Goal: Ask a question: Seek information or help from site administrators or community

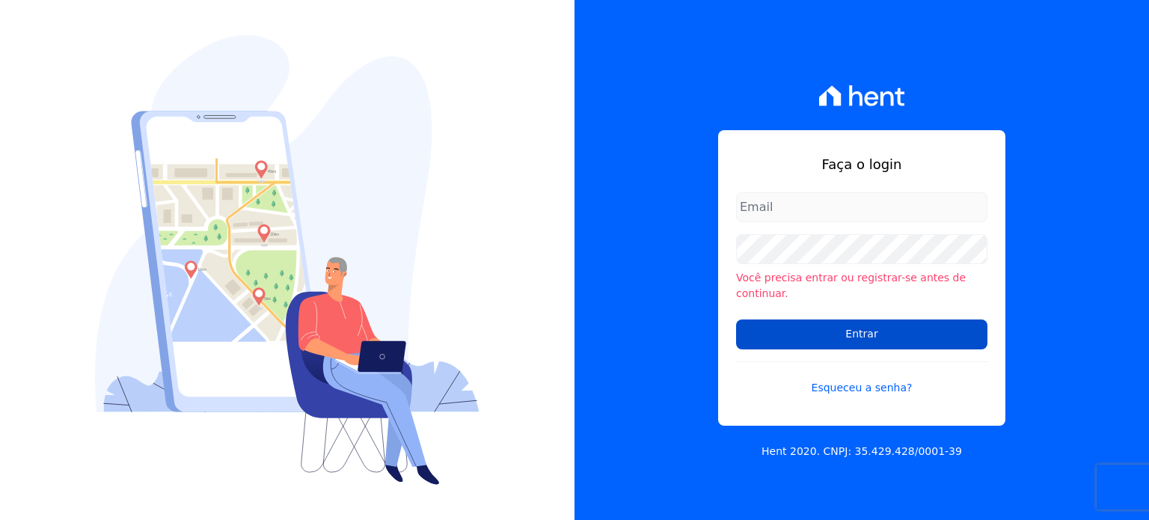
type input "mariny.neves@oliveirainc.com.br"
click at [841, 331] on input "Entrar" at bounding box center [861, 334] width 251 height 30
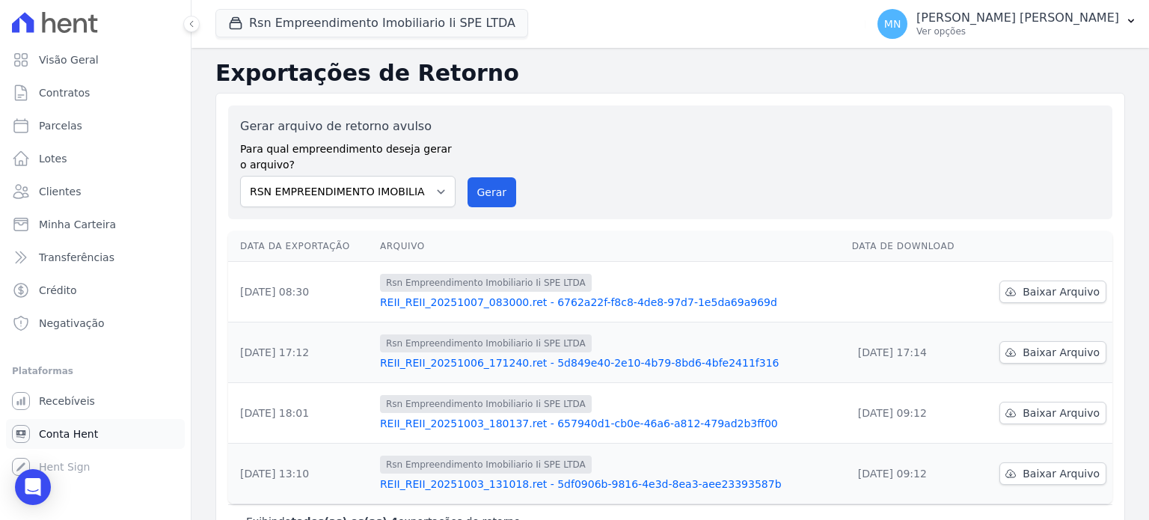
click at [52, 448] on link "Conta Hent" at bounding box center [95, 434] width 179 height 30
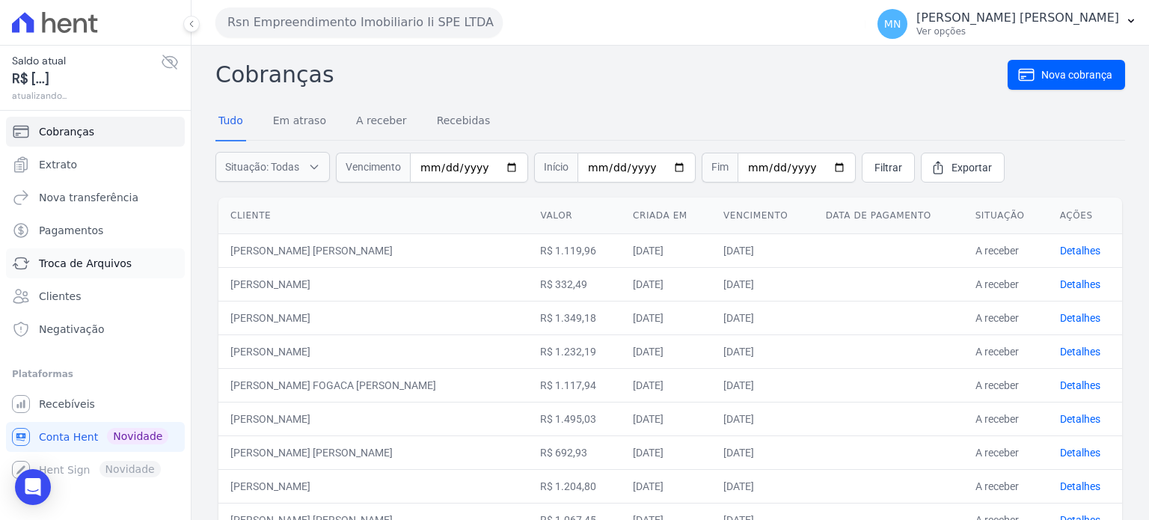
click at [94, 264] on span "Troca de Arquivos" at bounding box center [85, 263] width 93 height 15
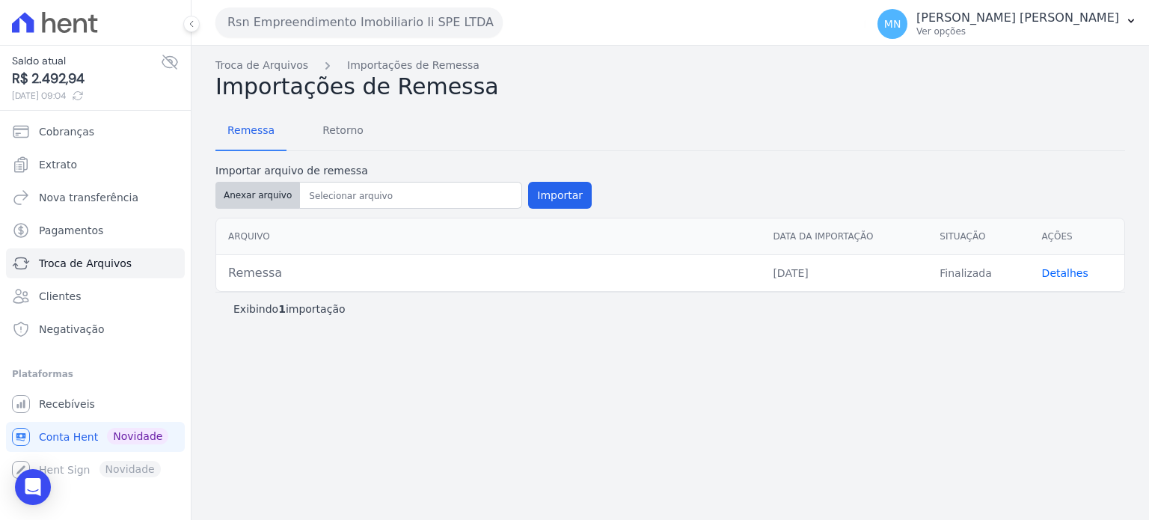
click at [255, 200] on button "Anexar arquivo" at bounding box center [257, 195] width 85 height 27
type input "Remessa"
click at [551, 193] on button "Importar" at bounding box center [560, 195] width 64 height 27
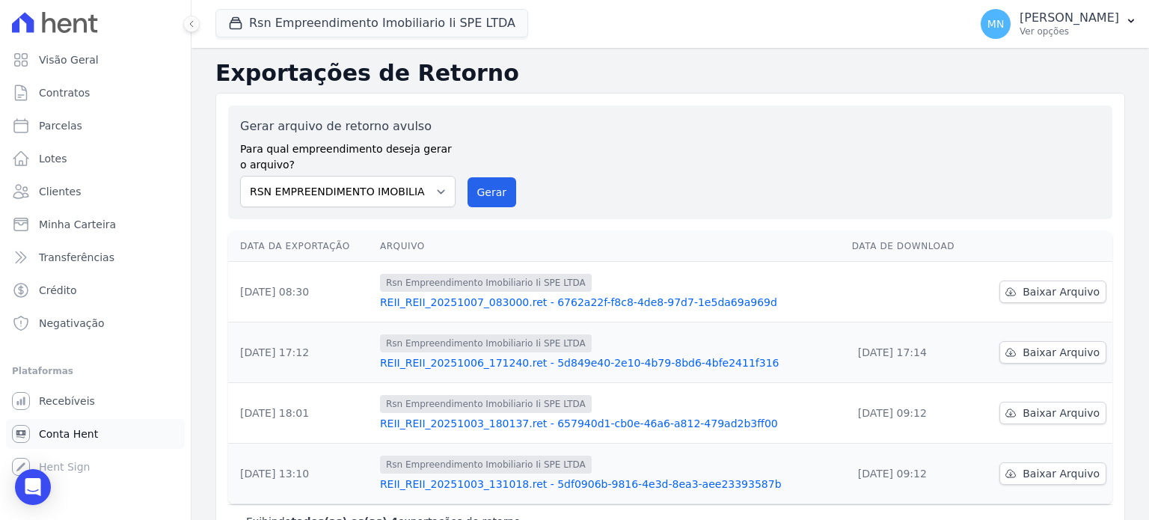
click at [84, 439] on span "Conta Hent" at bounding box center [68, 433] width 59 height 15
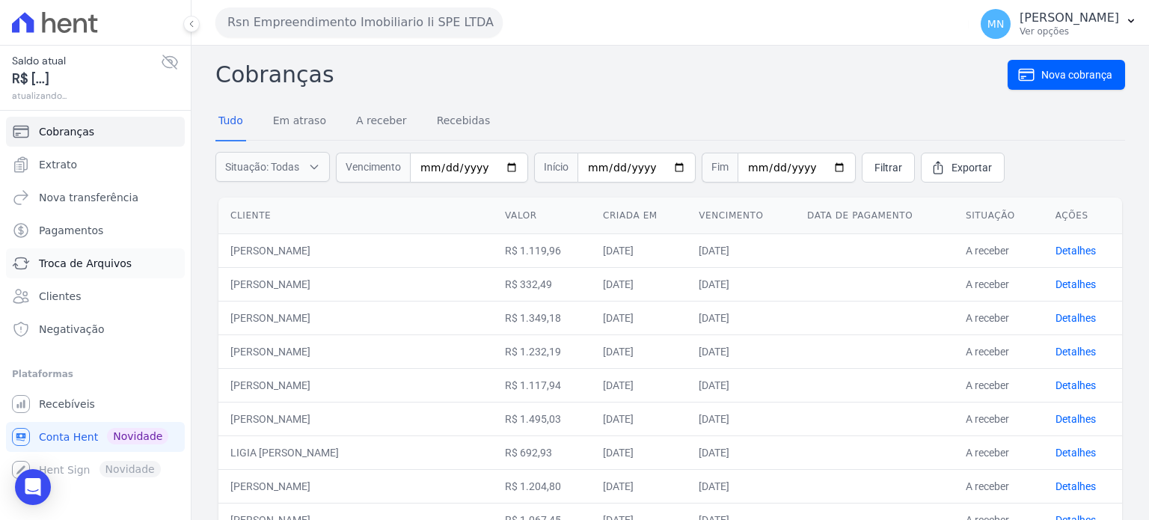
click at [82, 267] on span "Troca de Arquivos" at bounding box center [85, 263] width 93 height 15
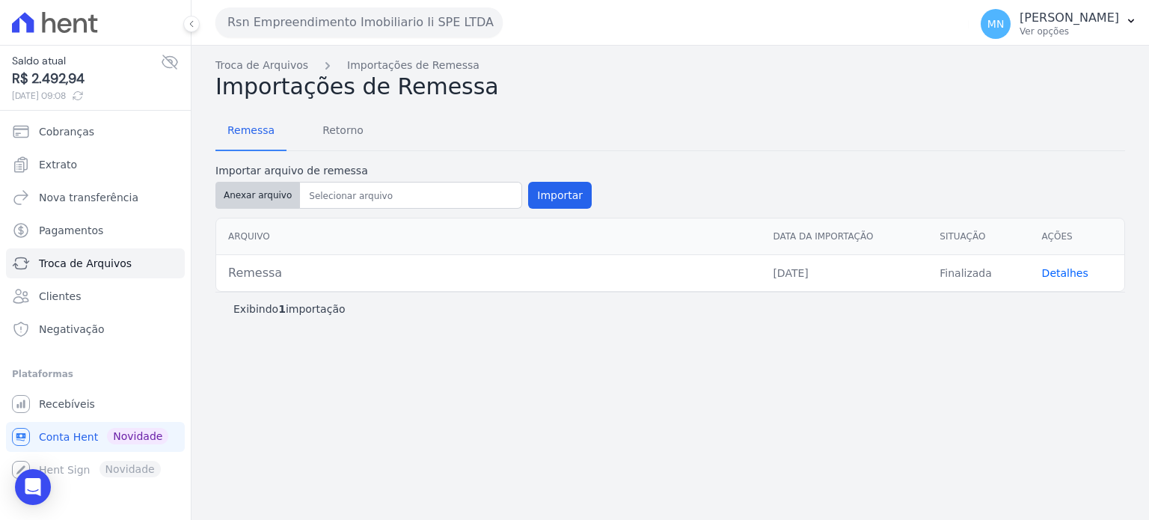
click at [271, 194] on button "Anexar arquivo" at bounding box center [257, 195] width 85 height 27
type input "Remessa"
click at [556, 200] on button "Importar" at bounding box center [560, 195] width 64 height 27
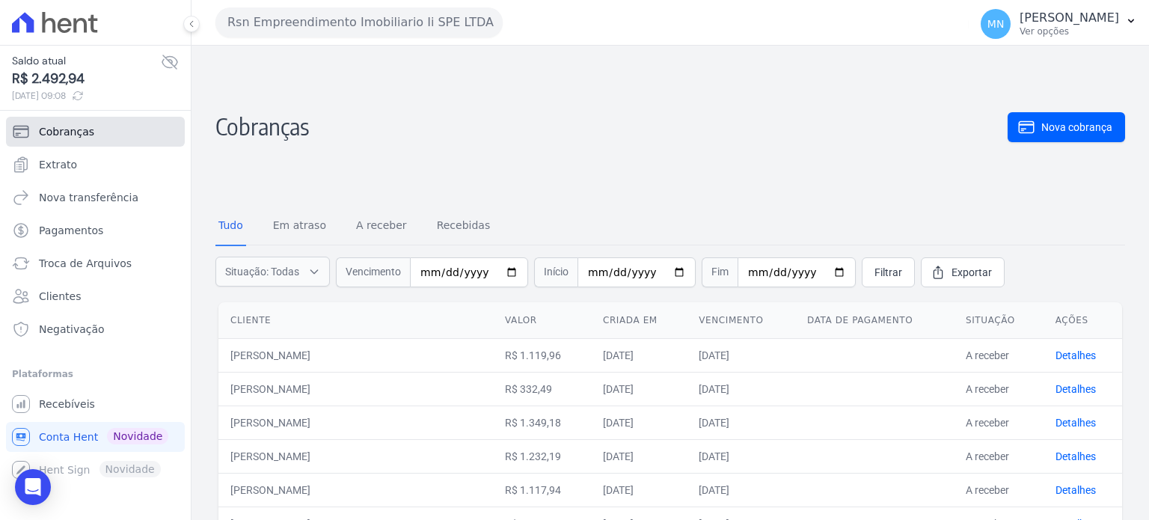
click at [93, 136] on link "Cobranças" at bounding box center [95, 132] width 179 height 30
click at [434, 224] on link "Recebidas" at bounding box center [464, 226] width 60 height 39
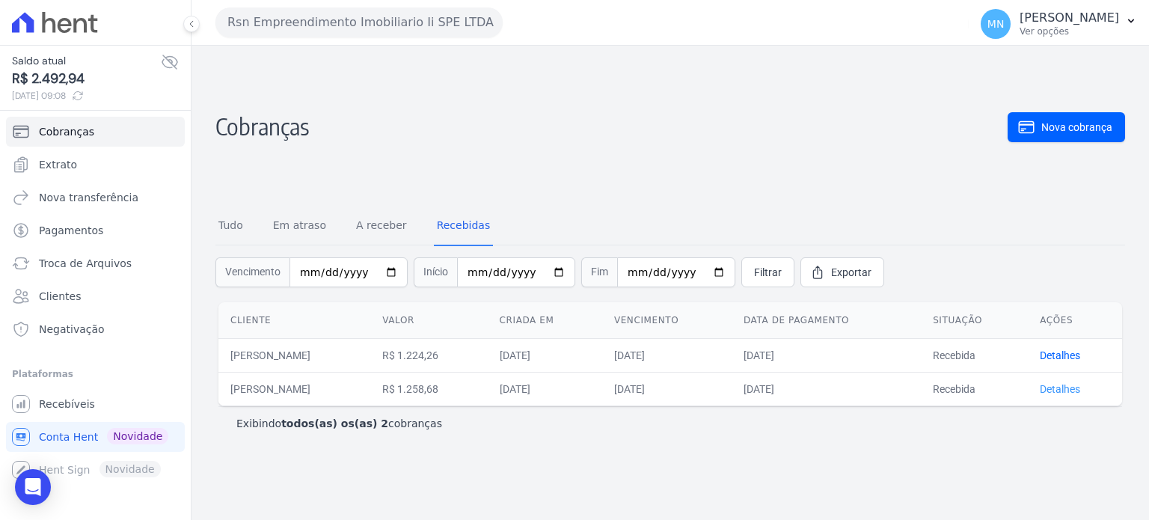
click at [1080, 389] on link "Detalhes" at bounding box center [1060, 389] width 40 height 12
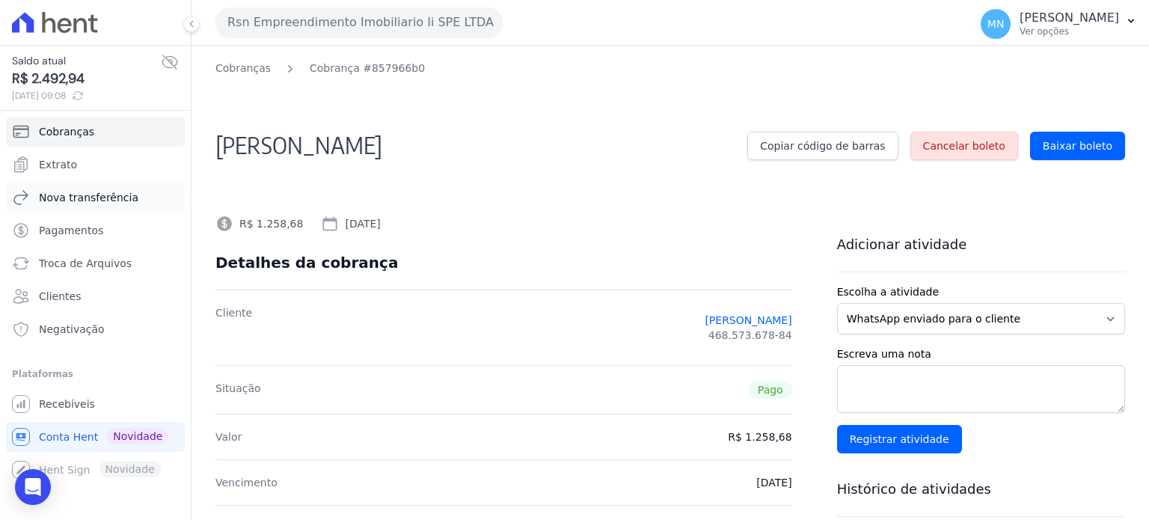
click at [101, 194] on span "Nova transferência" at bounding box center [88, 197] width 99 height 15
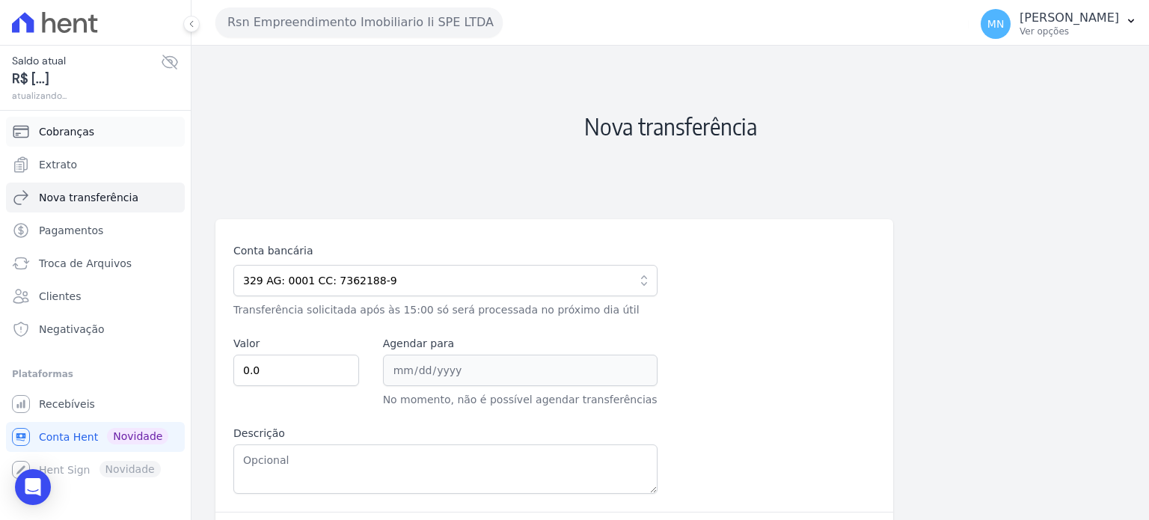
click at [100, 126] on link "Cobranças" at bounding box center [95, 132] width 179 height 30
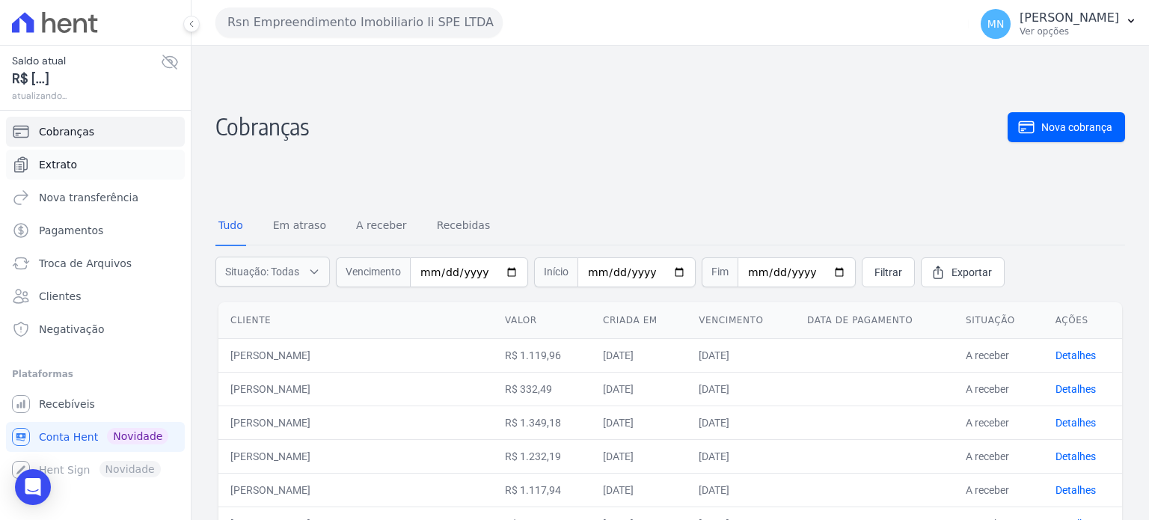
click at [82, 162] on link "Extrato" at bounding box center [95, 165] width 179 height 30
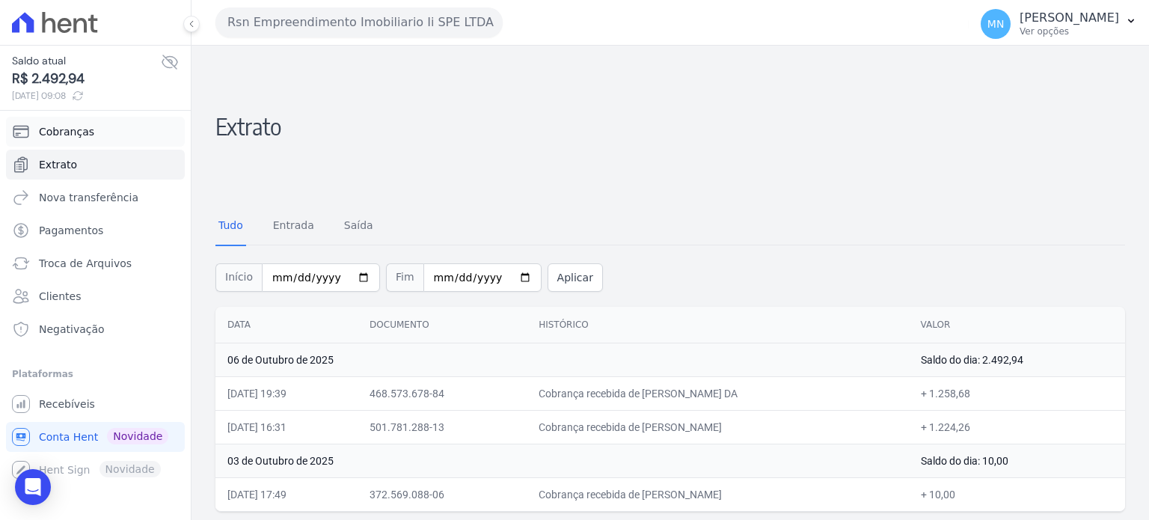
click at [117, 126] on link "Cobranças" at bounding box center [95, 132] width 179 height 30
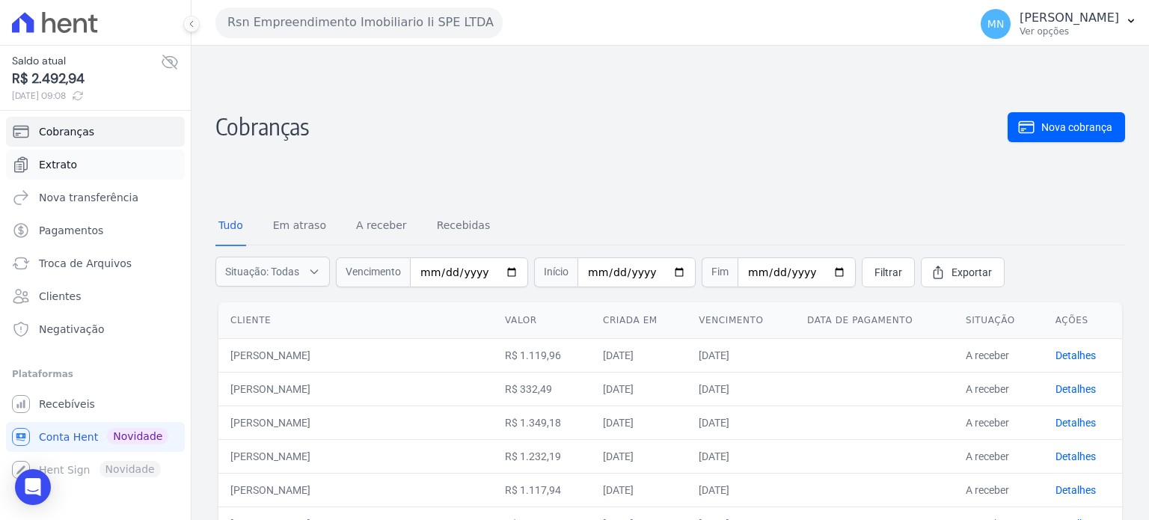
click at [93, 165] on link "Extrato" at bounding box center [95, 165] width 179 height 30
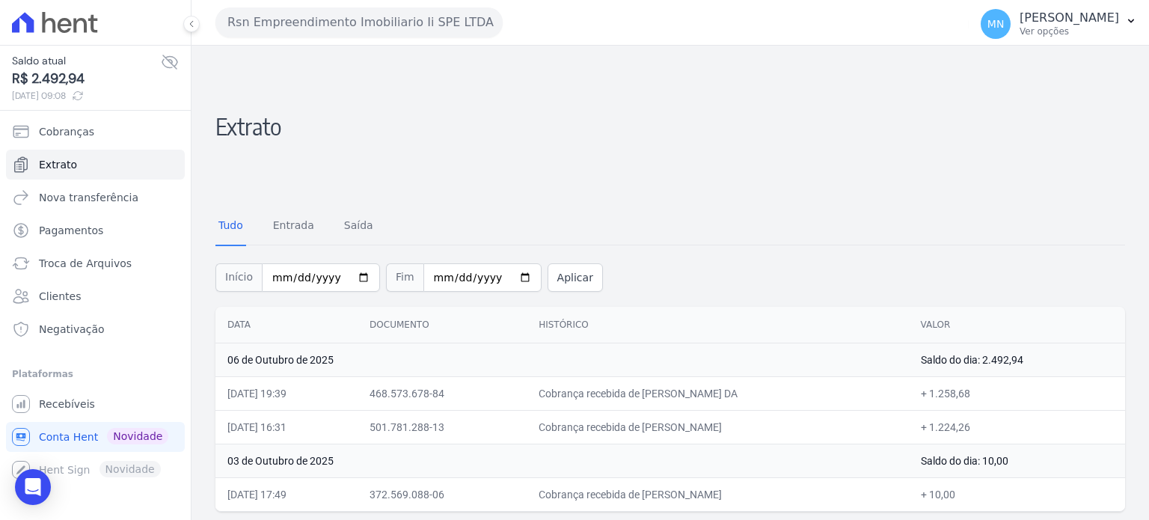
scroll to position [1, 0]
click at [770, 375] on td "Cobrança recebida de JOAO ROBERTO OLIVEIRA SOUSA DA" at bounding box center [717, 392] width 381 height 34
click at [775, 386] on td "Cobrança recebida de JOAO ROBERTO OLIVEIRA SOUSA DA" at bounding box center [717, 392] width 381 height 34
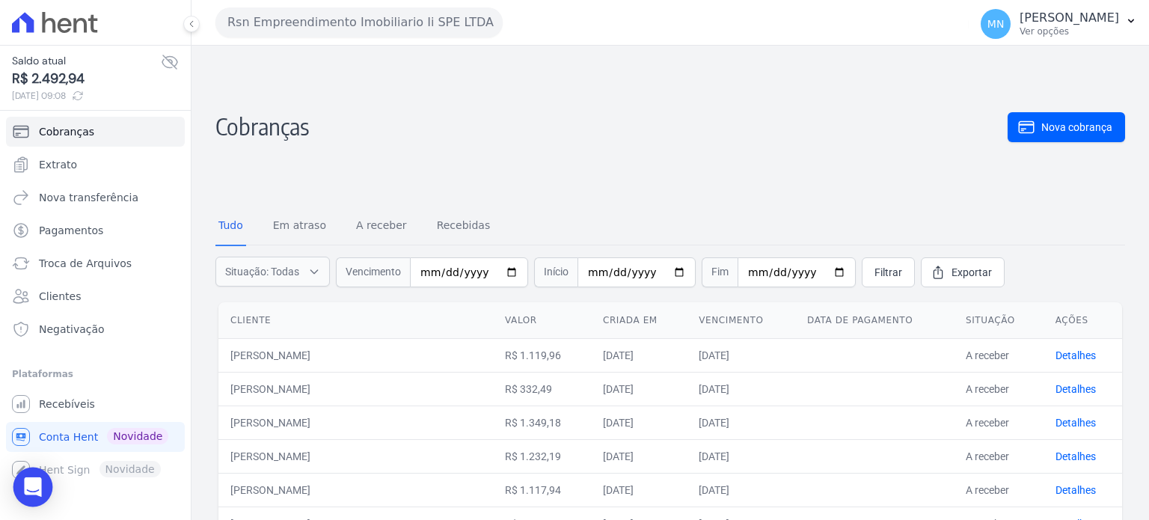
click at [33, 491] on icon "Open Intercom Messenger" at bounding box center [32, 486] width 19 height 19
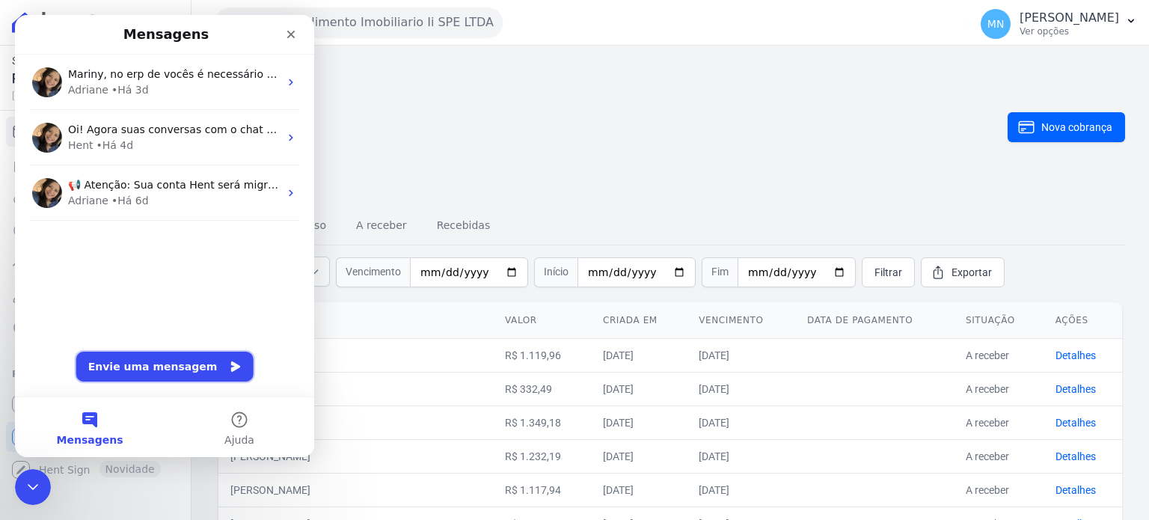
click at [188, 361] on button "Envie uma mensagem" at bounding box center [164, 367] width 177 height 30
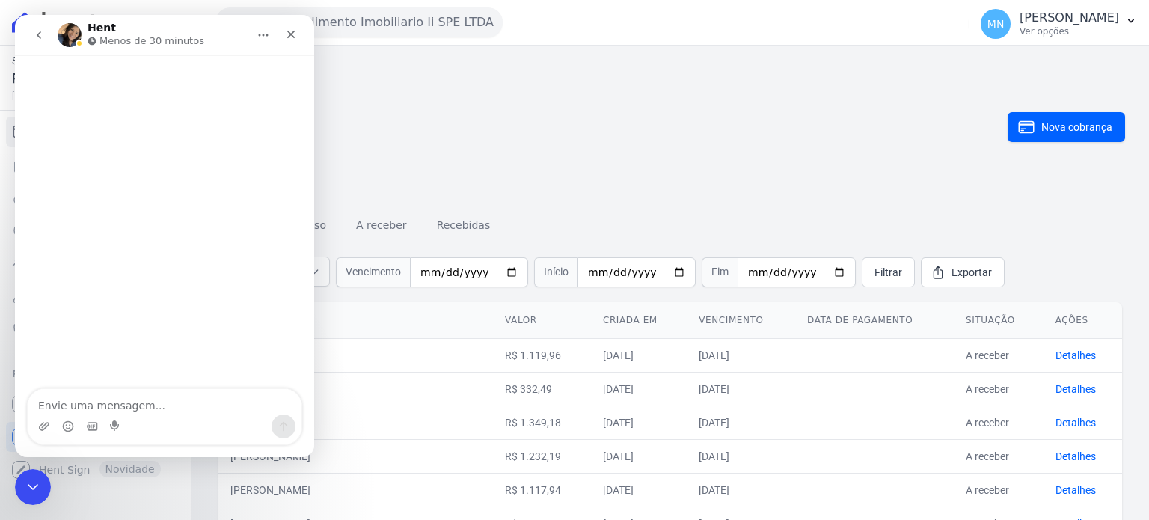
click at [170, 408] on textarea "Envie uma mensagem..." at bounding box center [165, 401] width 274 height 25
type textarea "Olá Bom dia!"
type textarea "Tudo"
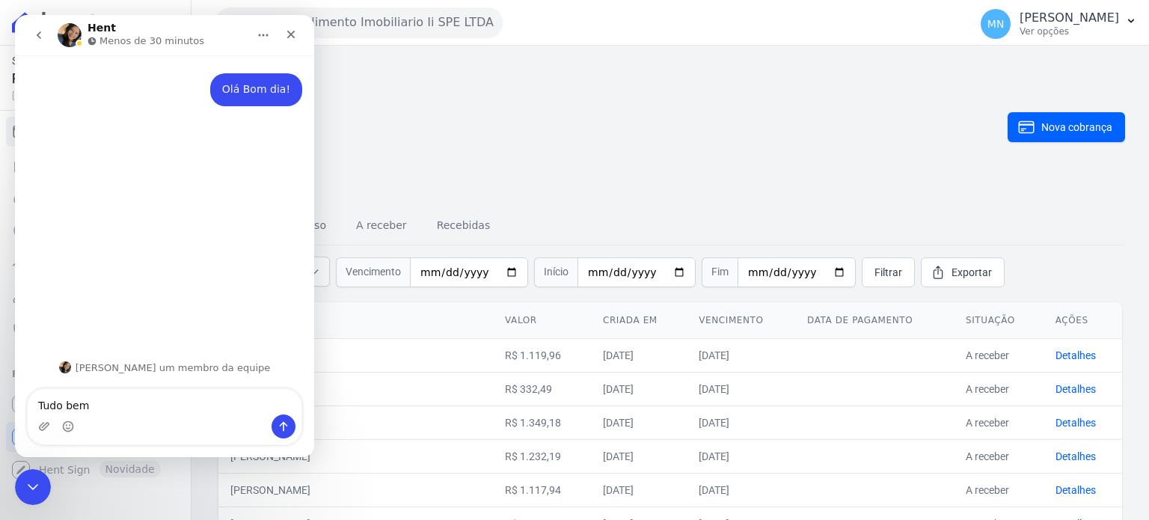
type textarea "Tudo bem ?"
click at [507, 131] on h2 "Cobranças" at bounding box center [611, 127] width 792 height 138
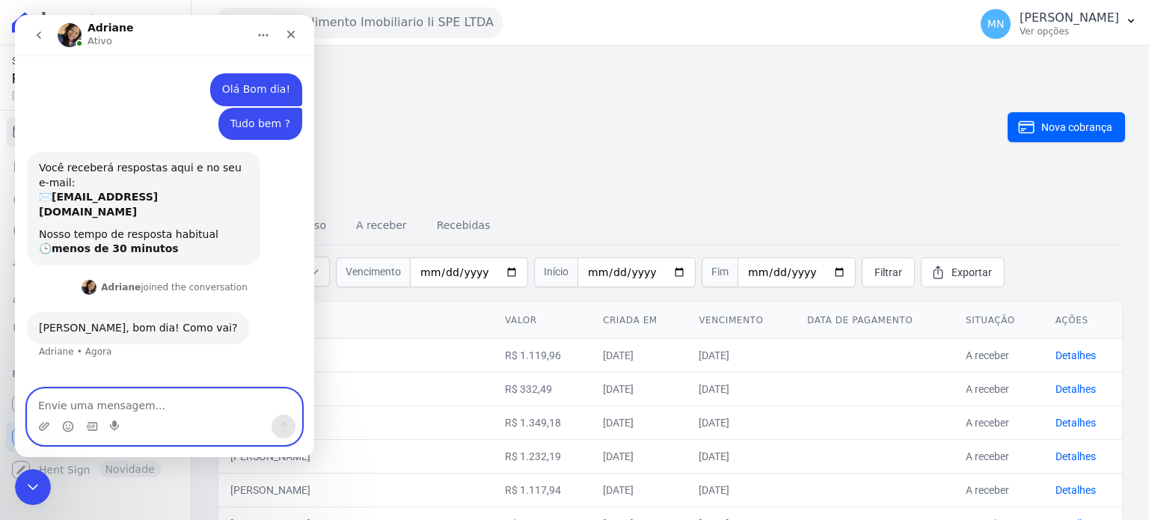
click at [132, 405] on textarea "Envie uma mensagem..." at bounding box center [165, 401] width 274 height 25
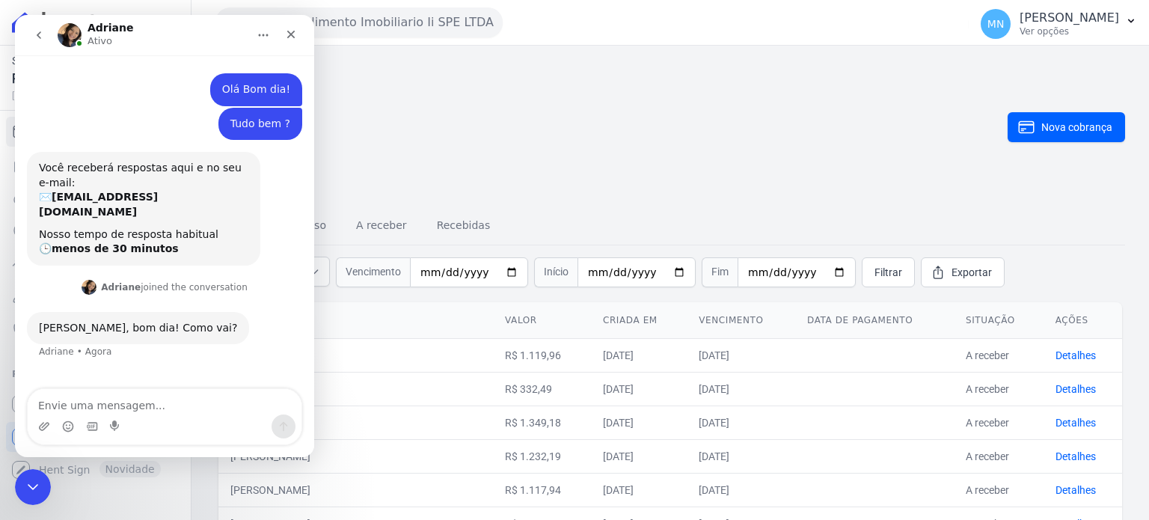
click at [455, 128] on h2 "Cobranças" at bounding box center [611, 127] width 792 height 138
click at [545, 148] on h2 "Cobranças" at bounding box center [611, 127] width 792 height 138
click at [301, 29] on div "Fechar" at bounding box center [290, 34] width 27 height 27
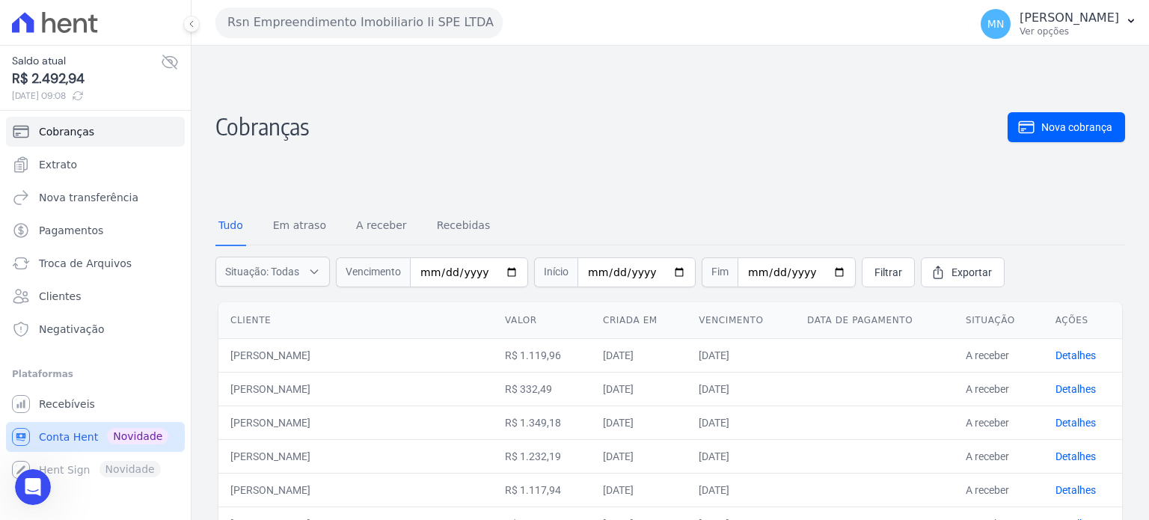
click at [63, 450] on link "Conta Hent Novidade" at bounding box center [95, 437] width 179 height 30
click at [63, 439] on span "Conta Hent" at bounding box center [68, 436] width 59 height 15
click at [115, 263] on span "Troca de Arquivos" at bounding box center [85, 263] width 93 height 15
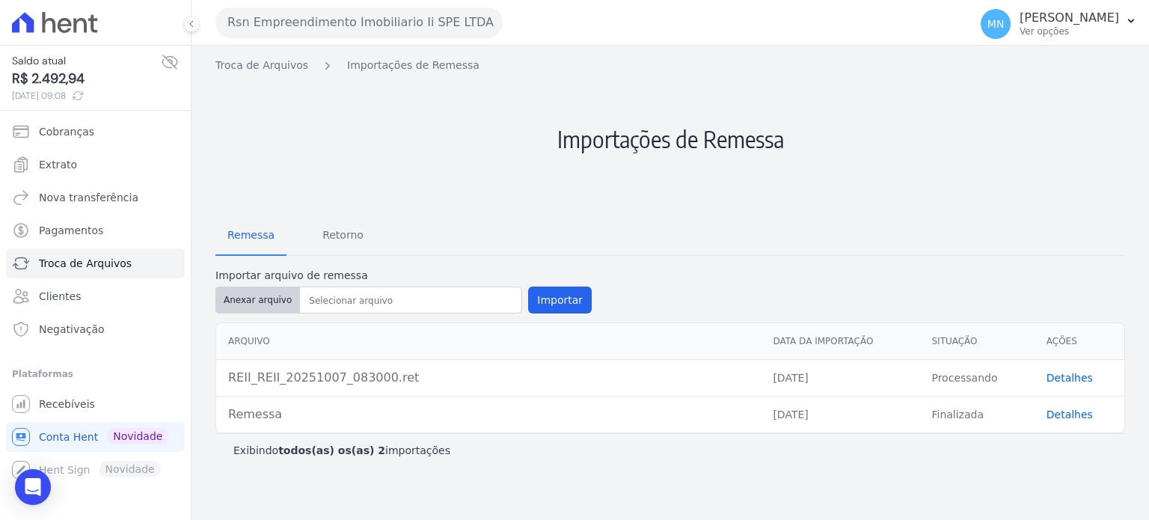
click at [260, 295] on button "Anexar arquivo" at bounding box center [257, 299] width 85 height 27
click at [243, 294] on button "Anexar arquivo" at bounding box center [257, 299] width 85 height 27
type input "Remessa"
click at [551, 303] on button "Importar" at bounding box center [560, 299] width 64 height 27
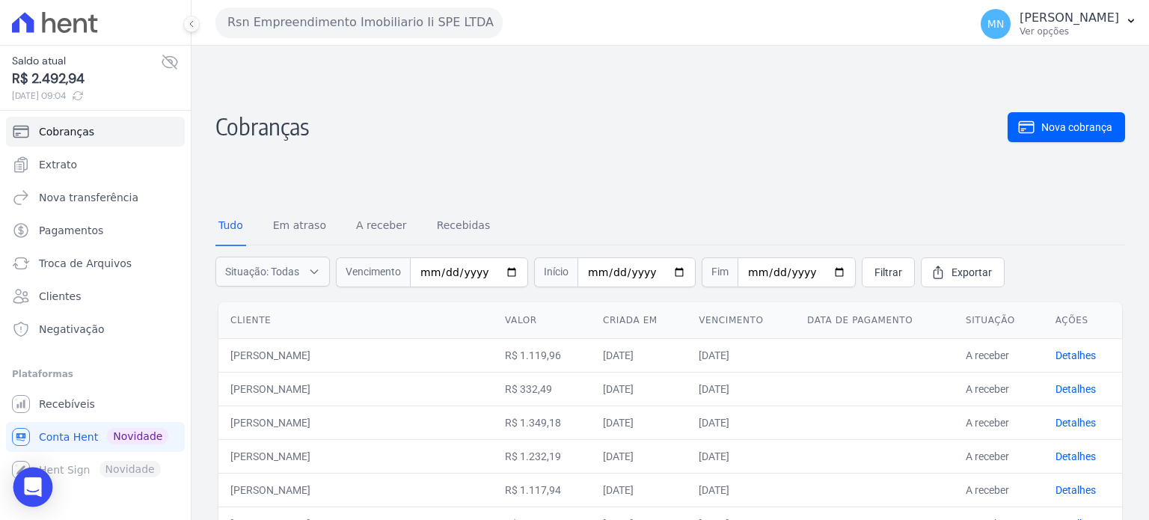
click at [45, 488] on div "Open Intercom Messenger" at bounding box center [33, 487] width 40 height 40
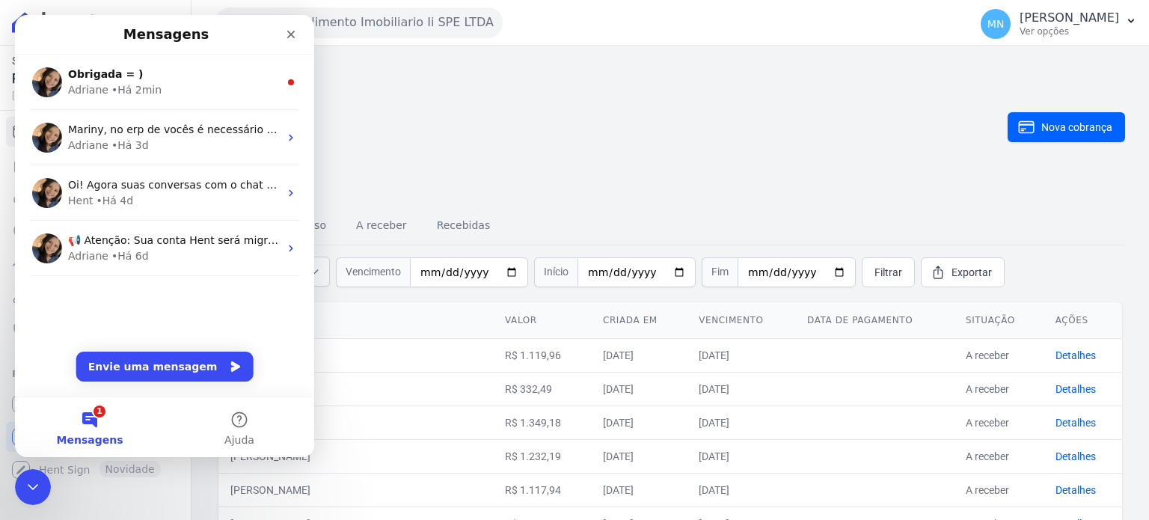
click at [723, 164] on h2 "Cobranças" at bounding box center [611, 127] width 792 height 138
click at [292, 40] on icon "Fechar" at bounding box center [291, 34] width 12 height 12
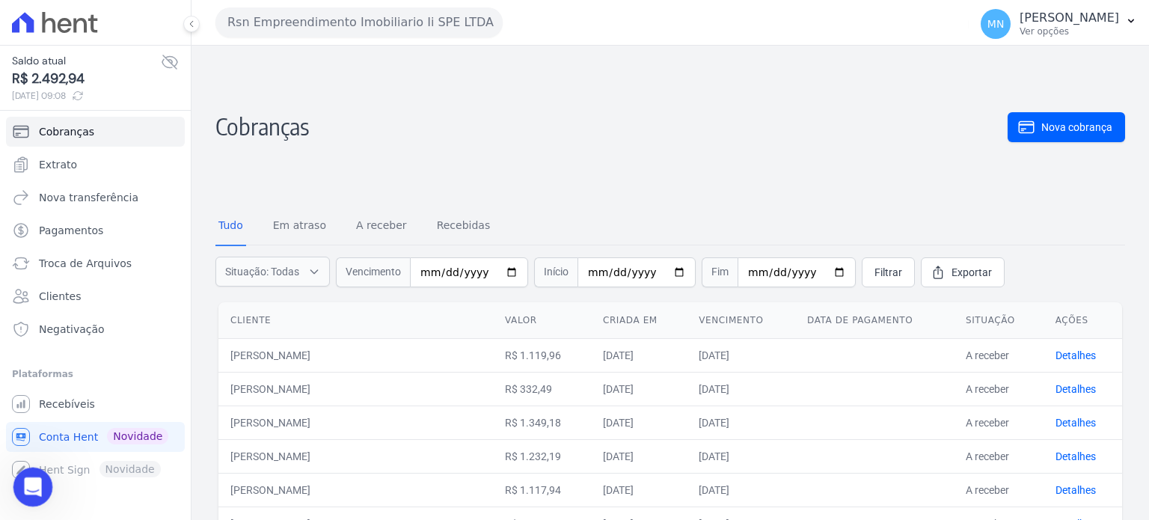
click at [37, 489] on div "Abertura do Messenger da Intercom" at bounding box center [30, 484] width 49 height 49
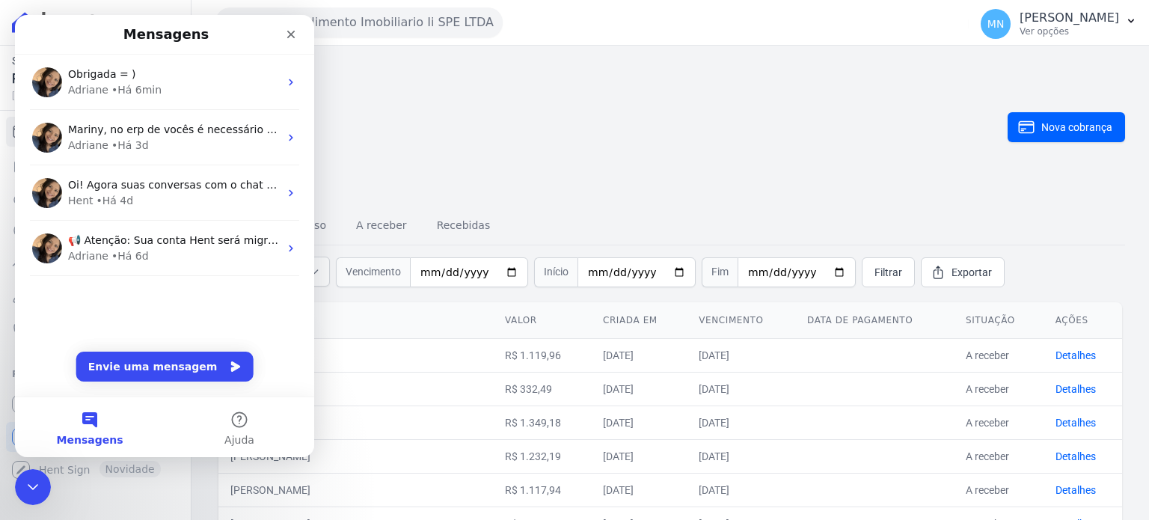
click at [129, 367] on button "Envie uma mensagem" at bounding box center [164, 367] width 177 height 30
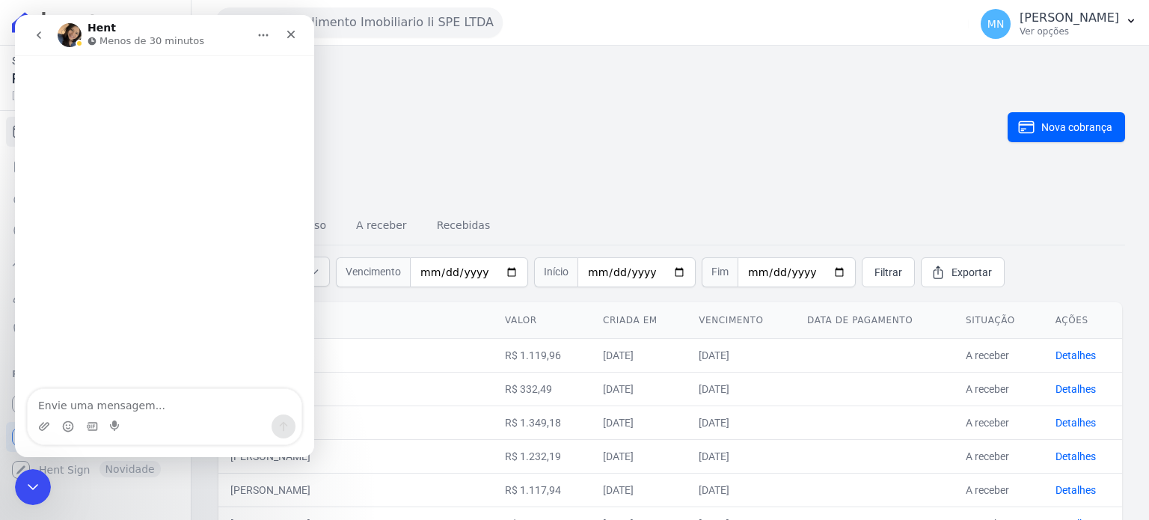
drag, startPoint x: 380, startPoint y: 99, endPoint x: 352, endPoint y: 70, distance: 40.2
click at [373, 93] on h2 "Cobranças" at bounding box center [611, 127] width 792 height 138
click at [293, 35] on icon "Fechar" at bounding box center [291, 34] width 12 height 12
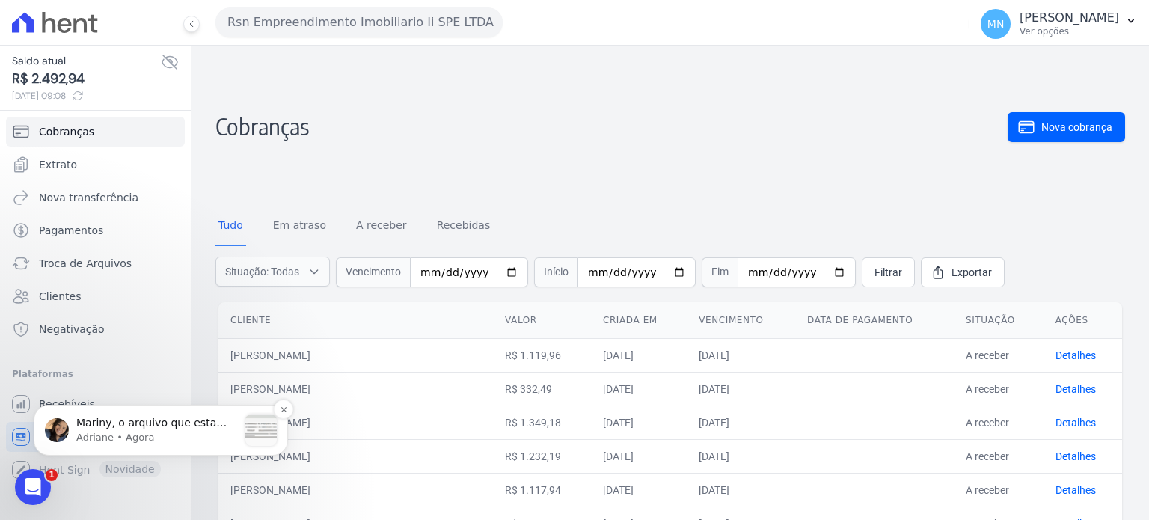
click at [212, 417] on span "Mariny, o arquivo que esta sendo enviando na importação de remessa trata-se de …" at bounding box center [154, 497] width 156 height 161
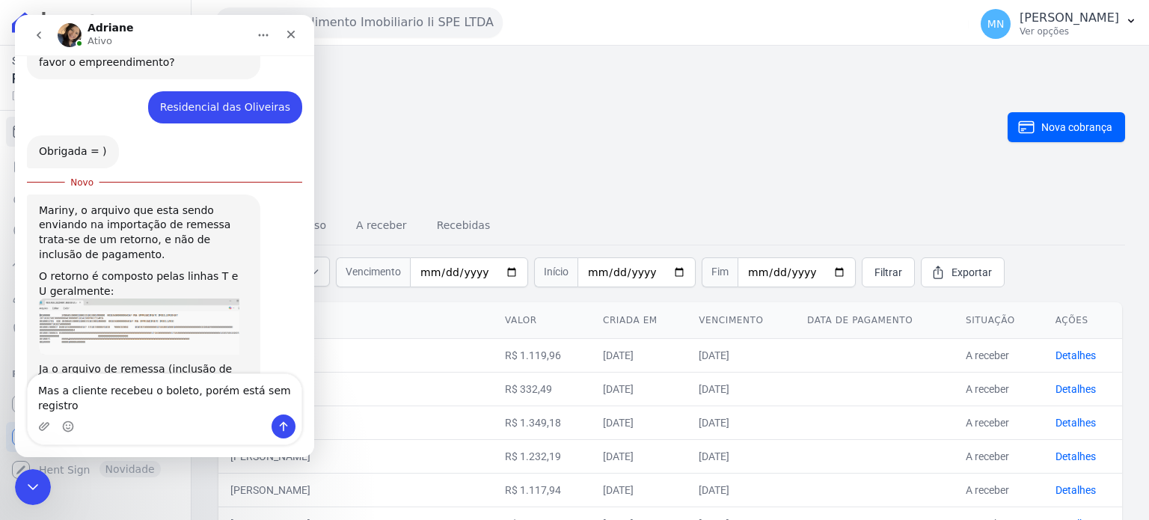
scroll to position [662, 0]
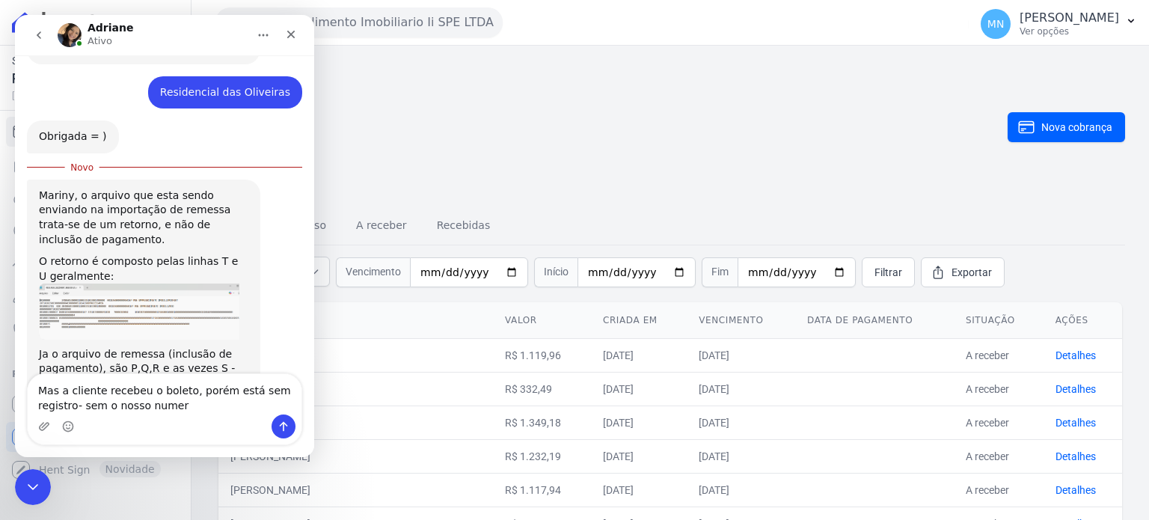
type textarea "Mas a cliente recebeu o boleto, porém está sem registro- sem o nosso numero"
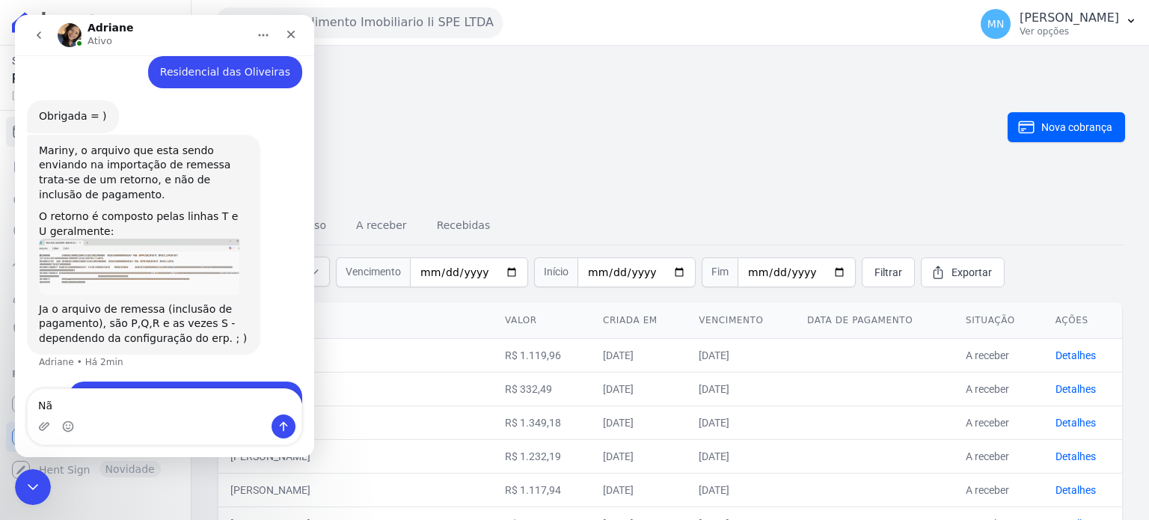
type textarea "N"
click at [216, 408] on textarea "Envie uma mensagem..." at bounding box center [165, 401] width 274 height 25
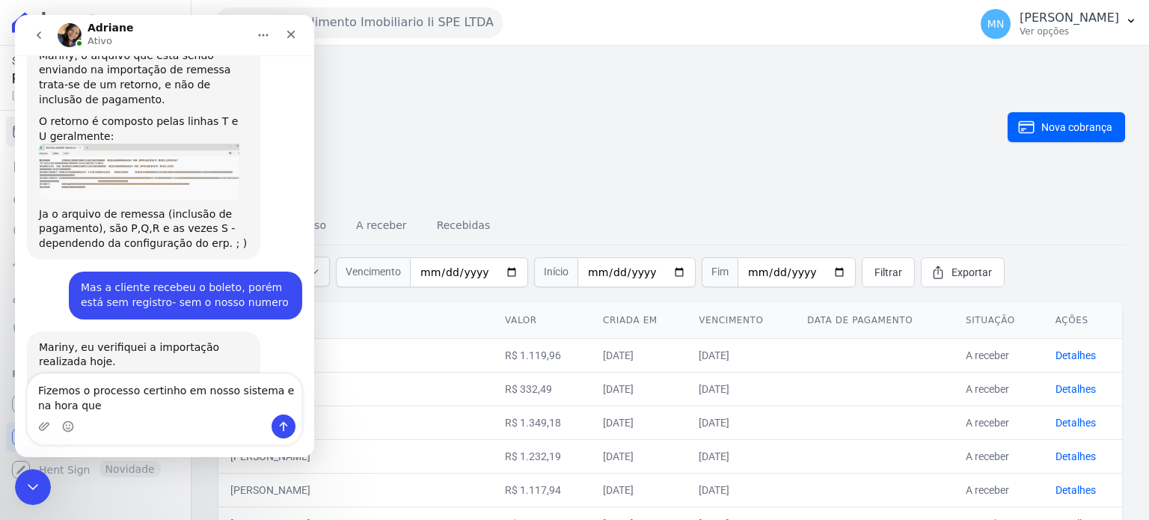
scroll to position [778, 0]
type textarea "Fizemos o processo certinho em nosso sistema e na hora que enviar a remessa da …"
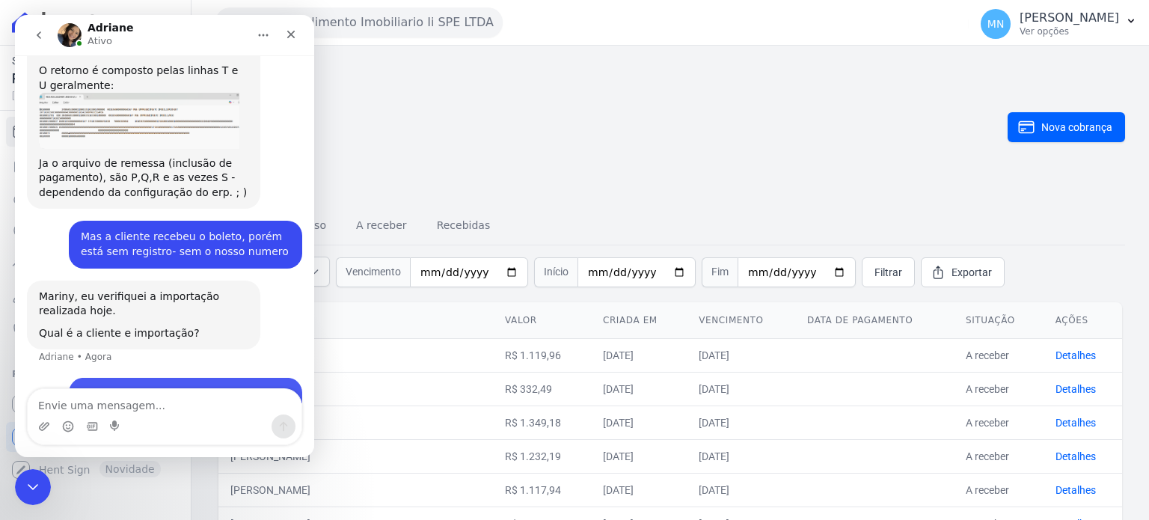
scroll to position [837, 0]
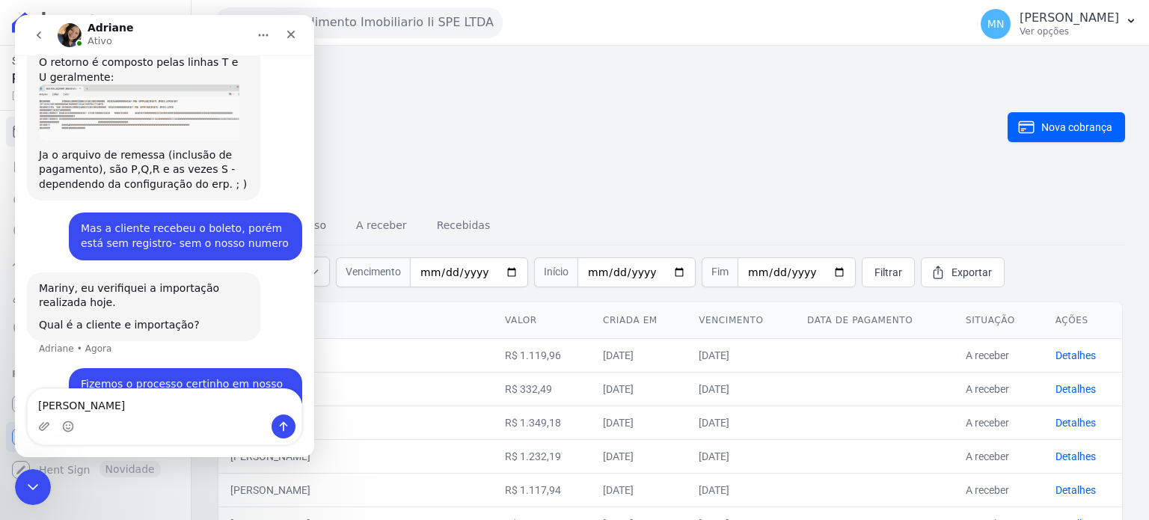
type textarea "[PERSON_NAME]"
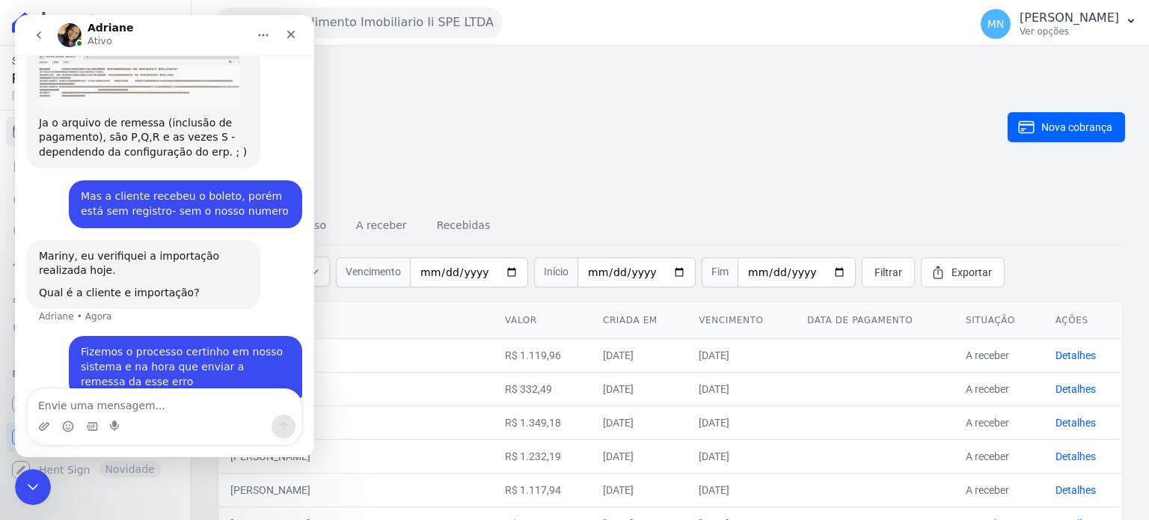
scroll to position [871, 0]
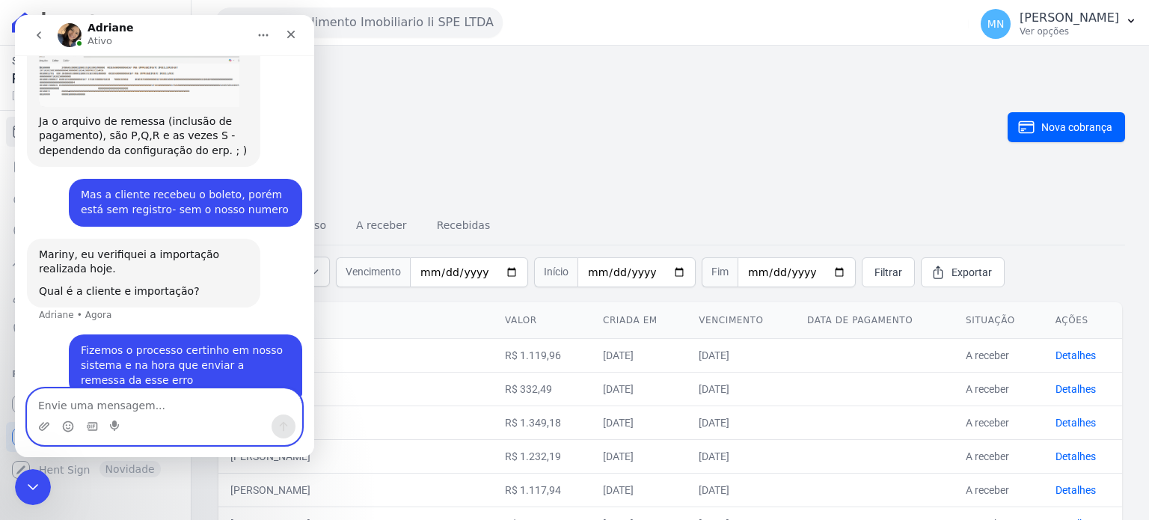
click at [193, 408] on textarea "Envie uma mensagem..." at bounding box center [165, 401] width 274 height 25
drag, startPoint x: 218, startPoint y: 406, endPoint x: 15, endPoint y: 426, distance: 204.4
click at [15, 411] on html "Adriane Ativo Olá Bom dia! Mariny • Há 18min Tudo bem ? Mariny • Há 17min Você …" at bounding box center [164, 236] width 299 height 442
click at [67, 410] on textarea "r" at bounding box center [165, 401] width 274 height 25
type textarea "r"
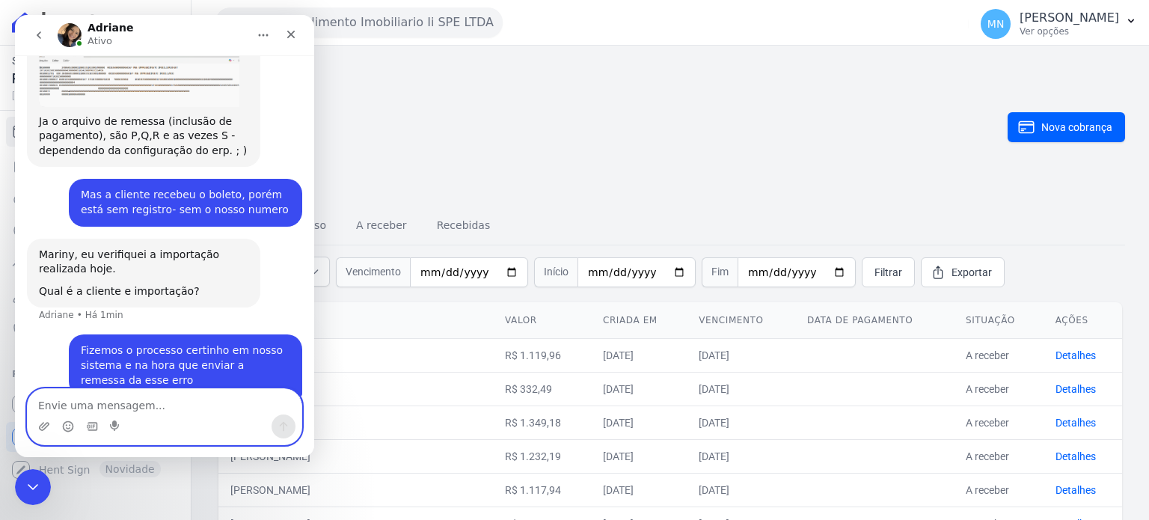
click at [67, 408] on textarea "Envie uma mensagem..." at bounding box center [165, 401] width 274 height 25
click at [429, 132] on h2 "Cobranças" at bounding box center [611, 127] width 792 height 138
click at [316, 59] on h2 "Cobranças" at bounding box center [611, 127] width 792 height 138
click at [290, 34] on icon "Fechar" at bounding box center [291, 35] width 8 height 8
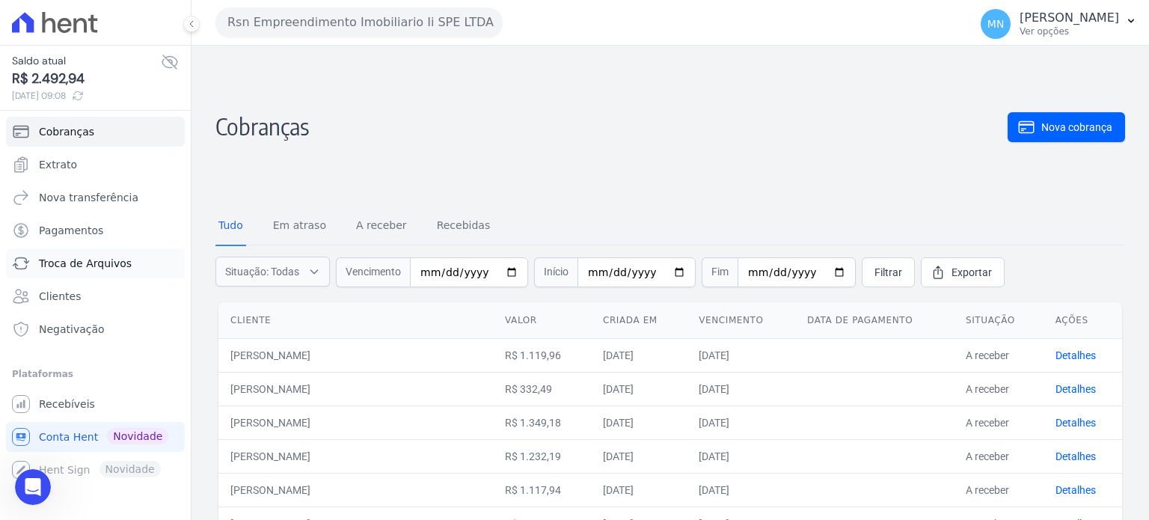
click at [98, 257] on span "Troca de Arquivos" at bounding box center [85, 263] width 93 height 15
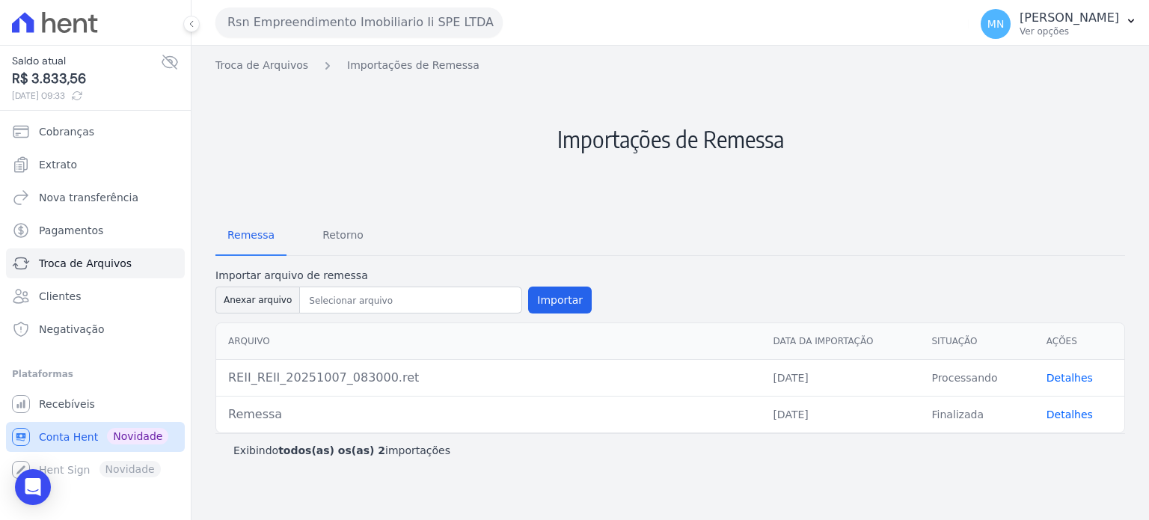
click at [69, 439] on span "Conta Hent" at bounding box center [68, 436] width 59 height 15
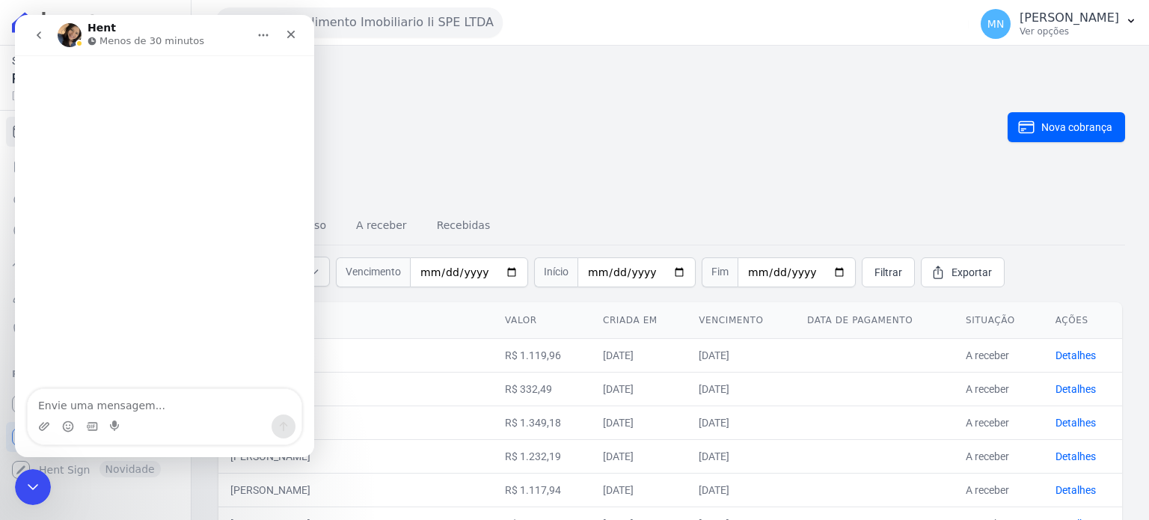
click at [350, 73] on h2 "Cobranças" at bounding box center [611, 127] width 792 height 138
click at [295, 32] on icon "Fechar" at bounding box center [291, 34] width 12 height 12
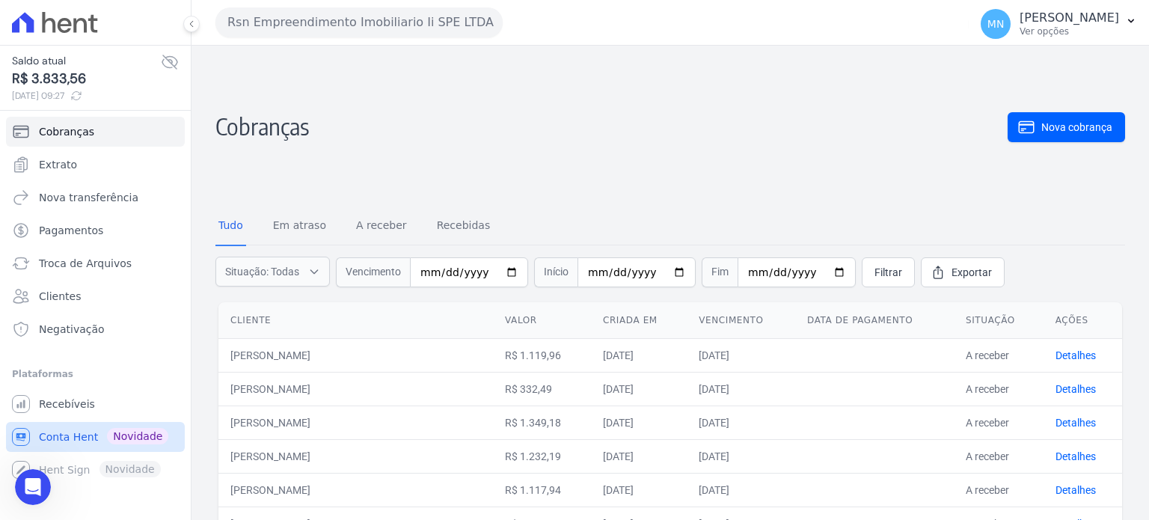
click at [67, 442] on span "Conta Hent" at bounding box center [68, 436] width 59 height 15
click at [93, 265] on span "Troca de Arquivos" at bounding box center [85, 263] width 93 height 15
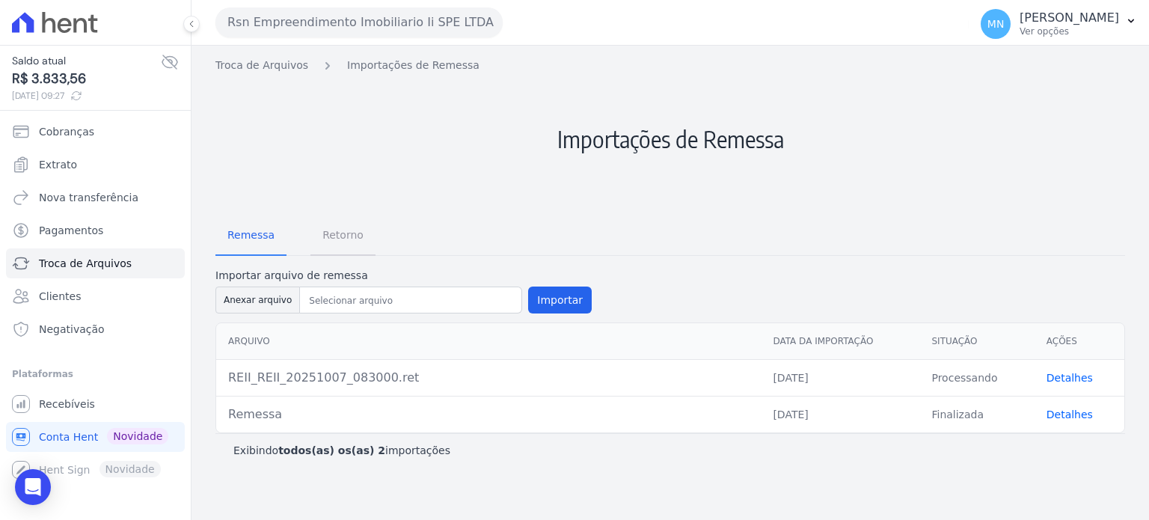
click at [322, 235] on span "Retorno" at bounding box center [342, 235] width 59 height 30
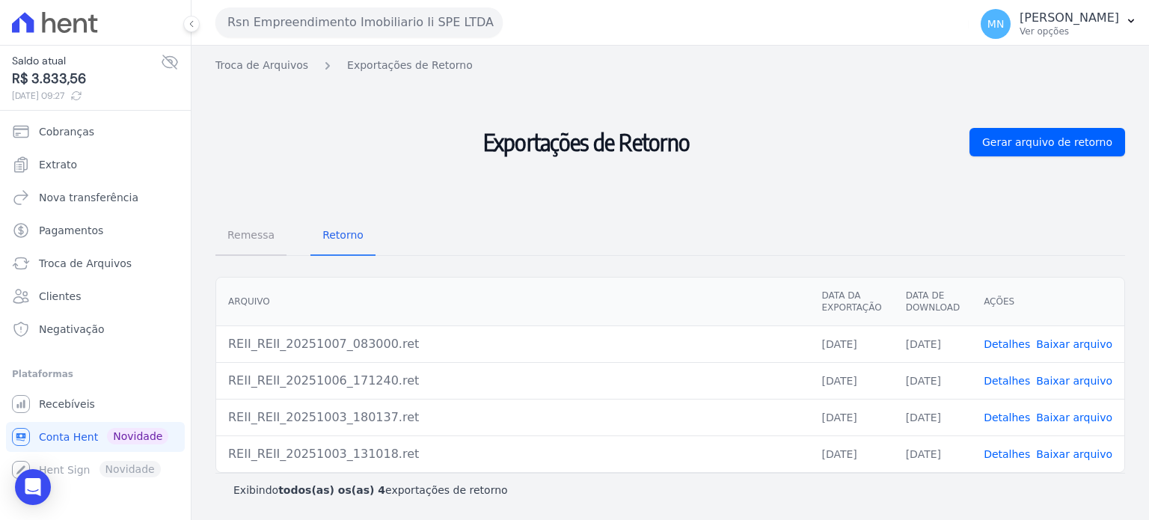
click at [241, 242] on span "Remessa" at bounding box center [250, 235] width 65 height 30
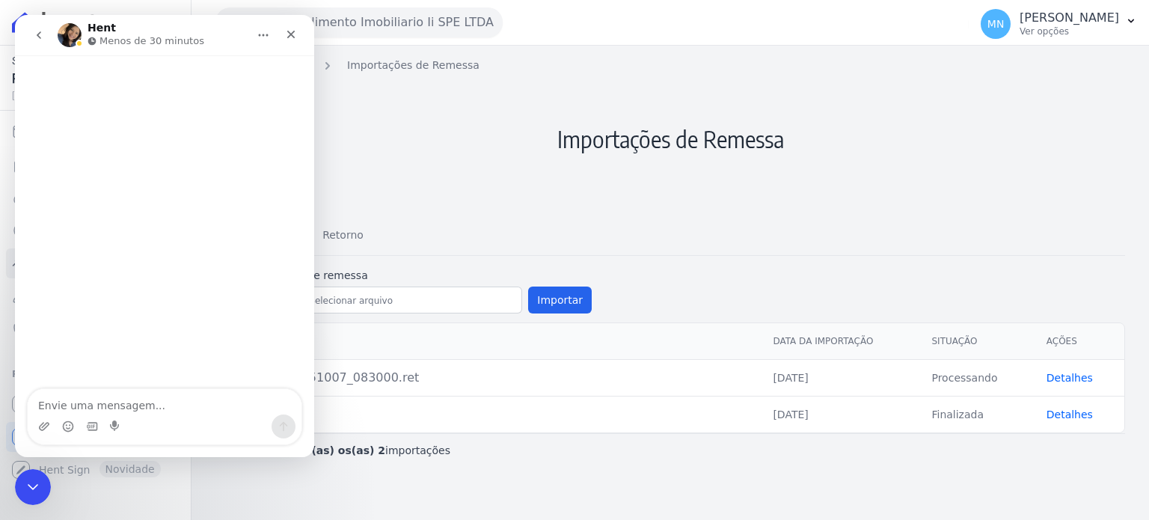
click at [553, 185] on h2 "Importações de Remessa" at bounding box center [670, 139] width 910 height 132
click at [287, 29] on icon "Fechar" at bounding box center [291, 34] width 12 height 12
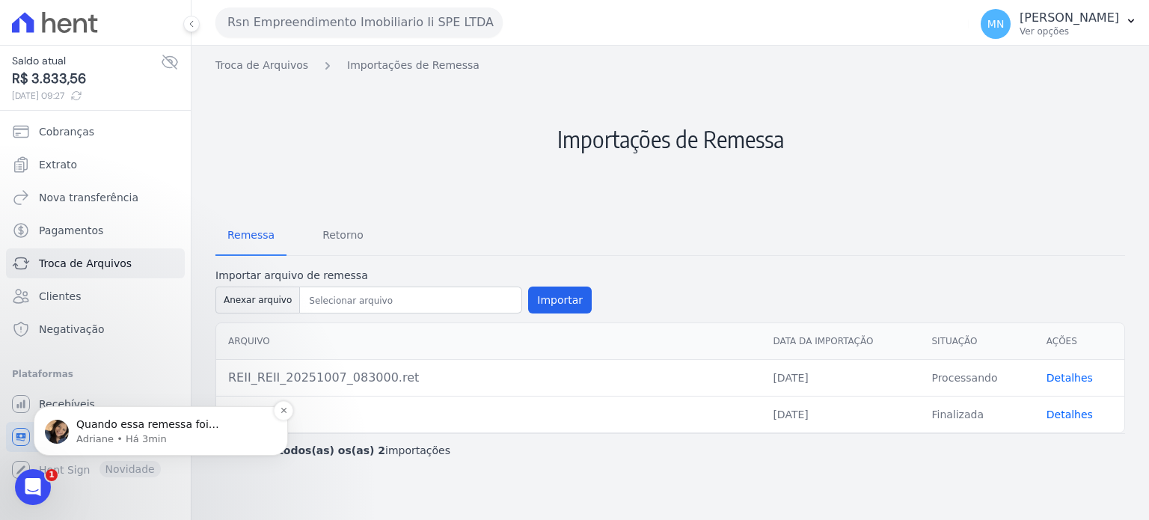
click at [215, 432] on p "Adriane • Há 3min" at bounding box center [172, 438] width 193 height 13
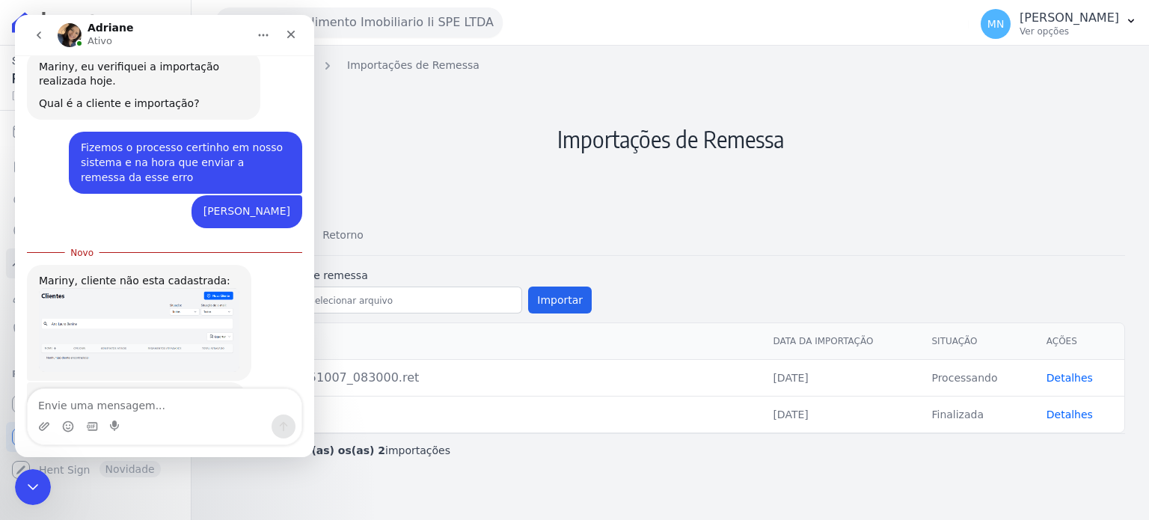
scroll to position [1057, 0]
click at [234, 403] on textarea "Envie uma mensagem..." at bounding box center [165, 401] width 274 height 25
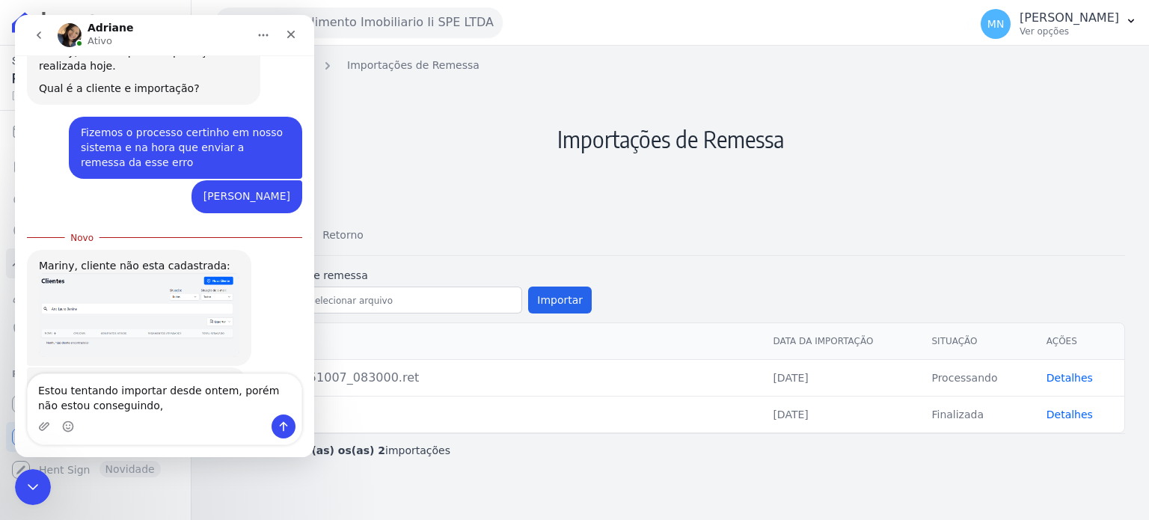
type textarea "Estou tentando importar desde ontem, porém não estou conseguindo"
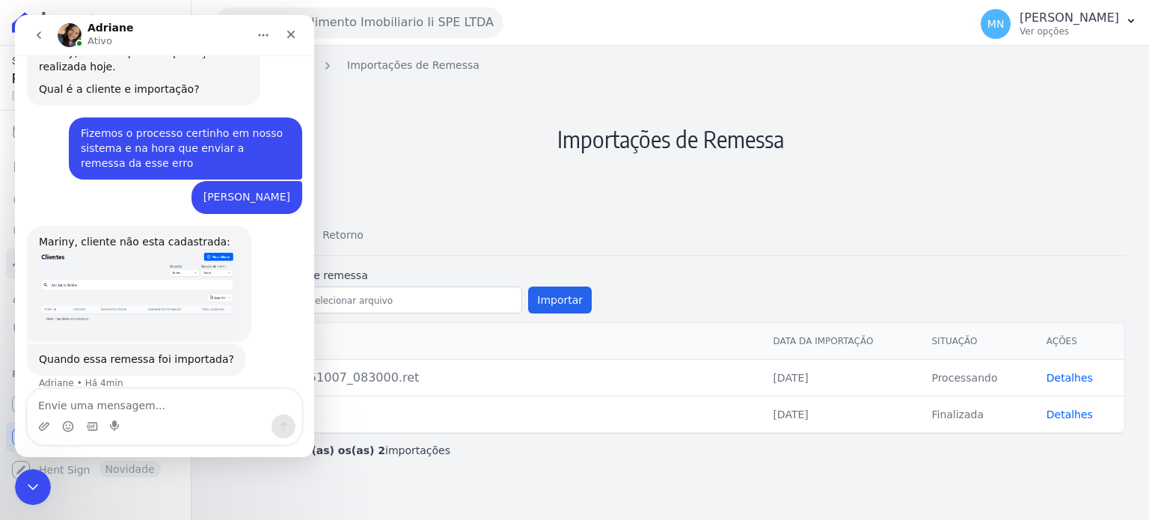
scroll to position [1092, 0]
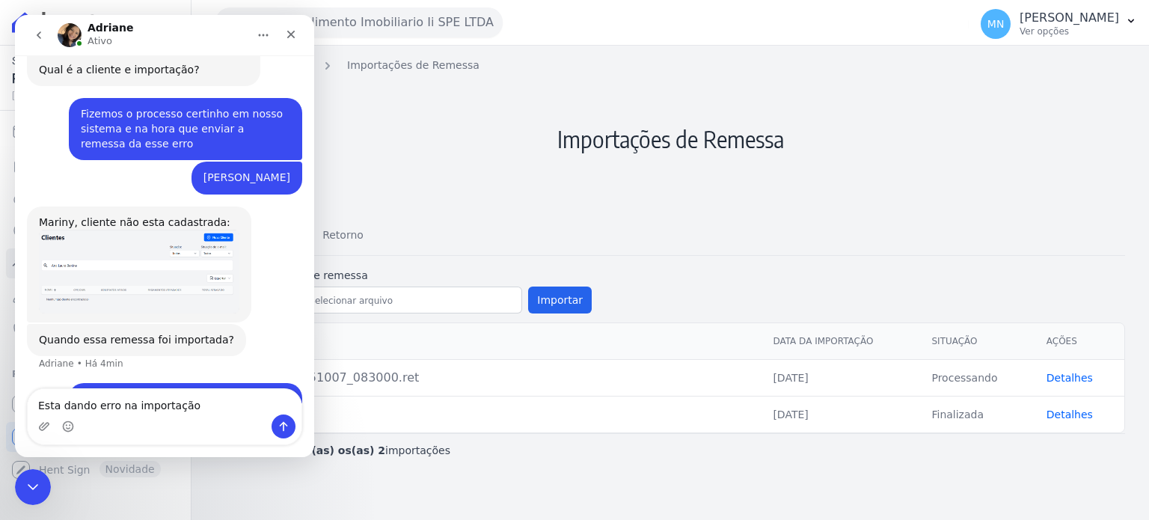
type textarea "Esta dando erro na importação"
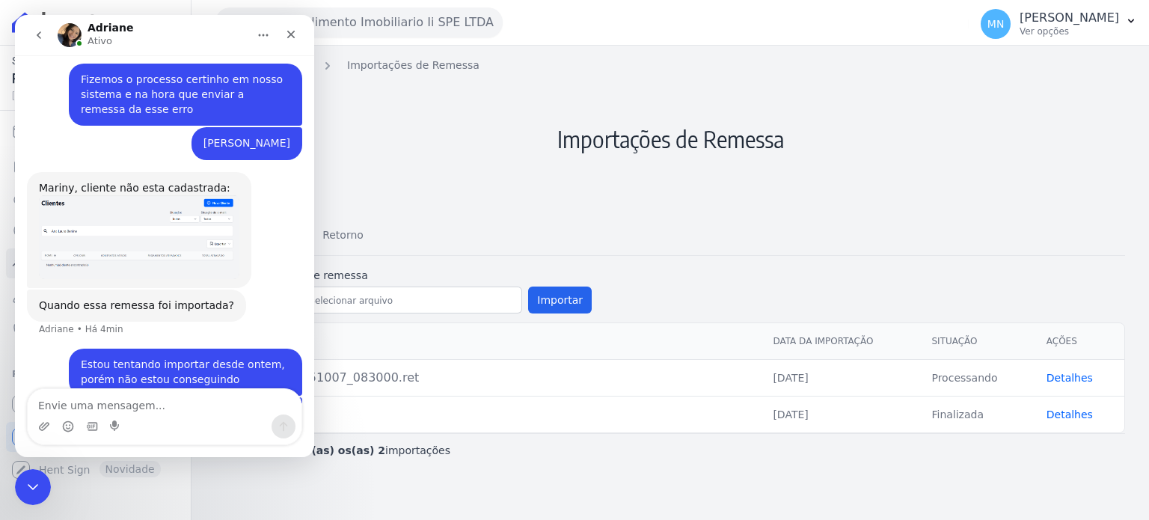
type textarea "V"
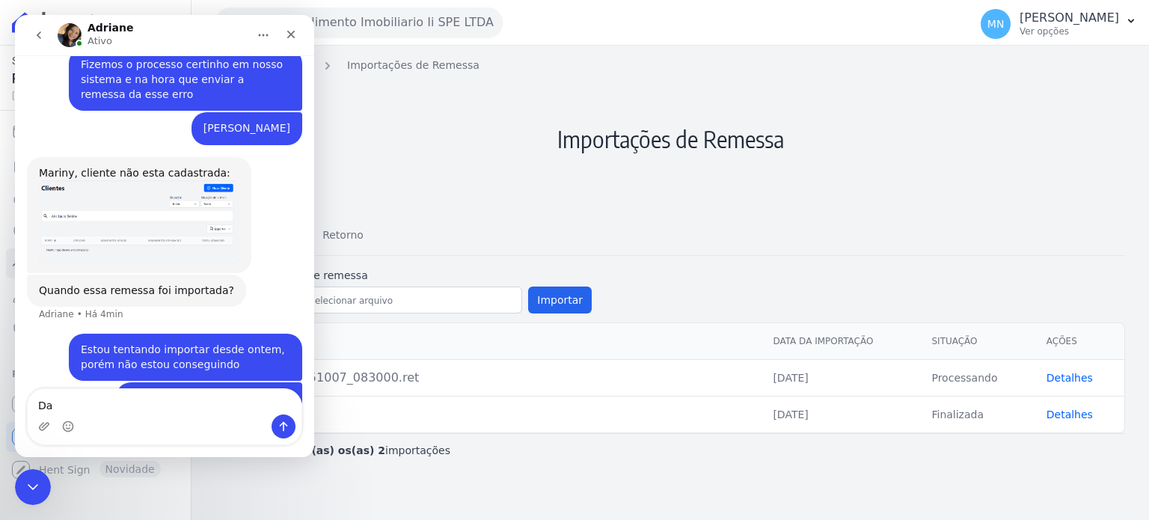
type textarea "D"
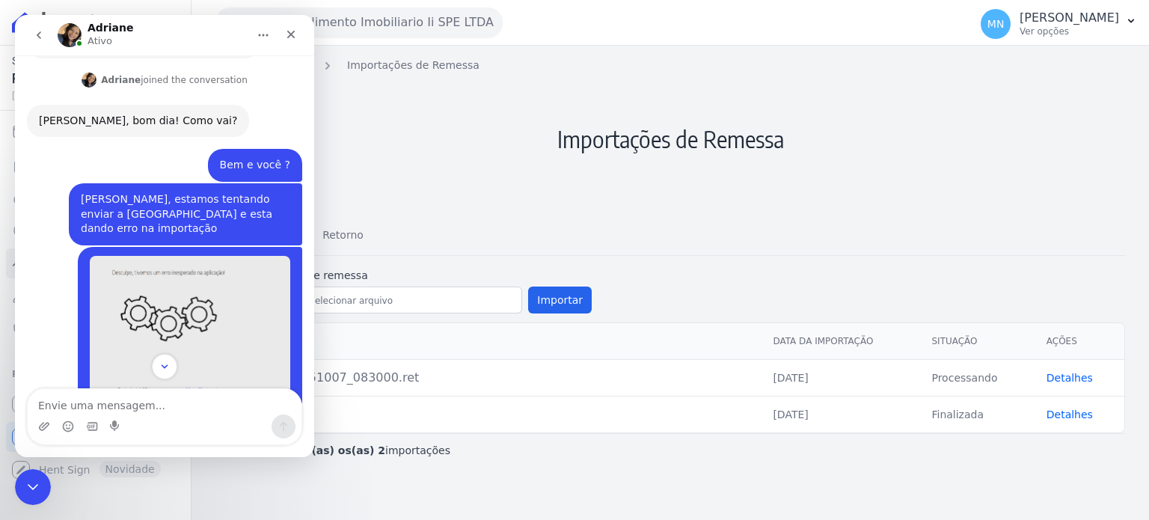
scroll to position [229, 0]
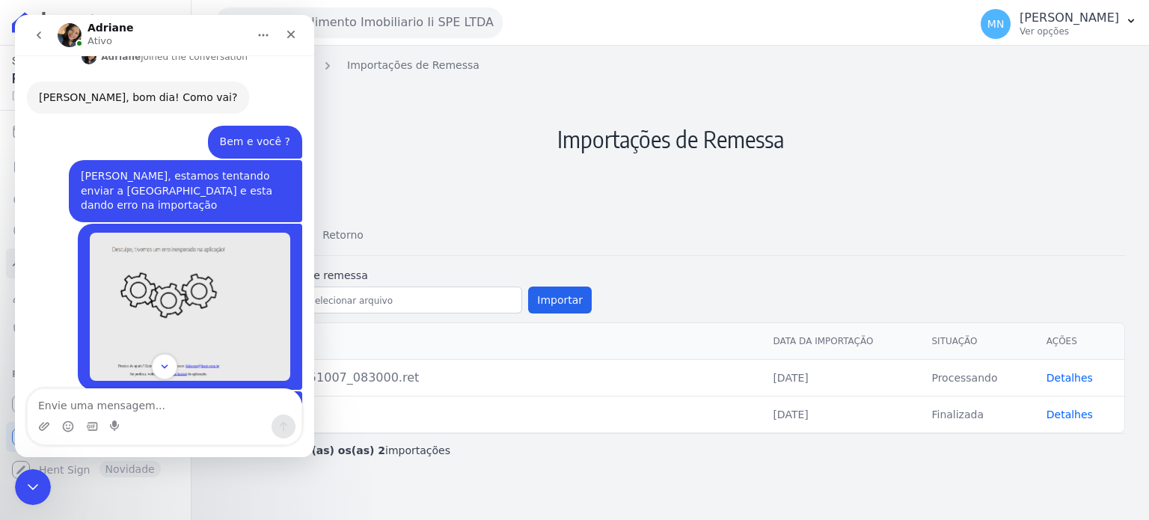
click at [221, 254] on img "Mariny diz…" at bounding box center [190, 307] width 200 height 149
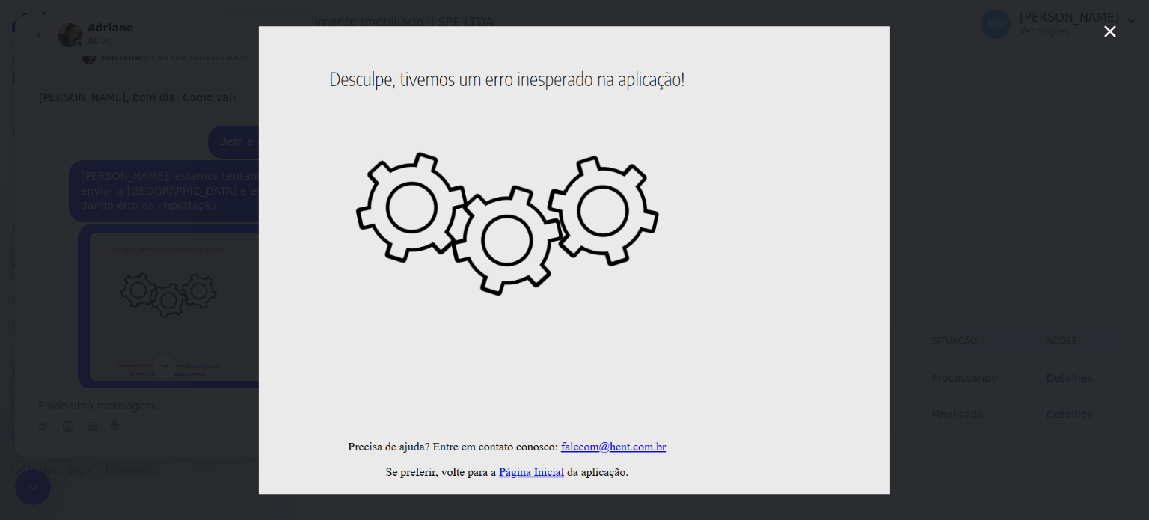
scroll to position [0, 0]
click at [509, 107] on img "Fechar" at bounding box center [574, 260] width 631 height 468
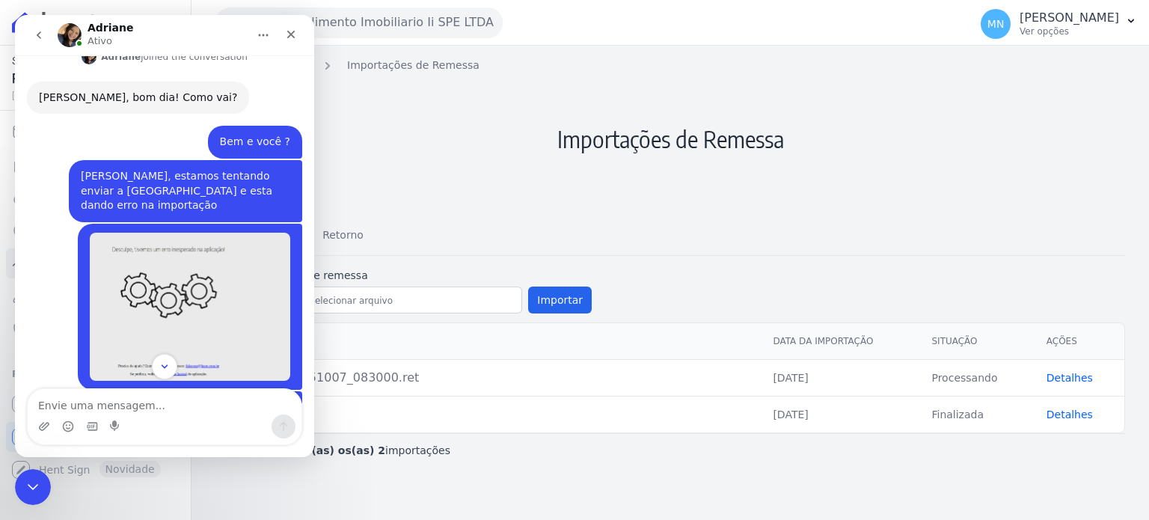
click at [913, 82] on h2 "Importações de Remessa" at bounding box center [670, 139] width 910 height 132
click at [241, 277] on img "Mariny diz…" at bounding box center [190, 307] width 200 height 149
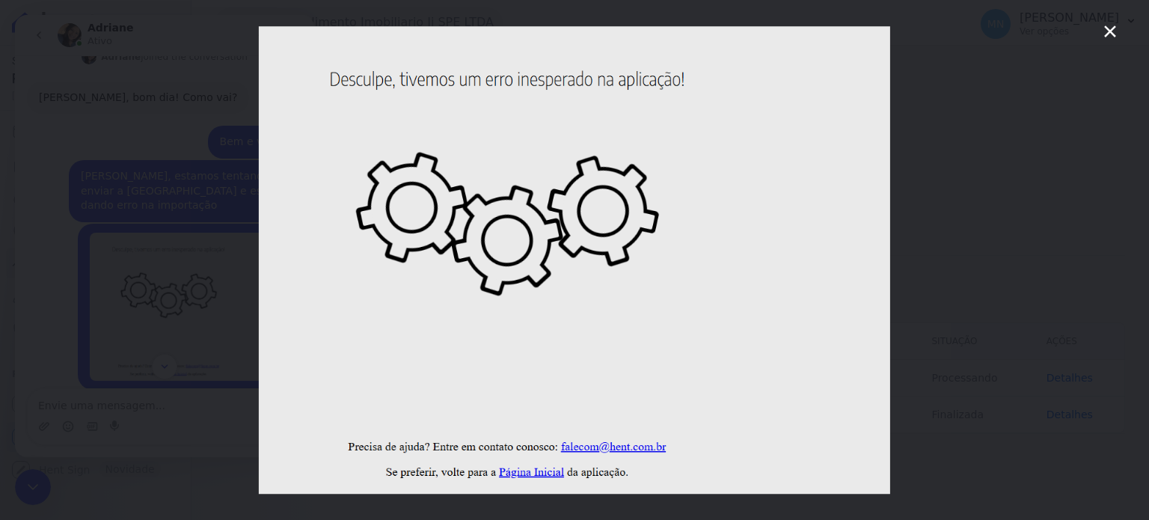
click at [1108, 33] on icon "Fechar" at bounding box center [1110, 31] width 12 height 12
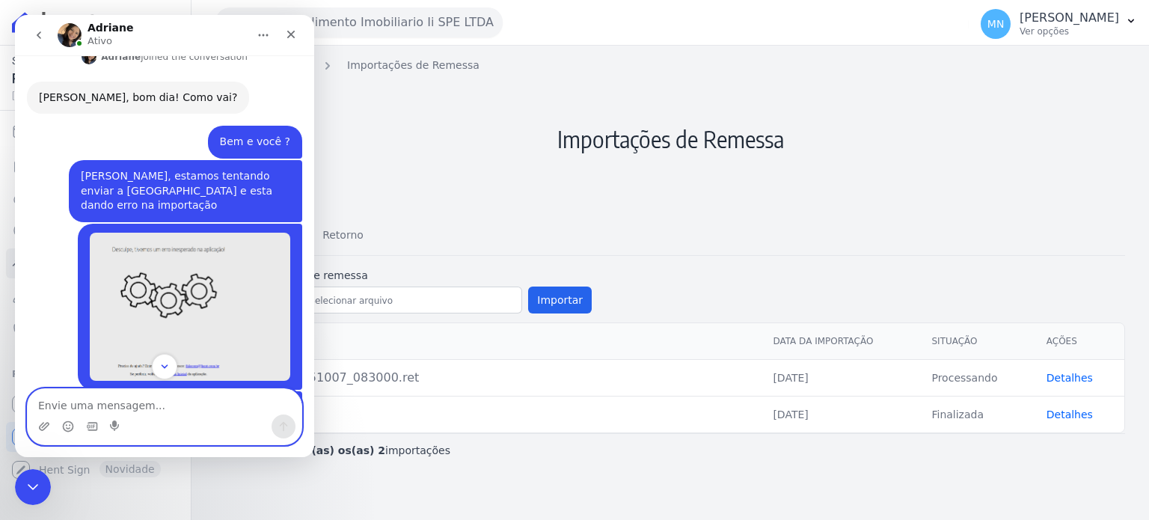
click at [150, 400] on textarea "Envie uma mensagem..." at bounding box center [165, 401] width 274 height 25
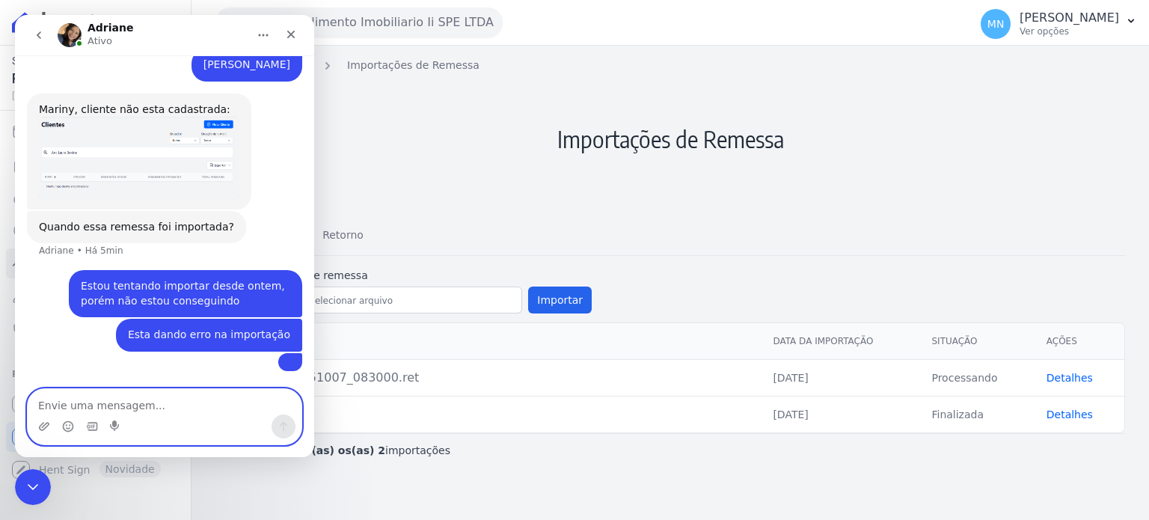
scroll to position [1300, 0]
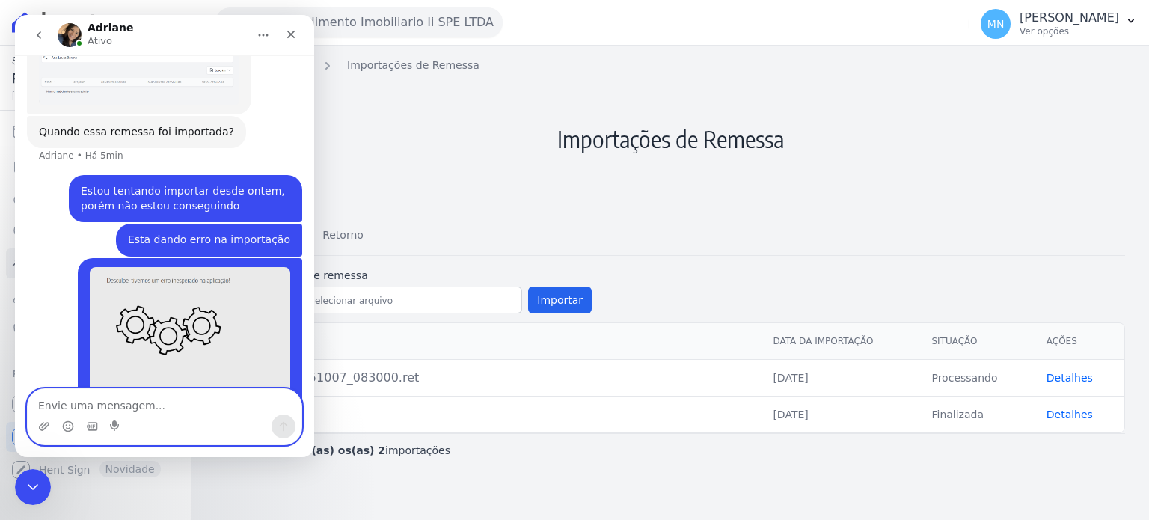
click at [464, 142] on h2 "Importações de Remessa" at bounding box center [670, 139] width 910 height 132
click at [353, 144] on h2 "Importações de Remessa" at bounding box center [670, 139] width 910 height 132
click at [409, 165] on h2 "Importações de Remessa" at bounding box center [670, 139] width 910 height 132
click at [283, 29] on div "Fechar" at bounding box center [290, 34] width 27 height 27
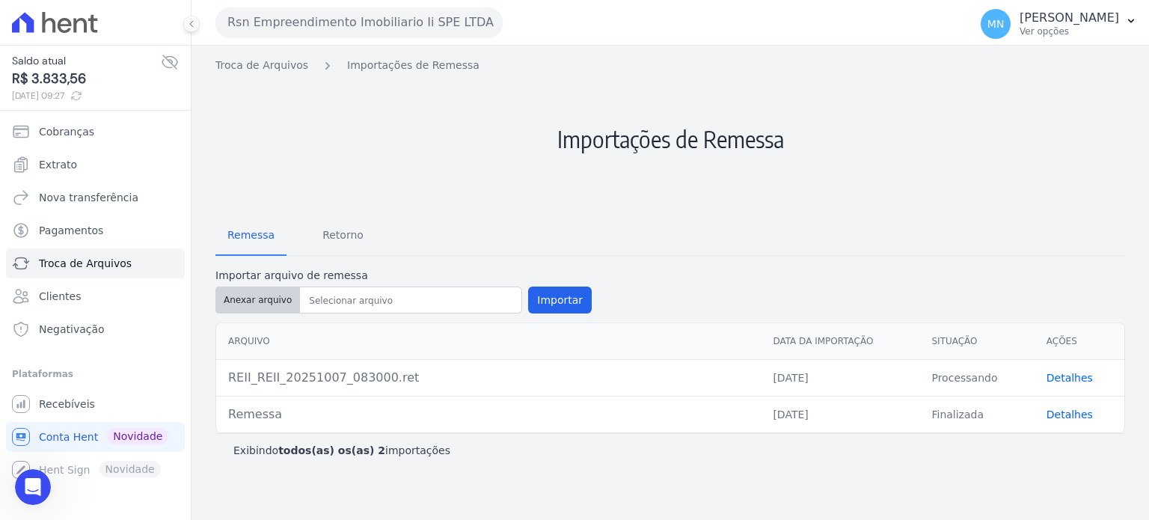
click at [273, 295] on button "Anexar arquivo" at bounding box center [257, 299] width 85 height 27
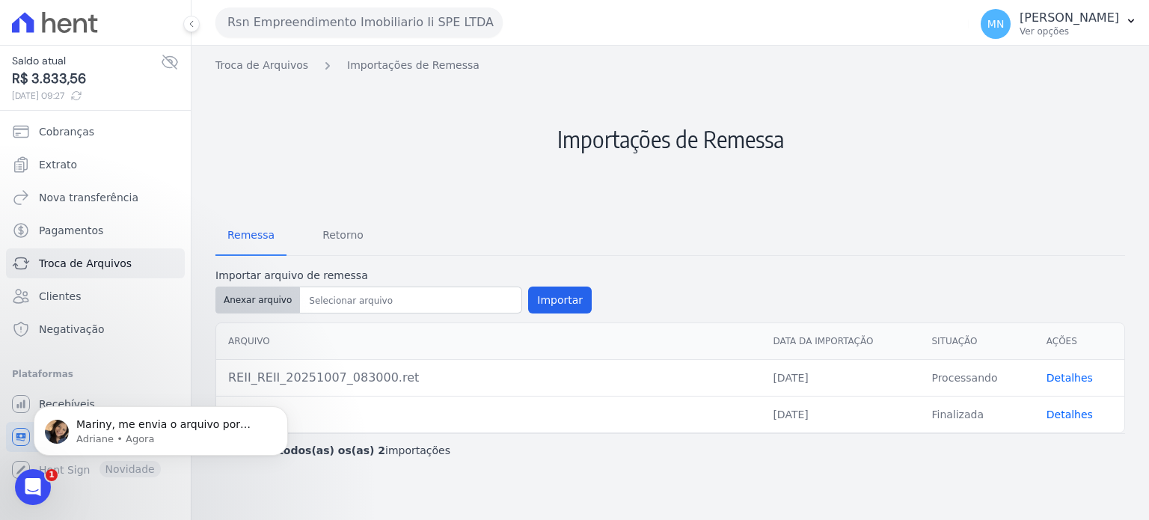
scroll to position [1345, 0]
click at [278, 302] on button "Anexar arquivo" at bounding box center [257, 299] width 85 height 27
type input "Remessa"
click at [550, 298] on button "Importar" at bounding box center [560, 299] width 64 height 27
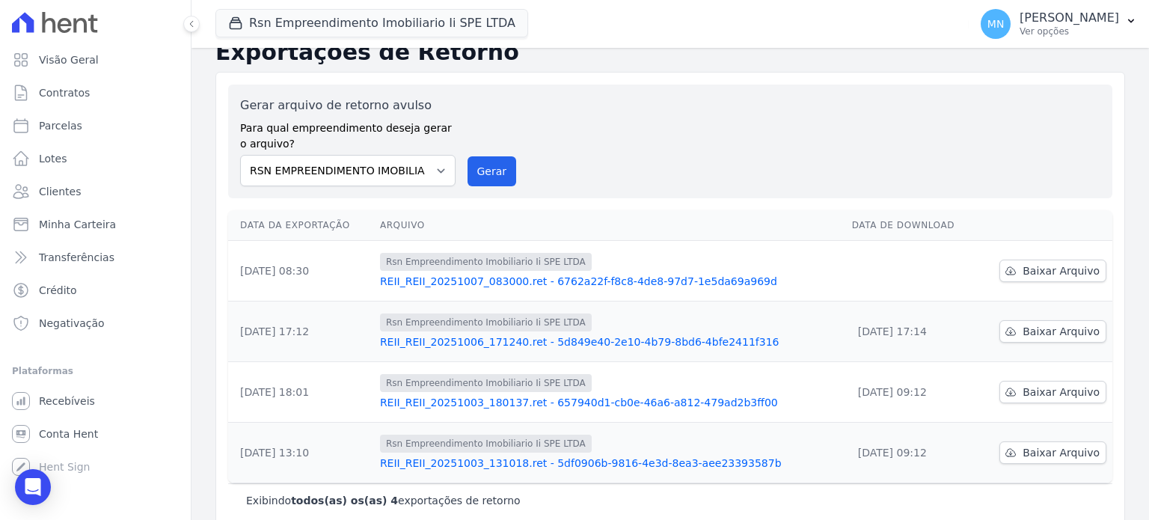
scroll to position [41, 0]
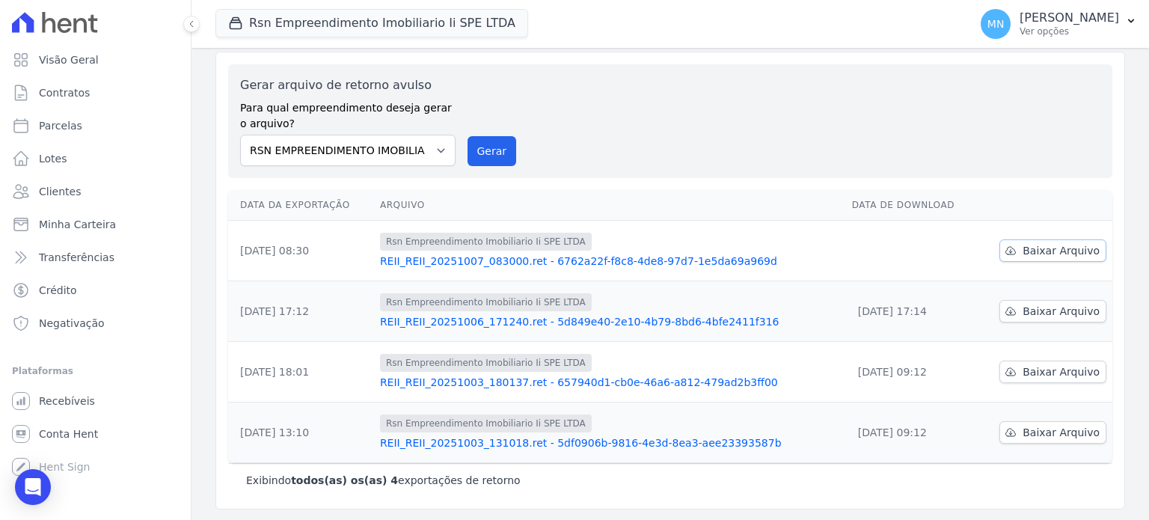
click at [1067, 255] on span "Baixar Arquivo" at bounding box center [1060, 250] width 77 height 15
click at [73, 436] on span "Conta Hent" at bounding box center [68, 433] width 59 height 15
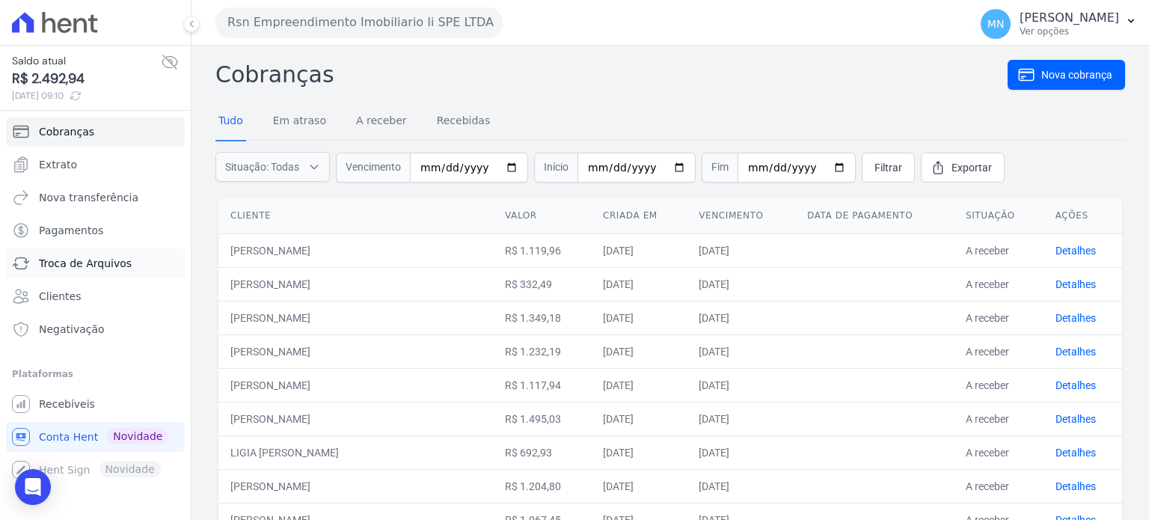
click at [99, 260] on span "Troca de Arquivos" at bounding box center [85, 263] width 93 height 15
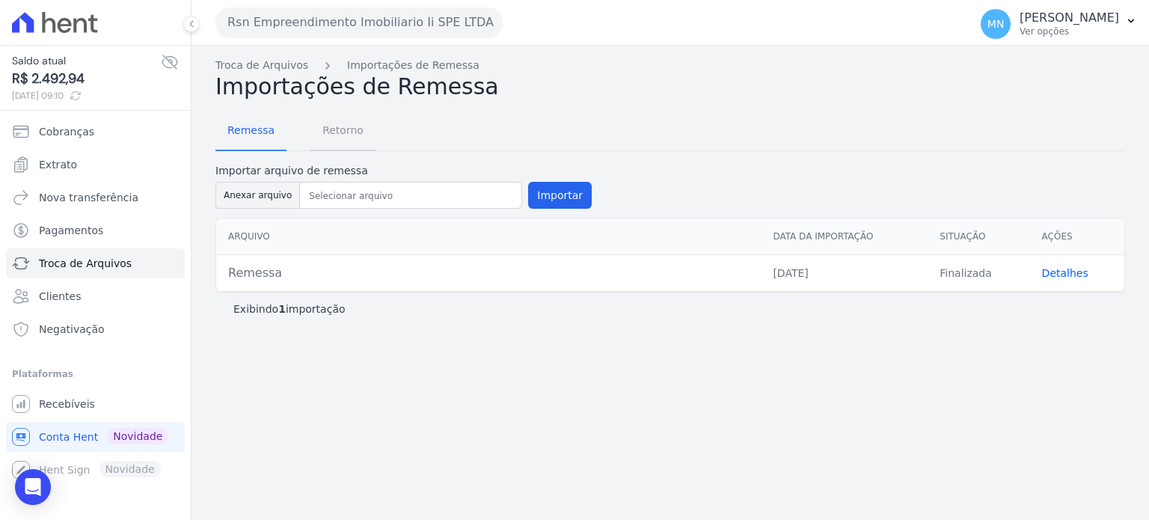
click at [340, 129] on span "Retorno" at bounding box center [342, 130] width 59 height 30
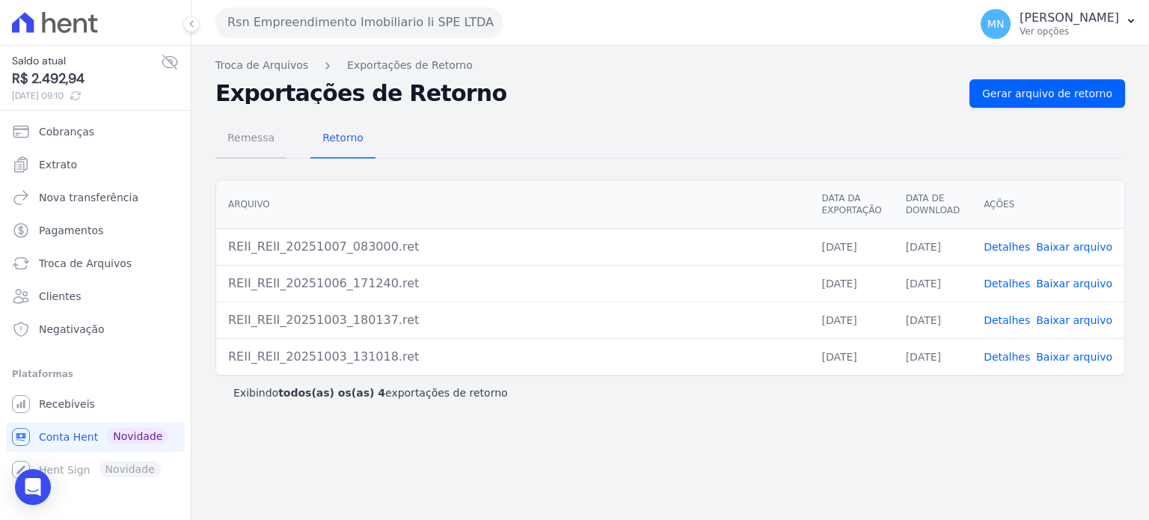
click at [257, 137] on span "Remessa" at bounding box center [250, 138] width 65 height 30
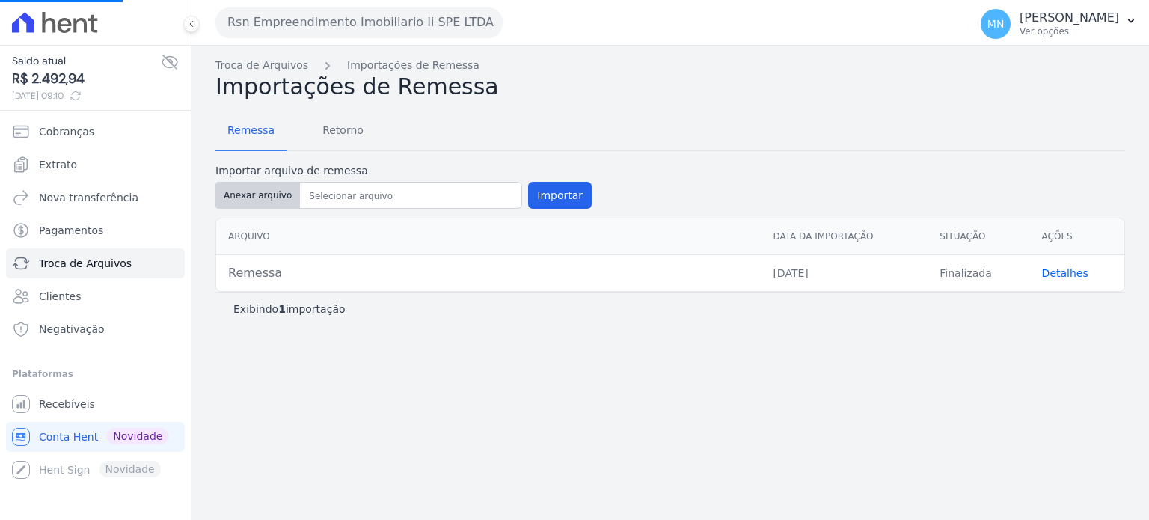
click at [269, 191] on button "Anexar arquivo" at bounding box center [257, 195] width 85 height 27
click at [877, 70] on nav "Troca de Arquivos Importações de Remessa" at bounding box center [670, 66] width 910 height 16
click at [272, 193] on button "Anexar arquivo" at bounding box center [257, 195] width 85 height 27
type input "REII_REII_20251007_083000.ret"
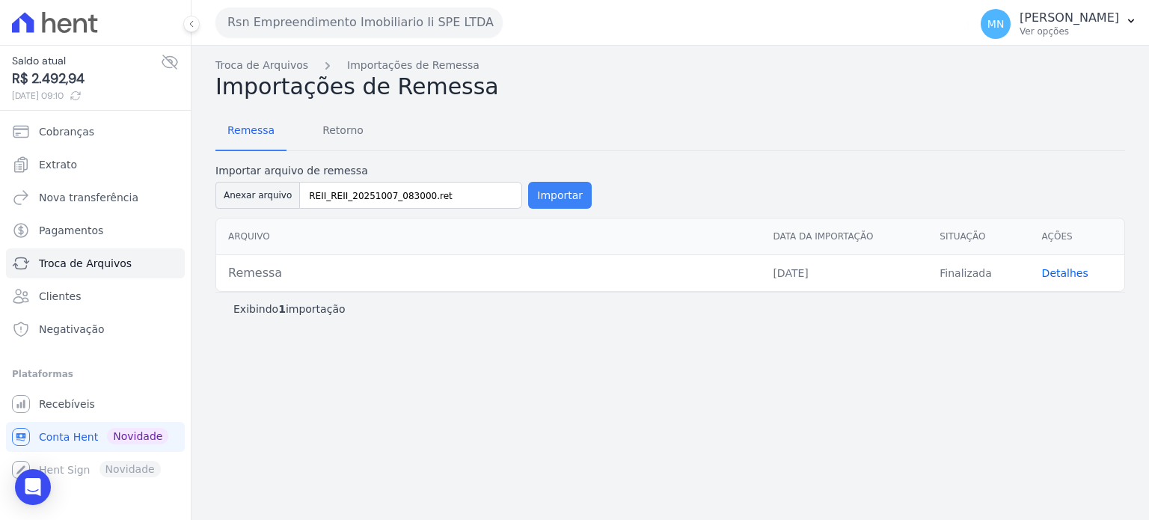
click at [565, 189] on button "Importar" at bounding box center [560, 195] width 64 height 27
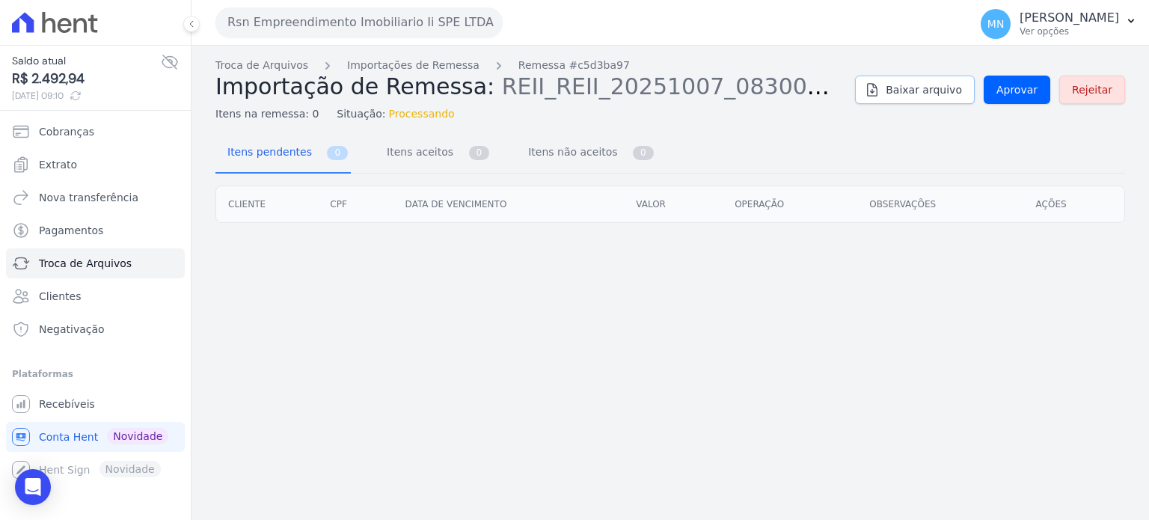
click at [943, 93] on span "Baixar arquivo" at bounding box center [924, 89] width 76 height 15
click at [776, 358] on div "Troca de Arquivos Importações de Remessa Remessa #c5d3ba97 Importação de Remess…" at bounding box center [669, 283] width 957 height 474
click at [473, 321] on div "Troca de Arquivos Importações de Remessa Remessa #c5d3ba97 Importação de Remess…" at bounding box center [669, 283] width 957 height 474
click at [1014, 93] on span "Aprovar" at bounding box center [1016, 89] width 41 height 15
click at [57, 164] on span "Extrato" at bounding box center [58, 164] width 38 height 15
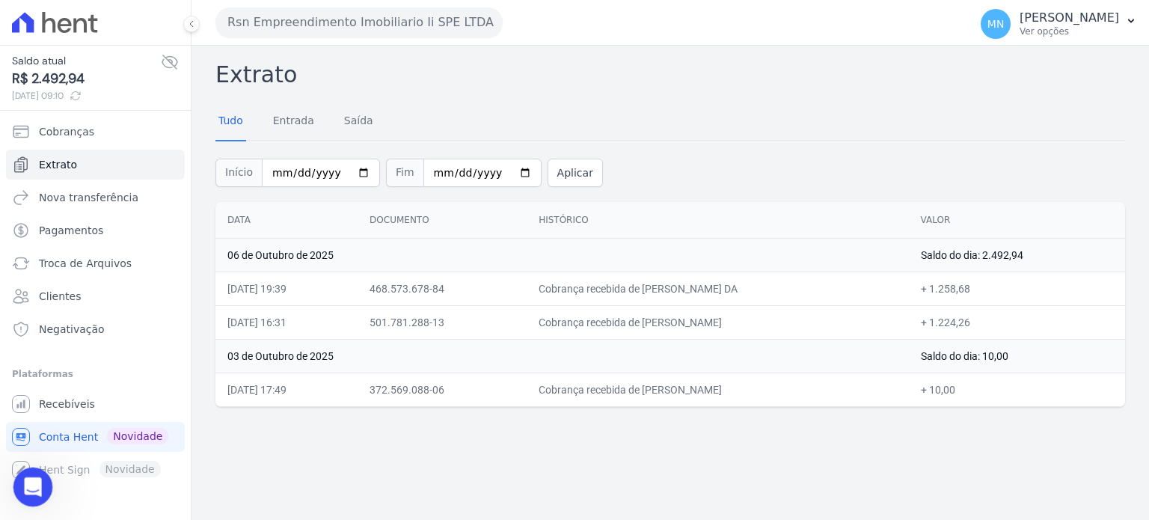
click at [31, 478] on icon "Abertura do Messenger da Intercom" at bounding box center [31, 485] width 25 height 25
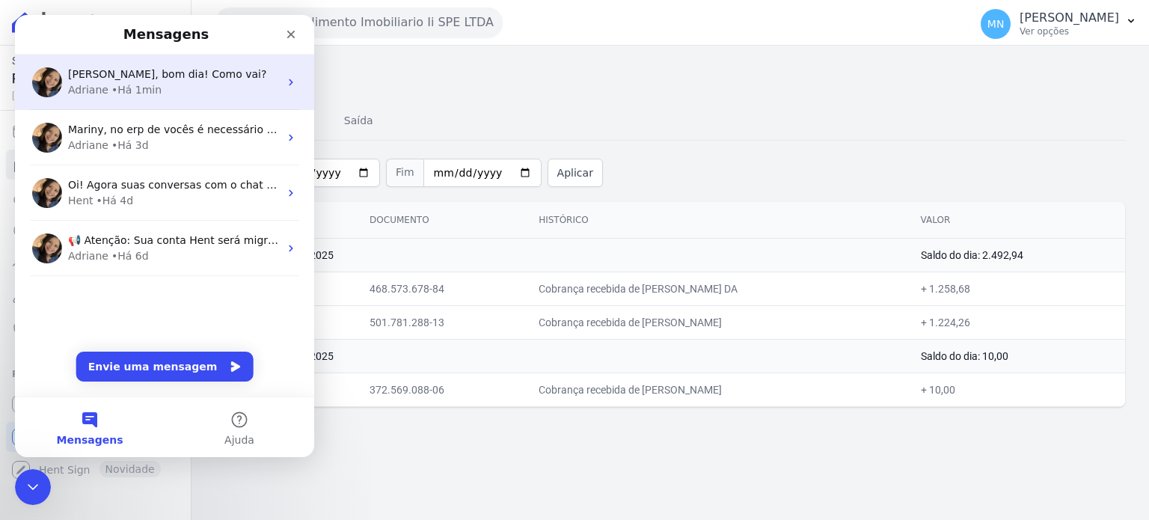
click at [180, 92] on div "Adriane • Há 1min" at bounding box center [173, 90] width 211 height 16
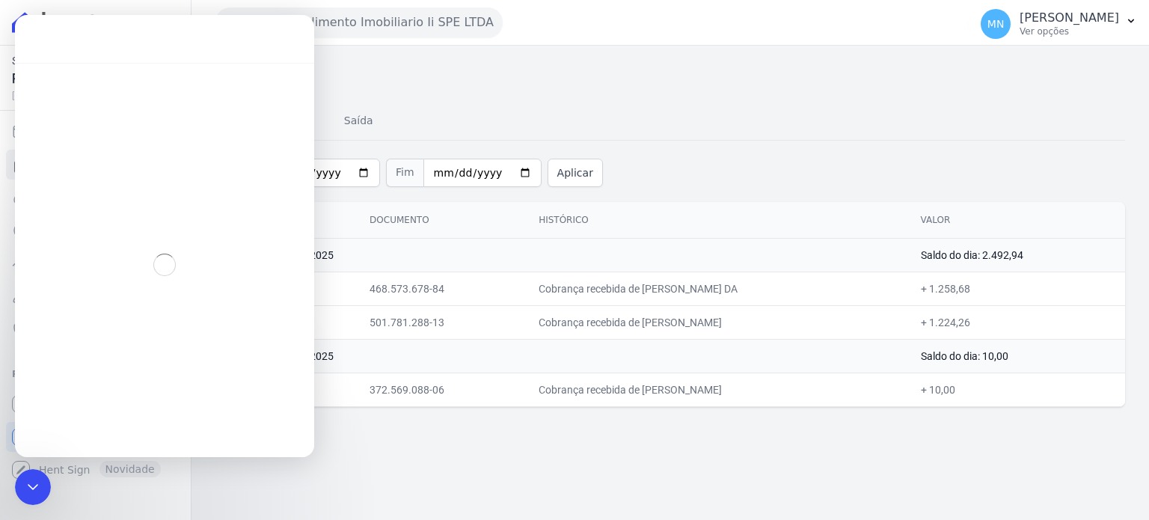
scroll to position [2, 0]
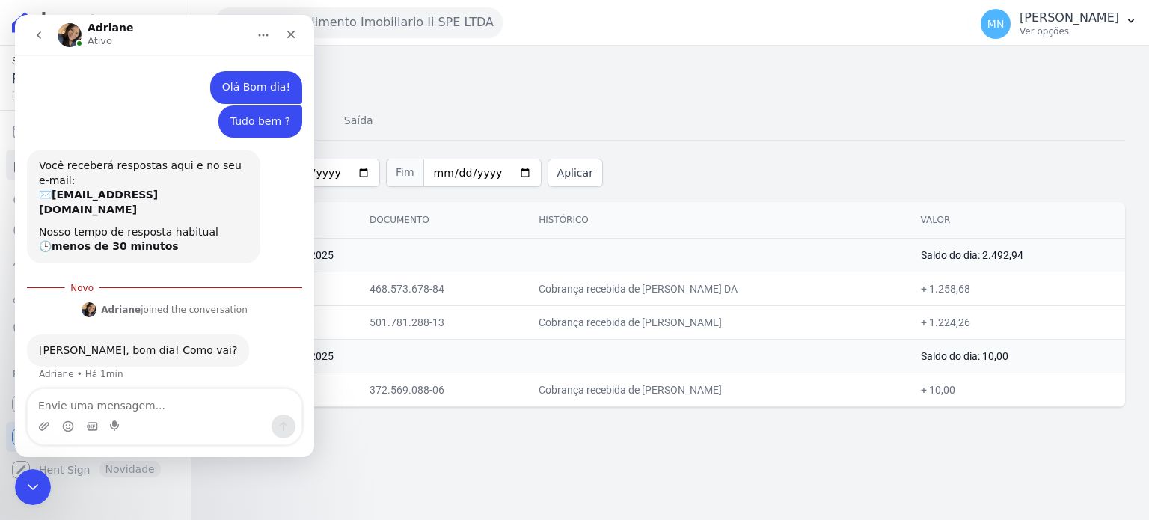
click at [124, 407] on textarea "Envie uma mensagem..." at bounding box center [165, 401] width 274 height 25
type textarea "Bem e você ?"
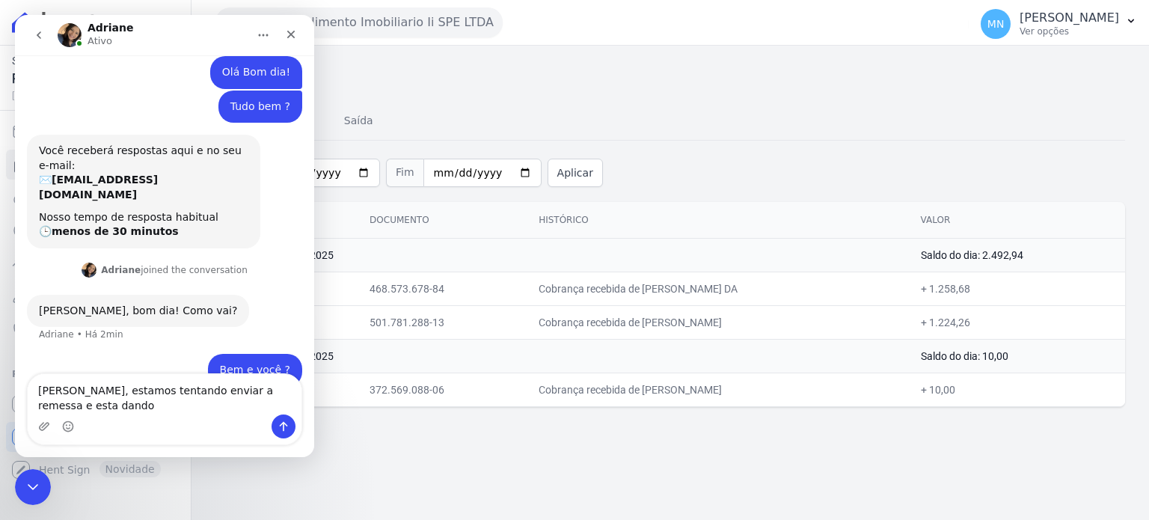
scroll to position [31, 0]
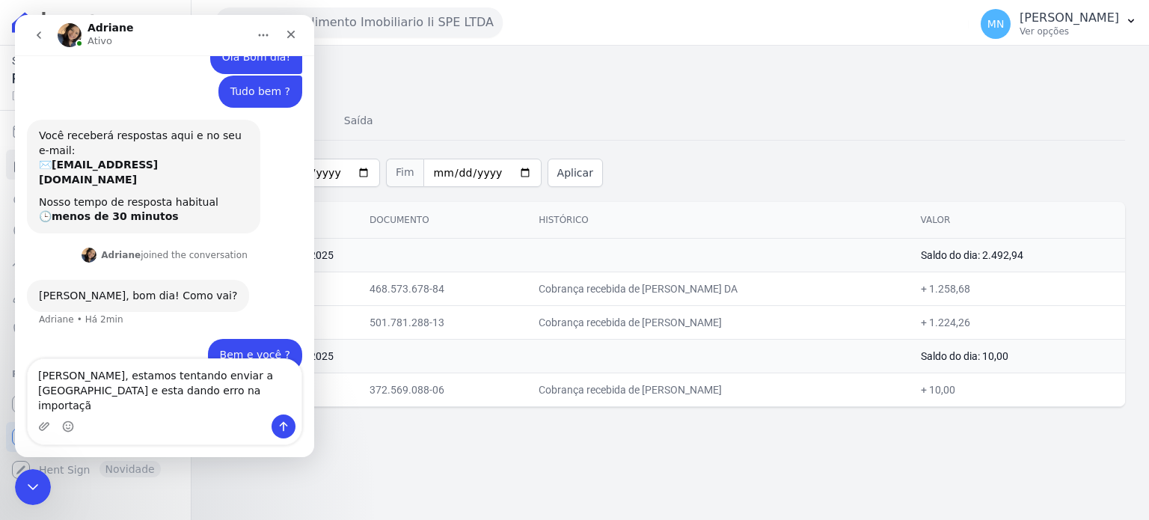
type textarea "Adriane, estamos tentando enviar a remessa e esta dando erro na importação"
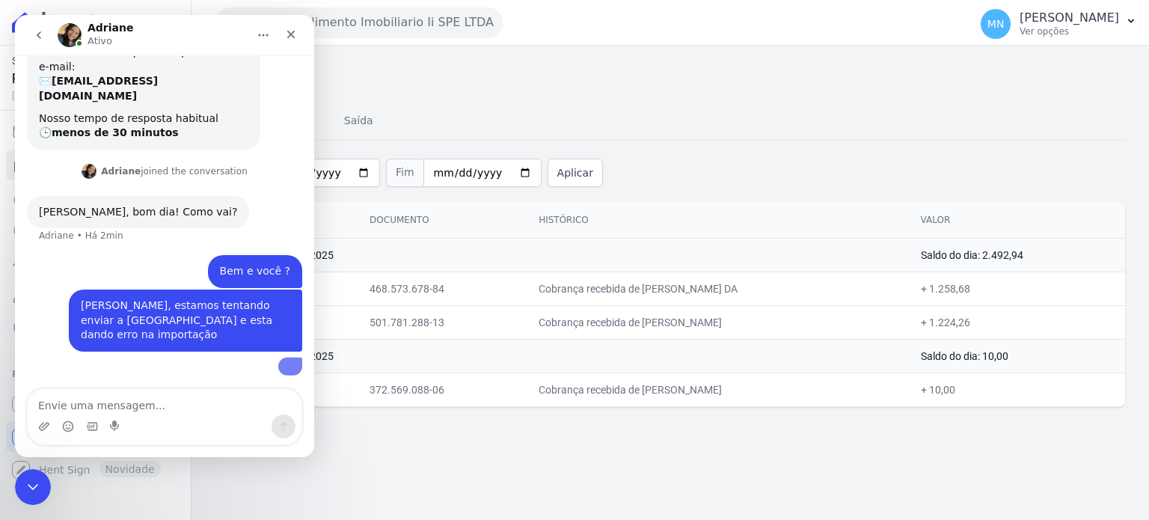
scroll to position [233, 0]
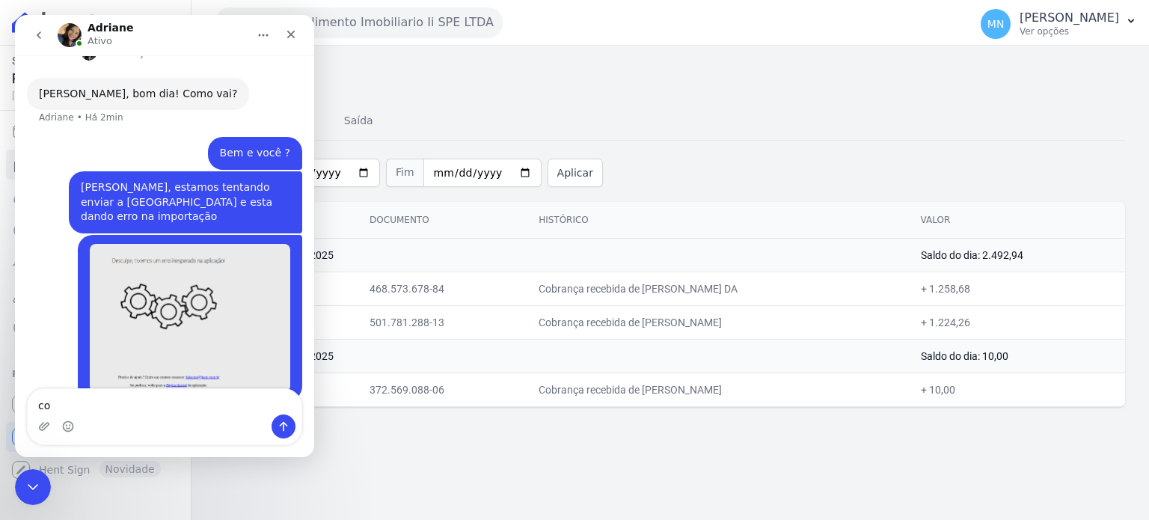
type textarea "c"
type textarea "Consegue me ajudar com essa questão ?"
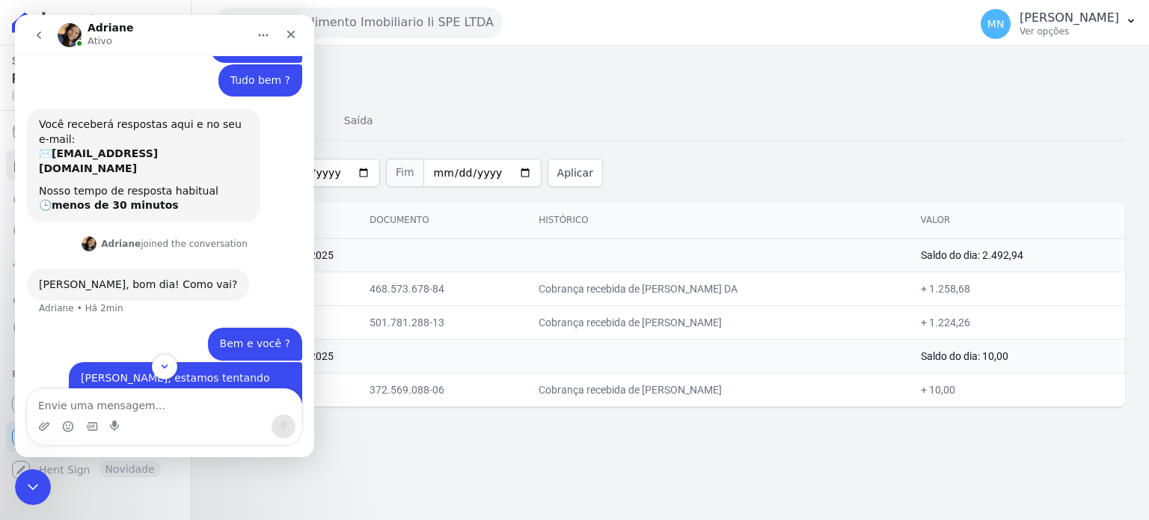
scroll to position [266, 0]
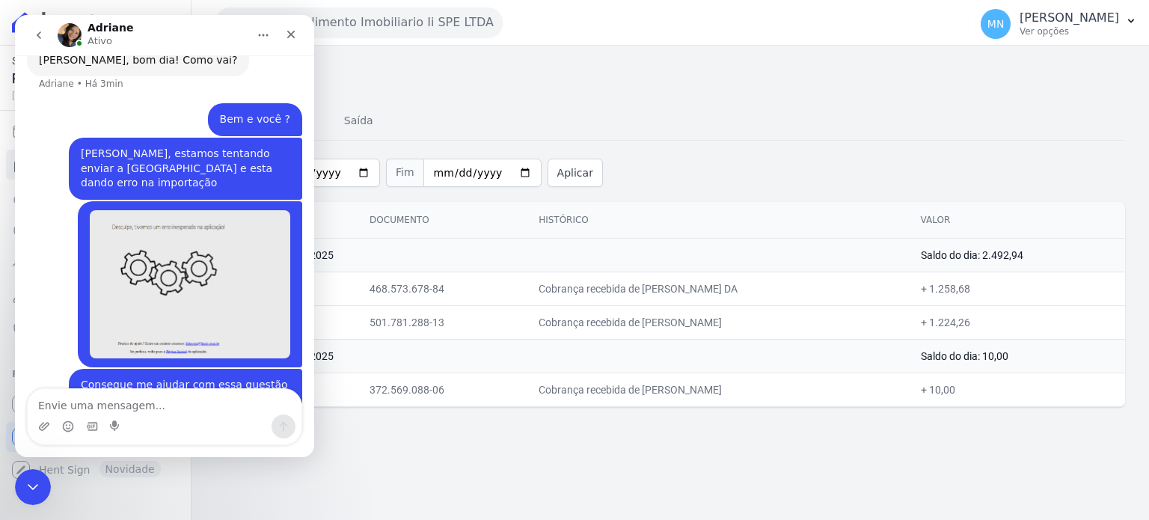
click at [73, 30] on img "Messenger da Intercom" at bounding box center [70, 35] width 24 height 24
click at [72, 36] on img "Messenger da Intercom" at bounding box center [70, 35] width 24 height 24
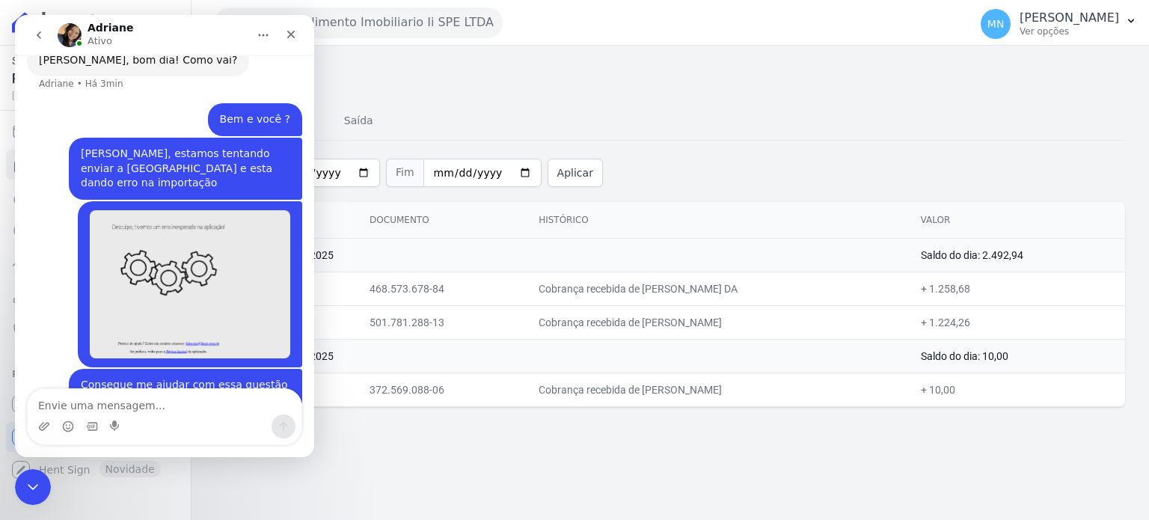
click at [77, 32] on img "Messenger da Intercom" at bounding box center [70, 35] width 24 height 24
click at [73, 30] on img "Messenger da Intercom" at bounding box center [70, 35] width 24 height 24
click at [263, 40] on icon "Início" at bounding box center [263, 35] width 12 height 12
click at [72, 32] on img "Messenger da Intercom" at bounding box center [70, 35] width 24 height 24
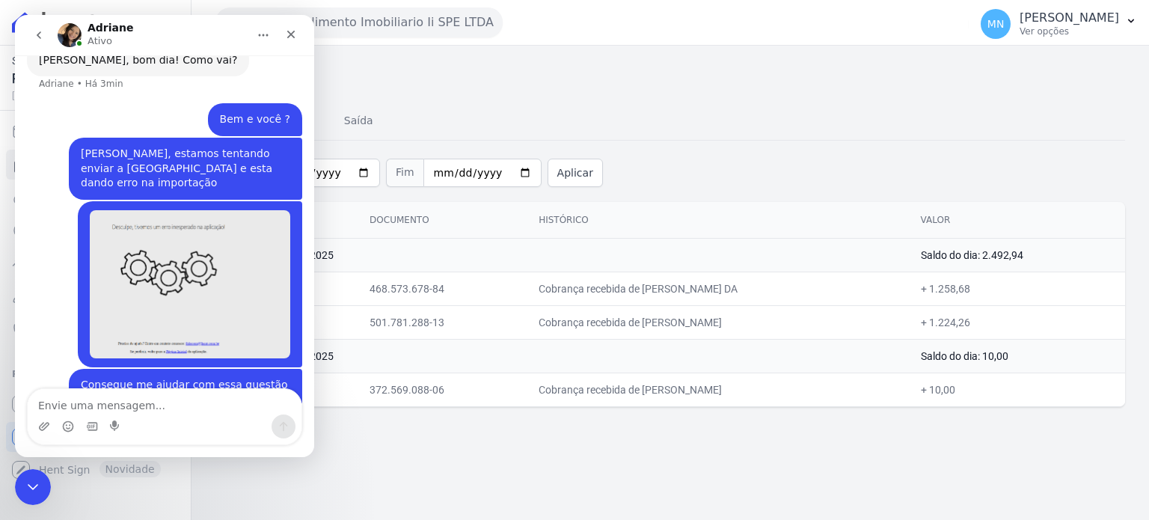
click at [36, 34] on icon "go back" at bounding box center [39, 35] width 12 height 12
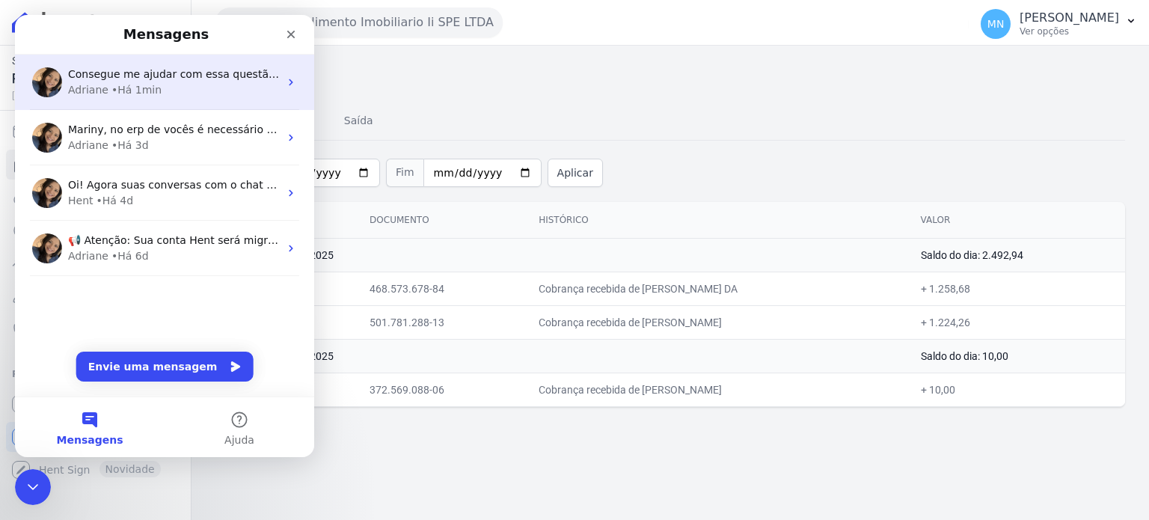
click at [47, 79] on img "Messenger da Intercom" at bounding box center [47, 82] width 30 height 30
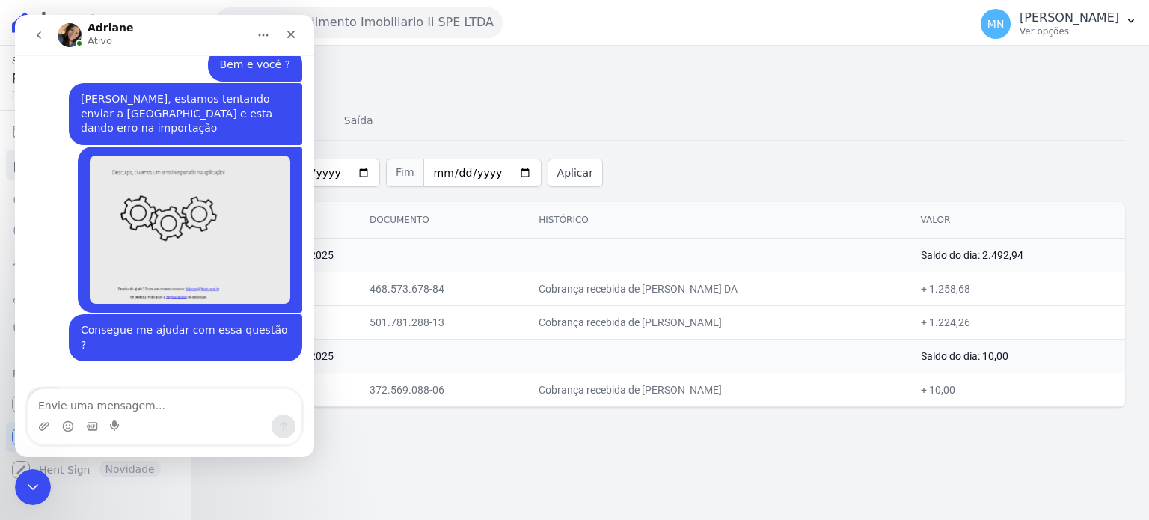
scroll to position [325, 0]
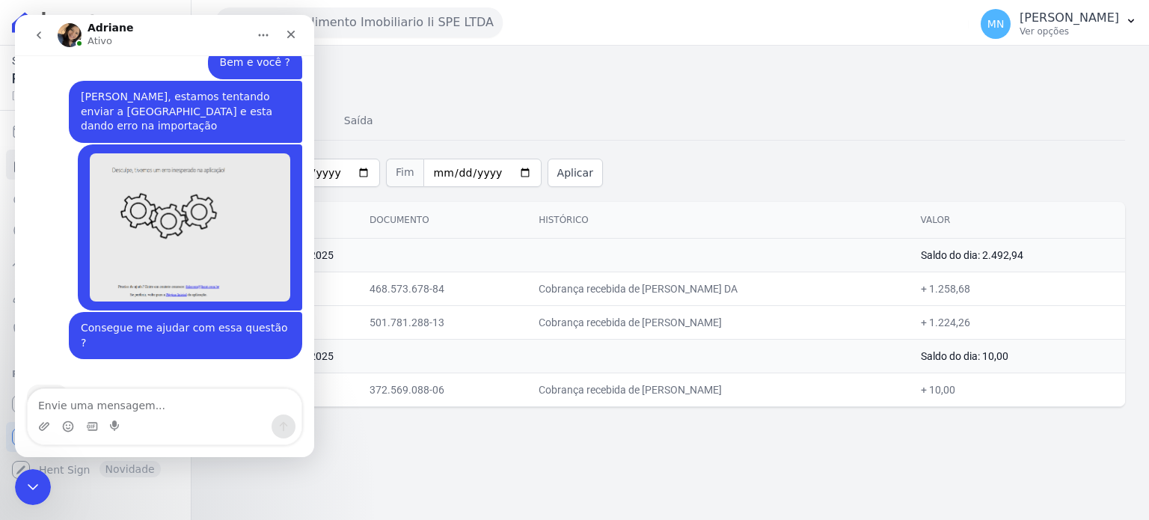
click at [67, 32] on img "Messenger da Intercom" at bounding box center [70, 35] width 24 height 24
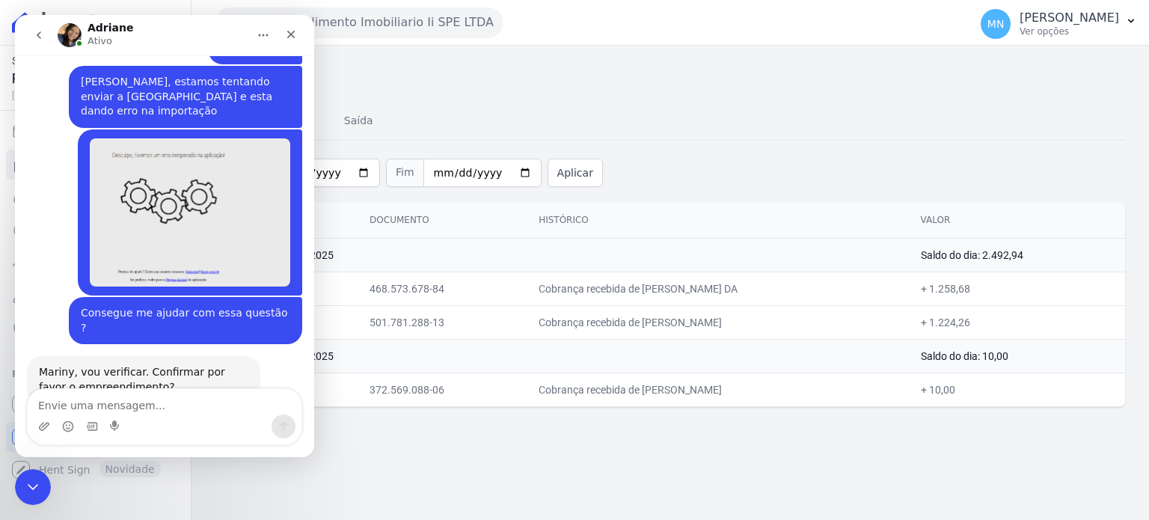
scroll to position [326, 0]
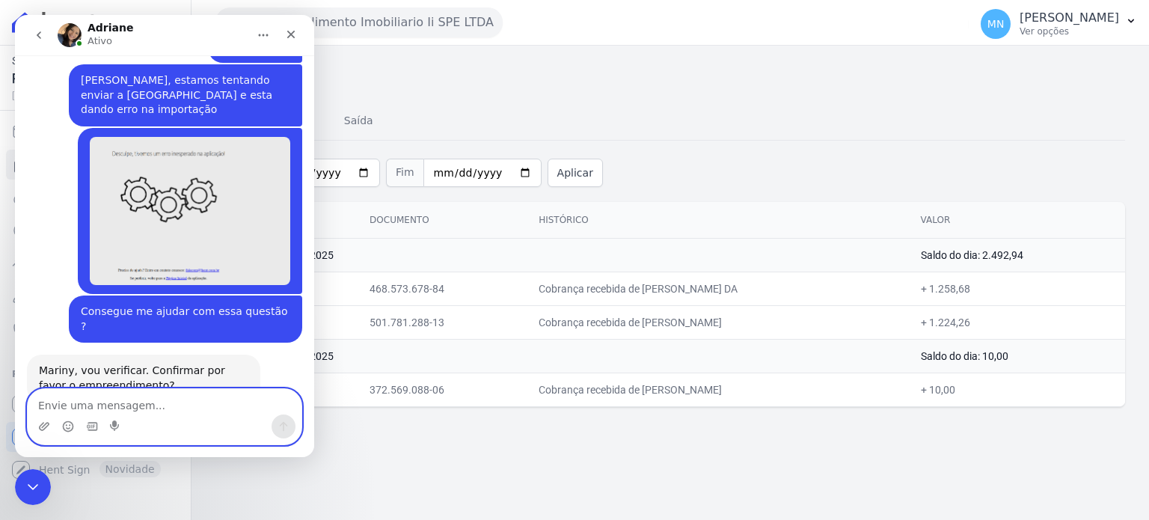
click at [150, 405] on textarea "Envie uma mensagem..." at bounding box center [165, 401] width 274 height 25
type textarea "Residencial das Oliveiras"
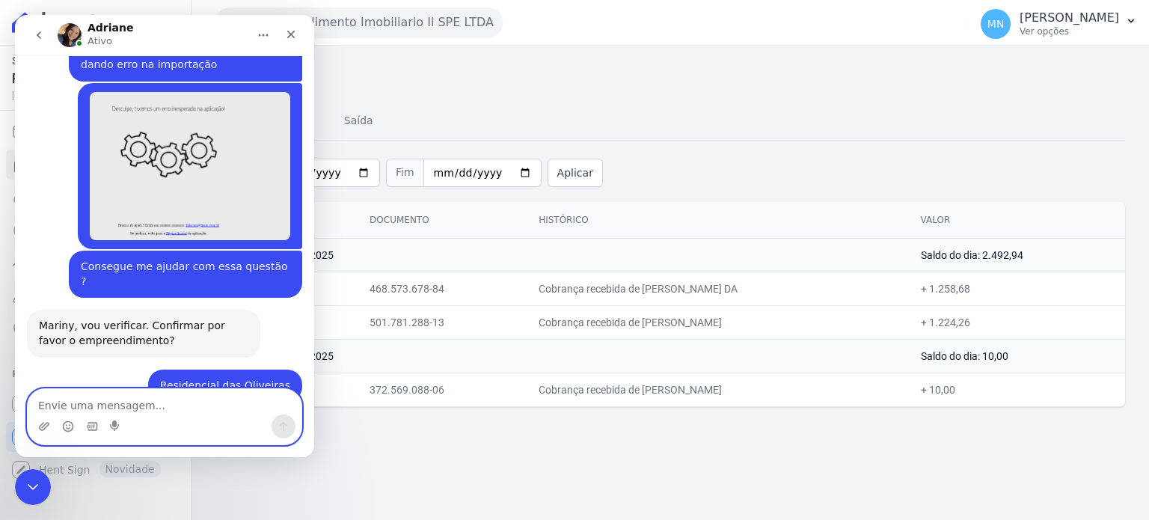
scroll to position [415, 0]
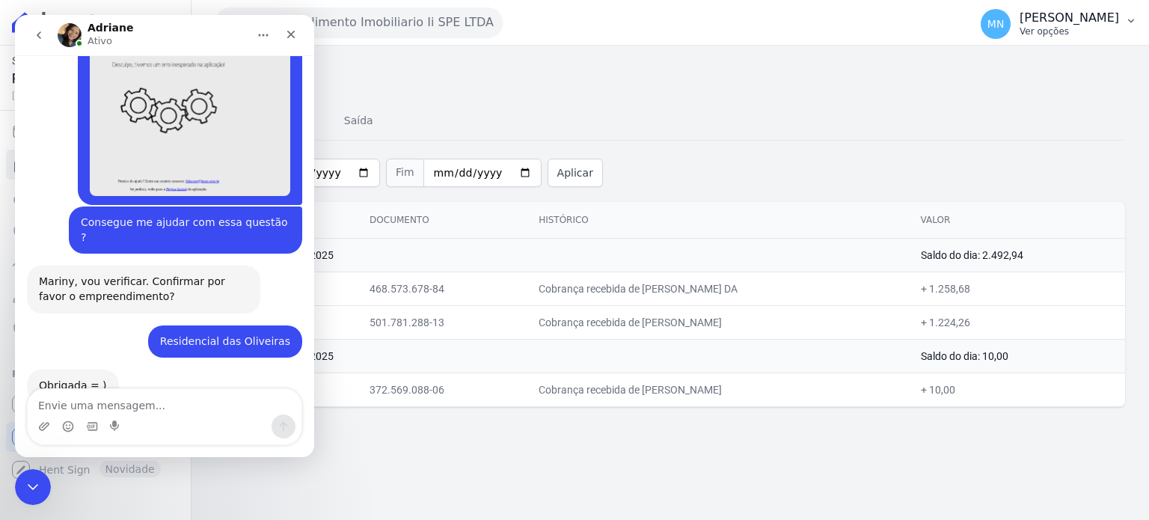
drag, startPoint x: 1053, startPoint y: 115, endPoint x: 993, endPoint y: 37, distance: 99.2
click at [999, 37] on div "Rsn Empreendimento Imobiliario Ii SPE LTDA Você possui apenas um empreendimento…" at bounding box center [669, 260] width 957 height 520
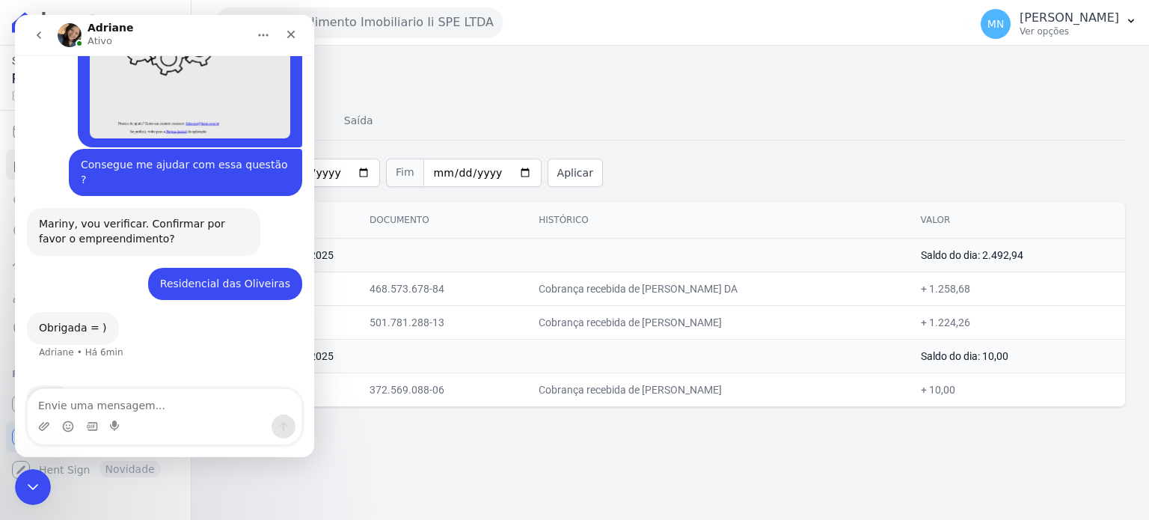
scroll to position [473, 0]
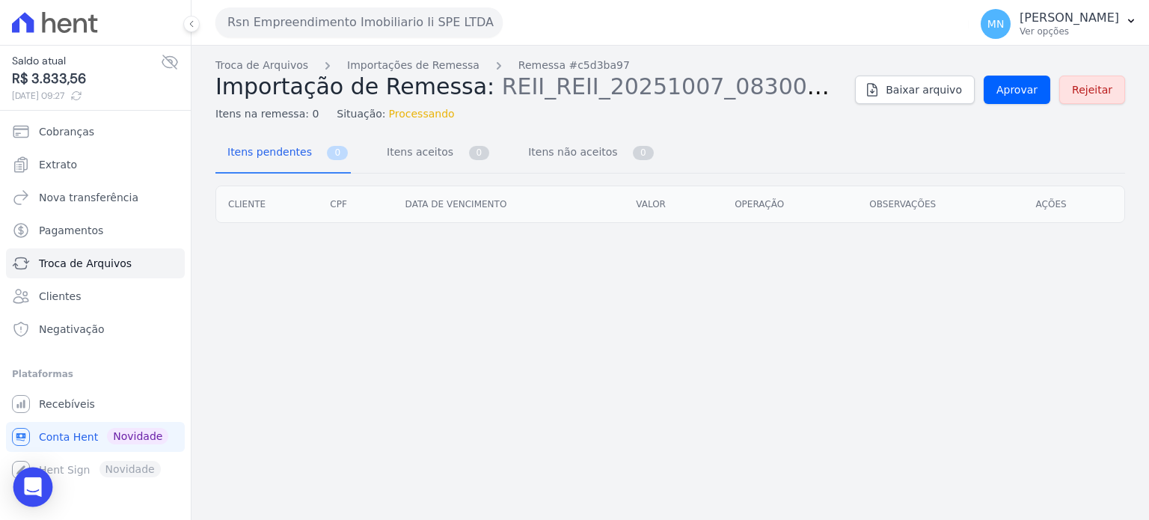
click at [27, 493] on icon "Open Intercom Messenger" at bounding box center [32, 486] width 17 height 19
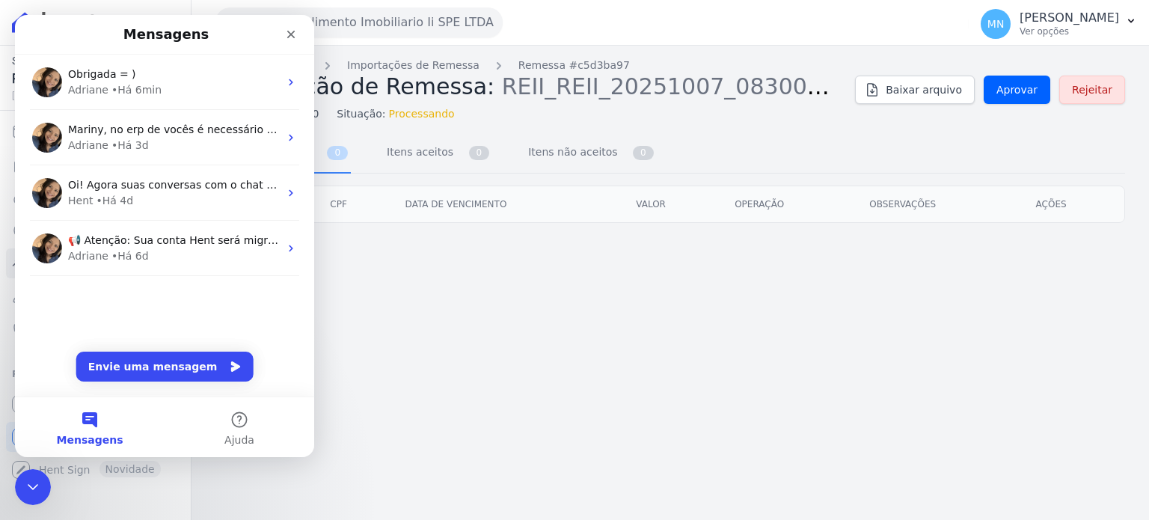
click at [521, 294] on div "Troca de Arquivos Importações de Remessa Remessa #c5d3ba97 Importação de Remess…" at bounding box center [669, 283] width 957 height 474
click at [411, 343] on div "Troca de Arquivos Importações de Remessa Remessa #c5d3ba97 Importação de Remess…" at bounding box center [669, 283] width 957 height 474
click at [166, 375] on button "Envie uma mensagem" at bounding box center [164, 367] width 177 height 30
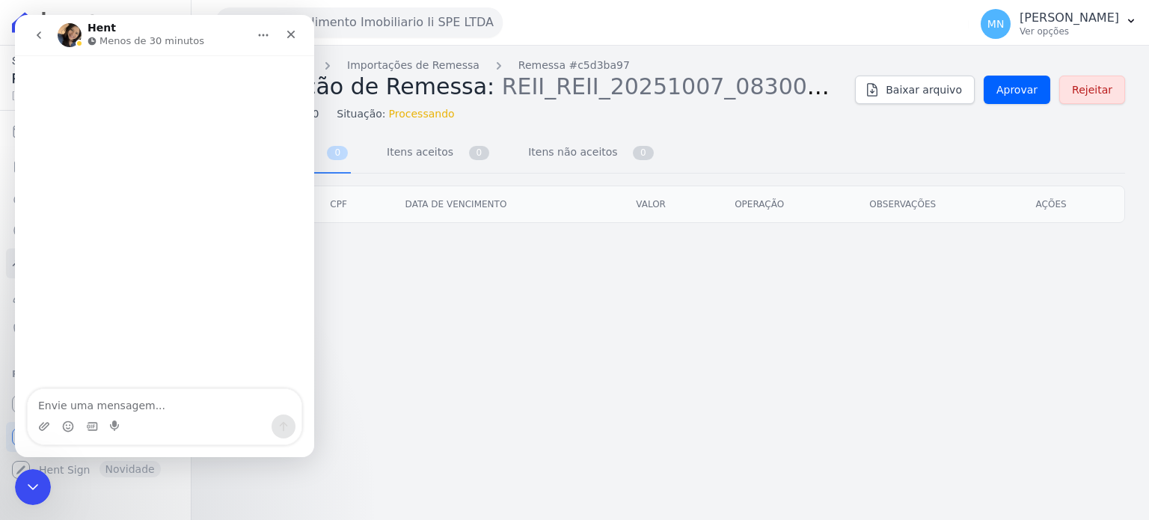
click at [574, 298] on div "Troca de Arquivos Importações de Remessa Remessa #c5d3ba97 Importação de Remess…" at bounding box center [669, 283] width 957 height 474
click at [263, 35] on icon "Início" at bounding box center [264, 35] width 10 height 2
click at [194, 71] on div "Expandir janela" at bounding box center [226, 73] width 123 height 31
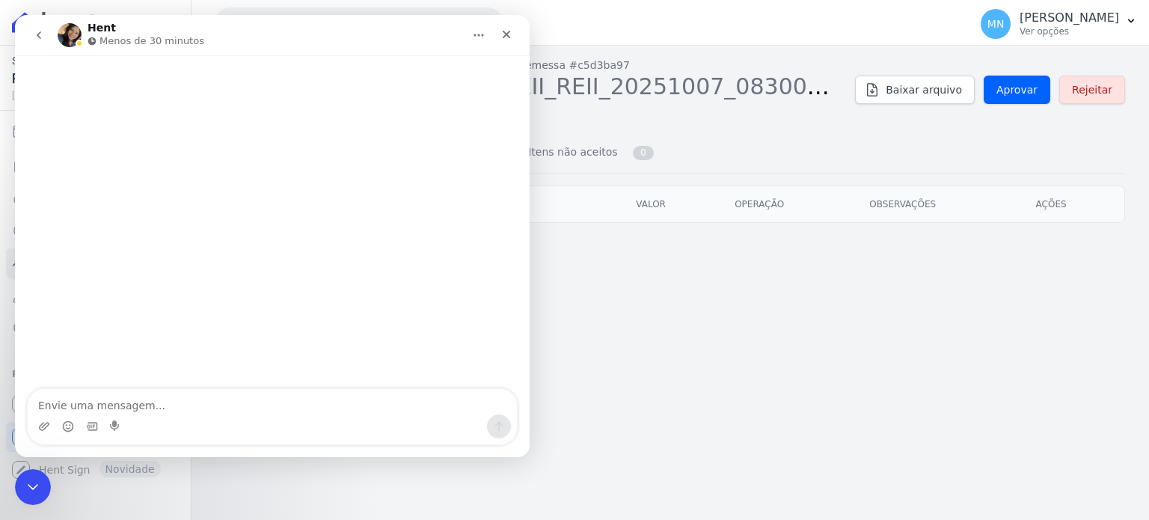
click at [665, 314] on div "Troca de Arquivos Importações de Remessa Remessa #c5d3ba97 Importação de Remess…" at bounding box center [669, 283] width 957 height 474
click at [468, 35] on button "Início" at bounding box center [478, 35] width 28 height 28
click at [649, 325] on div "Troca de Arquivos Importações de Remessa Remessa #c5d3ba97 Importação de Remess…" at bounding box center [669, 283] width 957 height 474
click at [390, 72] on div "Recolher janela" at bounding box center [470, 73] width 178 height 31
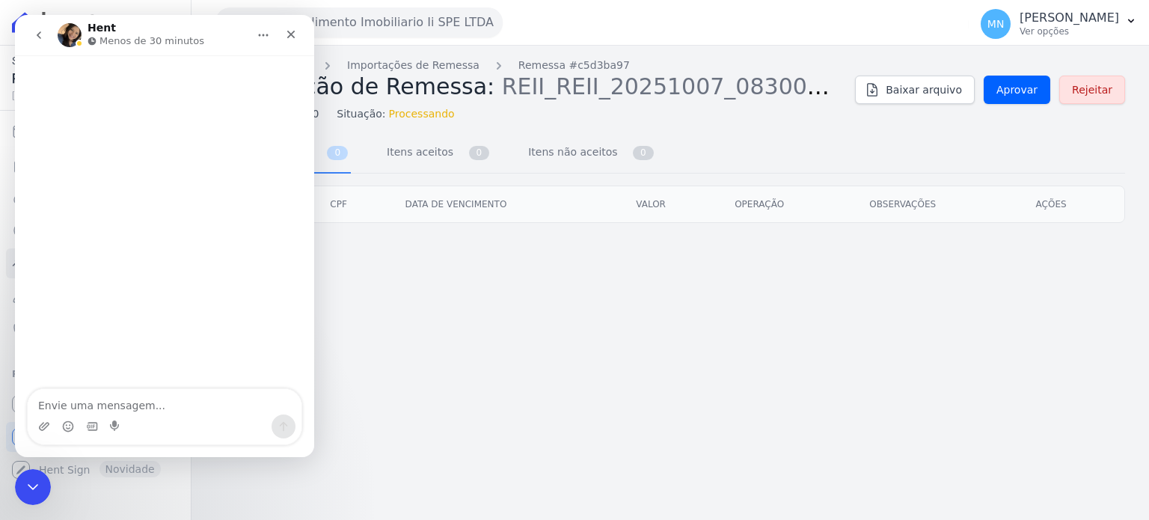
click at [405, 276] on div "Troca de Arquivos Importações de Remessa Remessa #c5d3ba97 Importação de Remess…" at bounding box center [669, 283] width 957 height 474
click at [455, 367] on div "Troca de Arquivos Importações de Remessa Remessa #c5d3ba97 Importação de Remess…" at bounding box center [669, 283] width 957 height 474
click at [395, 277] on div "Troca de Arquivos Importações de Remessa Remessa #c5d3ba97 Importação de Remess…" at bounding box center [669, 283] width 957 height 474
click at [290, 37] on icon "Fechar" at bounding box center [291, 34] width 12 height 12
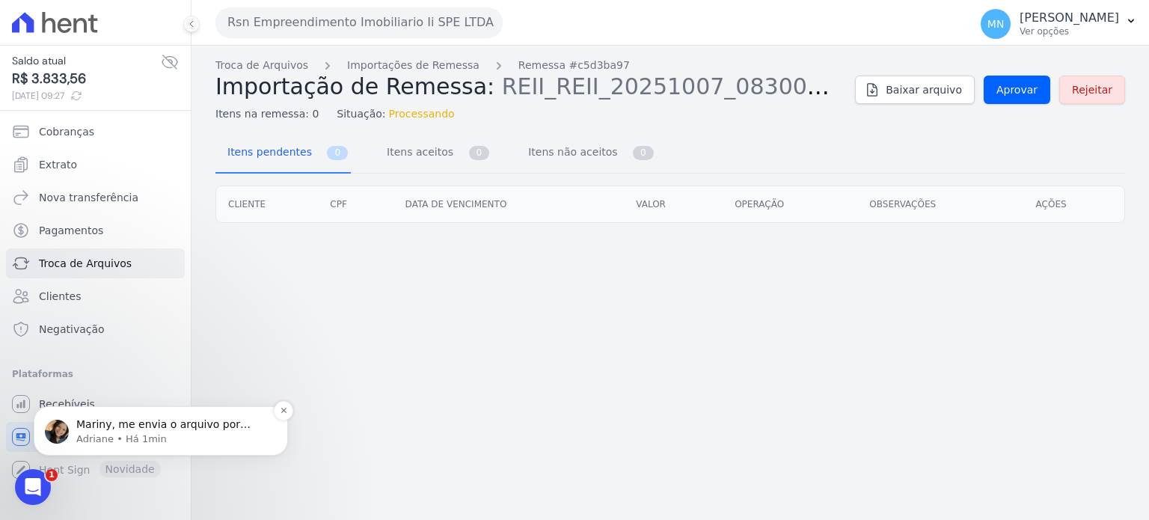
click at [218, 414] on div "Mariny, me envia o arquivo por favor? Adriane • Há 1min" at bounding box center [161, 430] width 254 height 49
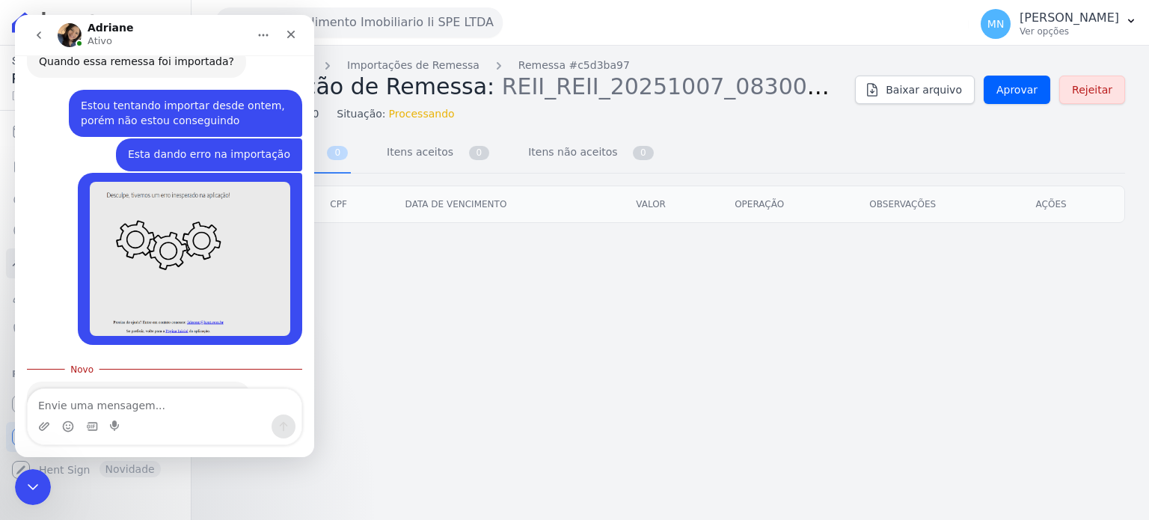
scroll to position [1369, 0]
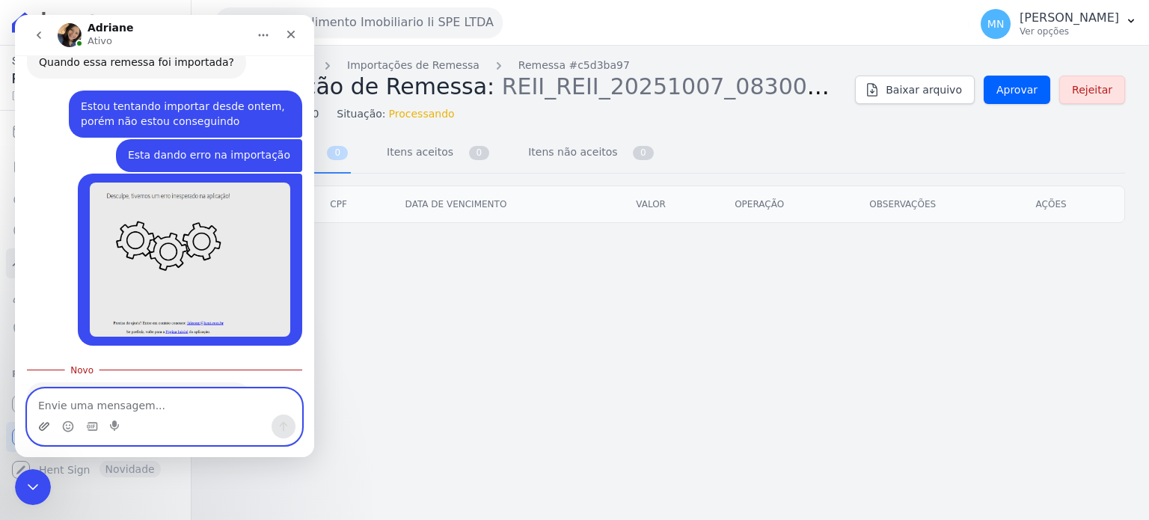
click at [45, 427] on icon "Upload do anexo" at bounding box center [44, 426] width 10 height 8
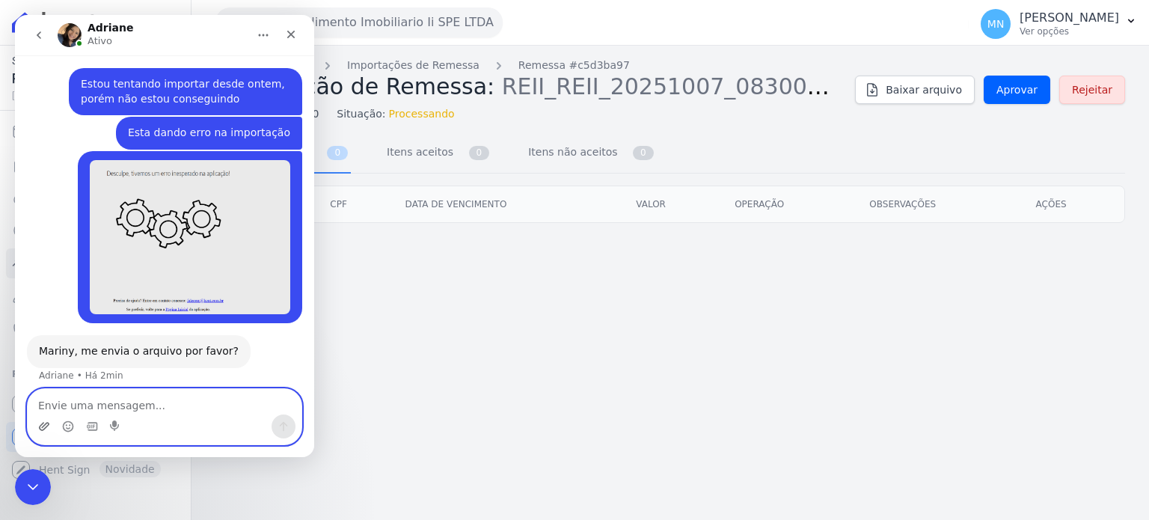
scroll to position [1406, 0]
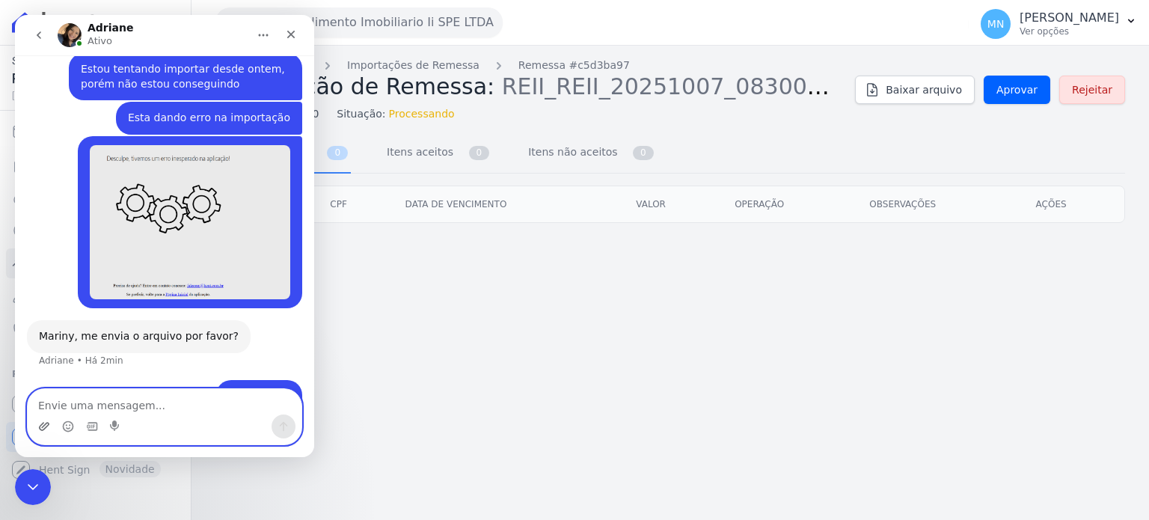
click at [44, 423] on icon "Upload do anexo" at bounding box center [44, 426] width 12 height 12
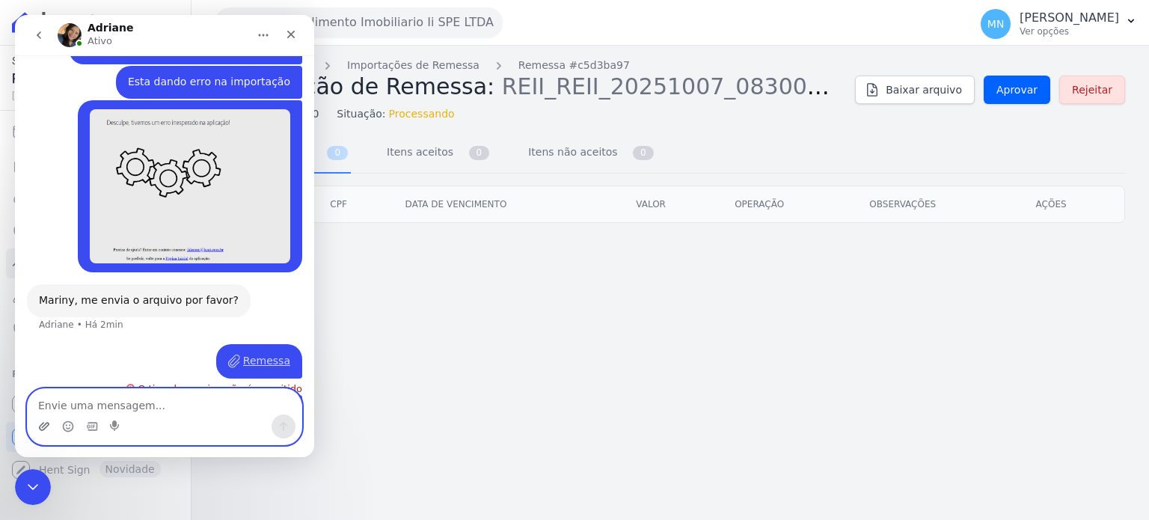
scroll to position [1457, 0]
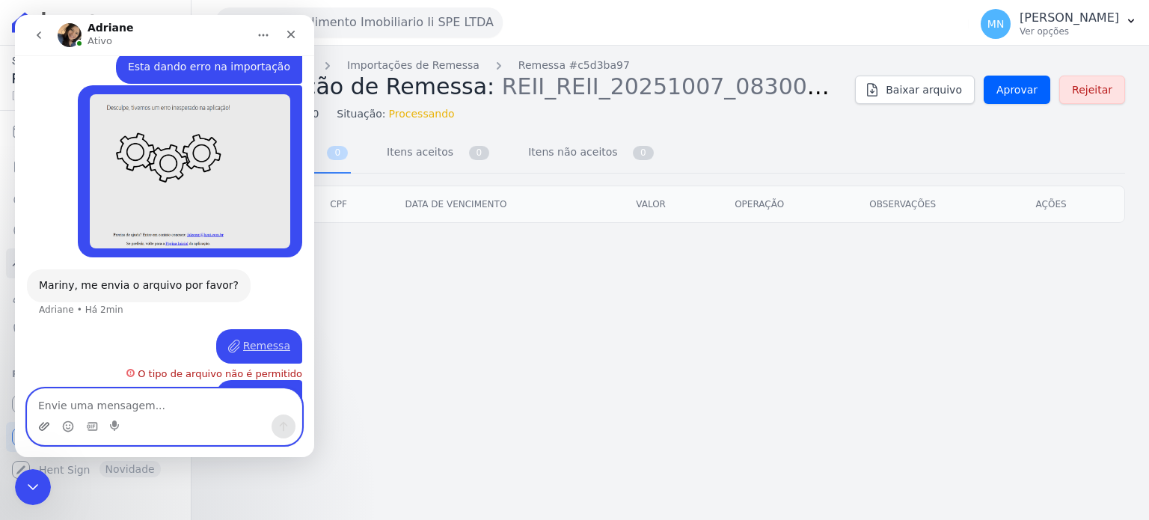
click at [46, 423] on icon "Upload do anexo" at bounding box center [44, 426] width 10 height 8
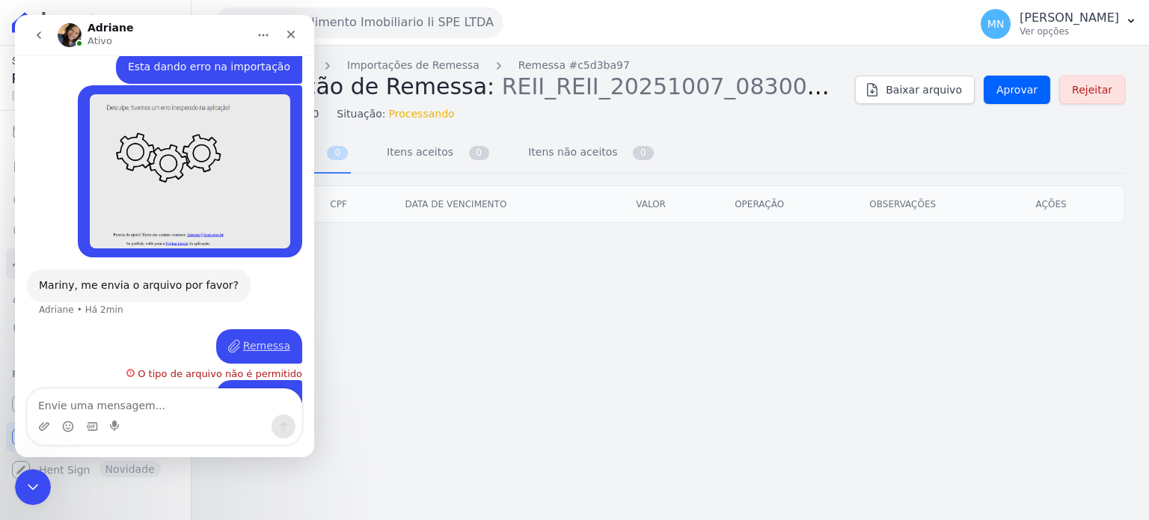
click at [36, 425] on div "Messenger da Intercom" at bounding box center [165, 426] width 274 height 24
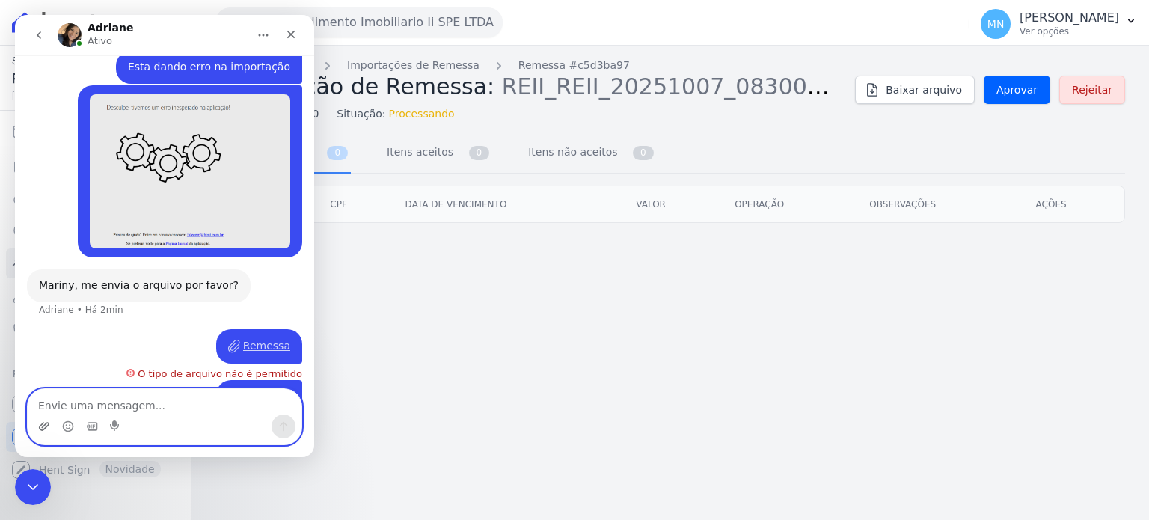
click at [43, 430] on icon "Upload do anexo" at bounding box center [44, 426] width 12 height 12
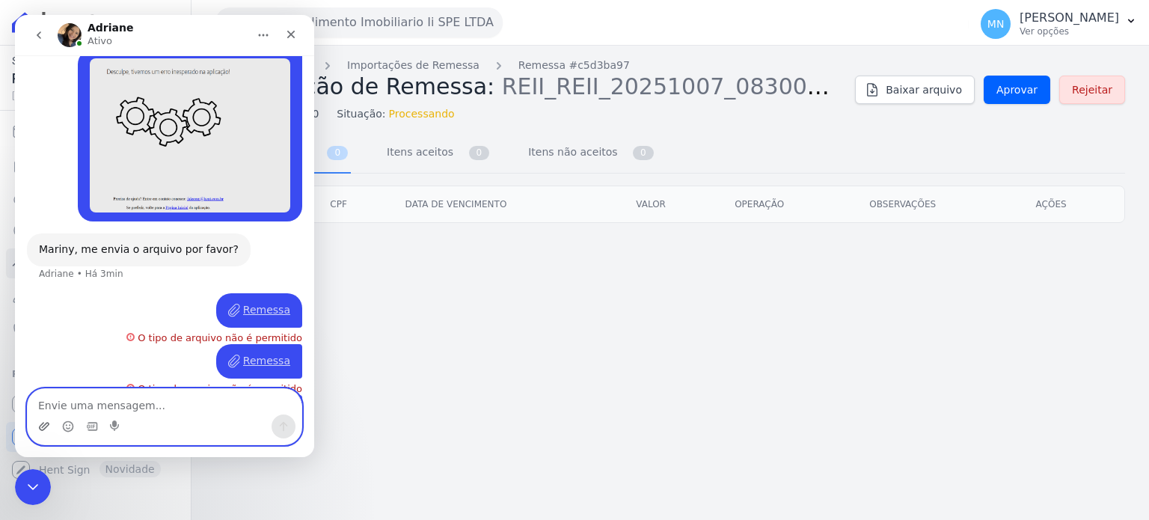
scroll to position [1508, 0]
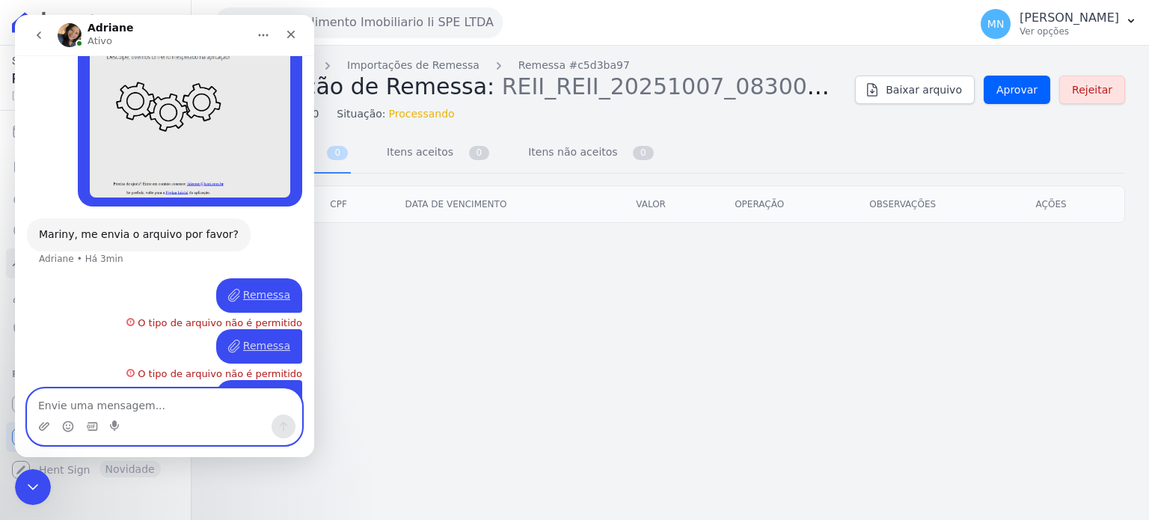
click at [68, 397] on textarea "Envie uma mensagem..." at bounding box center [165, 401] width 274 height 25
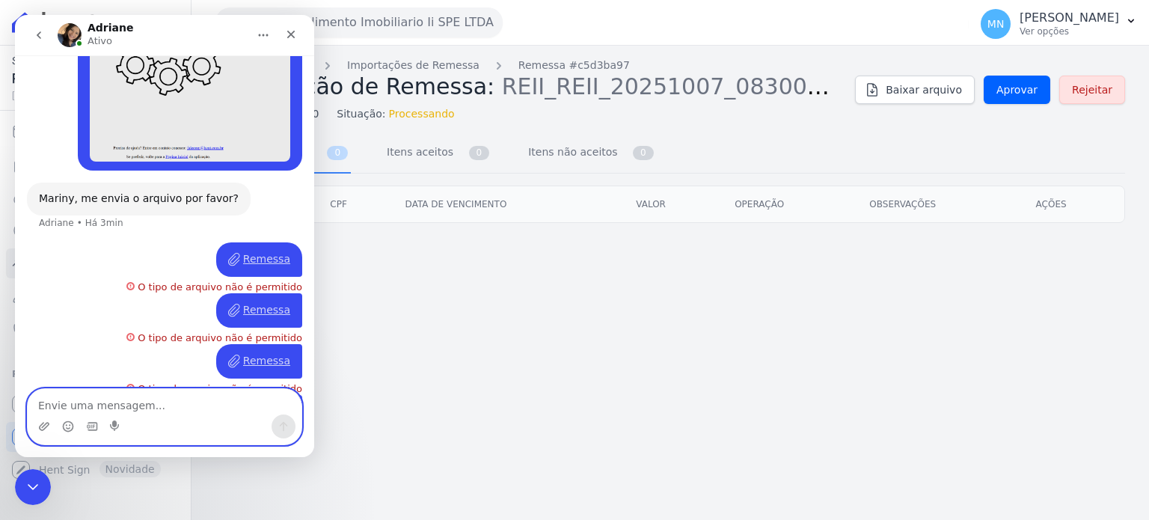
scroll to position [1559, 0]
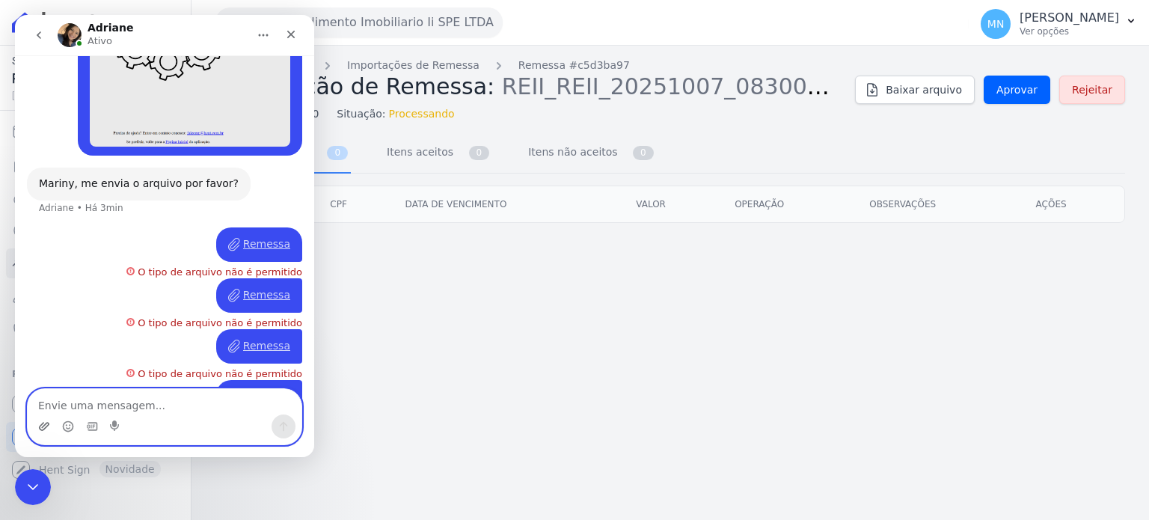
click at [40, 429] on icon "Upload do anexo" at bounding box center [44, 426] width 10 height 8
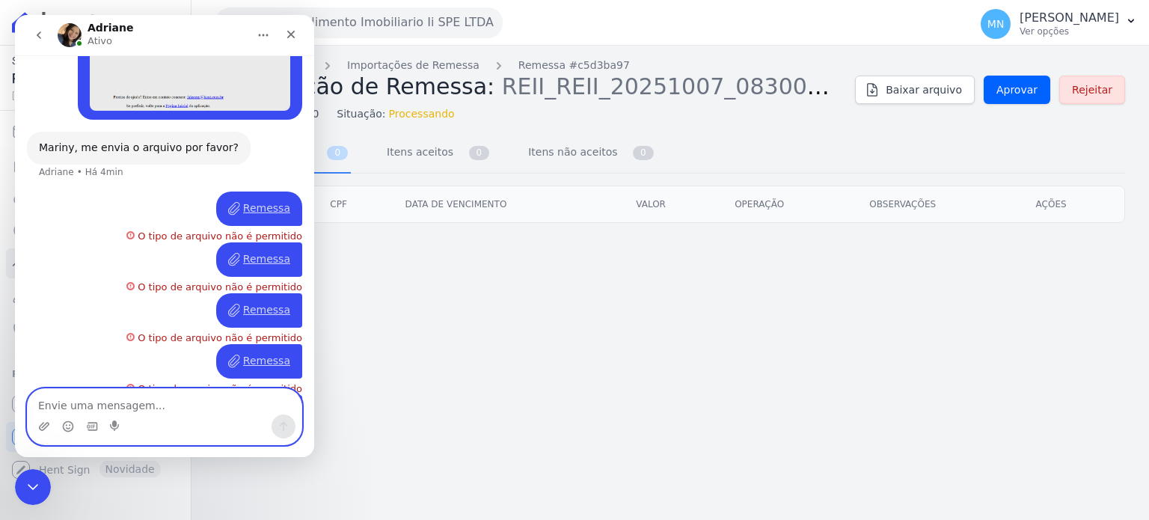
click at [191, 409] on textarea "Envie uma mensagem..." at bounding box center [165, 401] width 274 height 25
click at [46, 426] on icon "Upload do anexo" at bounding box center [44, 426] width 10 height 8
click at [168, 410] on textarea "Envie uma mensagem..." at bounding box center [165, 401] width 274 height 25
click at [126, 397] on textarea "Envie uma mensagem..." at bounding box center [165, 401] width 274 height 25
click at [48, 425] on icon "Upload do anexo" at bounding box center [44, 426] width 10 height 8
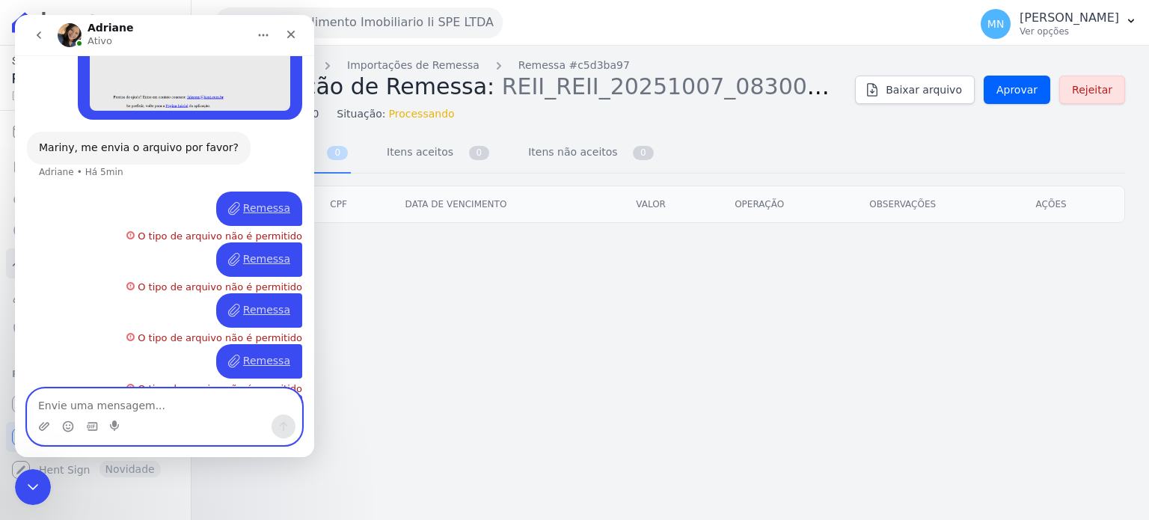
click at [197, 409] on textarea "Envie uma mensagem..." at bounding box center [165, 401] width 274 height 25
click at [154, 408] on textarea "Envie uma mensagem..." at bounding box center [165, 401] width 274 height 25
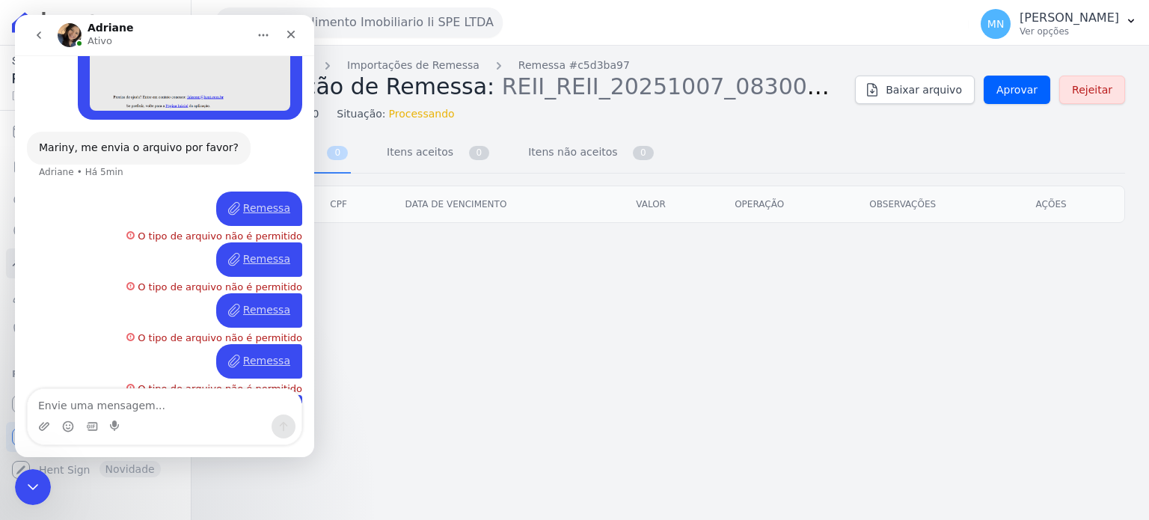
click at [427, 365] on div "Troca de Arquivos Importações de Remessa Remessa #c5d3ba97 Importação de Remess…" at bounding box center [669, 283] width 957 height 474
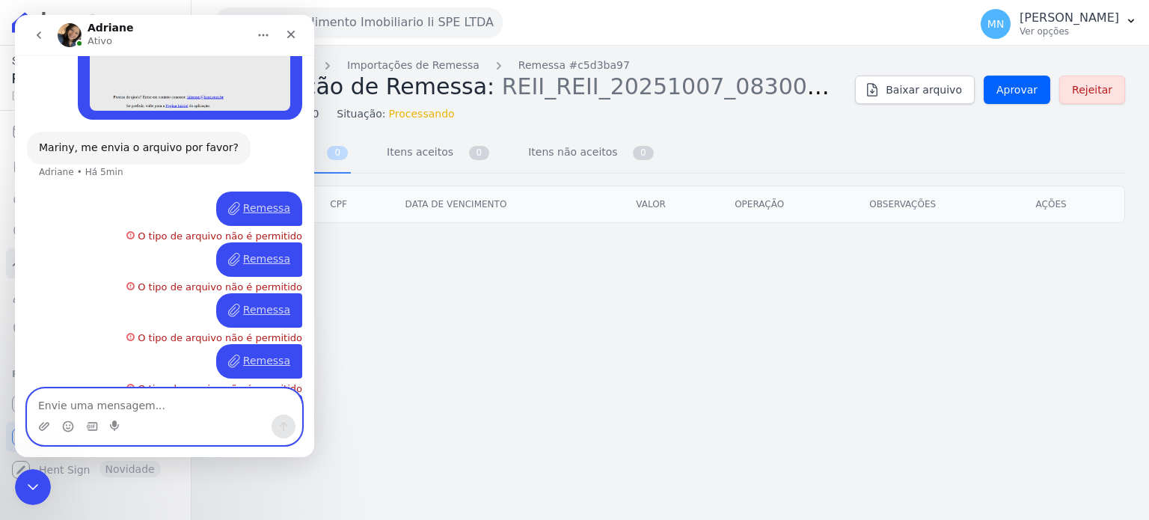
click at [228, 406] on textarea "Envie uma mensagem..." at bounding box center [165, 401] width 274 height 25
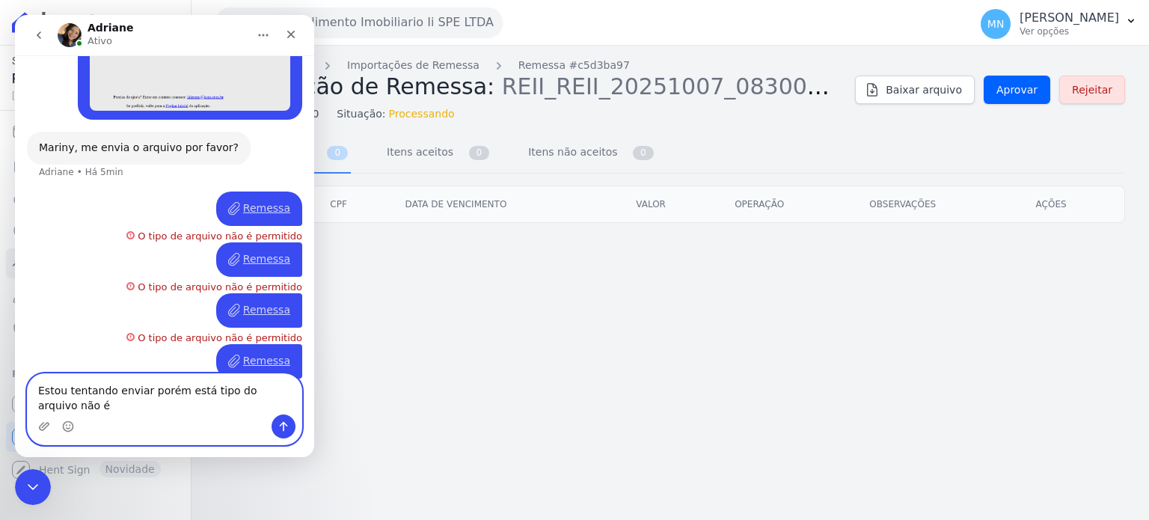
scroll to position [1610, 0]
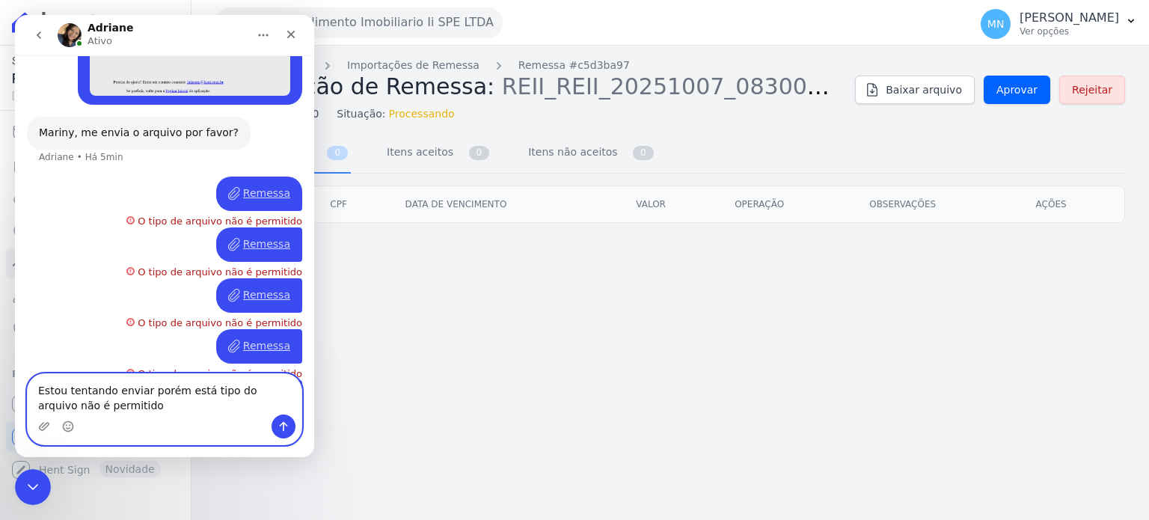
type textarea "Estou tentando enviar porém está tipo do arquivo não é permitido"
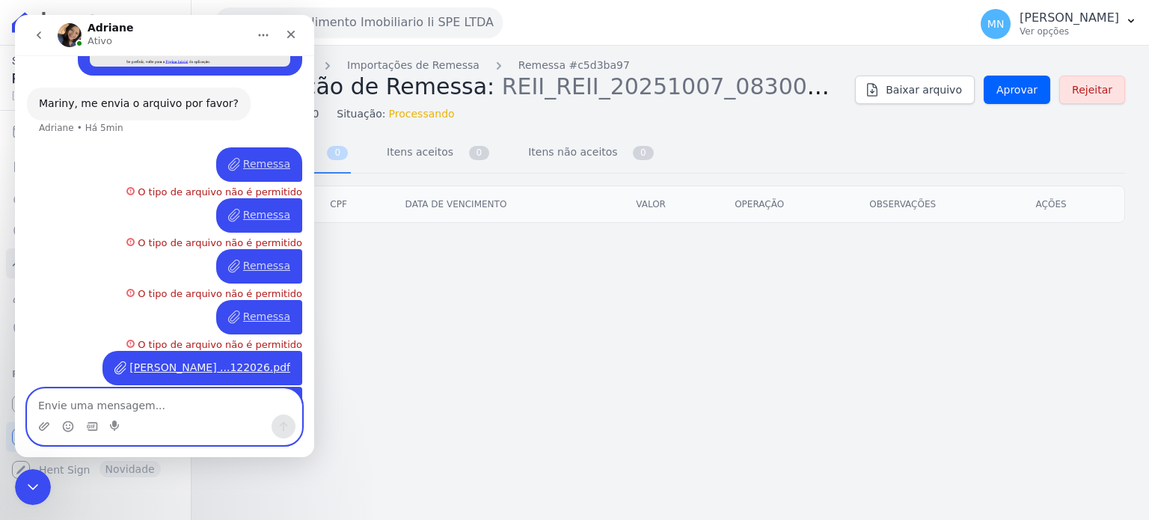
scroll to position [1643, 0]
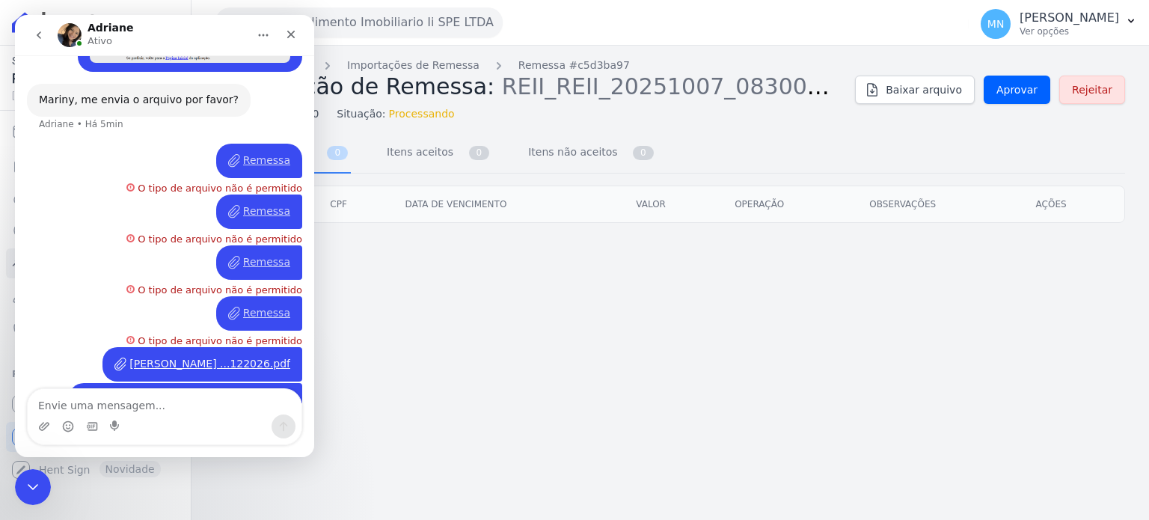
click at [254, 356] on div "[PERSON_NAME] ...122026.pdf" at bounding box center [209, 364] width 161 height 16
click at [595, 373] on div "Troca de Arquivos Importações de Remessa Remessa #c5d3ba97 Importação de Remess…" at bounding box center [669, 283] width 957 height 474
click at [293, 36] on icon "Fechar" at bounding box center [291, 35] width 8 height 8
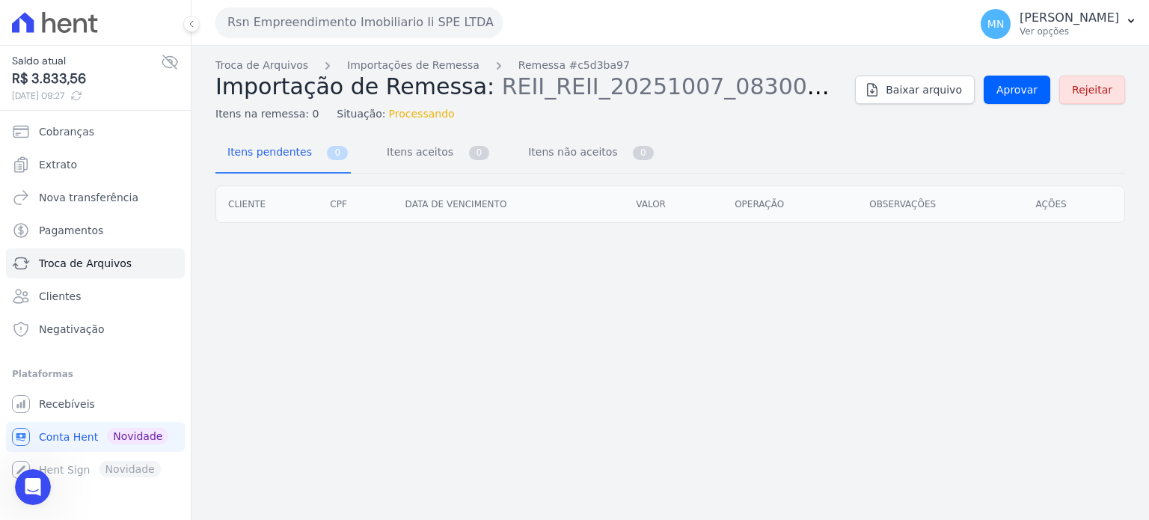
click at [168, 62] on icon at bounding box center [170, 62] width 18 height 18
click at [168, 62] on icon at bounding box center [170, 62] width 4 height 4
click at [41, 475] on div "Abertura do Messenger da Intercom" at bounding box center [30, 484] width 49 height 49
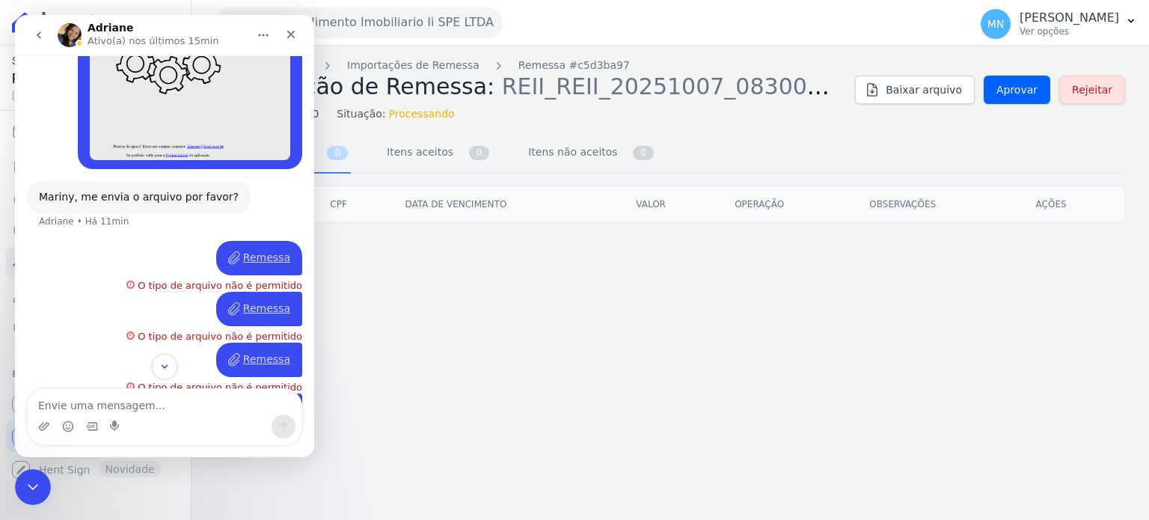
scroll to position [1643, 0]
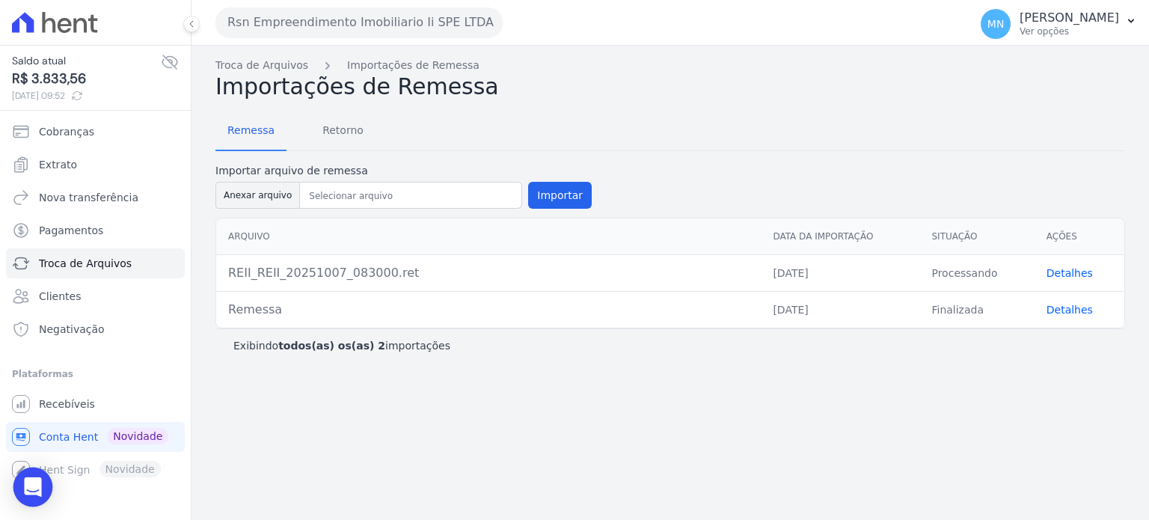
click at [43, 474] on div "Open Intercom Messenger" at bounding box center [33, 487] width 40 height 40
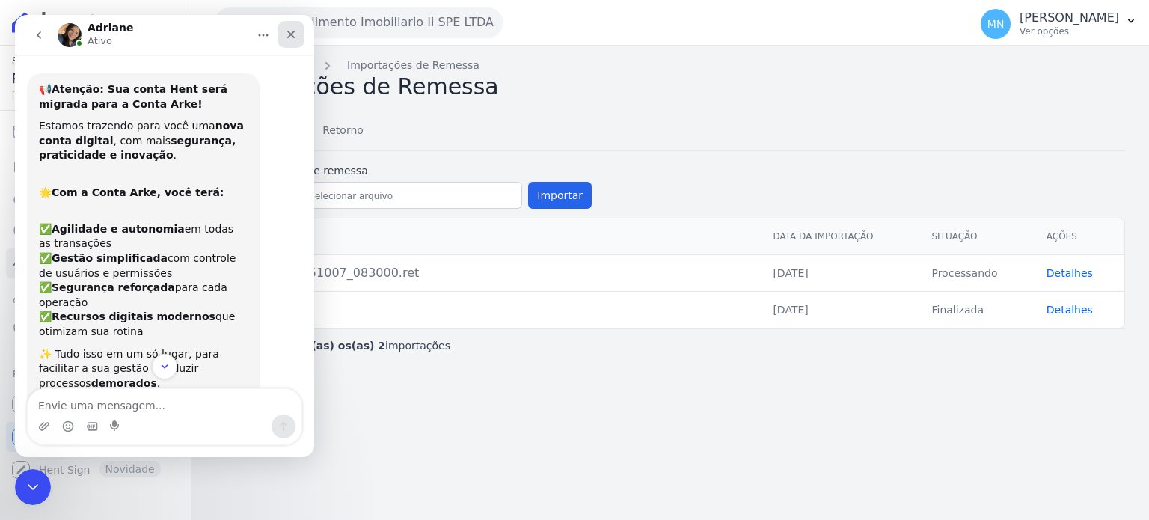
click at [284, 31] on div "Fechar" at bounding box center [290, 34] width 27 height 27
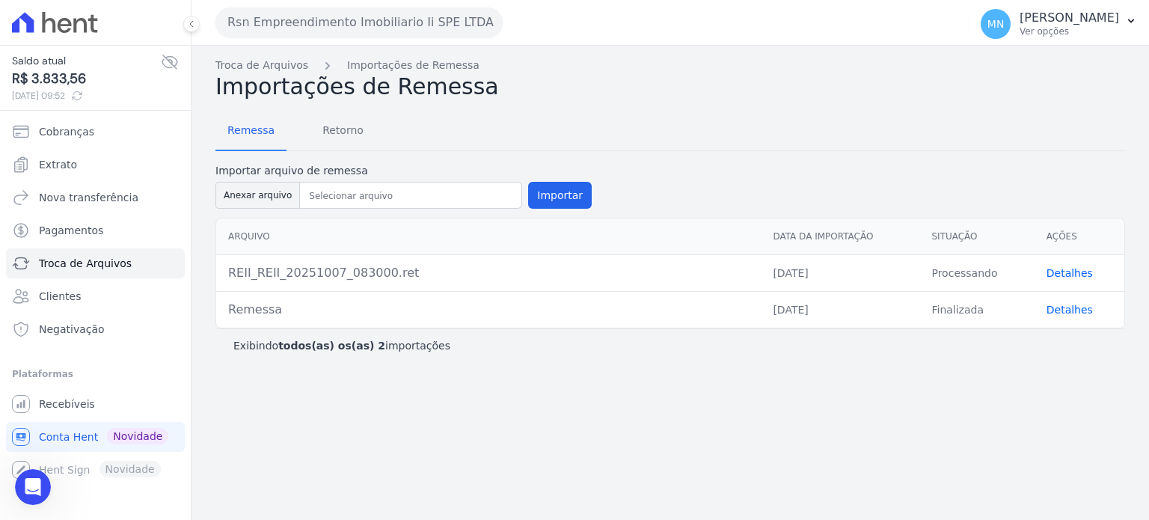
scroll to position [210, 0]
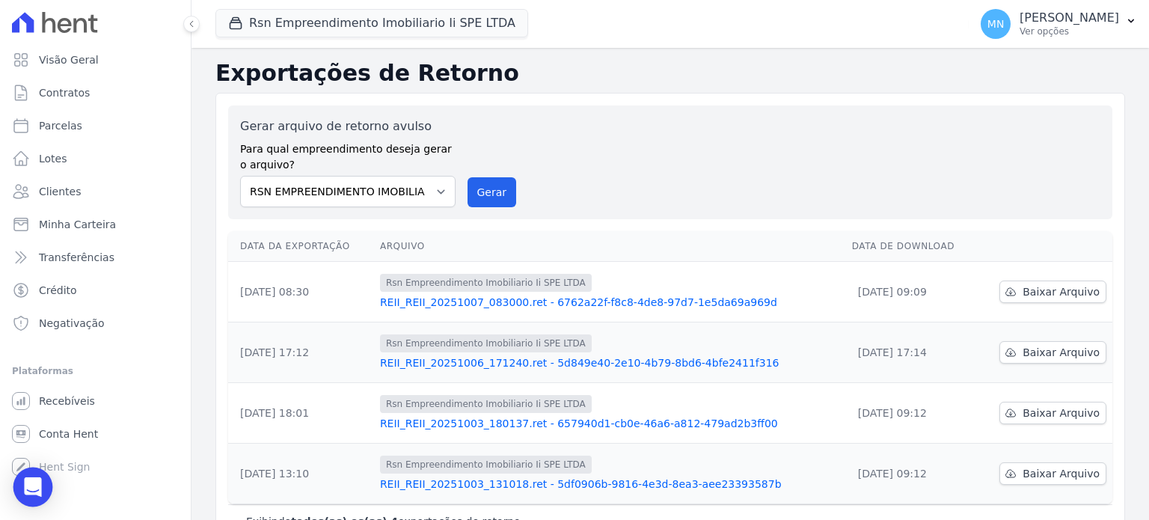
click at [30, 487] on icon "Open Intercom Messenger" at bounding box center [32, 486] width 17 height 19
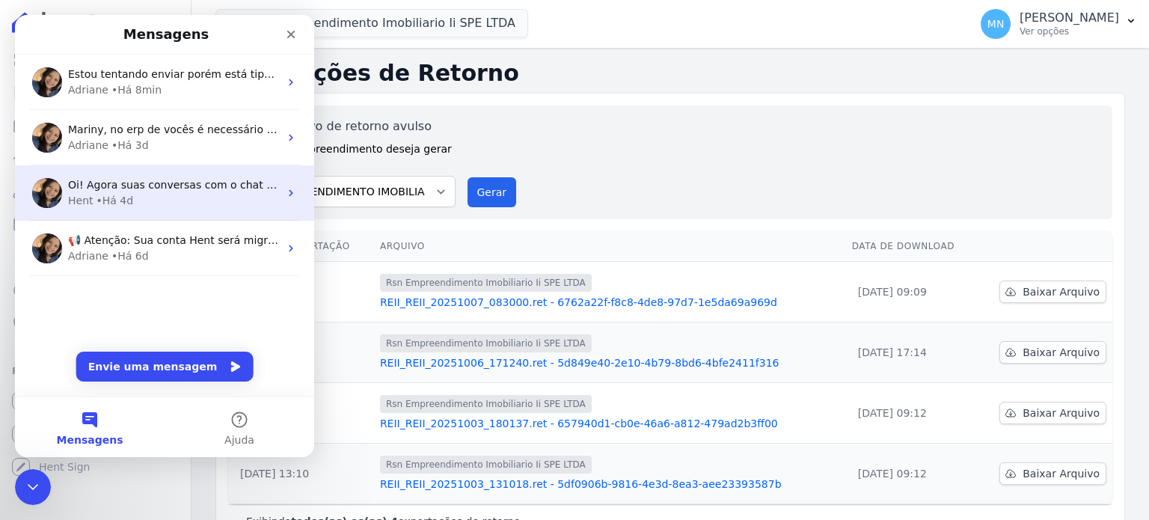
click at [130, 185] on span "Oi! Agora suas conversas com o chat ficam aqui. Clique para falar..." at bounding box center [246, 185] width 356 height 12
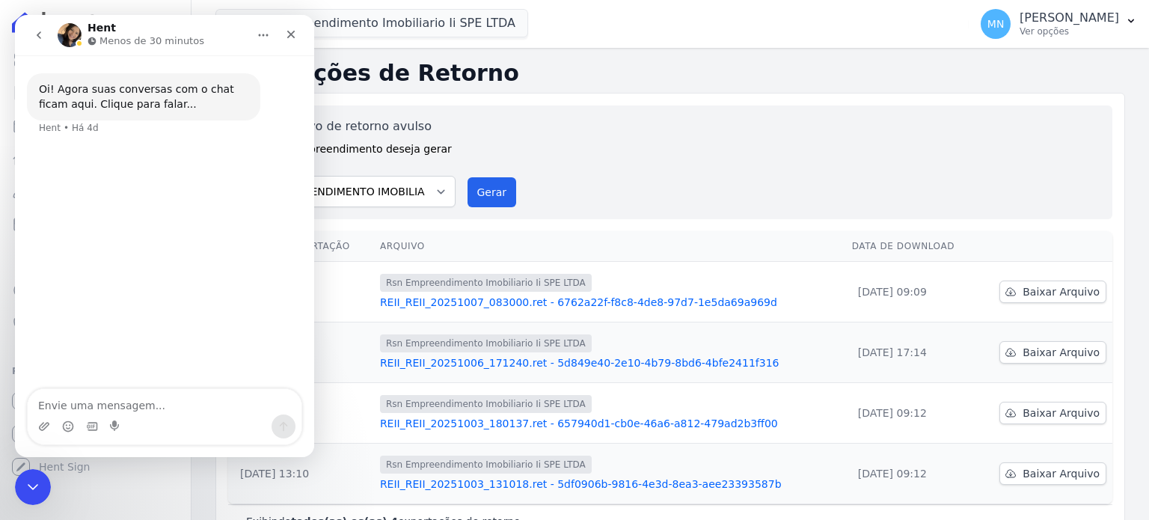
click at [40, 34] on icon "go back" at bounding box center [39, 35] width 12 height 12
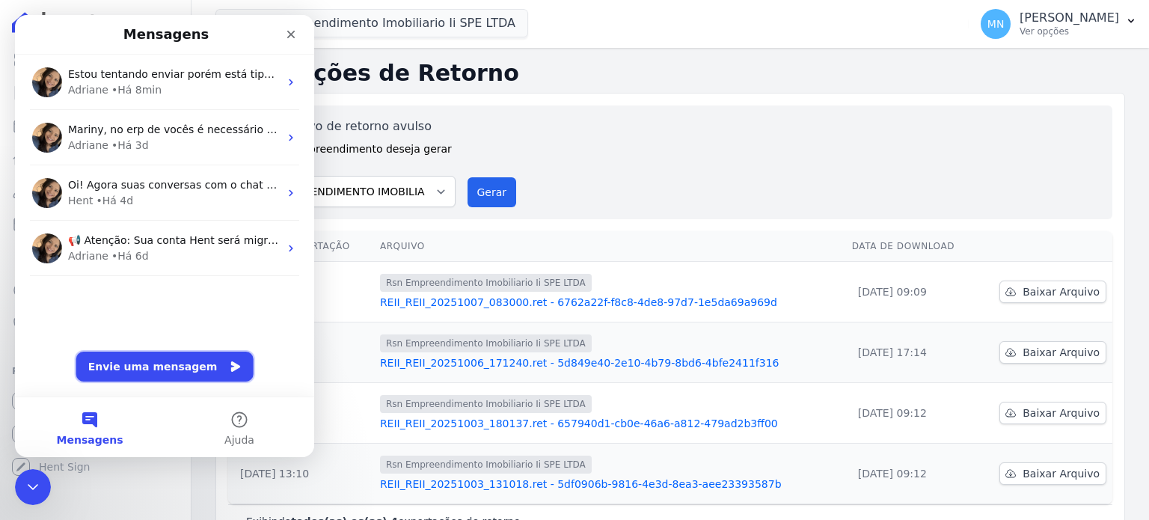
click at [135, 358] on button "Envie uma mensagem" at bounding box center [164, 367] width 177 height 30
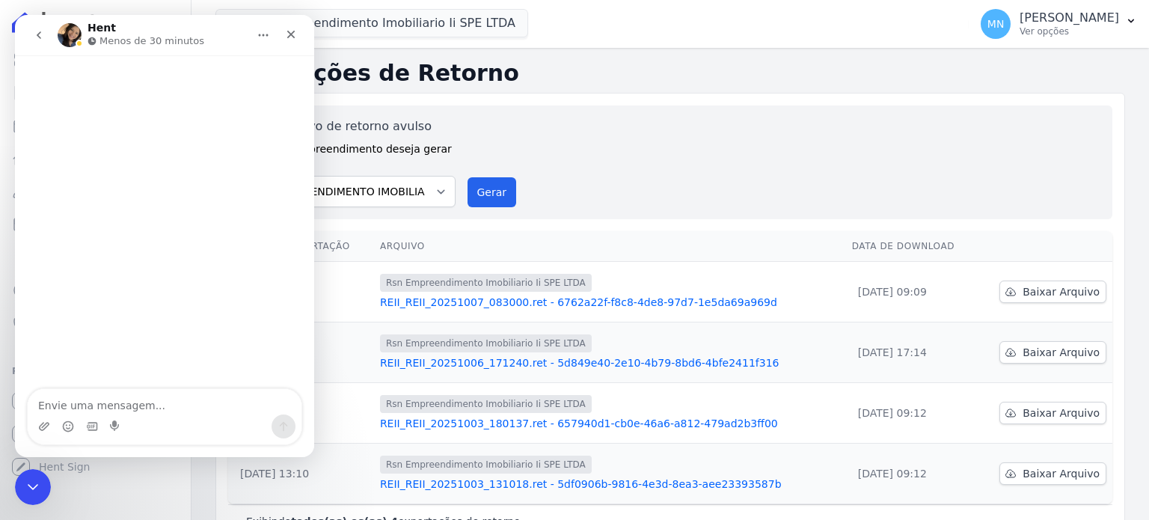
click at [575, 128] on div "Gerar arquivo de retorno avulso Para qual empreendimento deseja gerar o arquivo…" at bounding box center [670, 162] width 860 height 90
click at [539, 104] on div "Gerar arquivo de retorno avulso Para qual empreendimento deseja gerar o arquivo…" at bounding box center [670, 322] width 910 height 458
click at [272, 34] on button "Início" at bounding box center [263, 35] width 28 height 28
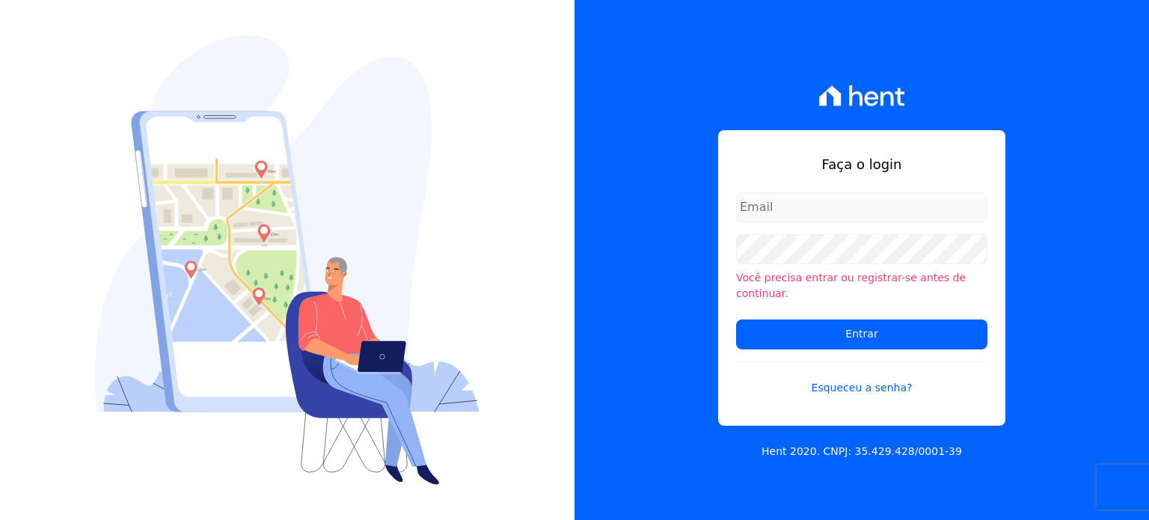
type input "[EMAIL_ADDRESS][PERSON_NAME][DOMAIN_NAME]"
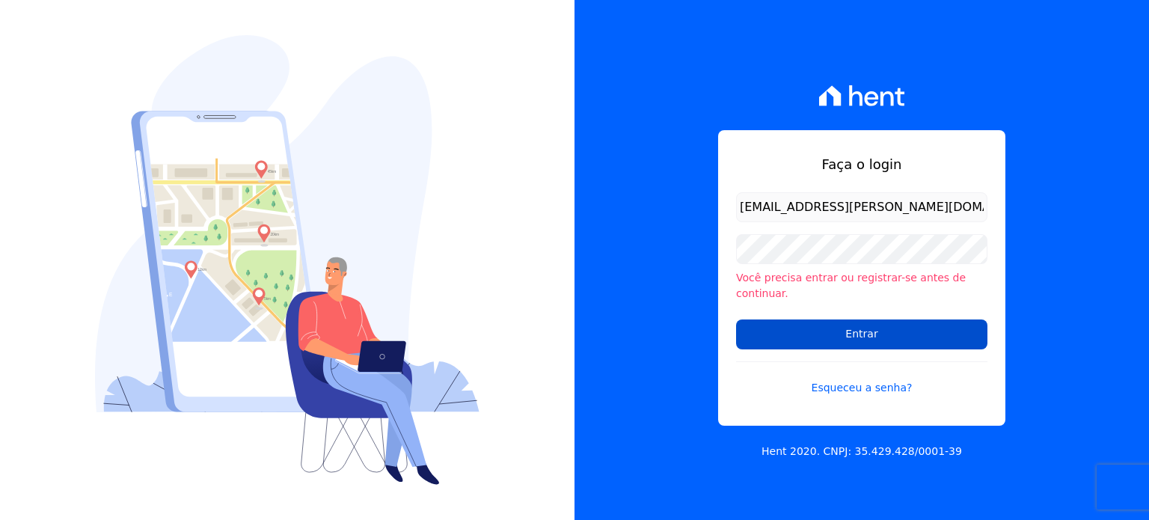
click at [810, 324] on input "Entrar" at bounding box center [861, 334] width 251 height 30
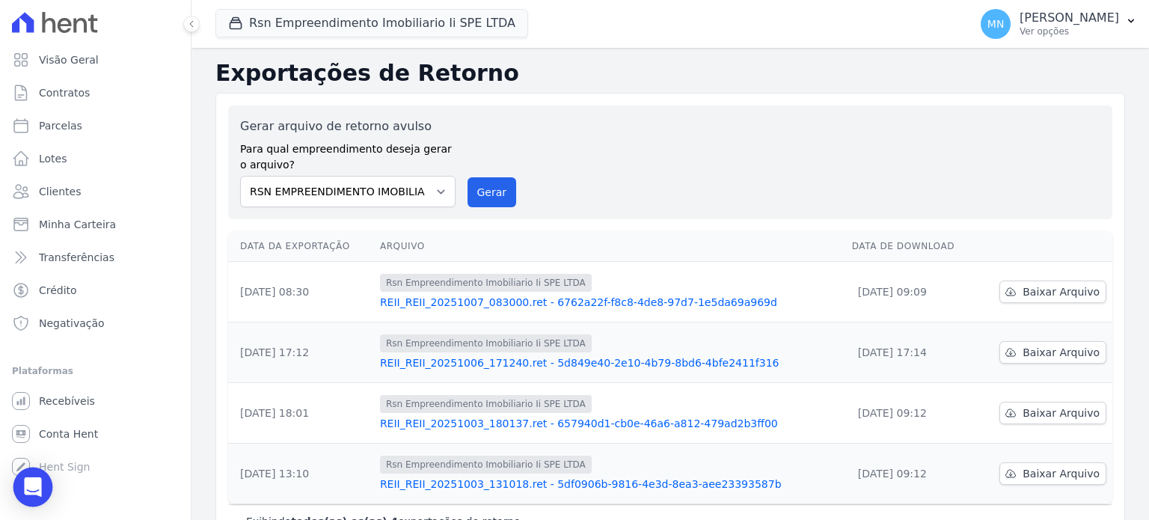
click at [35, 493] on icon "Open Intercom Messenger" at bounding box center [32, 486] width 17 height 19
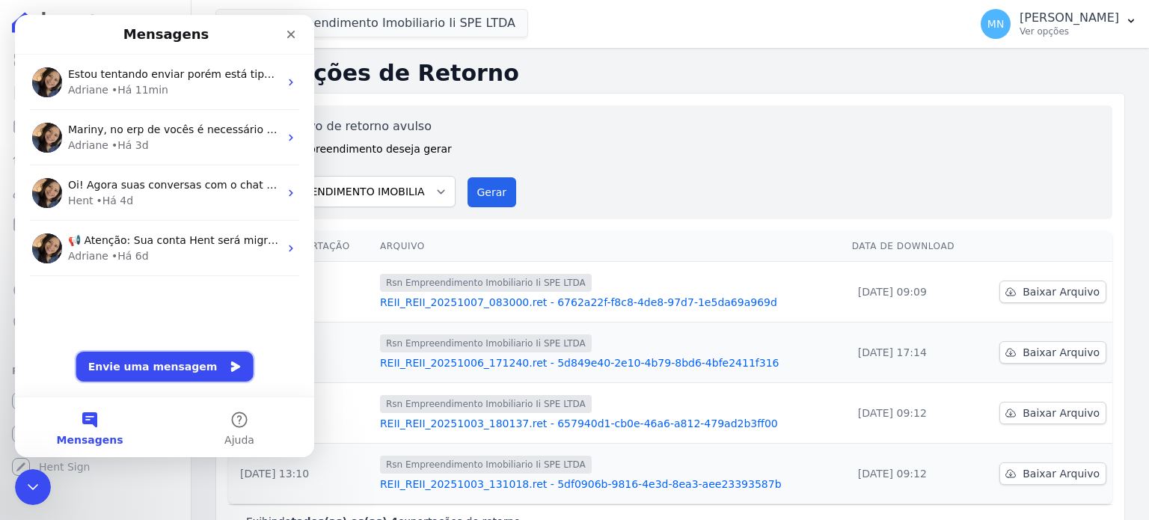
click at [144, 358] on button "Envie uma mensagem" at bounding box center [164, 367] width 177 height 30
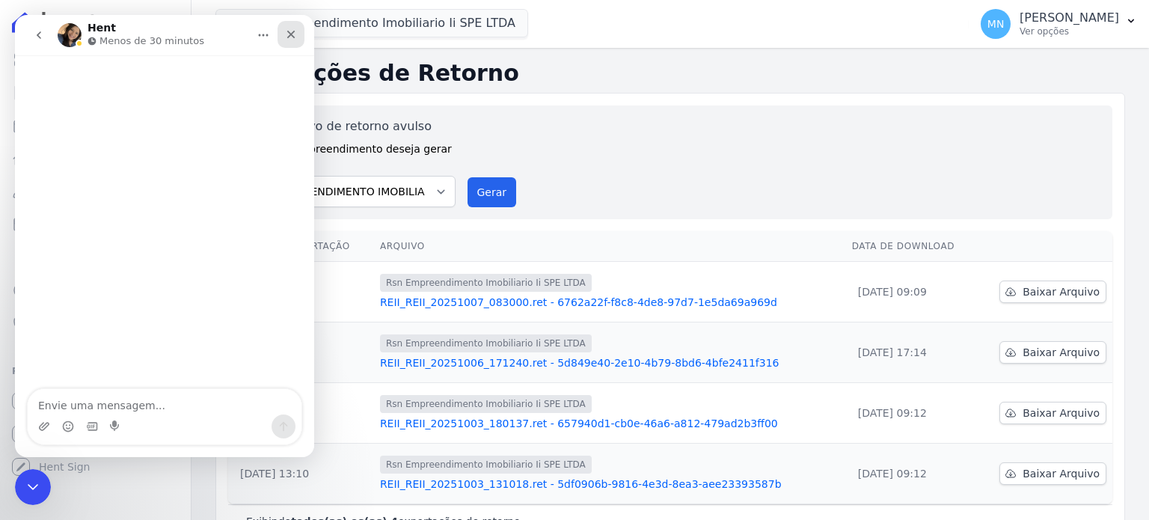
click at [292, 34] on icon "Fechar" at bounding box center [291, 34] width 12 height 12
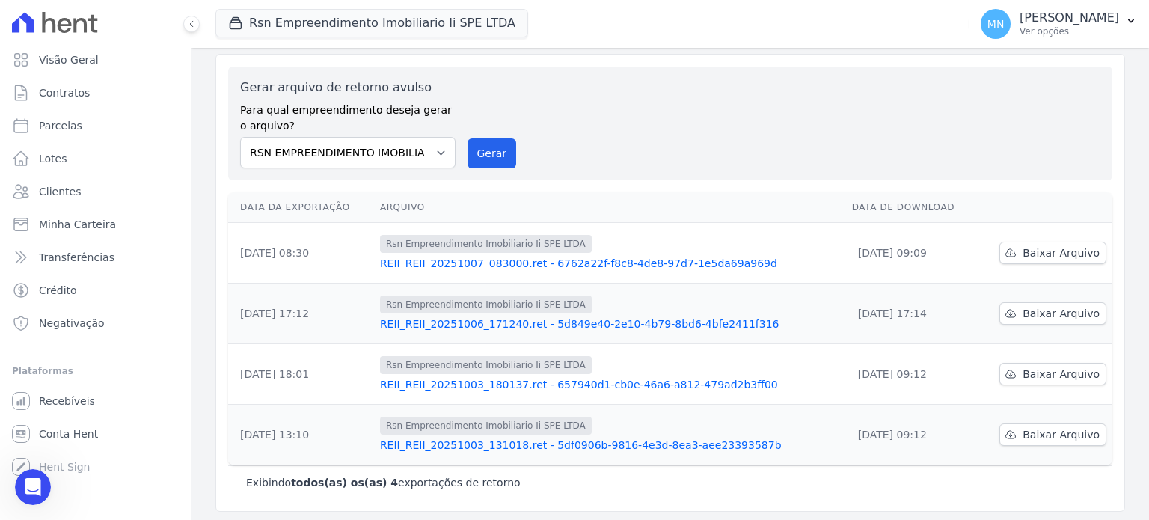
scroll to position [41, 0]
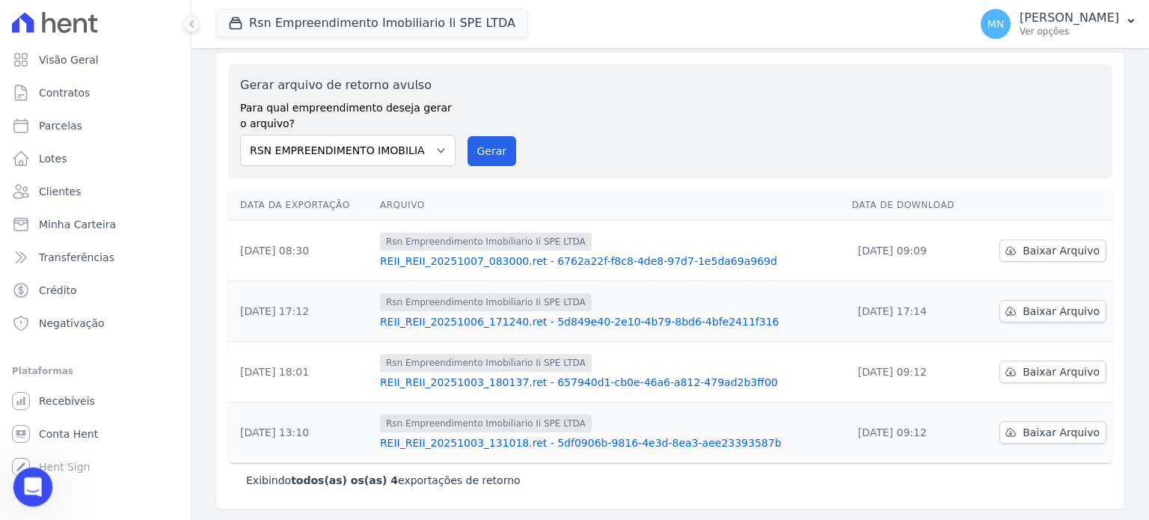
drag, startPoint x: 26, startPoint y: 482, endPoint x: 35, endPoint y: 481, distance: 9.1
click at [25, 482] on icon "Abertura do Messenger da Intercom" at bounding box center [31, 485] width 25 height 25
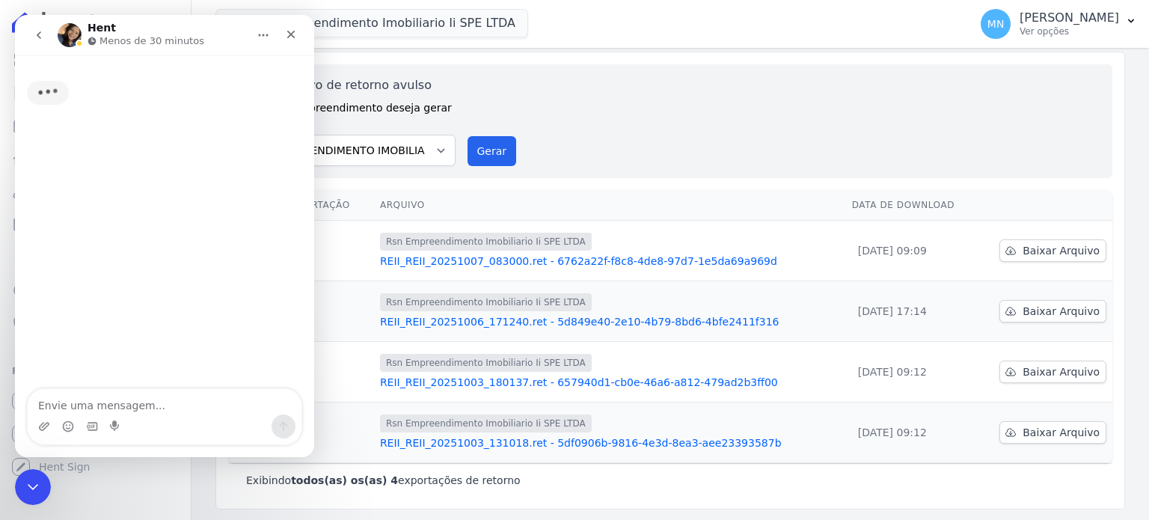
click at [111, 409] on textarea "Envie uma mensagem..." at bounding box center [165, 401] width 274 height 25
type textarea "o"
type textarea "Oie"
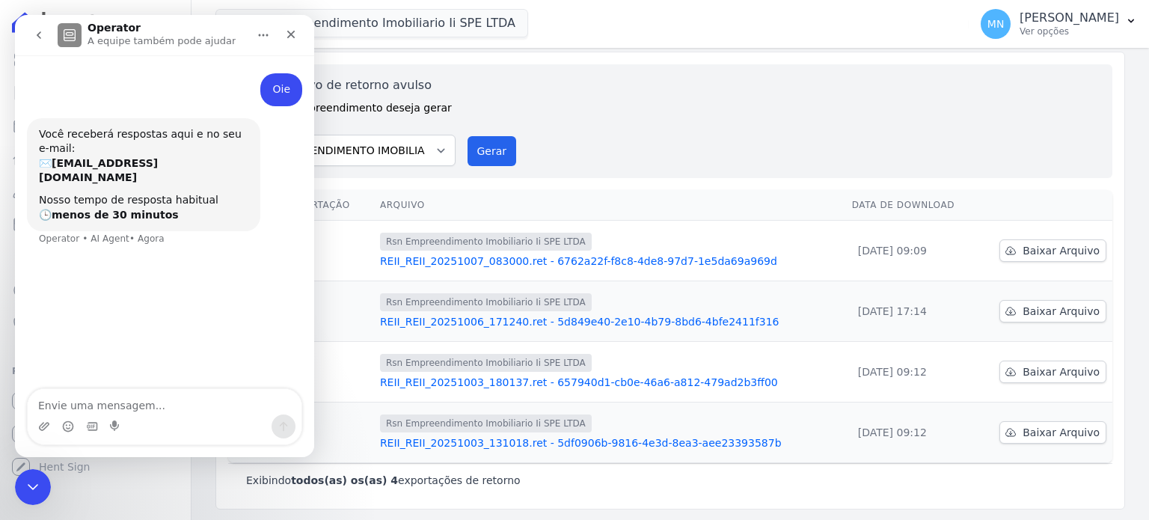
click at [489, 105] on div "Gerar arquivo de retorno avulso Para qual empreendimento deseja gerar o arquivo…" at bounding box center [670, 121] width 860 height 90
click at [540, 73] on div "Gerar arquivo de retorno avulso Para qual empreendimento deseja gerar o arquivo…" at bounding box center [670, 121] width 884 height 114
click at [268, 30] on icon "Início" at bounding box center [263, 35] width 12 height 12
click at [428, 80] on label "Gerar arquivo de retorno avulso" at bounding box center [347, 85] width 215 height 18
click at [41, 32] on icon "go back" at bounding box center [39, 35] width 12 height 12
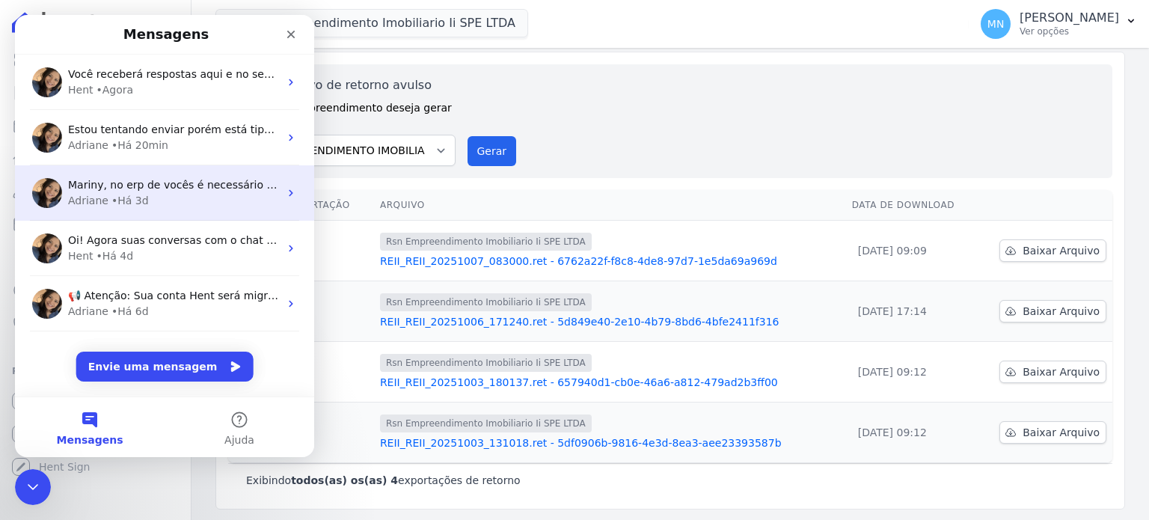
click at [110, 183] on span "Mariny, no erp de vocês é necessário gerar arquivo de remessa. Infelizmente não…" at bounding box center [666, 185] width 1196 height 12
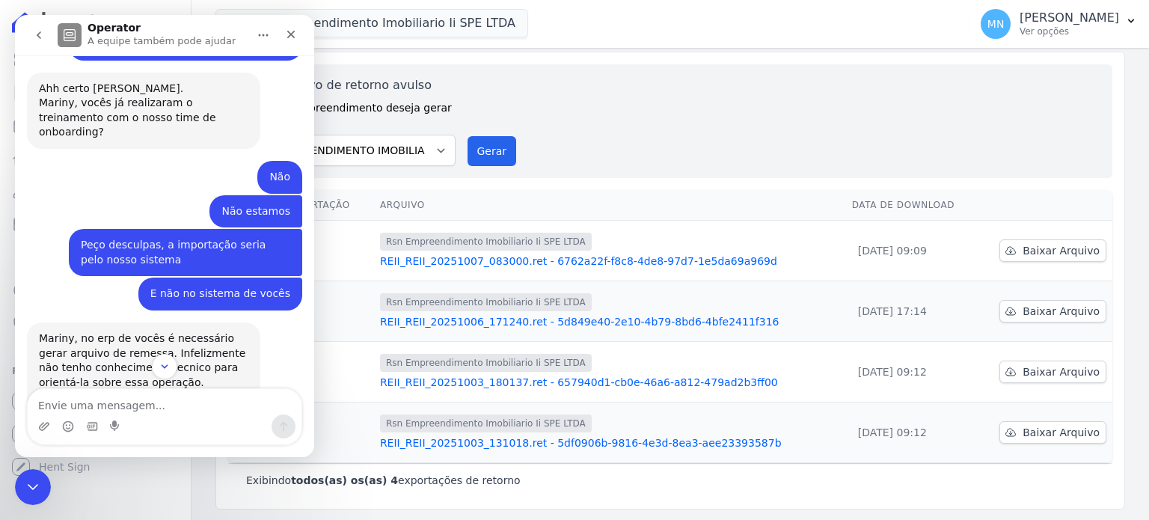
scroll to position [1160, 0]
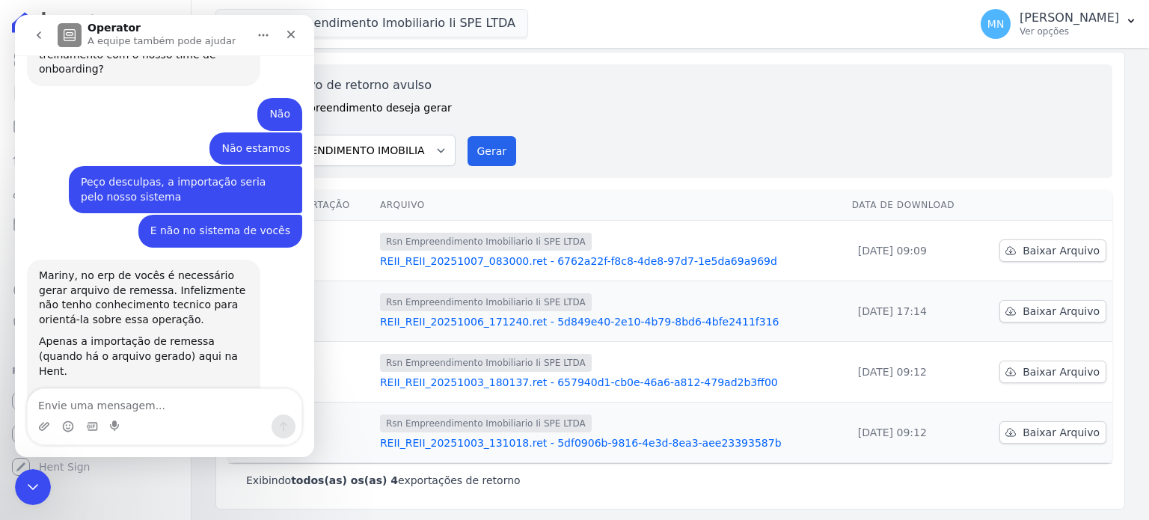
click at [42, 36] on icon "go back" at bounding box center [39, 35] width 12 height 12
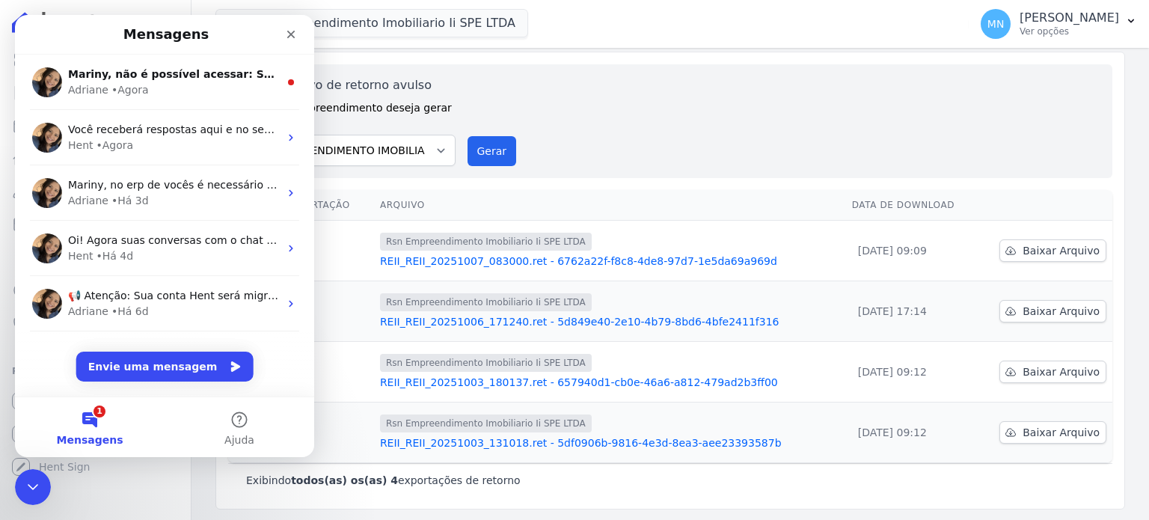
scroll to position [0, 0]
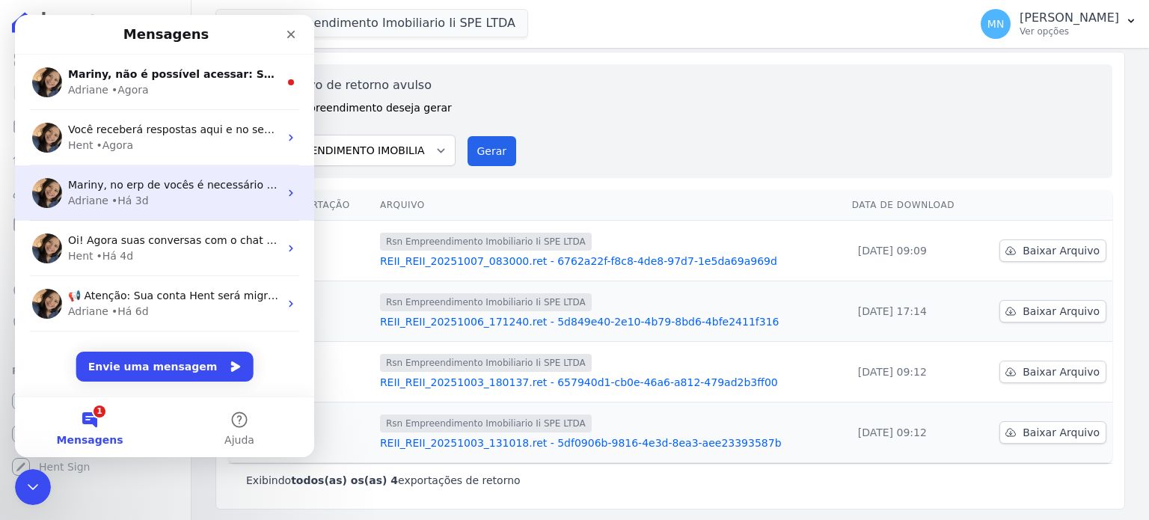
click at [135, 212] on div "Mariny, no erp de vocês é necessário gerar arquivo de remessa. Infelizmente não…" at bounding box center [164, 192] width 299 height 55
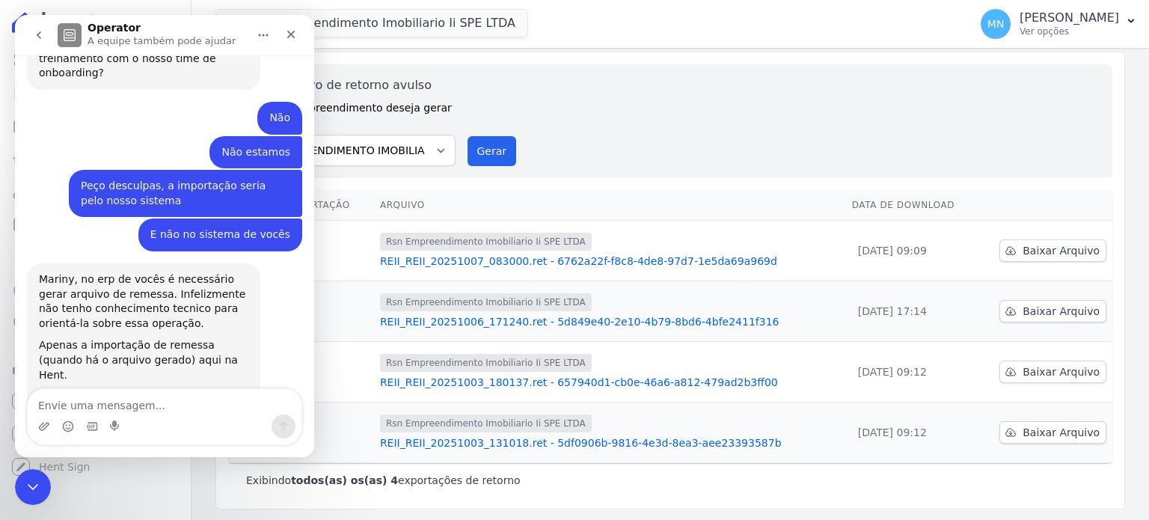
scroll to position [1161, 0]
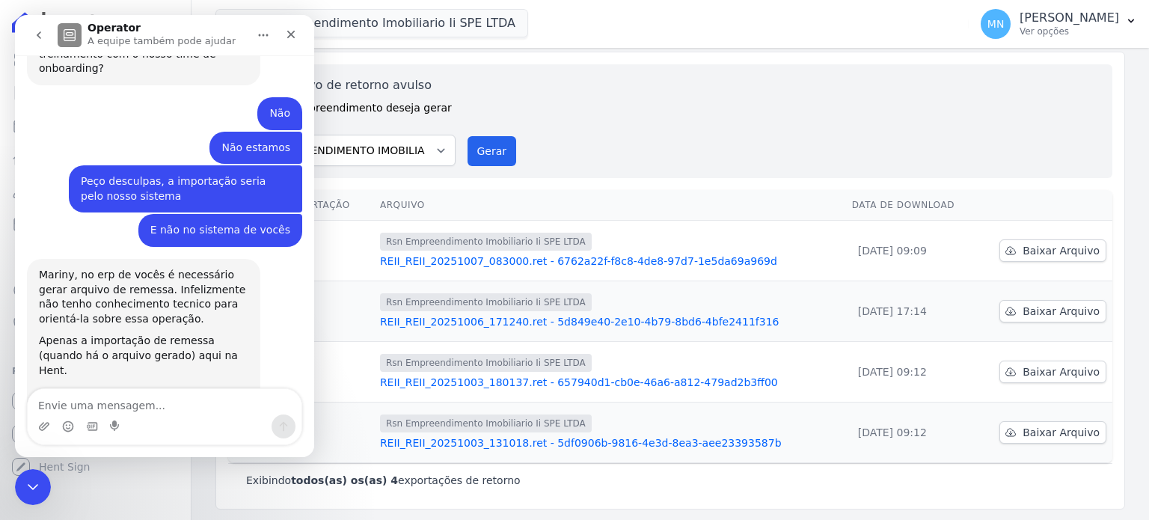
click at [34, 37] on icon "go back" at bounding box center [39, 35] width 12 height 12
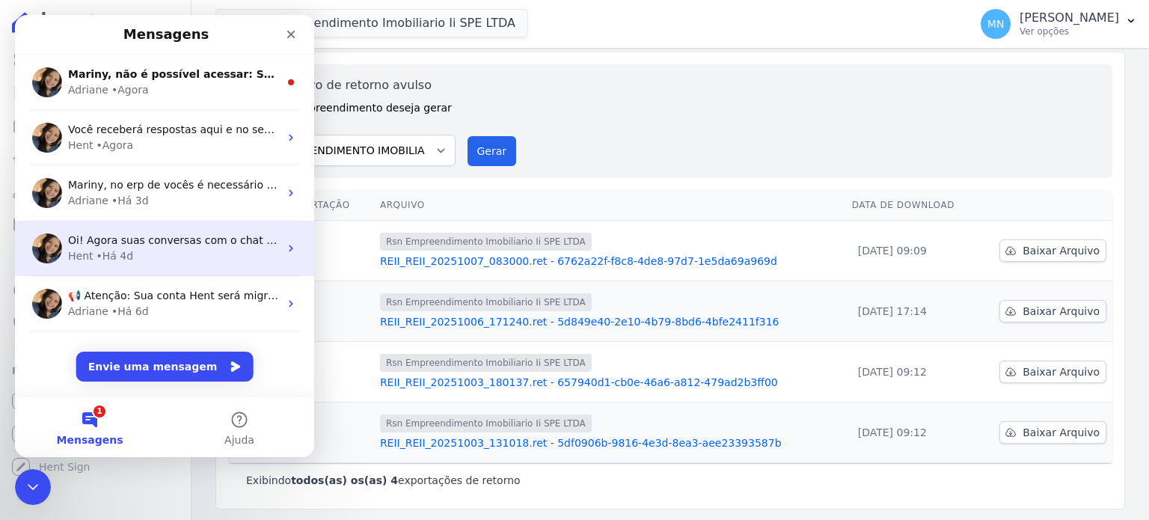
click at [138, 259] on div "Hent • Há 4d" at bounding box center [173, 256] width 211 height 16
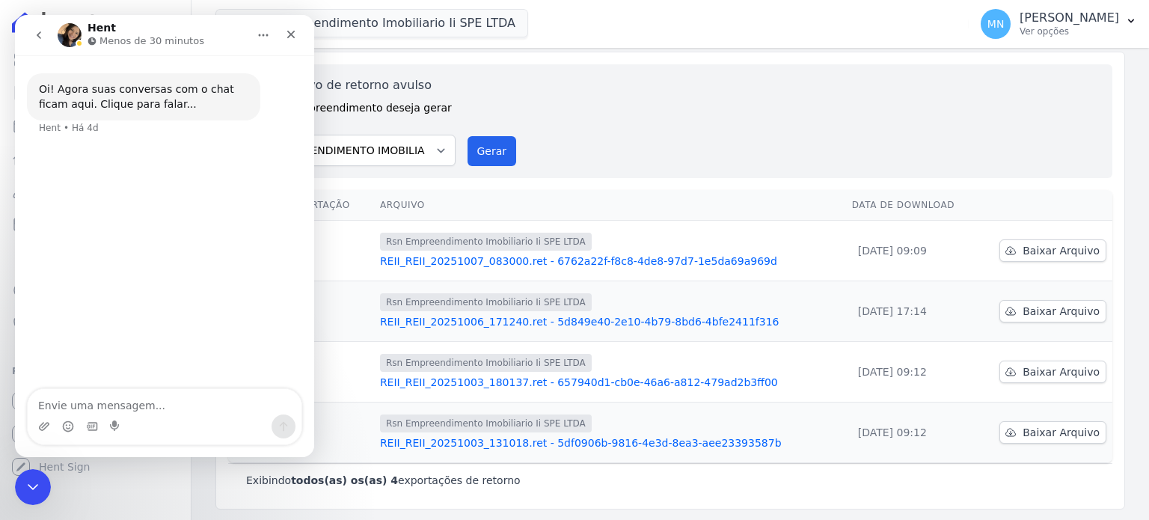
click at [117, 107] on div "Oi! Agora suas conversas com o chat ficam aqui. Clique para falar..." at bounding box center [143, 96] width 209 height 29
click at [40, 34] on icon "go back" at bounding box center [39, 35] width 12 height 12
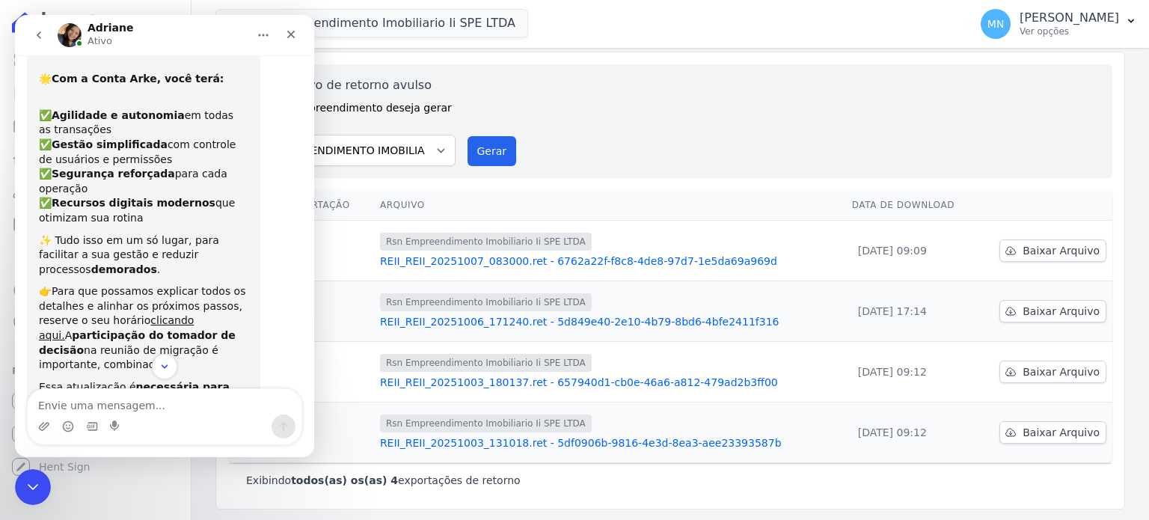
scroll to position [210, 0]
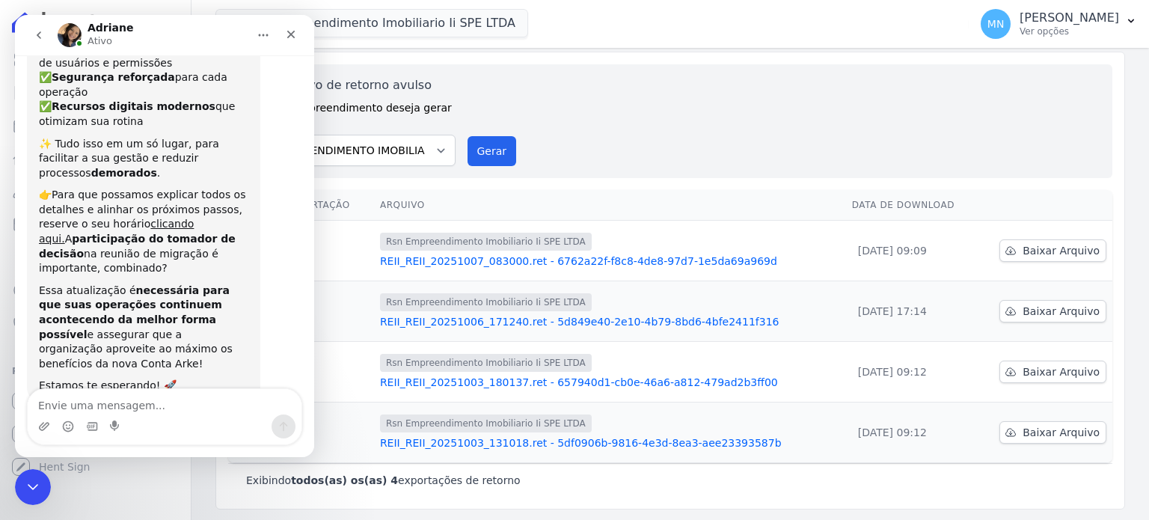
click at [91, 403] on textarea "Envie uma mensagem..." at bounding box center [165, 401] width 274 height 25
type textarea "oie"
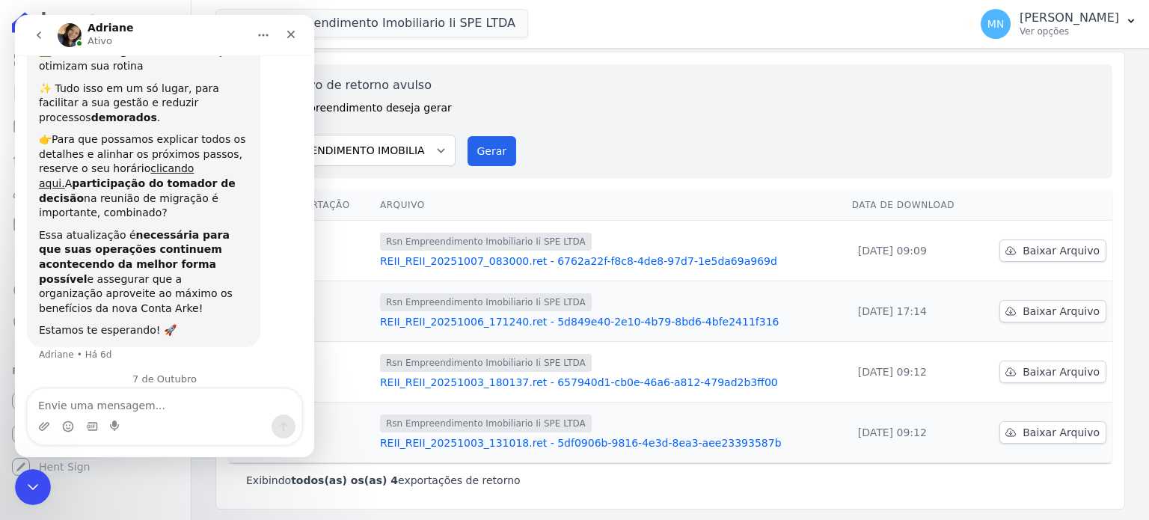
scroll to position [275, 0]
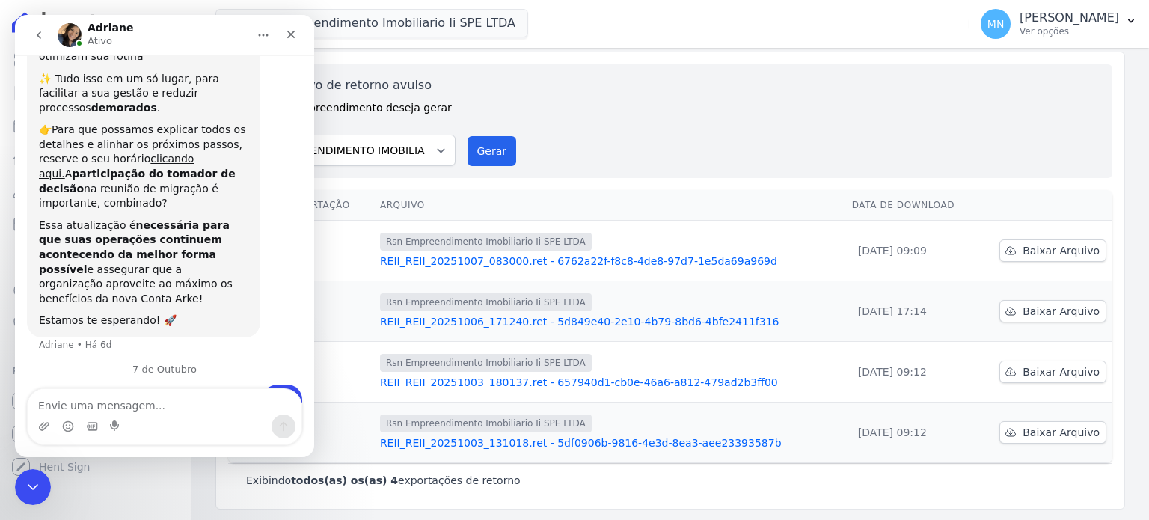
click at [43, 32] on icon "go back" at bounding box center [39, 35] width 12 height 12
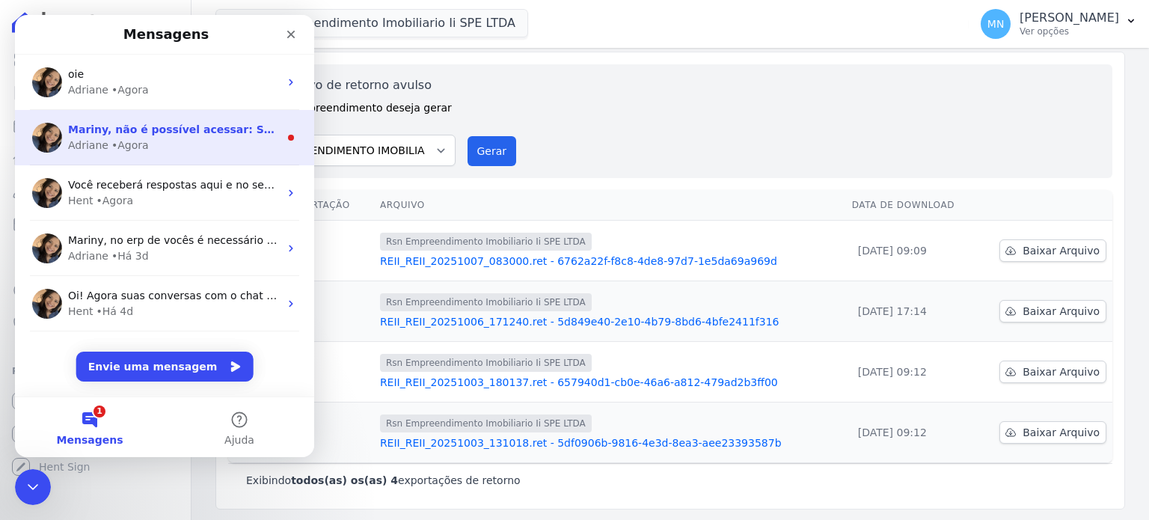
click at [162, 125] on span "Mariny, não é possível acessar: Se você está importando a remessa, não é possív…" at bounding box center [615, 129] width 1094 height 12
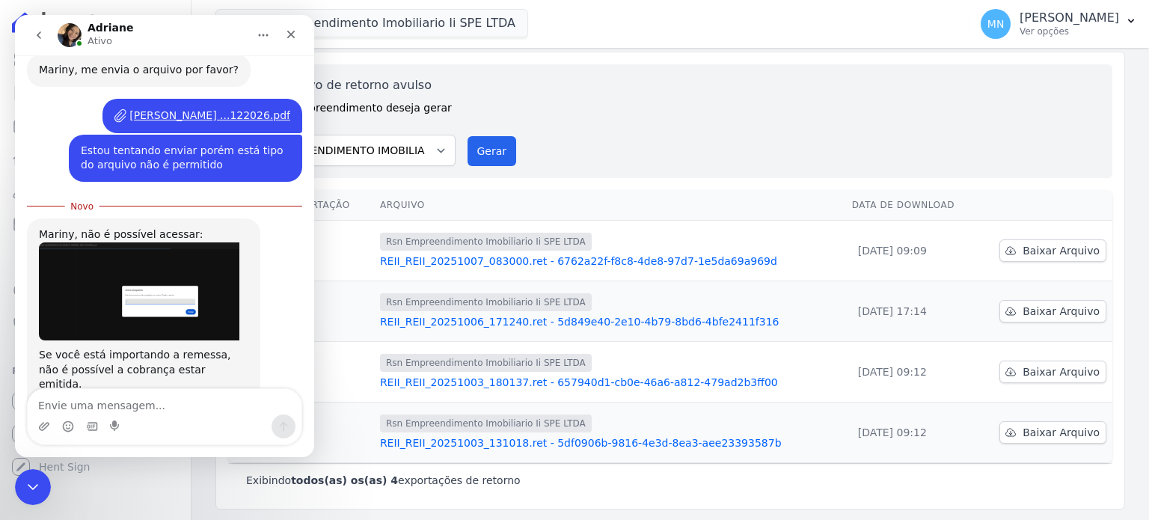
scroll to position [1673, 0]
click at [139, 406] on link "[EMAIL_ADDRESS][DOMAIN_NAME]" at bounding box center [108, 419] width 138 height 27
drag, startPoint x: 171, startPoint y: 337, endPoint x: 30, endPoint y: 342, distance: 140.7
click at [30, 342] on div "Mariny, não é possível acessar: Se você está importando a remessa, não é possív…" at bounding box center [143, 331] width 233 height 227
copy link "[EMAIL_ADDRESS][DOMAIN_NAME]"
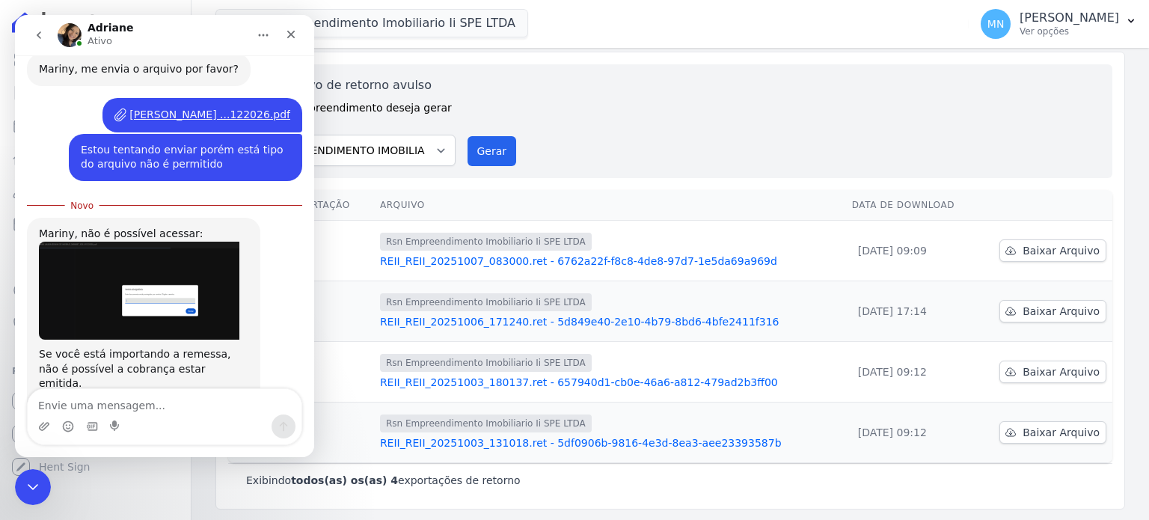
click at [172, 416] on div "Messenger da Intercom" at bounding box center [165, 426] width 274 height 24
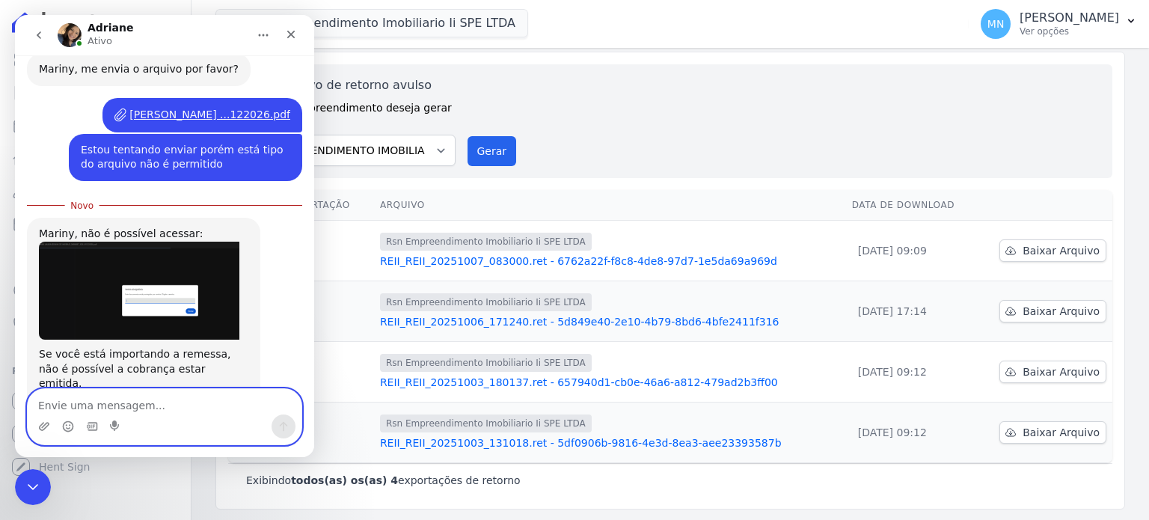
click at [175, 405] on textarea "Envie uma mensagem..." at bounding box center [165, 401] width 274 height 25
type textarea "Enviei"
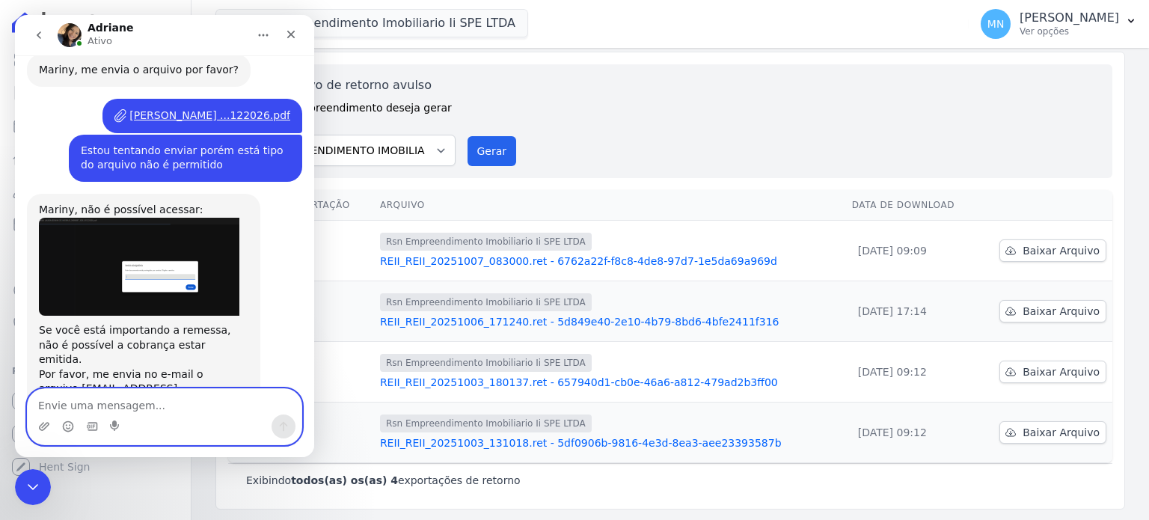
scroll to position [1693, 0]
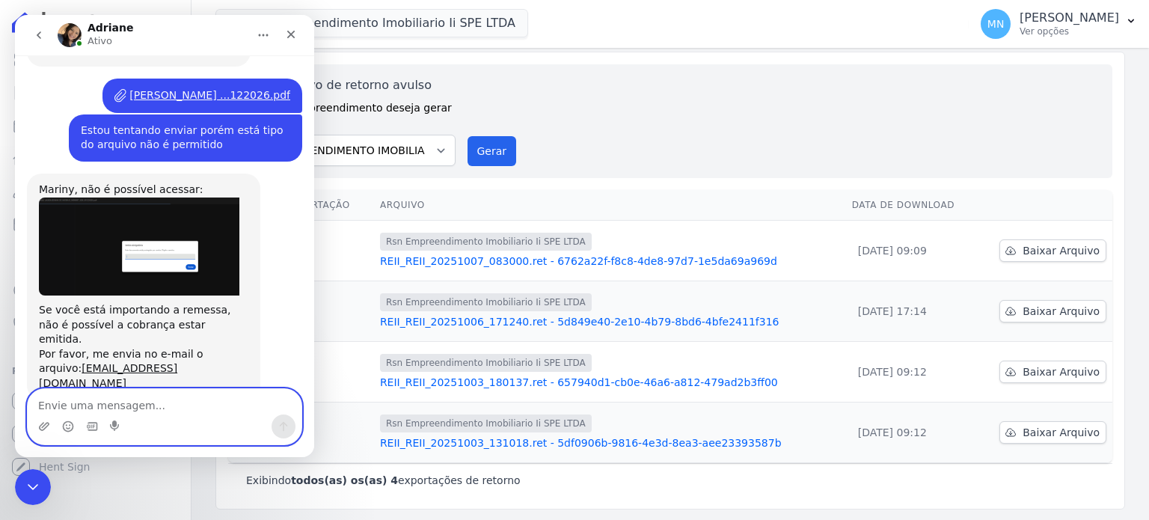
click at [156, 404] on textarea "Envie uma mensagem..." at bounding box center [165, 401] width 274 height 25
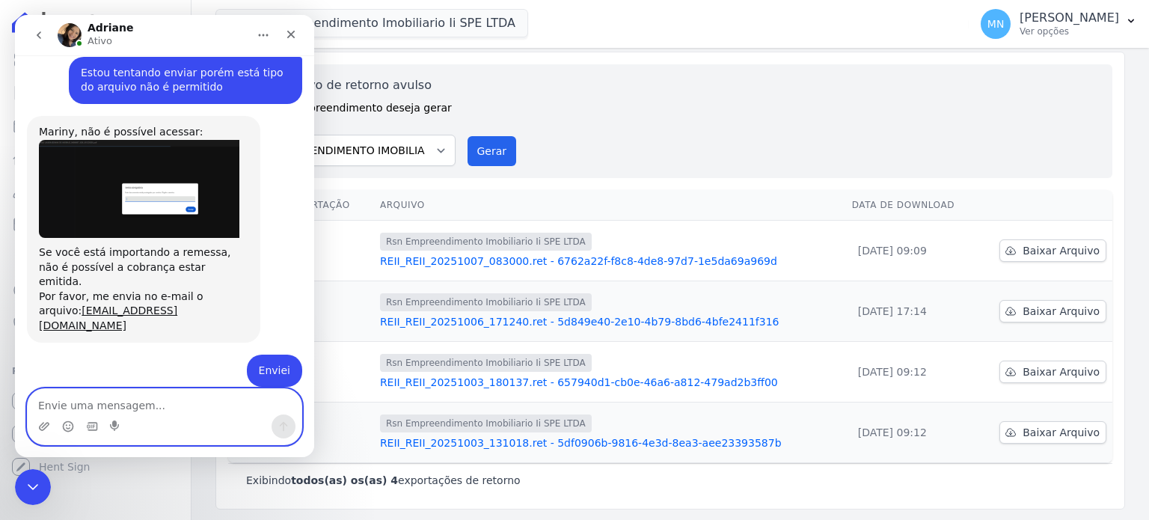
scroll to position [1753, 0]
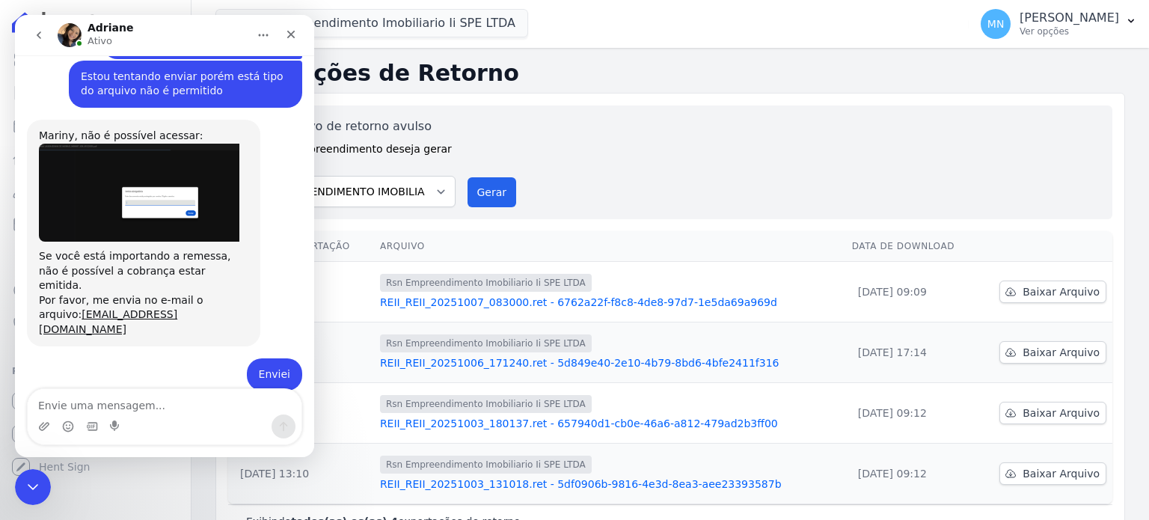
scroll to position [1753, 0]
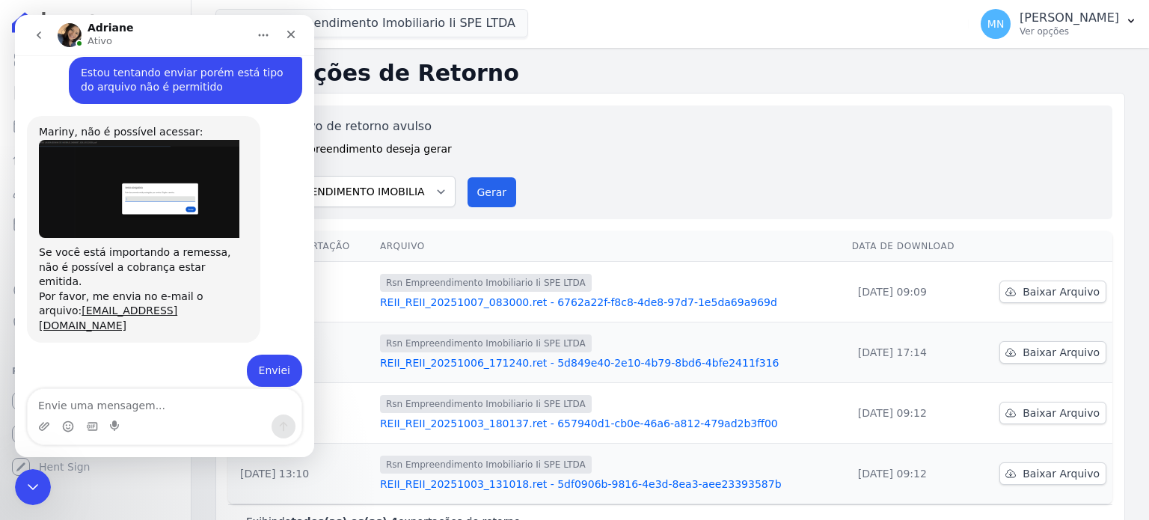
click at [673, 146] on div "Gerar arquivo de retorno avulso Para qual empreendimento deseja gerar o arquivo…" at bounding box center [670, 162] width 860 height 90
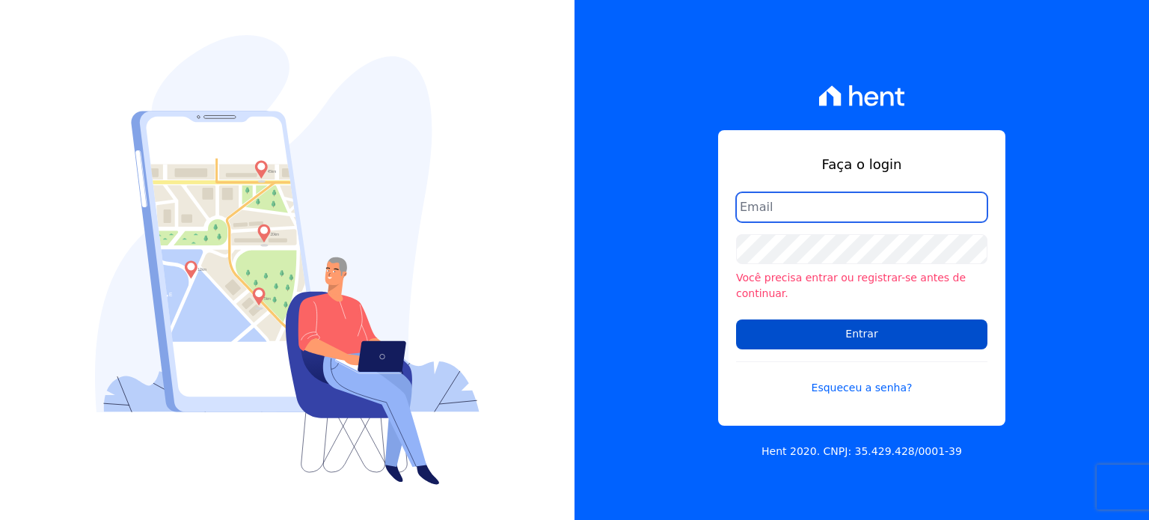
type input "[EMAIL_ADDRESS][PERSON_NAME][DOMAIN_NAME]"
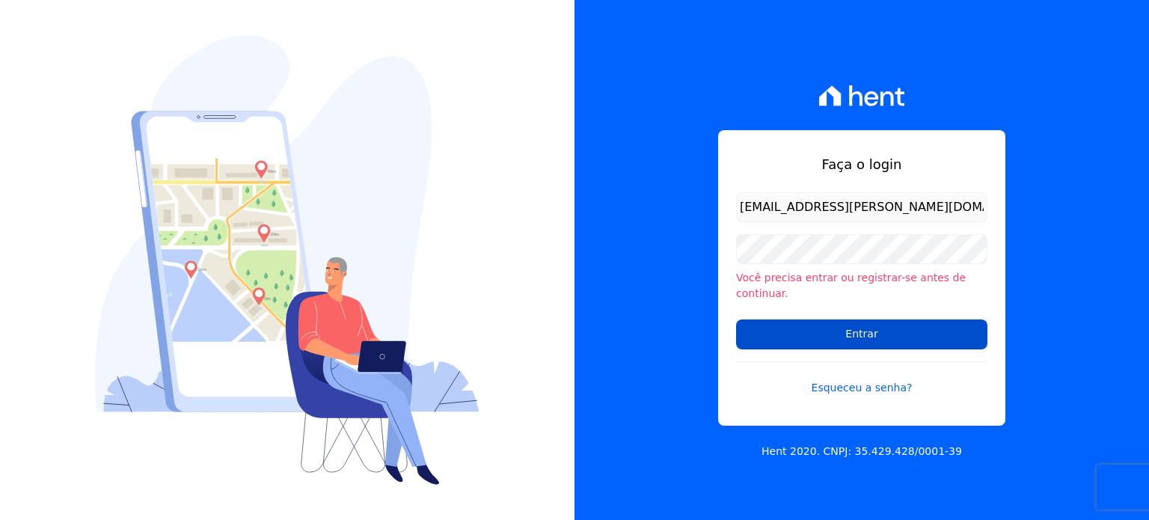
click at [759, 322] on input "Entrar" at bounding box center [861, 334] width 251 height 30
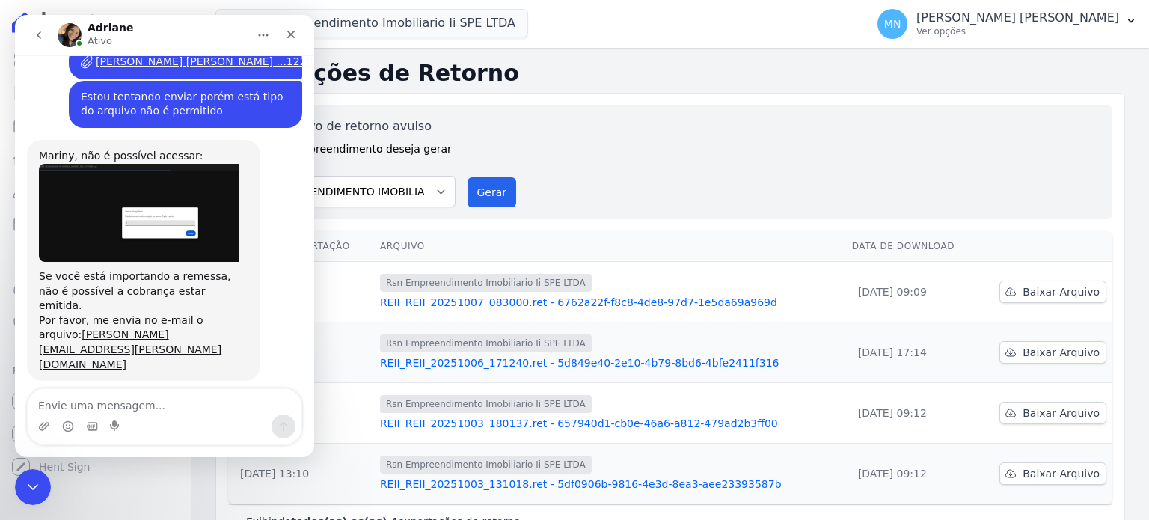
scroll to position [1753, 0]
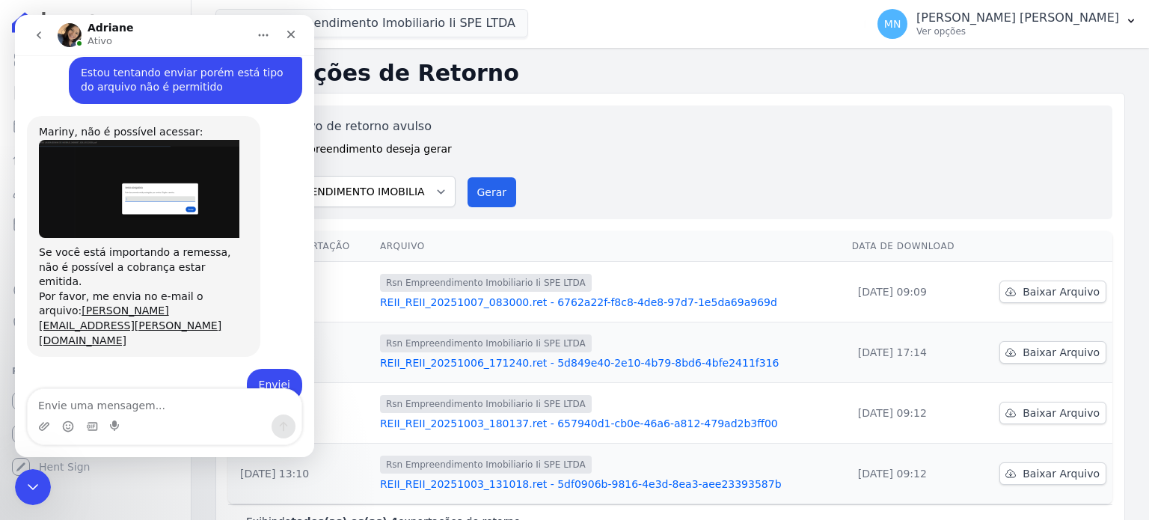
click at [535, 119] on div "Gerar arquivo de retorno avulso Para qual empreendimento deseja gerar o arquivo…" at bounding box center [670, 162] width 860 height 90
click at [511, 124] on div "Gerar arquivo de retorno avulso Para qual empreendimento deseja gerar o arquivo…" at bounding box center [670, 162] width 860 height 90
click at [613, 120] on div "Gerar arquivo de retorno avulso Para qual empreendimento deseja gerar o arquivo…" at bounding box center [670, 162] width 860 height 90
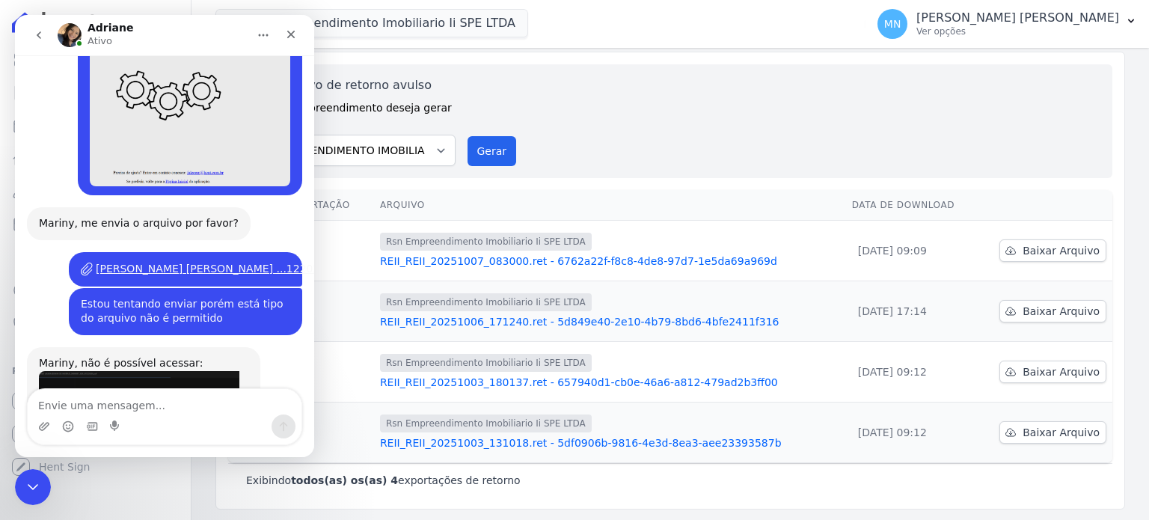
scroll to position [1453, 0]
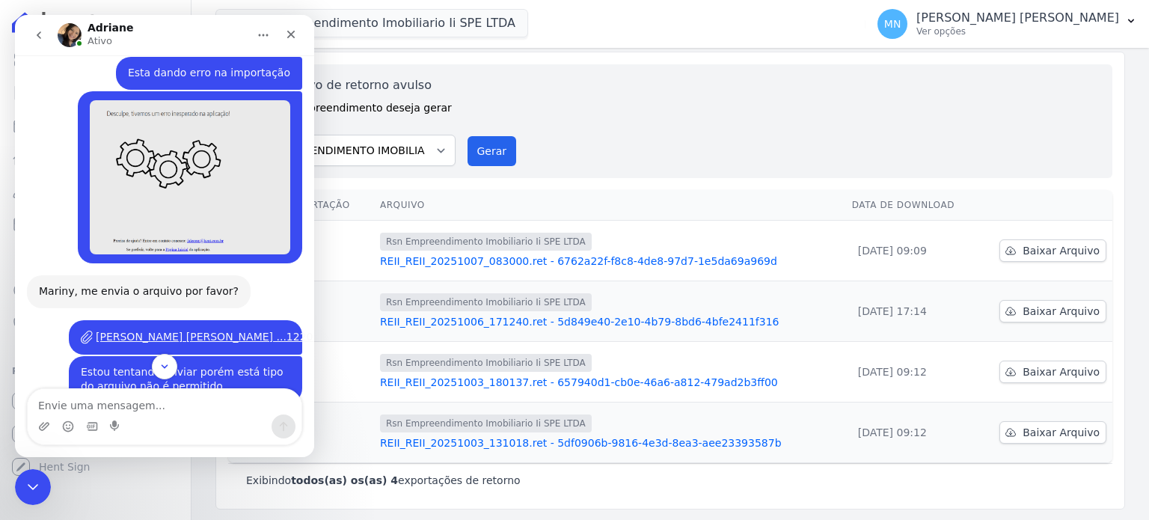
click at [601, 116] on div "Gerar arquivo de retorno avulso Para qual empreendimento deseja gerar o arquivo…" at bounding box center [670, 121] width 860 height 90
click at [286, 40] on icon "Fechar" at bounding box center [291, 34] width 12 height 12
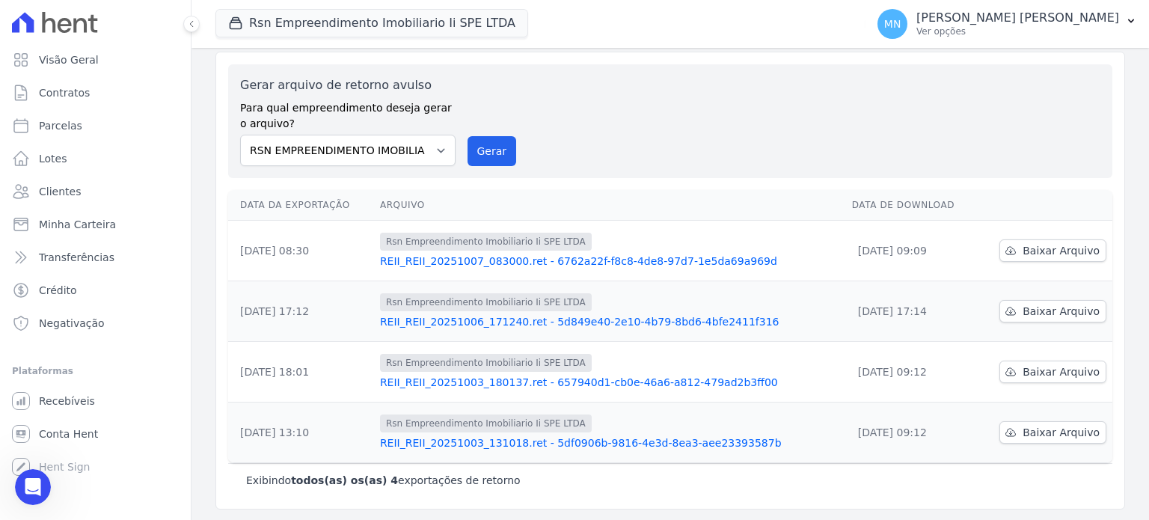
scroll to position [1753, 0]
click at [86, 408] on link "Recebíveis" at bounding box center [95, 401] width 179 height 30
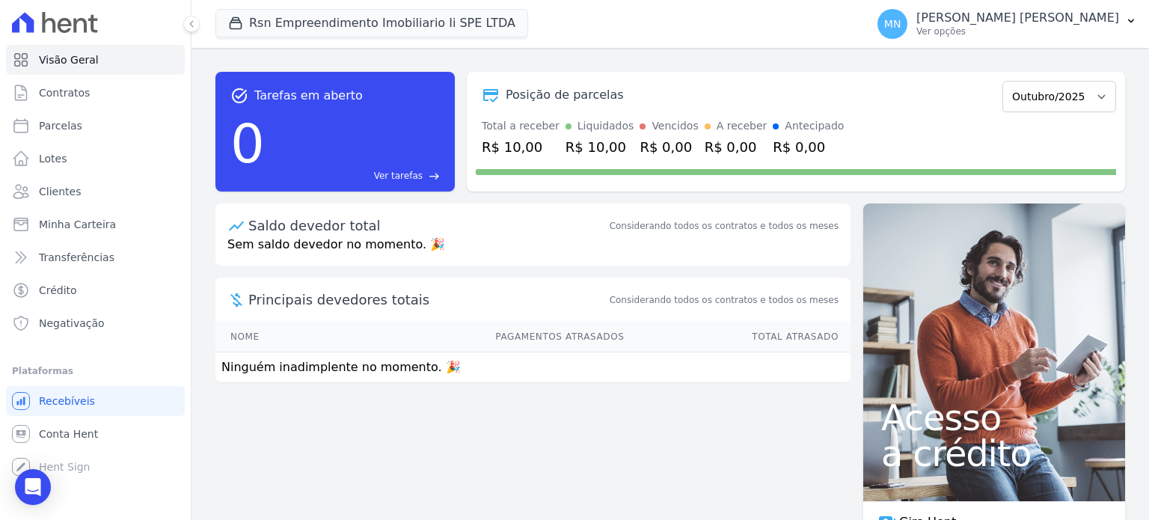
click at [334, 248] on p "Sem saldo devedor no momento. 🎉" at bounding box center [532, 251] width 635 height 30
click at [330, 295] on span "Principais devedores totais" at bounding box center [427, 299] width 358 height 20
click at [334, 358] on td "Ninguém inadimplente no momento. 🎉" at bounding box center [532, 367] width 635 height 31
click at [89, 444] on div "Você não possui Hent Sign ativado. Para saber mais, fale com a equipe Hent." at bounding box center [172, 470] width 185 height 61
click at [93, 437] on link "Conta Hent" at bounding box center [95, 434] width 179 height 30
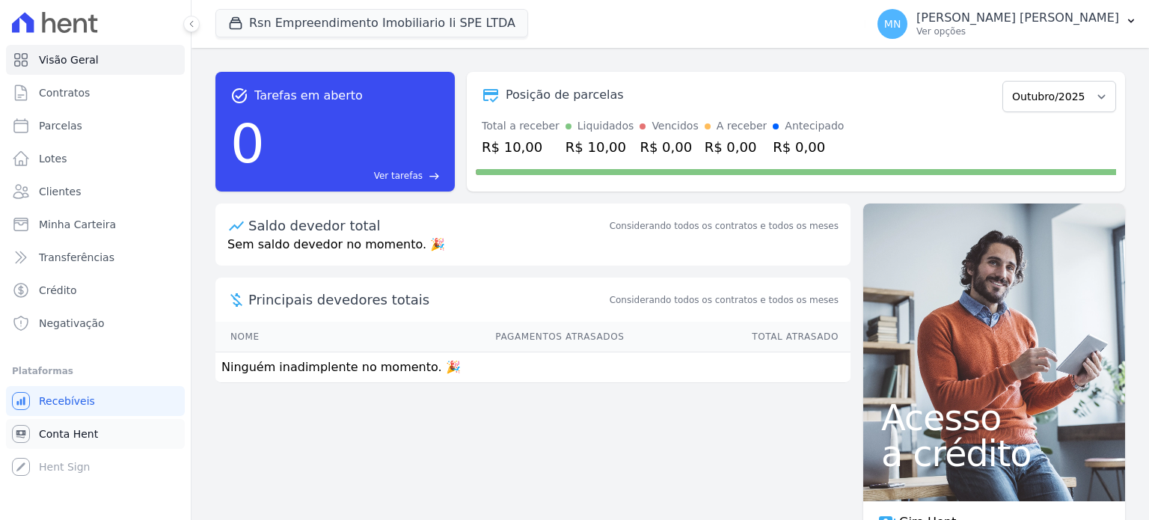
click at [93, 437] on link "Conta Hent" at bounding box center [95, 434] width 179 height 30
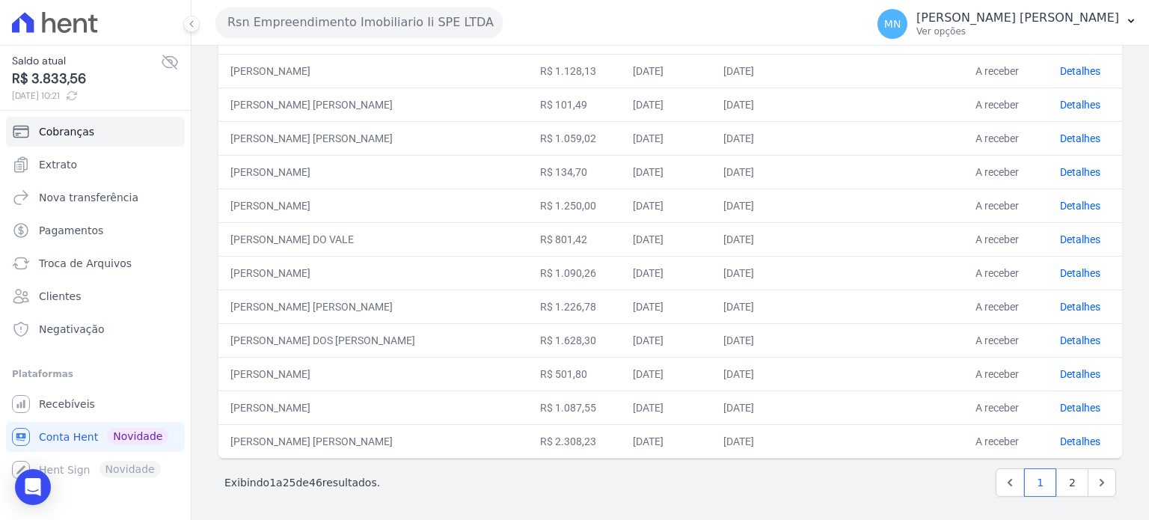
scroll to position [618, 0]
click at [1065, 481] on link "2" at bounding box center [1072, 481] width 32 height 28
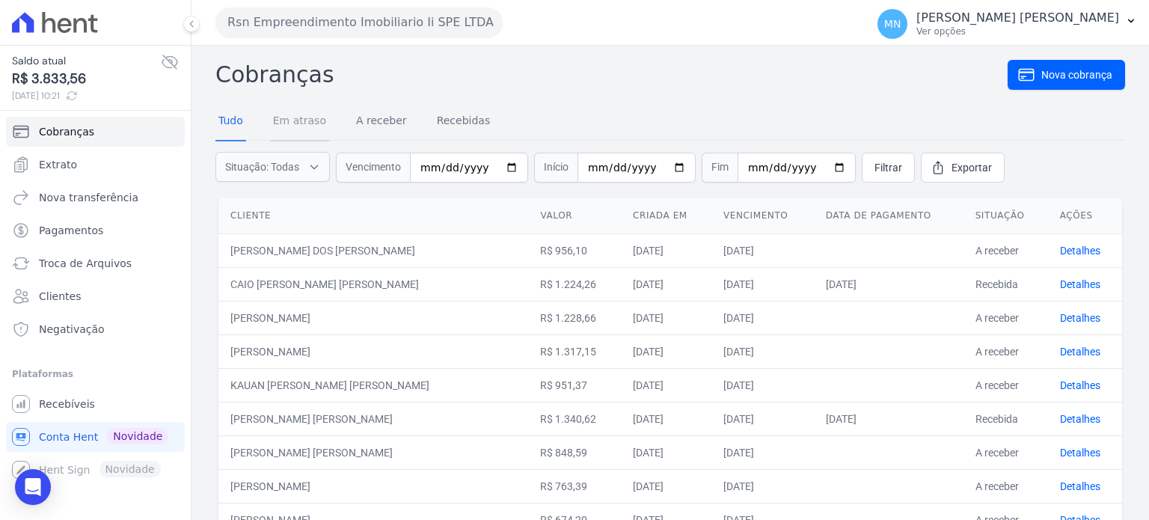
click at [310, 116] on link "Em atraso" at bounding box center [299, 121] width 59 height 39
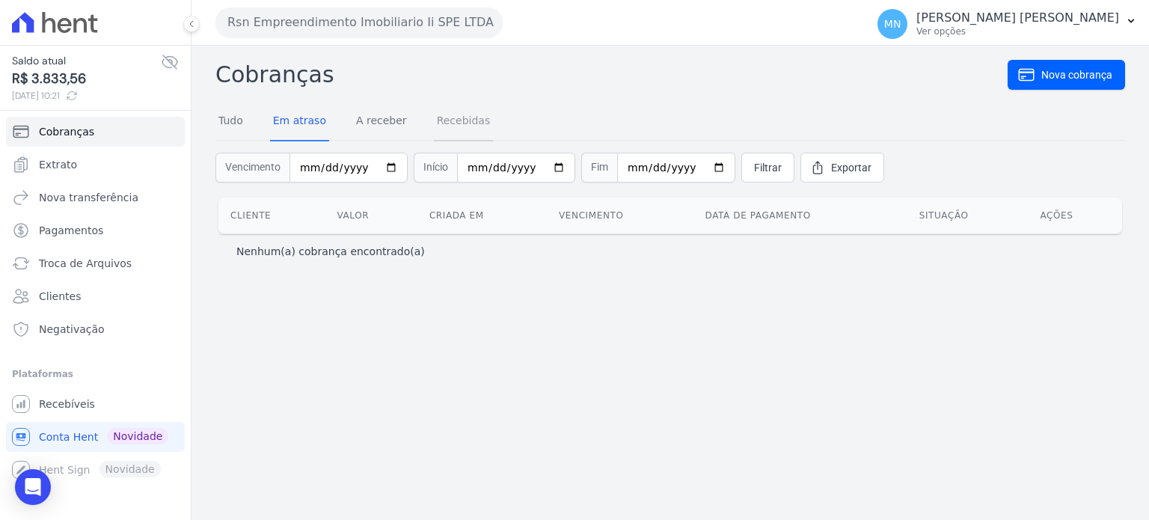
click at [455, 118] on link "Recebidas" at bounding box center [464, 121] width 60 height 39
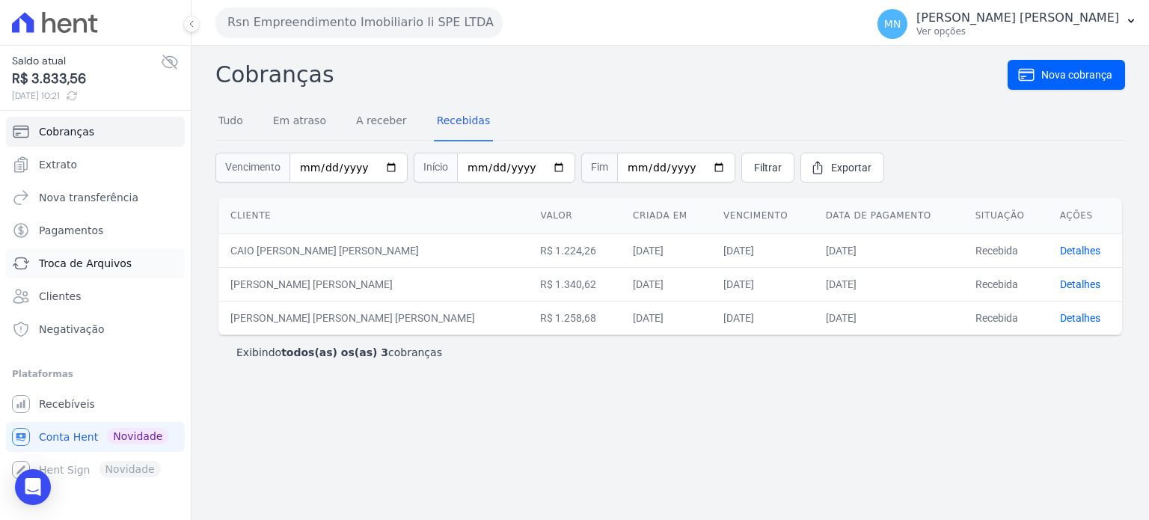
click at [120, 264] on span "Troca de Arquivos" at bounding box center [85, 263] width 93 height 15
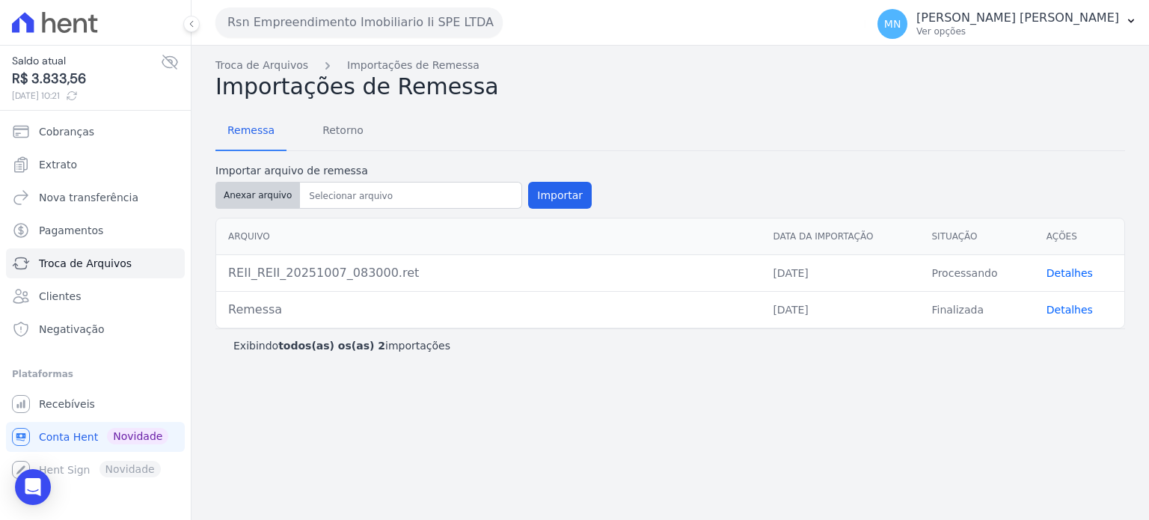
click at [245, 200] on button "Anexar arquivo" at bounding box center [257, 195] width 85 height 27
type input "Remessa"
click at [537, 189] on button "Importar" at bounding box center [560, 195] width 64 height 27
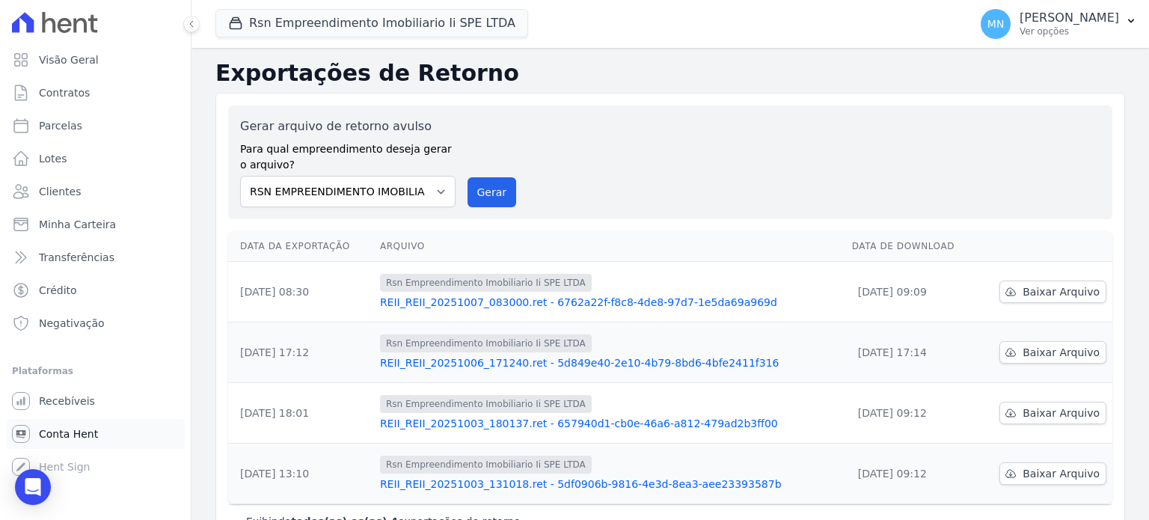
click at [91, 435] on span "Conta Hent" at bounding box center [68, 433] width 59 height 15
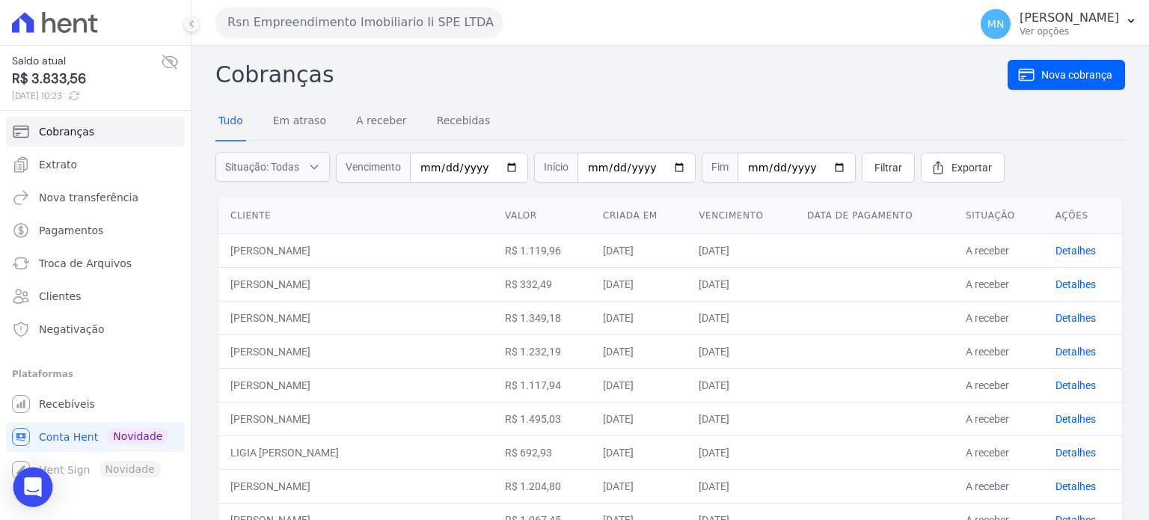
click at [31, 484] on icon "Open Intercom Messenger" at bounding box center [32, 486] width 17 height 19
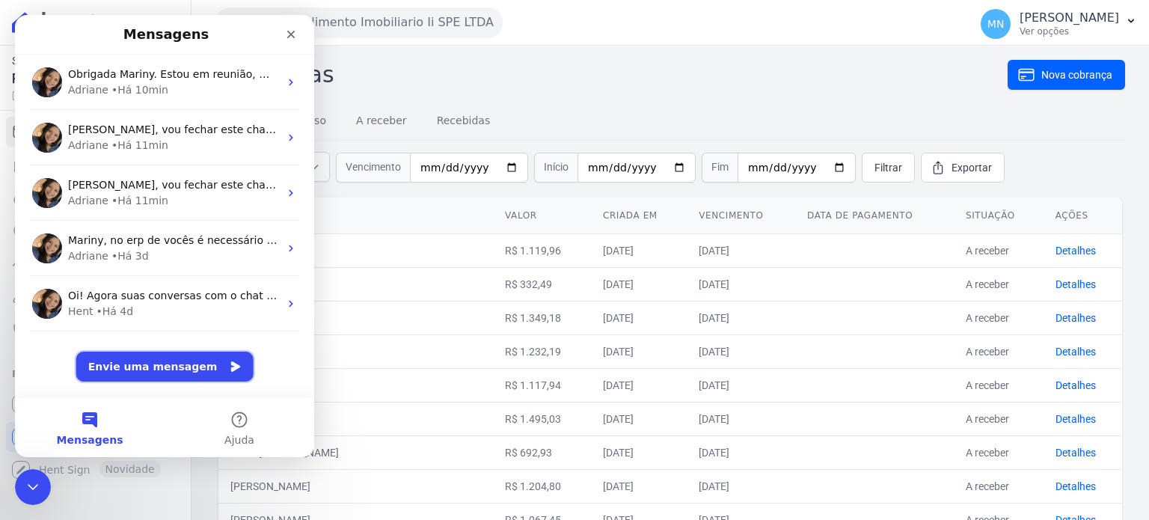
click at [175, 362] on button "Envie uma mensagem" at bounding box center [164, 367] width 177 height 30
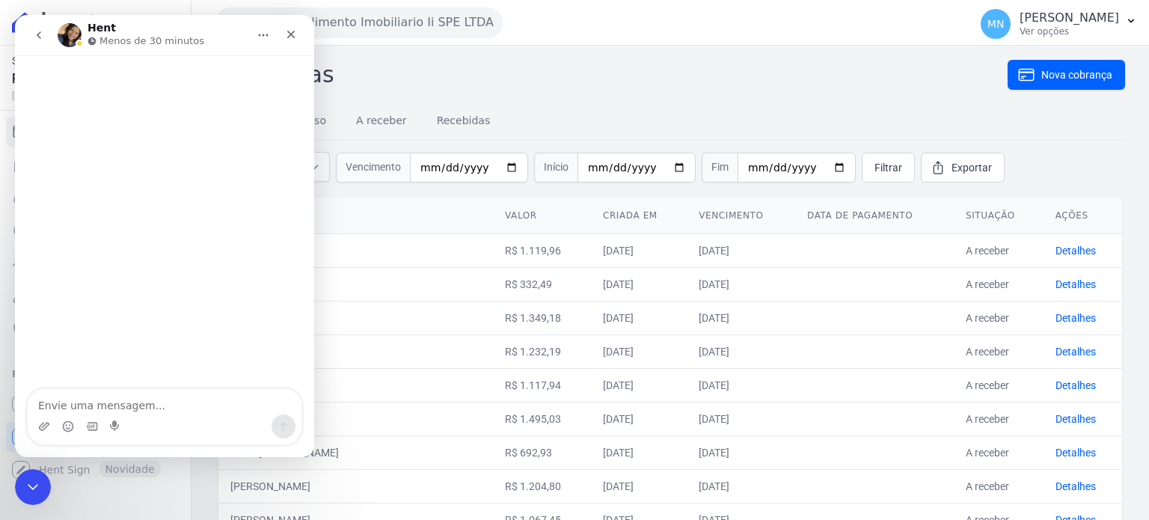
click at [37, 31] on icon "go back" at bounding box center [39, 35] width 12 height 12
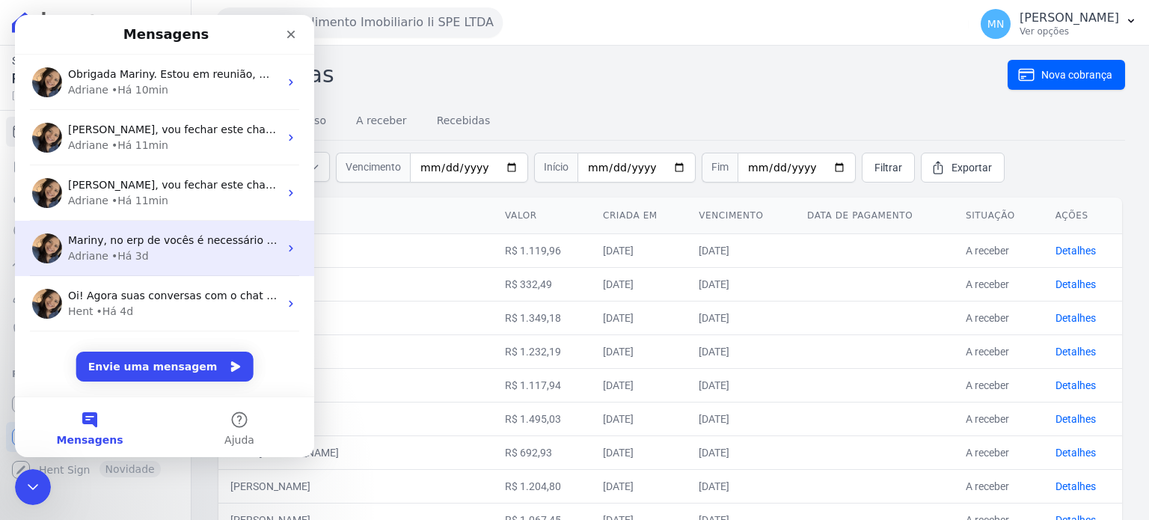
click at [165, 245] on span "Mariny, no erp de vocês é necessário gerar arquivo de remessa. Infelizmente não…" at bounding box center [666, 240] width 1196 height 12
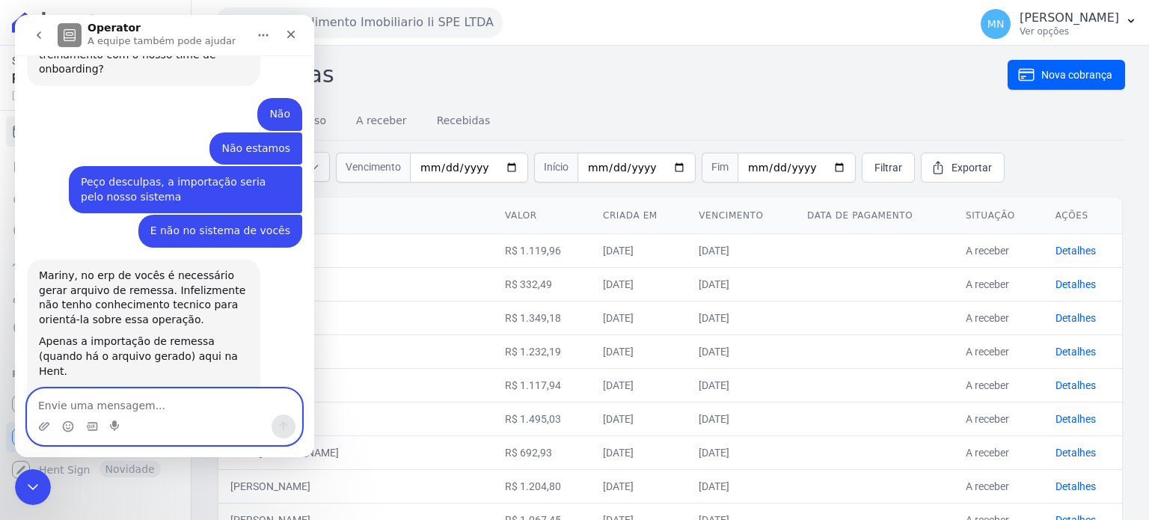
scroll to position [861, 0]
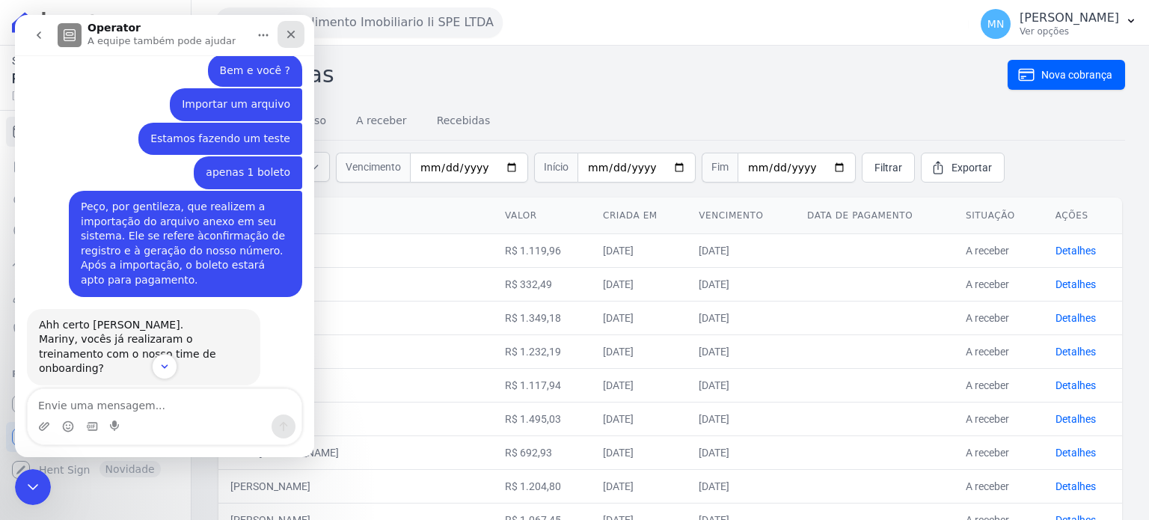
click at [292, 32] on icon "Fechar" at bounding box center [291, 35] width 8 height 8
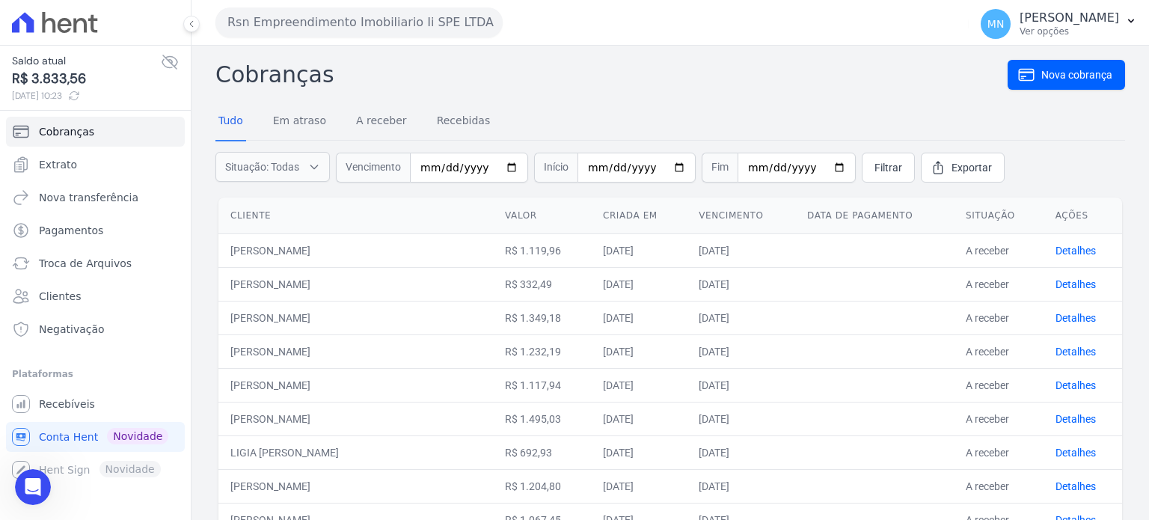
scroll to position [1160, 0]
click at [95, 404] on link "Recebíveis" at bounding box center [95, 404] width 179 height 30
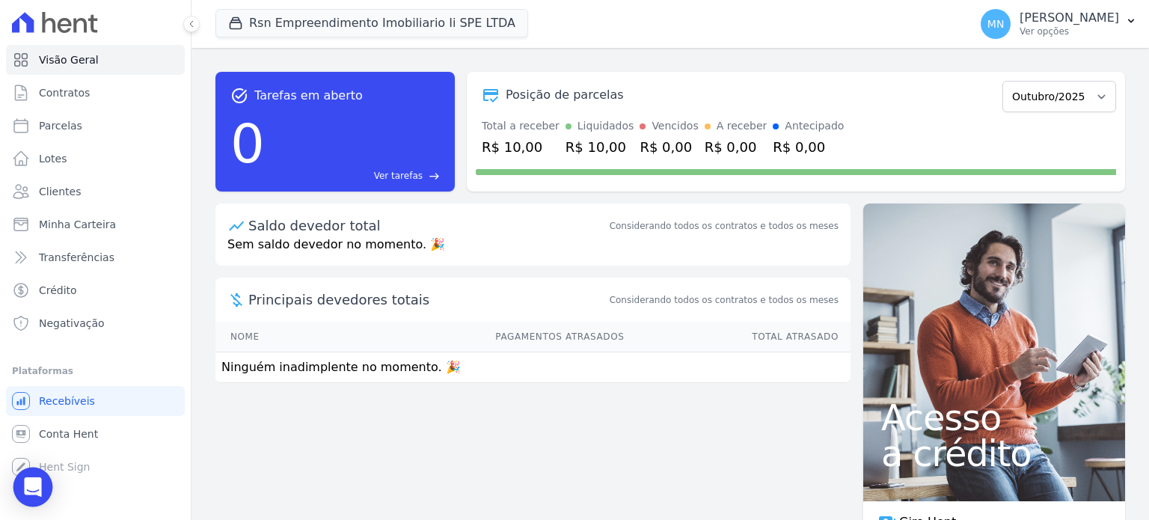
click at [25, 492] on icon "Open Intercom Messenger" at bounding box center [32, 486] width 17 height 19
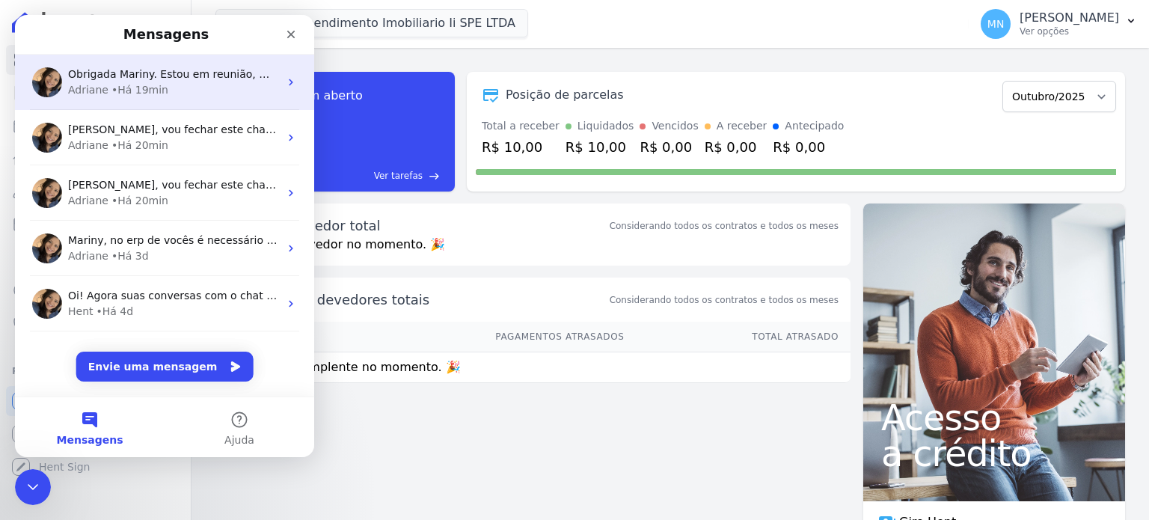
click at [123, 82] on div "• Há 19min" at bounding box center [139, 90] width 57 height 16
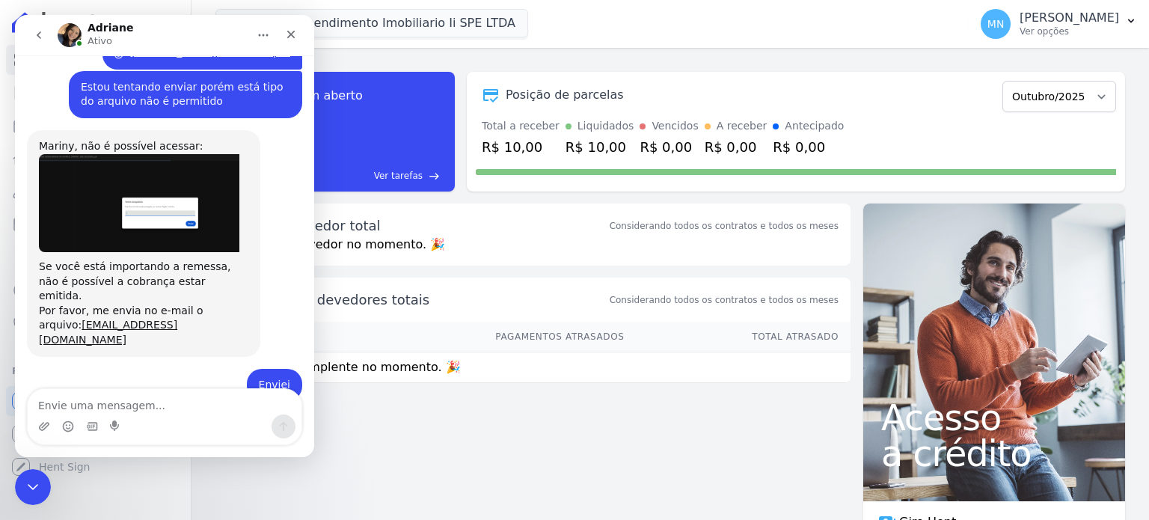
scroll to position [1753, 0]
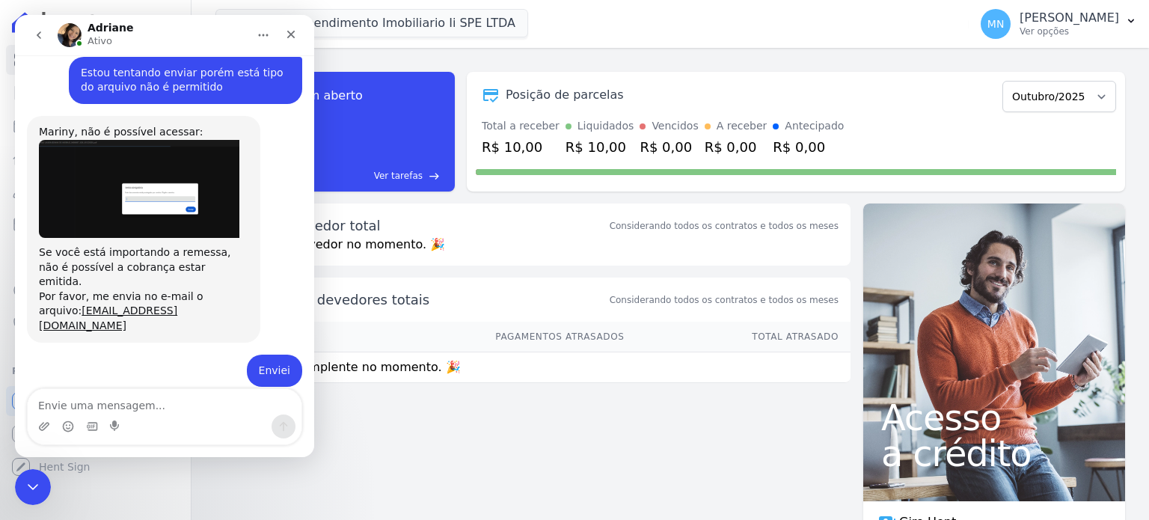
click at [491, 203] on div "Saldo devedor total Considerando todos os contratos e todos os meses" at bounding box center [532, 219] width 635 height 32
click at [295, 37] on icon "Fechar" at bounding box center [291, 34] width 12 height 12
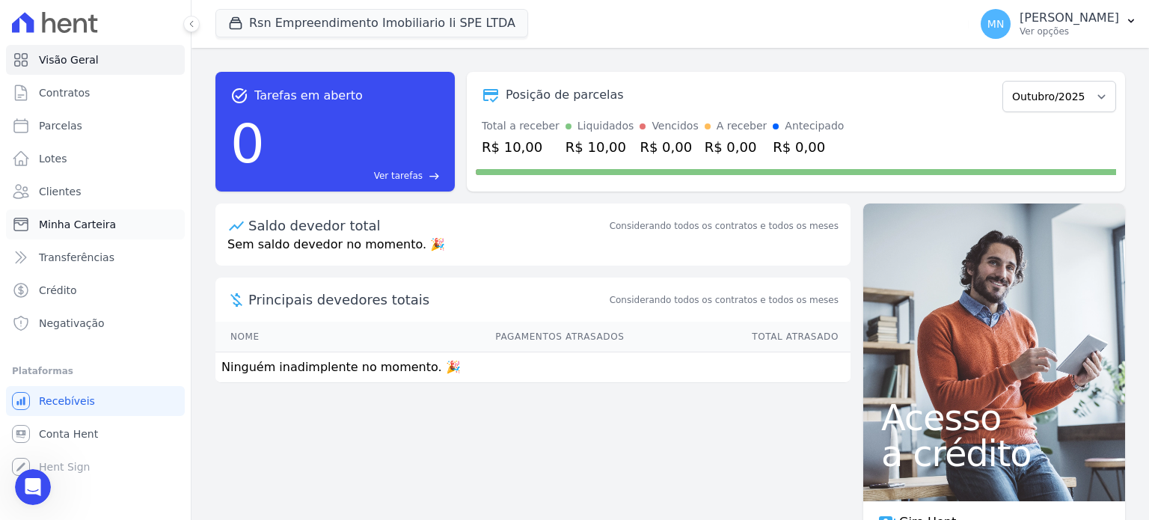
click at [110, 227] on link "Minha Carteira" at bounding box center [95, 224] width 179 height 30
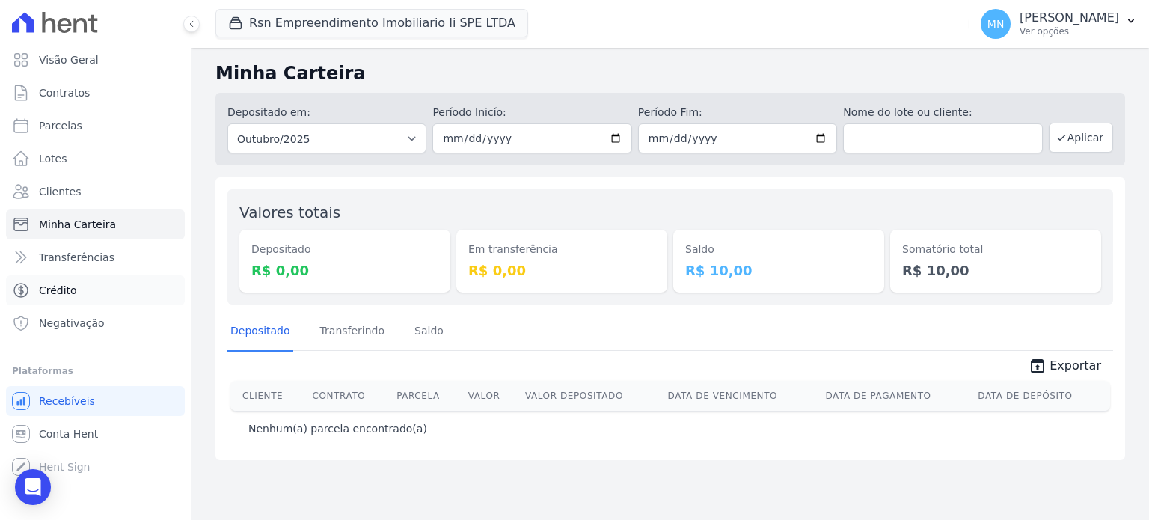
click at [76, 295] on link "Crédito" at bounding box center [95, 290] width 179 height 30
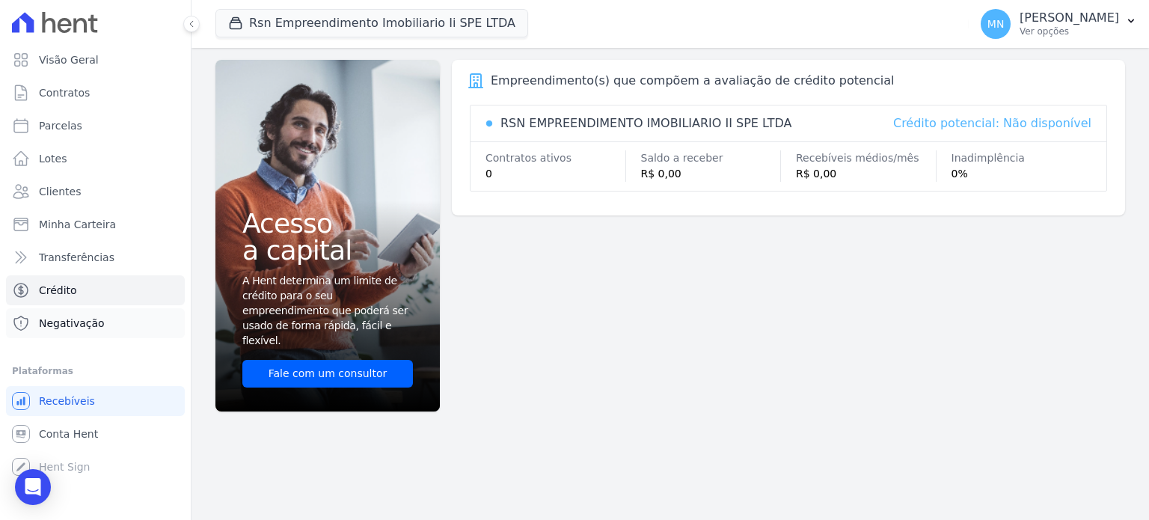
click at [118, 334] on link "Negativação" at bounding box center [95, 323] width 179 height 30
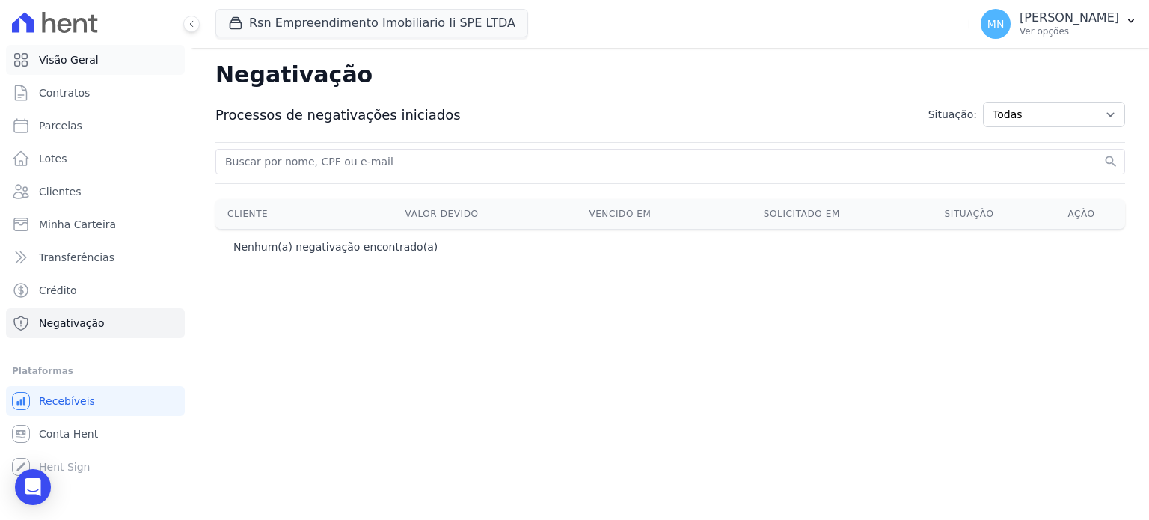
click at [59, 55] on span "Visão Geral" at bounding box center [69, 59] width 60 height 15
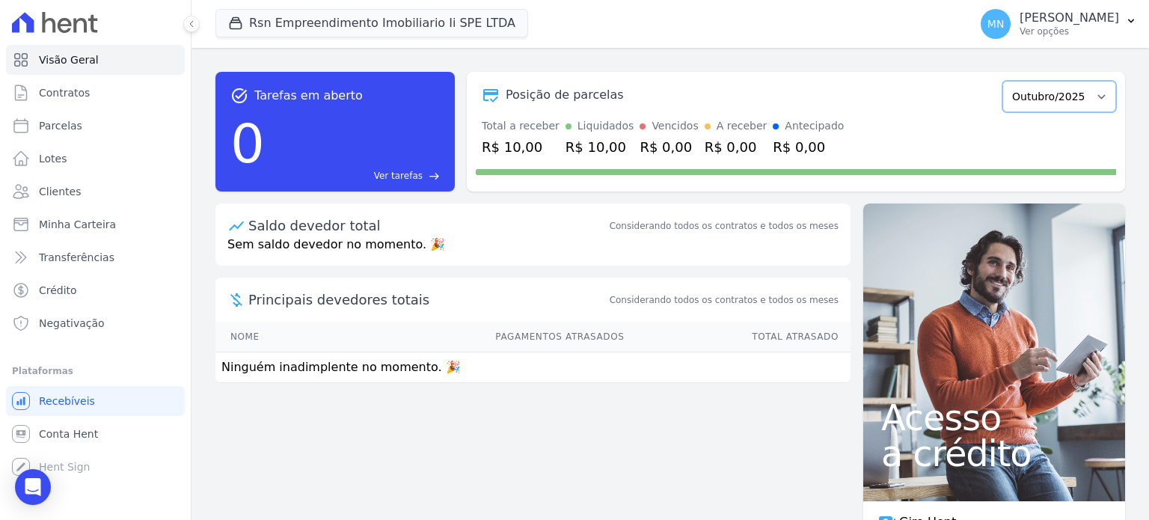
click at [1076, 102] on select "Outubro/2025 Outubro/2025" at bounding box center [1059, 96] width 114 height 31
select select "10/2025"
click at [1002, 81] on select "Outubro/2025 Outubro/2025" at bounding box center [1059, 96] width 114 height 31
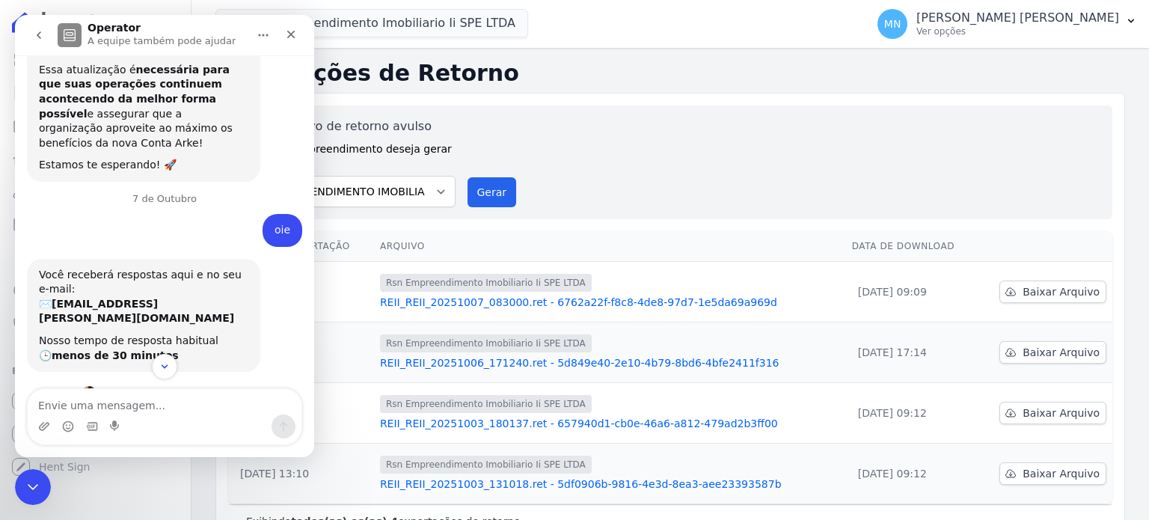
scroll to position [479, 0]
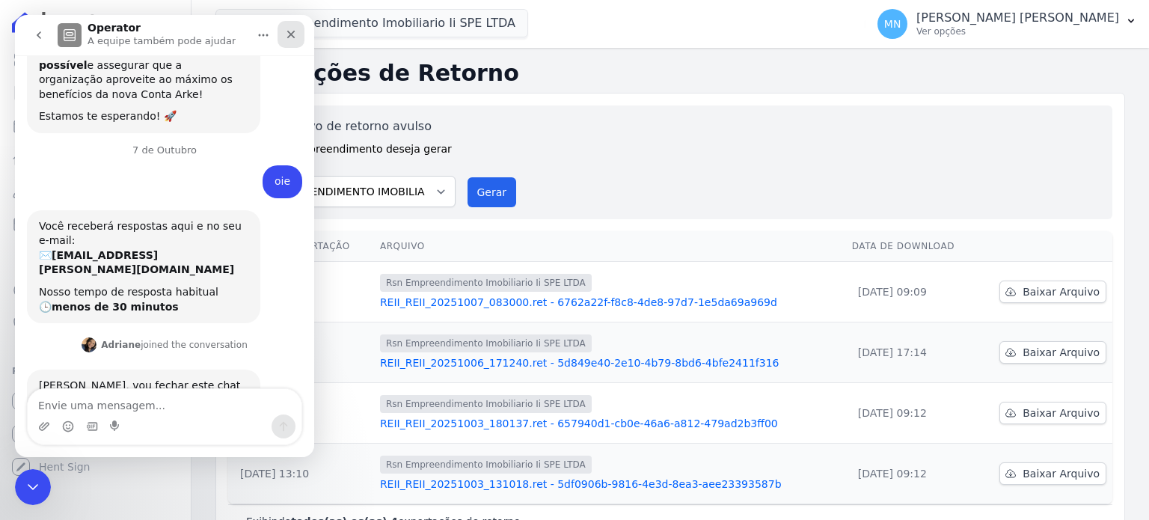
click at [286, 33] on icon "Fechar" at bounding box center [291, 34] width 12 height 12
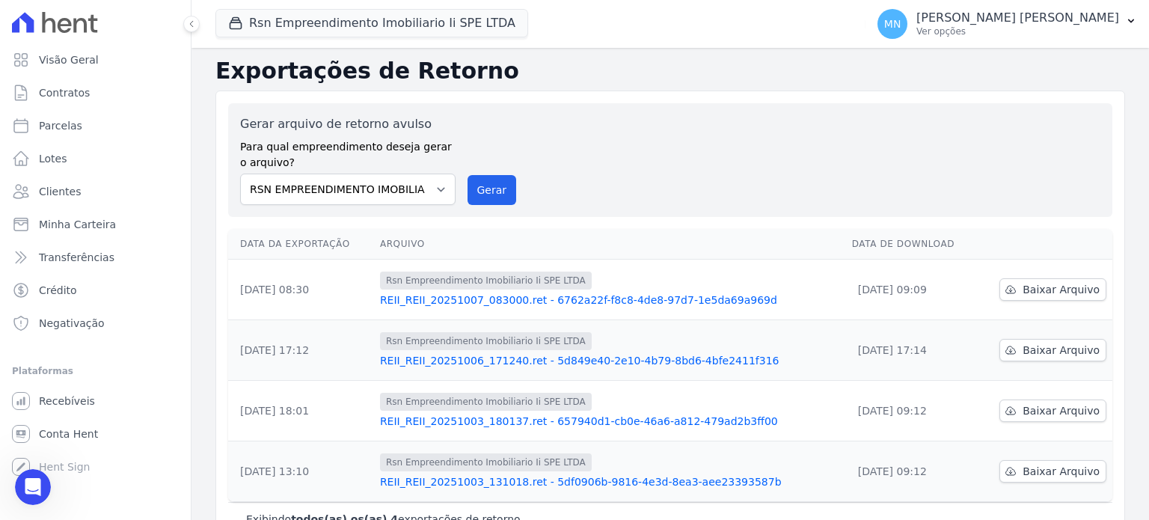
scroll to position [0, 0]
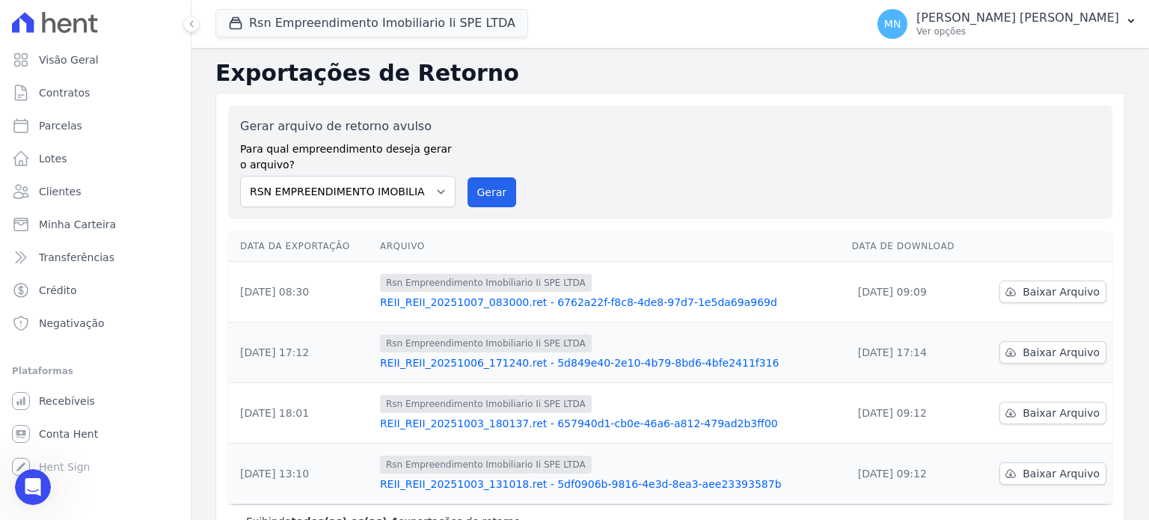
click at [712, 26] on div "Rsn Empreendimento Imobiliario Ii SPE LTDA Você possui apenas um empreendimento…" at bounding box center [537, 23] width 644 height 49
click at [708, 22] on div "Rsn Empreendimento Imobiliario Ii SPE LTDA Você possui apenas um empreendimento…" at bounding box center [537, 23] width 644 height 49
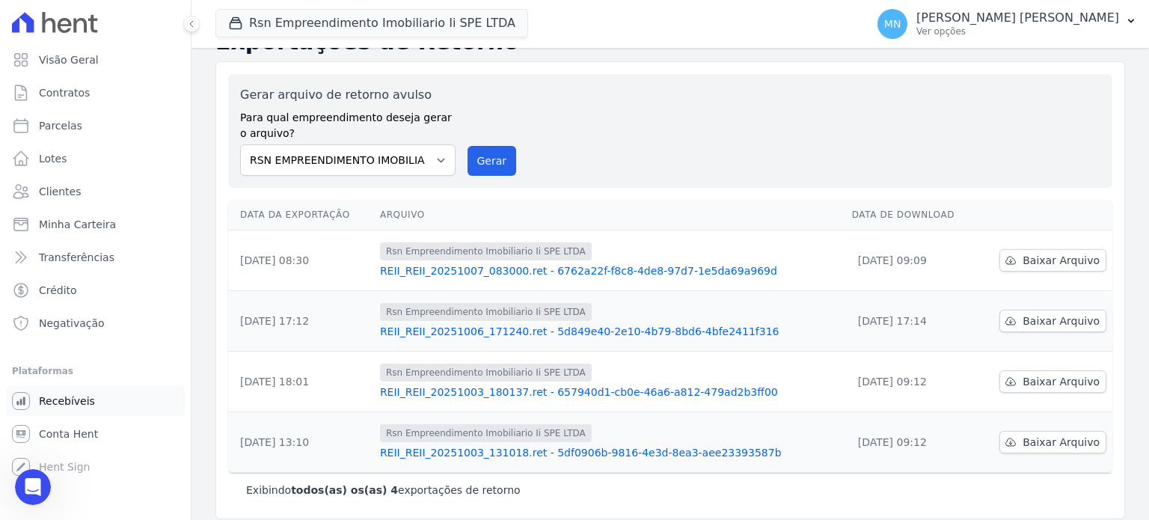
scroll to position [41, 0]
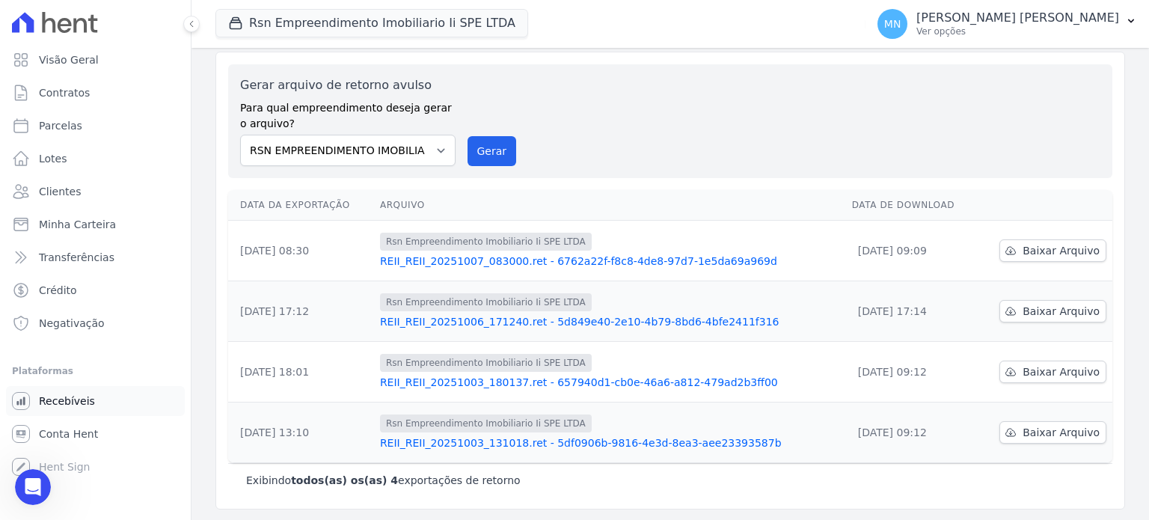
click at [93, 410] on link "Recebíveis" at bounding box center [95, 401] width 179 height 30
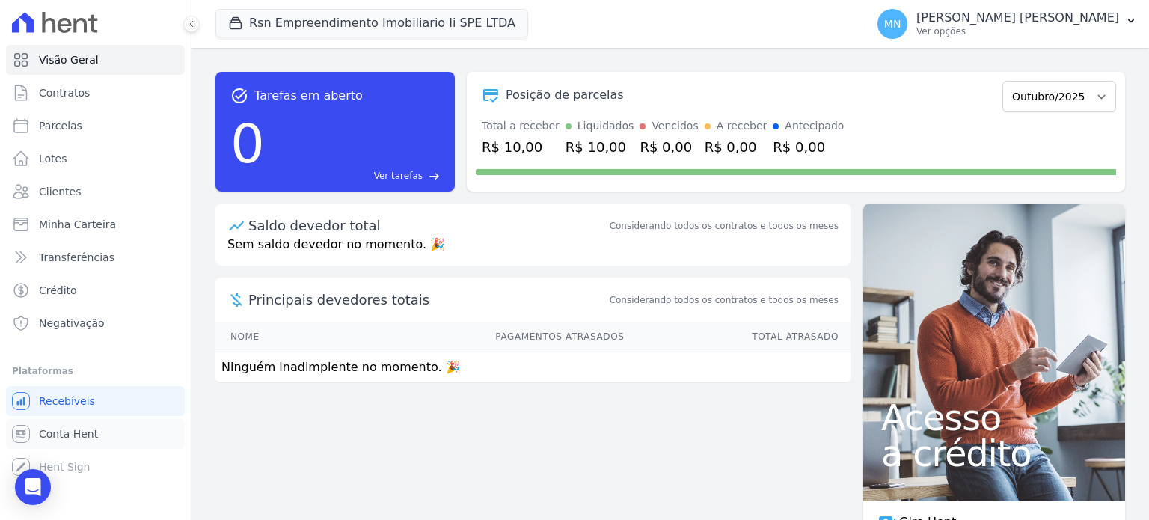
click at [99, 440] on link "Conta Hent" at bounding box center [95, 434] width 179 height 30
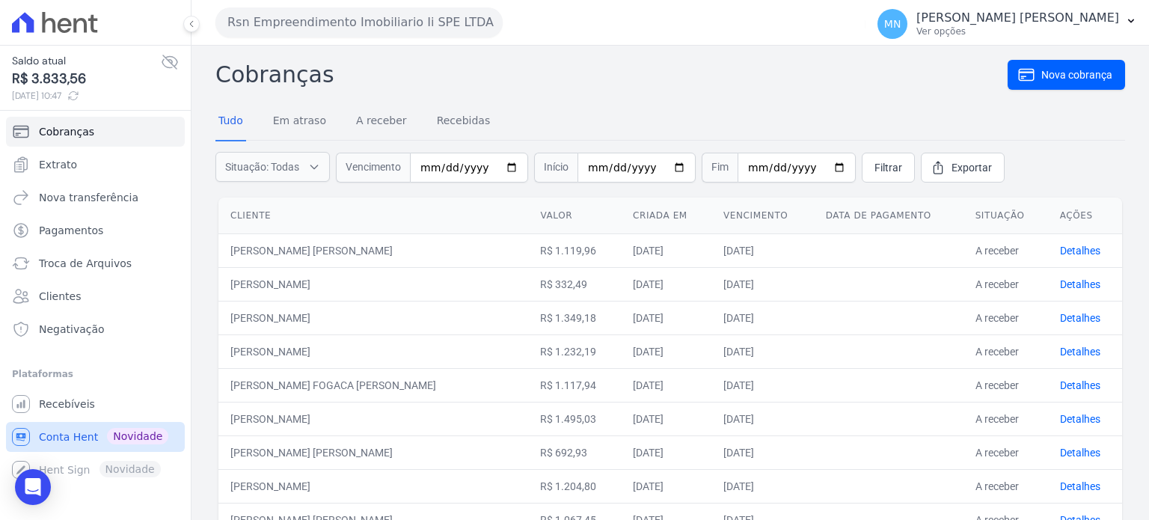
click at [79, 435] on span "Conta Hent" at bounding box center [68, 436] width 59 height 15
click at [79, 436] on span "Conta Hent" at bounding box center [68, 436] width 59 height 15
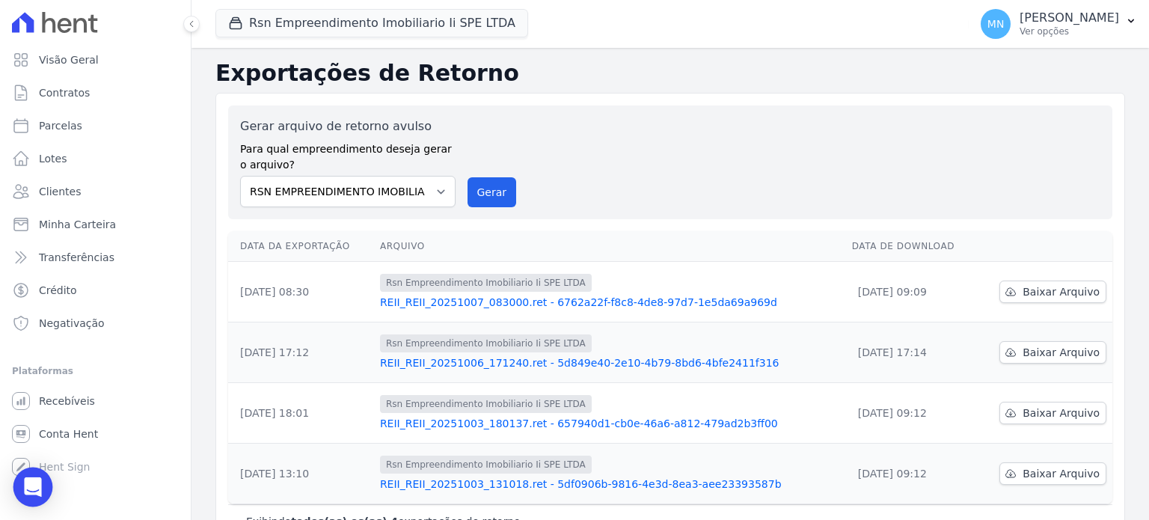
click at [37, 477] on icon "Open Intercom Messenger" at bounding box center [32, 486] width 17 height 19
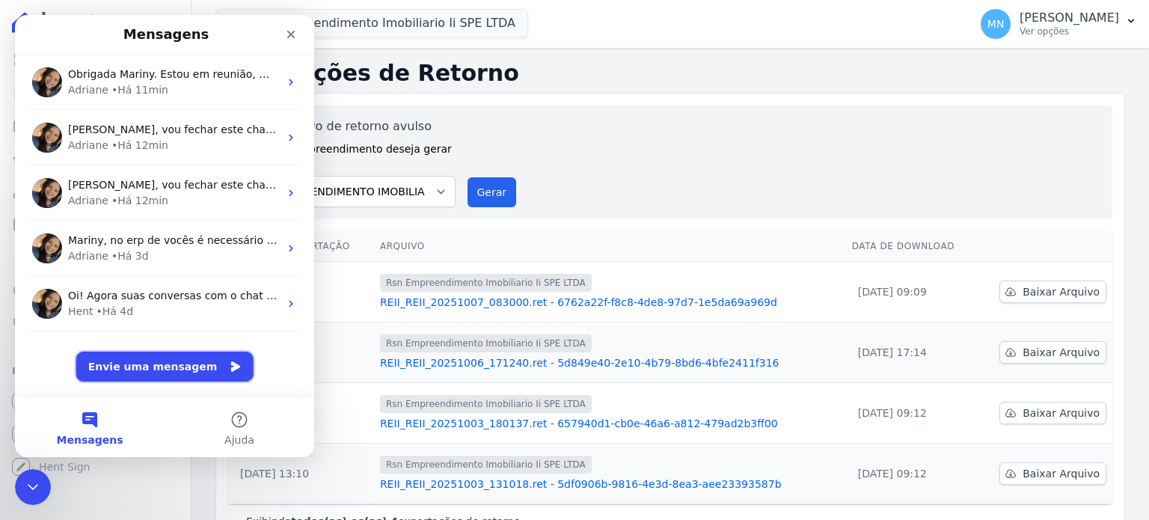
click at [193, 353] on button "Envie uma mensagem" at bounding box center [164, 367] width 177 height 30
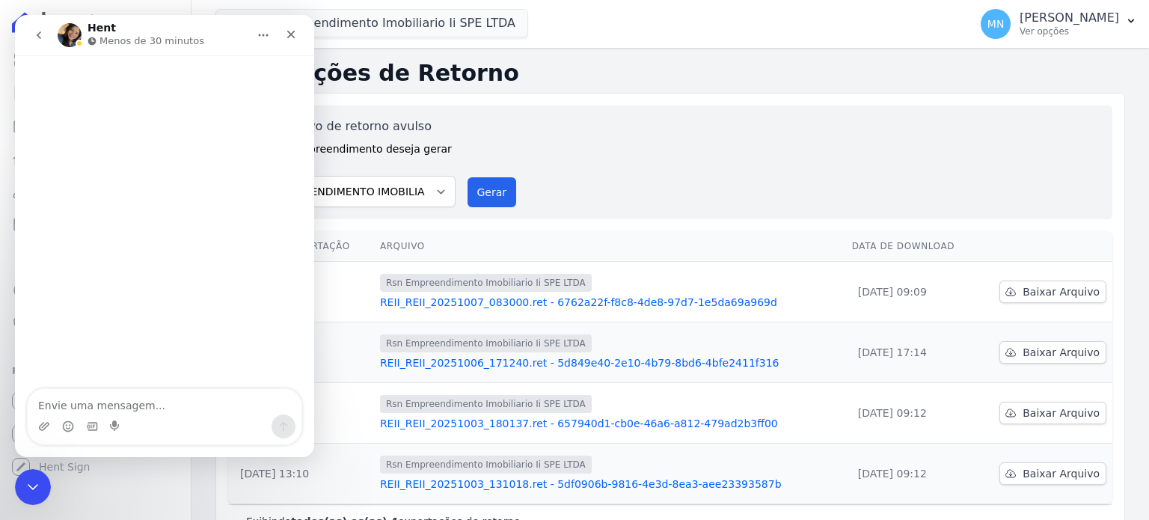
click at [42, 37] on icon "go back" at bounding box center [39, 35] width 12 height 12
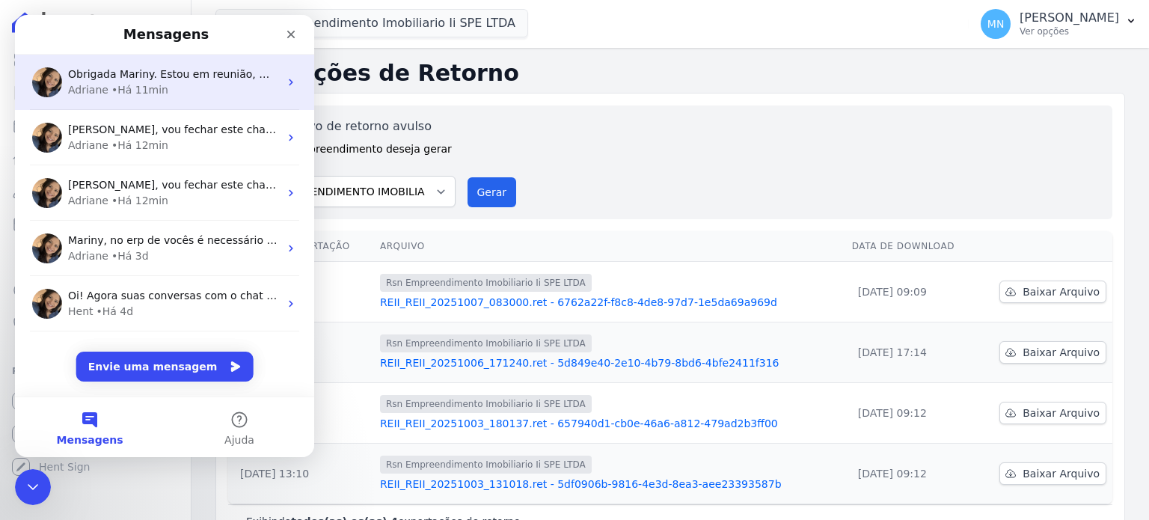
click at [190, 85] on div "Adriane • Há 11min" at bounding box center [173, 90] width 211 height 16
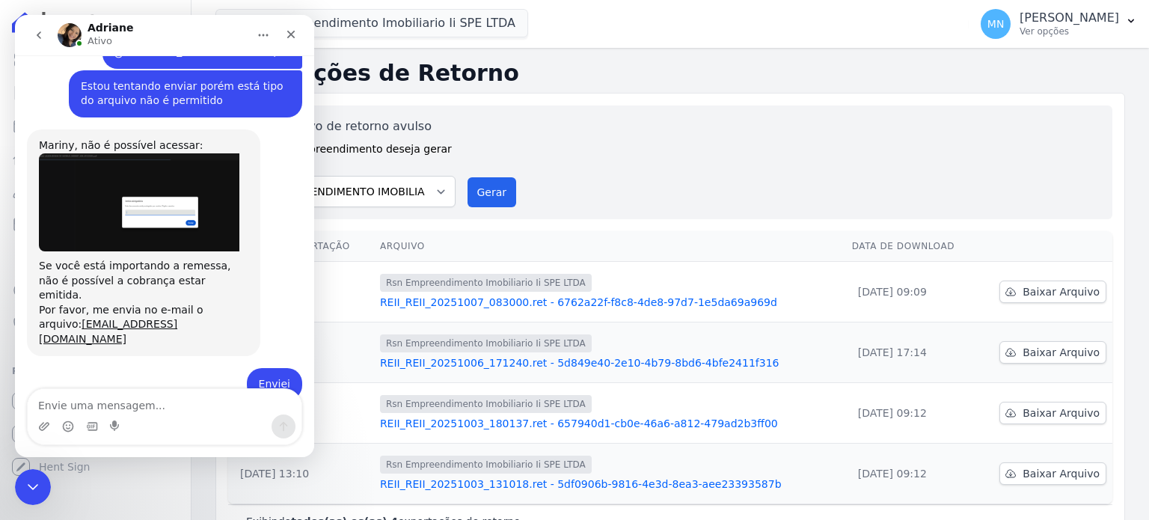
scroll to position [1753, 0]
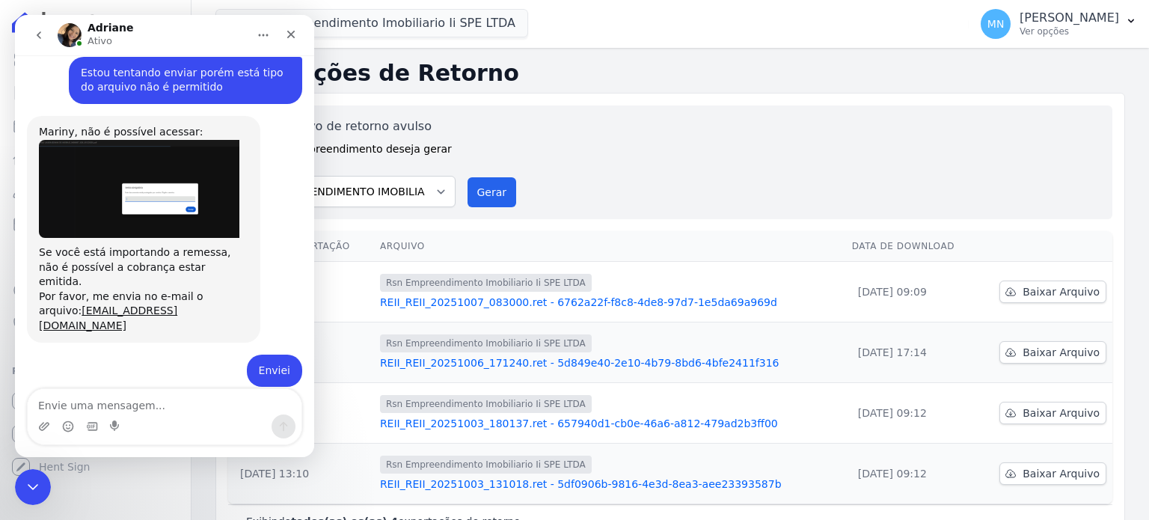
click at [511, 134] on div "Gerar arquivo de retorno avulso Para qual empreendimento deseja gerar o arquivo…" at bounding box center [670, 162] width 860 height 90
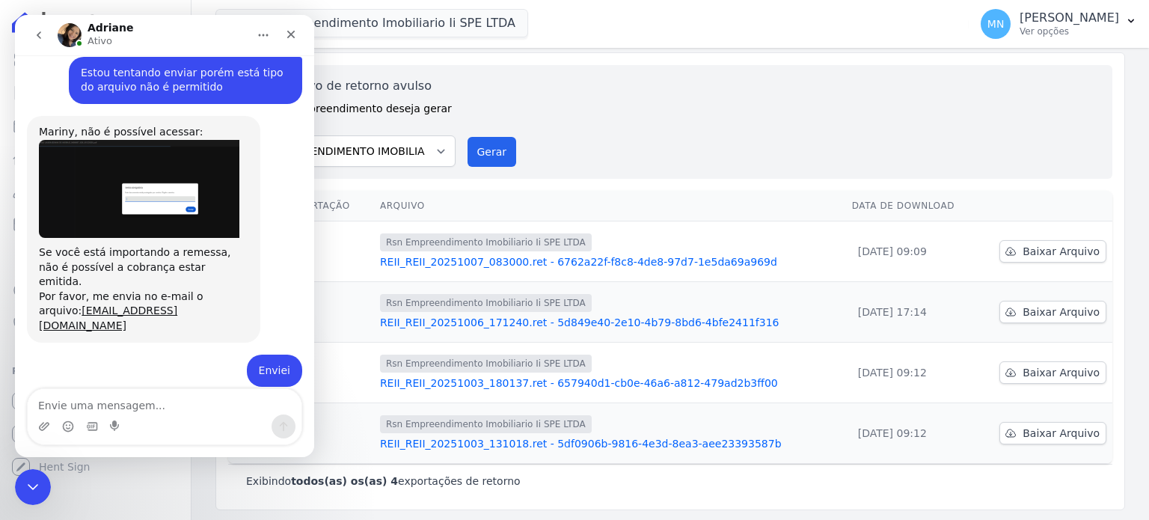
scroll to position [41, 0]
click at [573, 94] on div "Gerar arquivo de retorno avulso Para qual empreendimento deseja gerar o arquivo…" at bounding box center [670, 121] width 860 height 90
click at [673, 107] on div "Gerar arquivo de retorno avulso Para qual empreendimento deseja gerar o arquivo…" at bounding box center [670, 121] width 860 height 90
click at [285, 32] on icon "Fechar" at bounding box center [291, 34] width 12 height 12
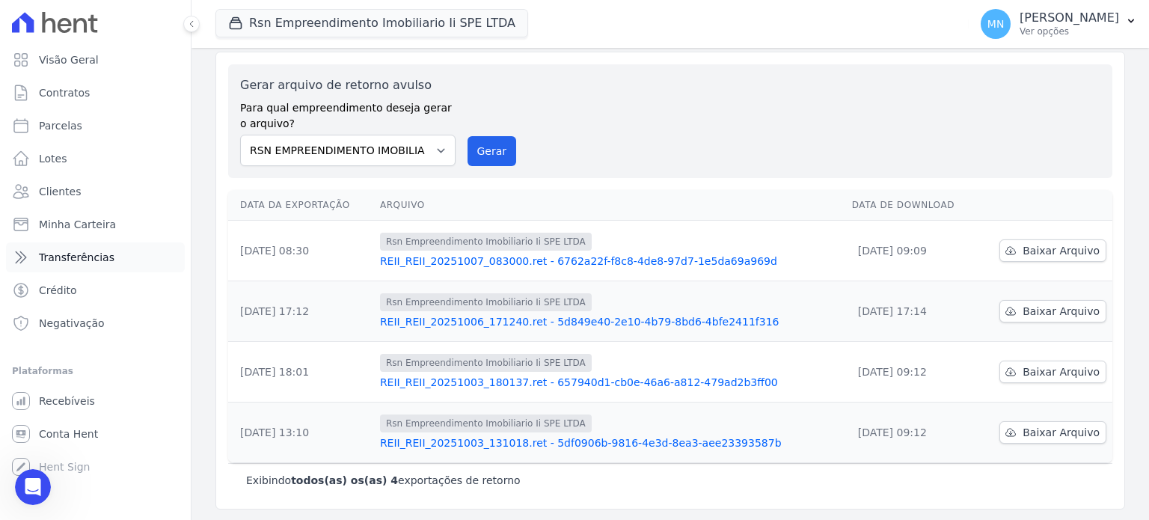
scroll to position [1753, 0]
click at [74, 292] on link "Crédito" at bounding box center [95, 290] width 179 height 30
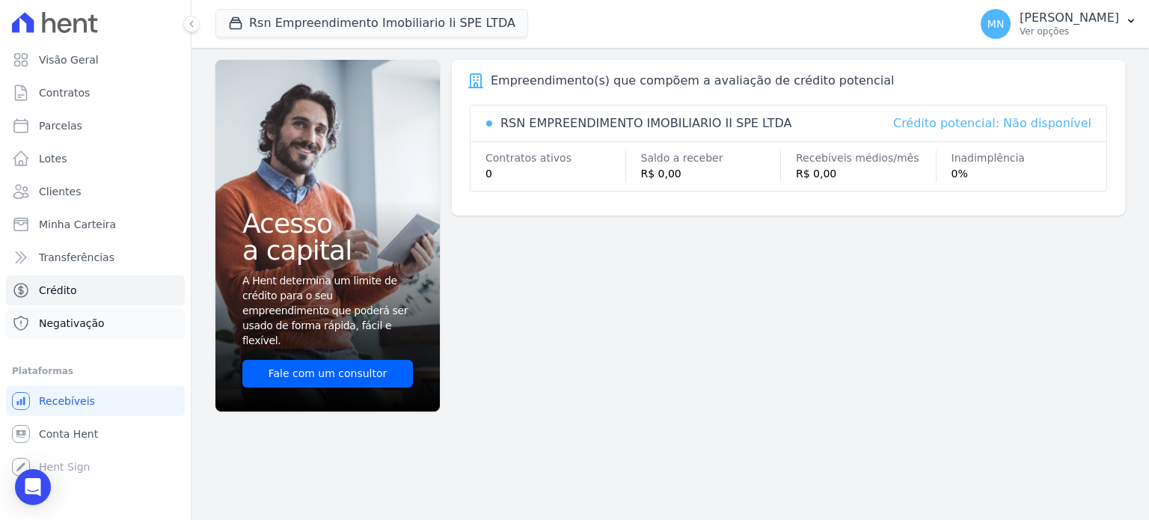
click at [96, 334] on link "Negativação" at bounding box center [95, 323] width 179 height 30
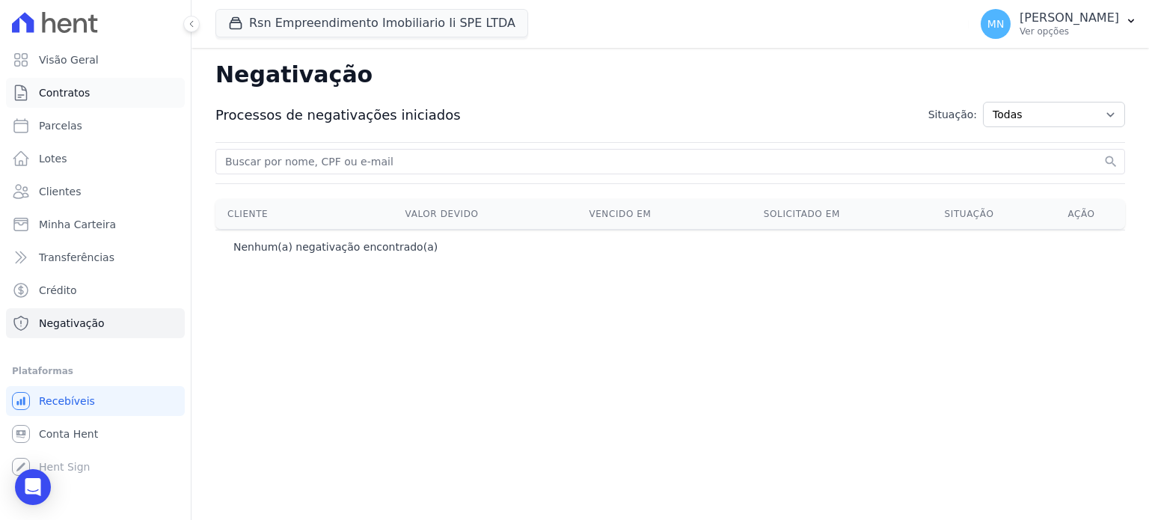
click at [93, 91] on link "Contratos" at bounding box center [95, 93] width 179 height 30
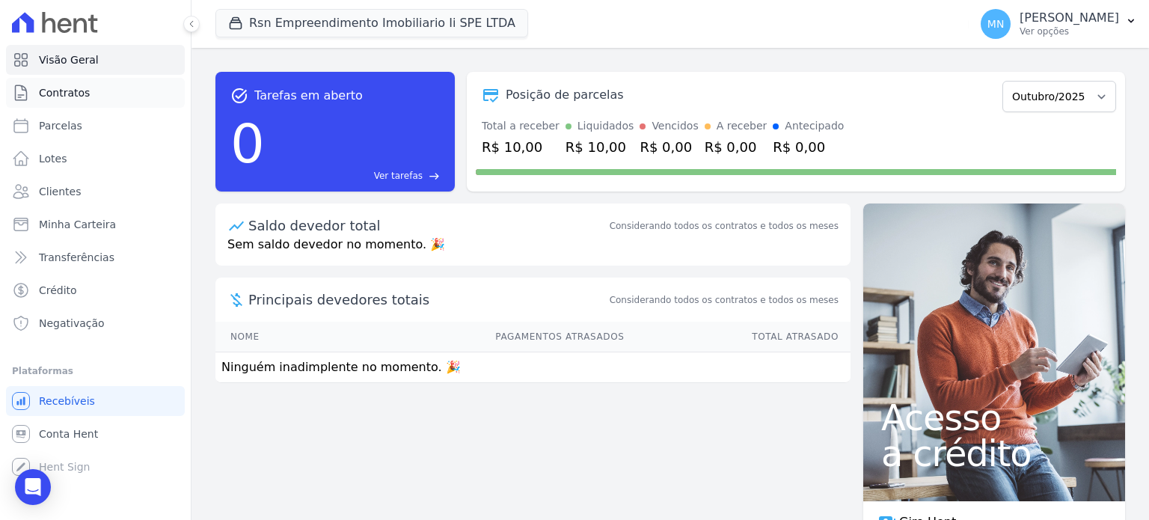
click at [62, 94] on span "Contratos" at bounding box center [64, 92] width 51 height 15
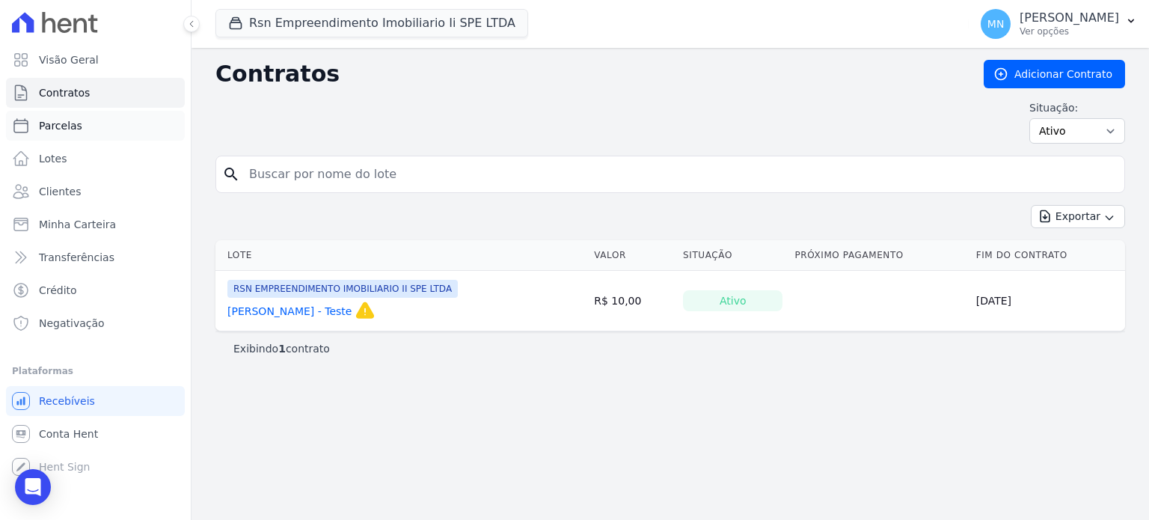
click at [93, 122] on link "Parcelas" at bounding box center [95, 126] width 179 height 30
select select
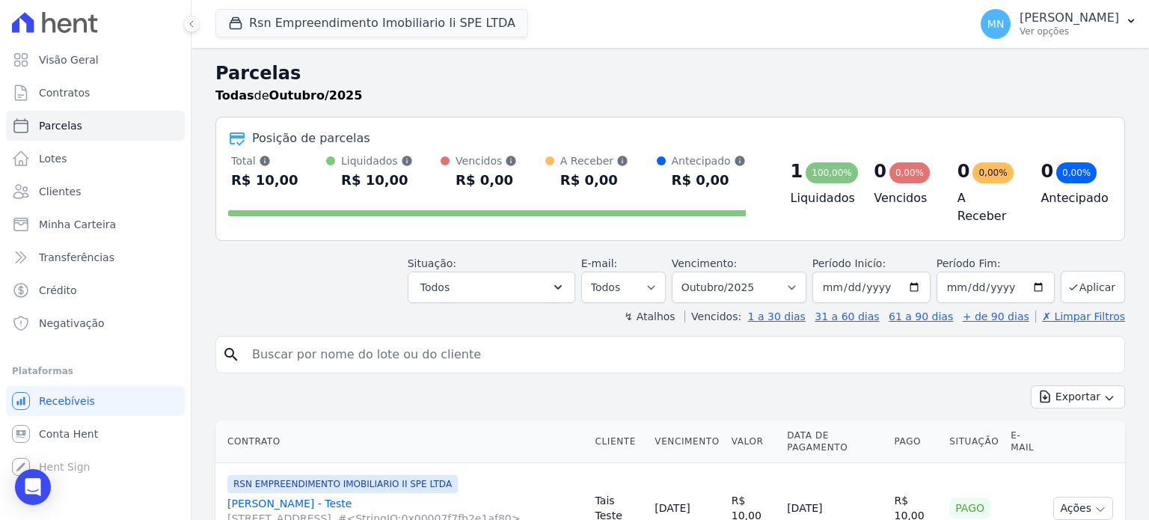
scroll to position [45, 0]
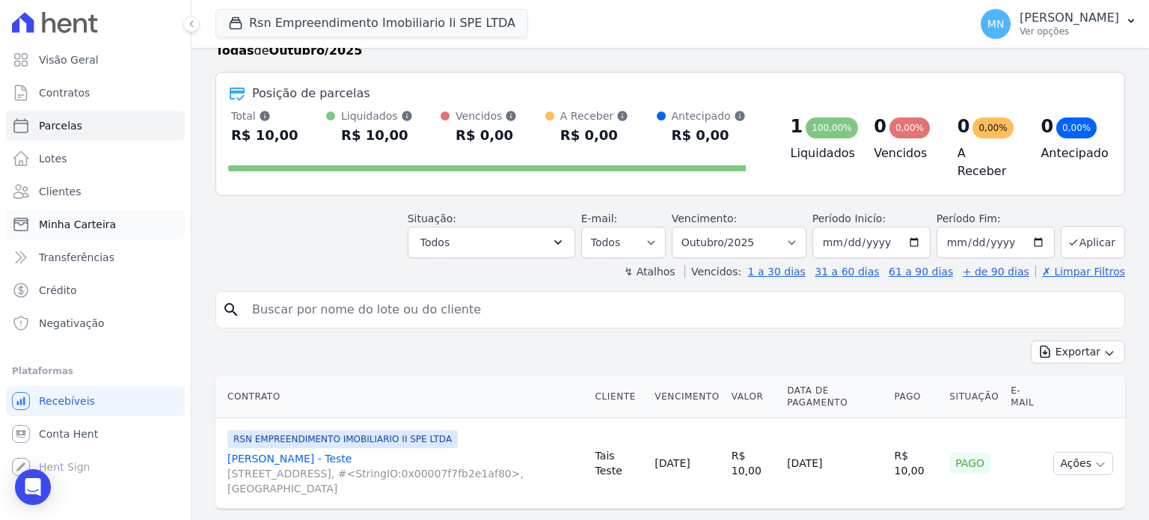
click at [108, 221] on span "Minha Carteira" at bounding box center [77, 224] width 77 height 15
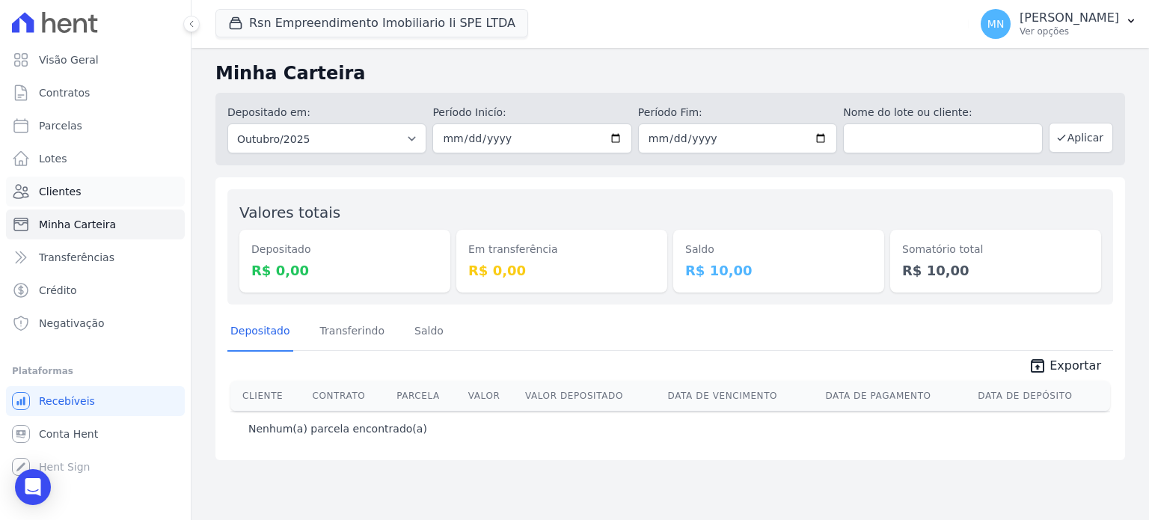
click at [69, 195] on span "Clientes" at bounding box center [60, 191] width 42 height 15
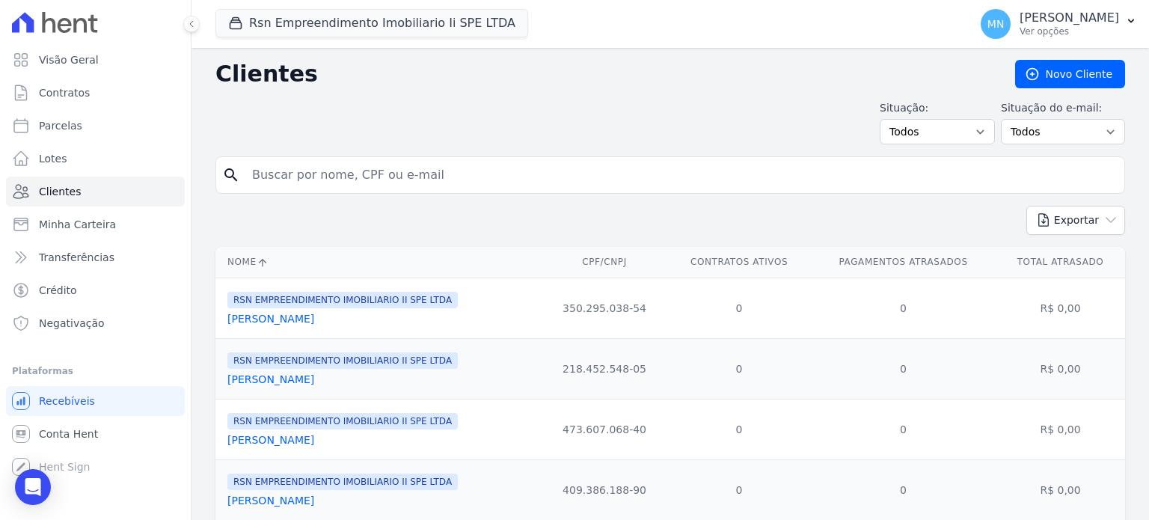
click at [269, 184] on input "search" at bounding box center [680, 175] width 875 height 30
click at [1022, 175] on input "[PERSON_NAME]" at bounding box center [680, 175] width 875 height 30
type input "[PERSON_NAME]"
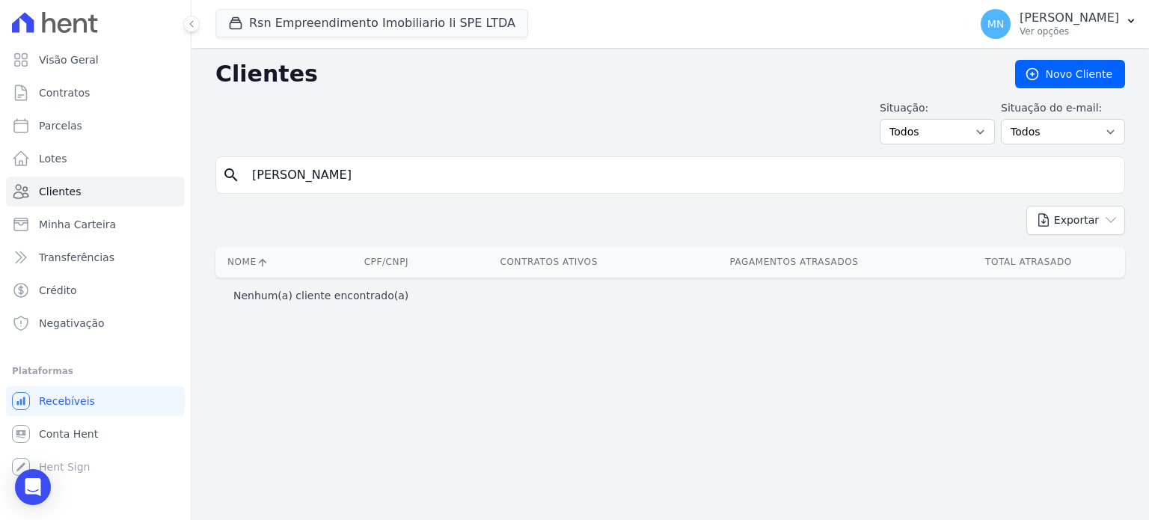
click at [837, 263] on th "Pagamentos Atrasados" at bounding box center [794, 262] width 276 height 31
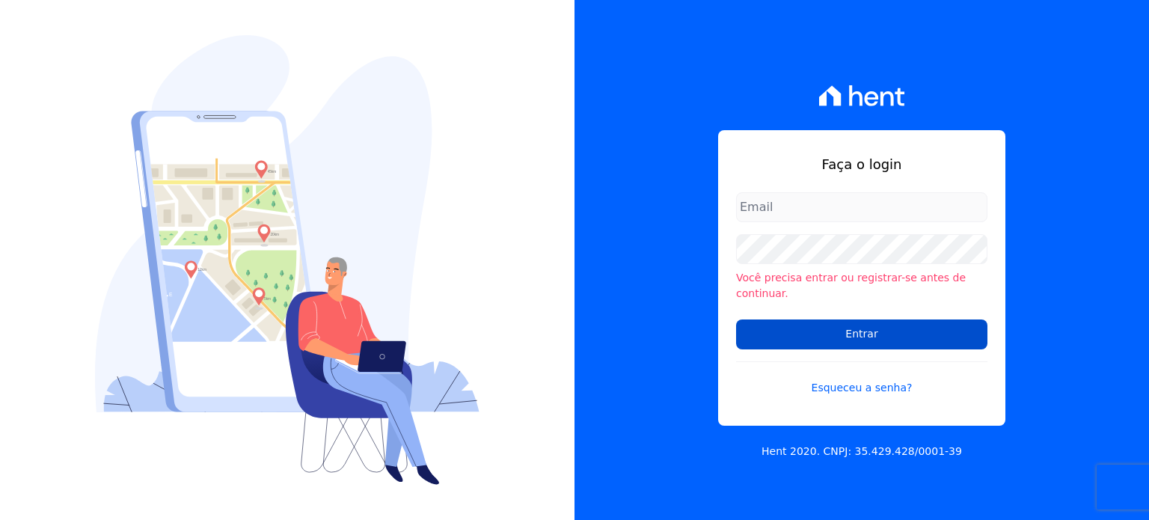
type input "[EMAIL_ADDRESS][PERSON_NAME][DOMAIN_NAME]"
click at [832, 319] on input "Entrar" at bounding box center [861, 334] width 251 height 30
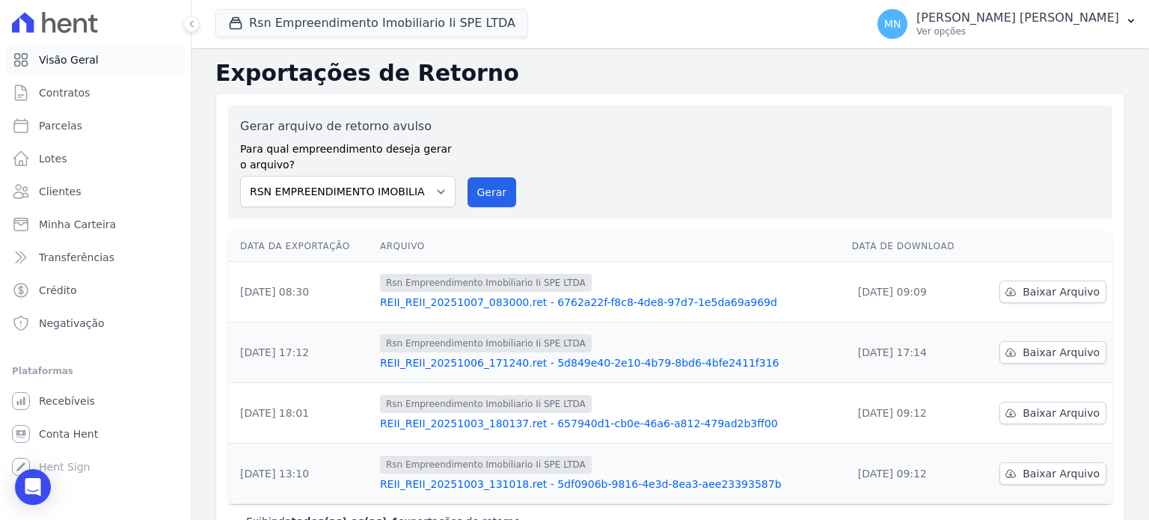
click at [66, 53] on span "Visão Geral" at bounding box center [69, 59] width 60 height 15
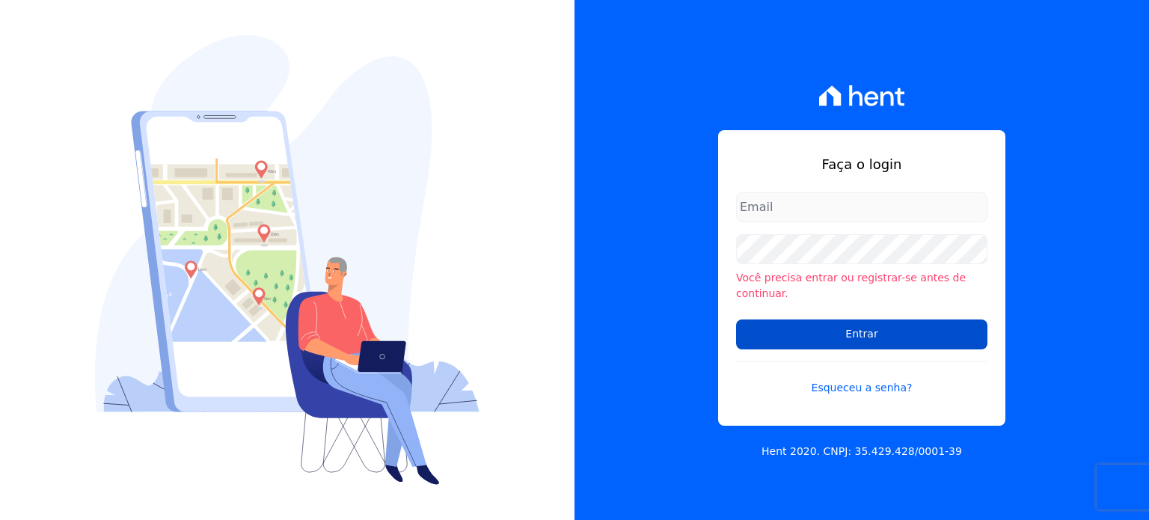
type input "[EMAIL_ADDRESS][PERSON_NAME][DOMAIN_NAME]"
click at [842, 319] on input "Entrar" at bounding box center [861, 334] width 251 height 30
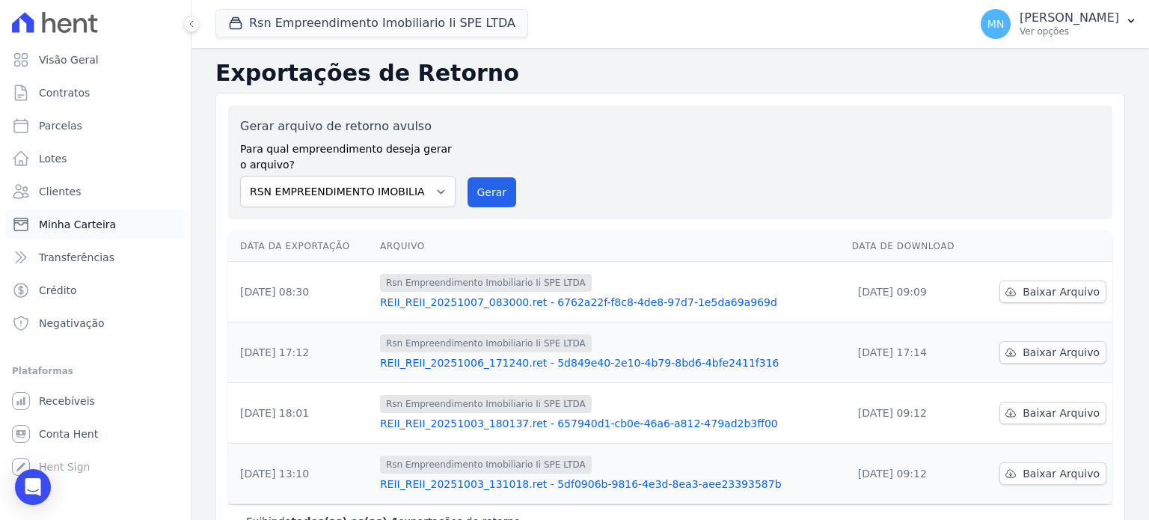
click at [64, 218] on span "Minha Carteira" at bounding box center [77, 224] width 77 height 15
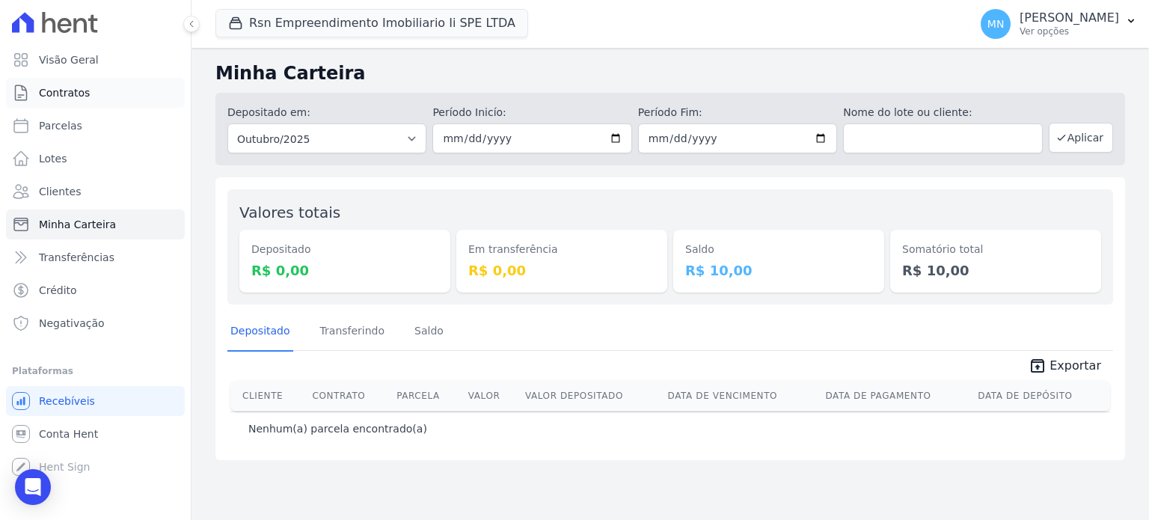
click at [79, 99] on span "Contratos" at bounding box center [64, 92] width 51 height 15
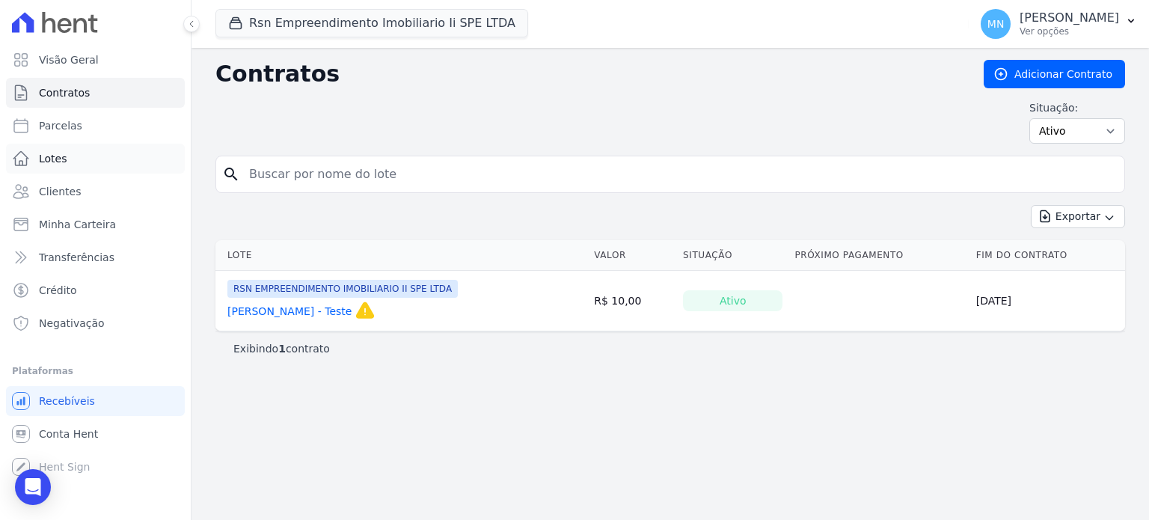
click at [78, 153] on link "Lotes" at bounding box center [95, 159] width 179 height 30
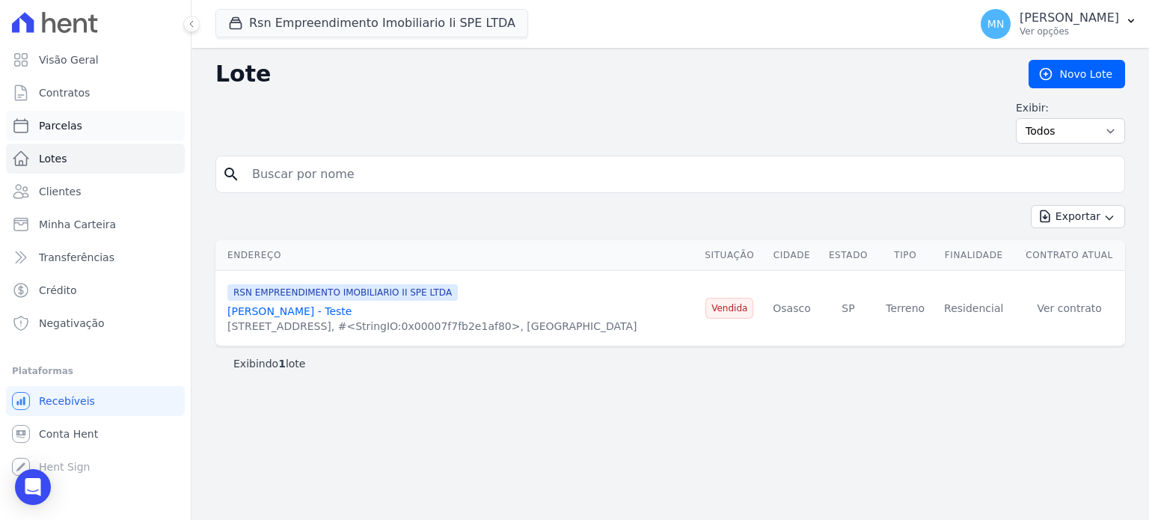
click at [95, 128] on link "Parcelas" at bounding box center [95, 126] width 179 height 30
select select
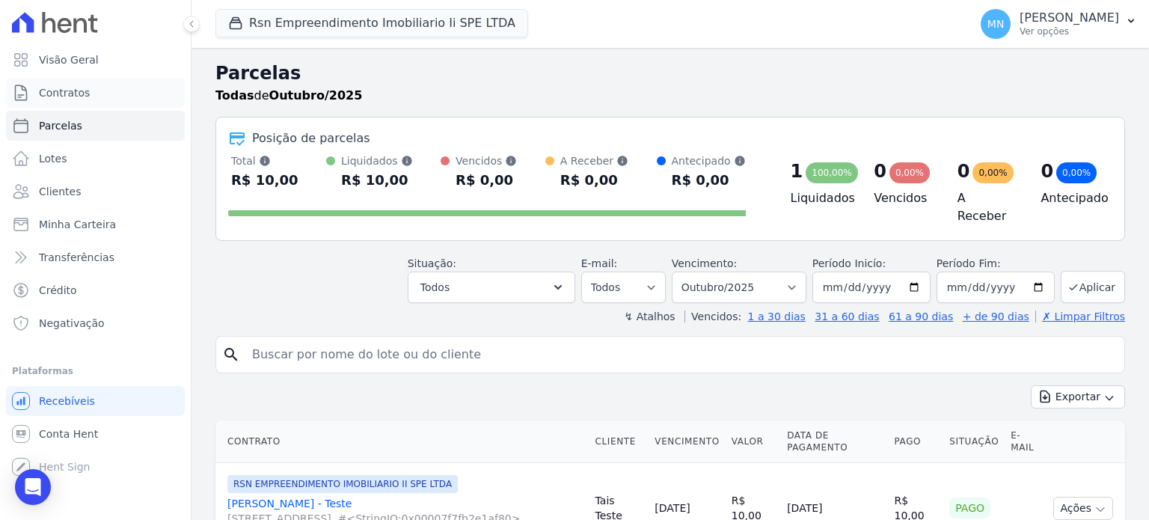
click at [90, 92] on link "Contratos" at bounding box center [95, 93] width 179 height 30
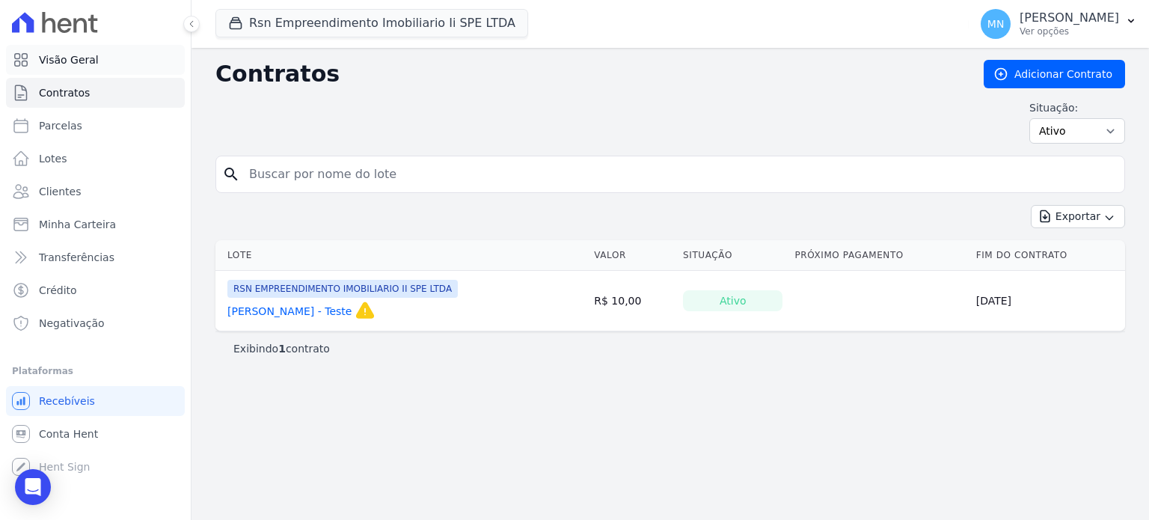
click at [96, 63] on link "Visão Geral" at bounding box center [95, 60] width 179 height 30
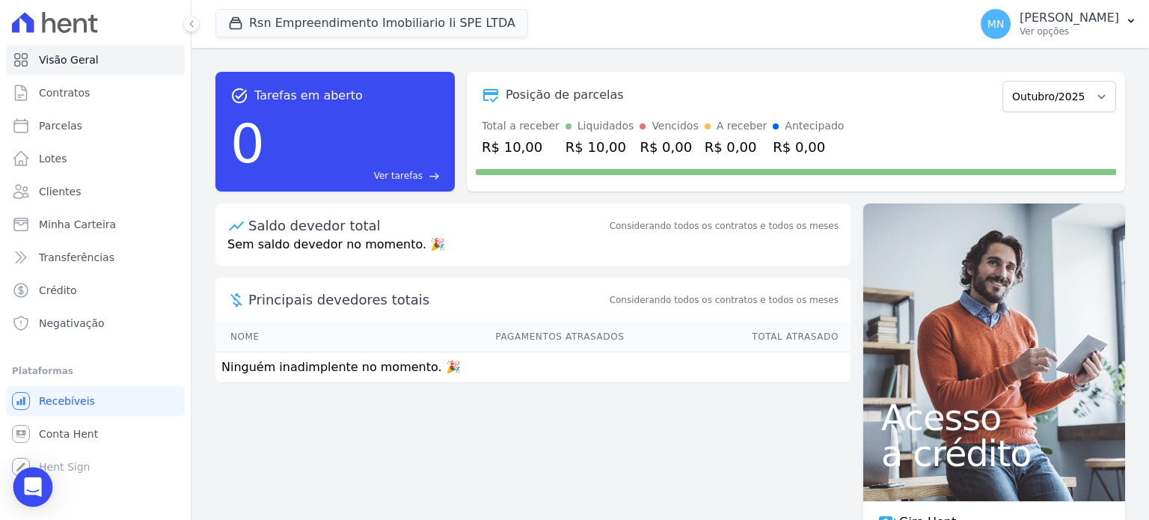
click at [43, 487] on div "Open Intercom Messenger" at bounding box center [33, 487] width 40 height 40
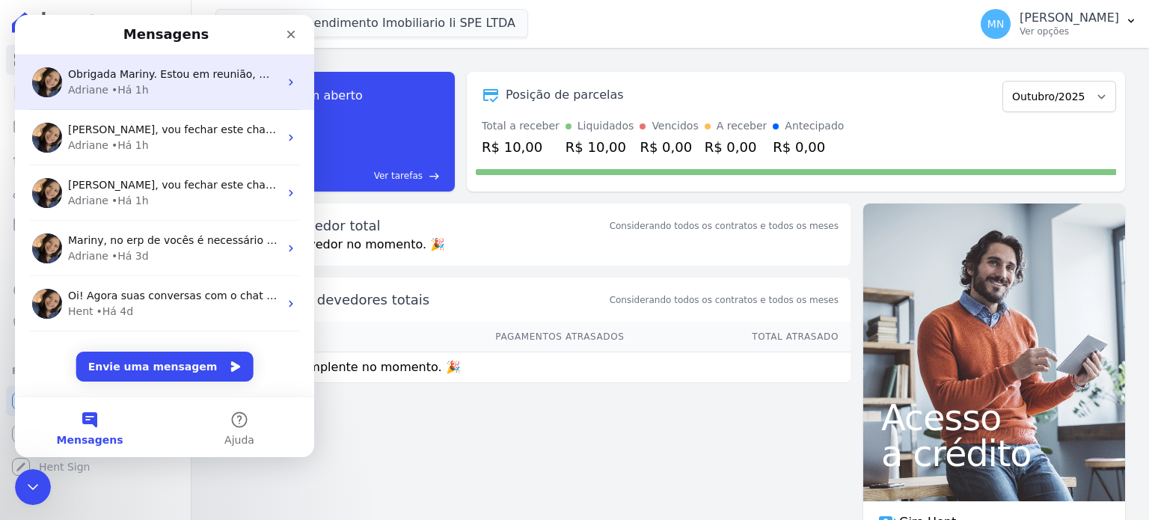
click at [206, 75] on span "Obrigada Mariny. Estou em reunião, mas assim que finalizar irei verificar" at bounding box center [258, 74] width 381 height 12
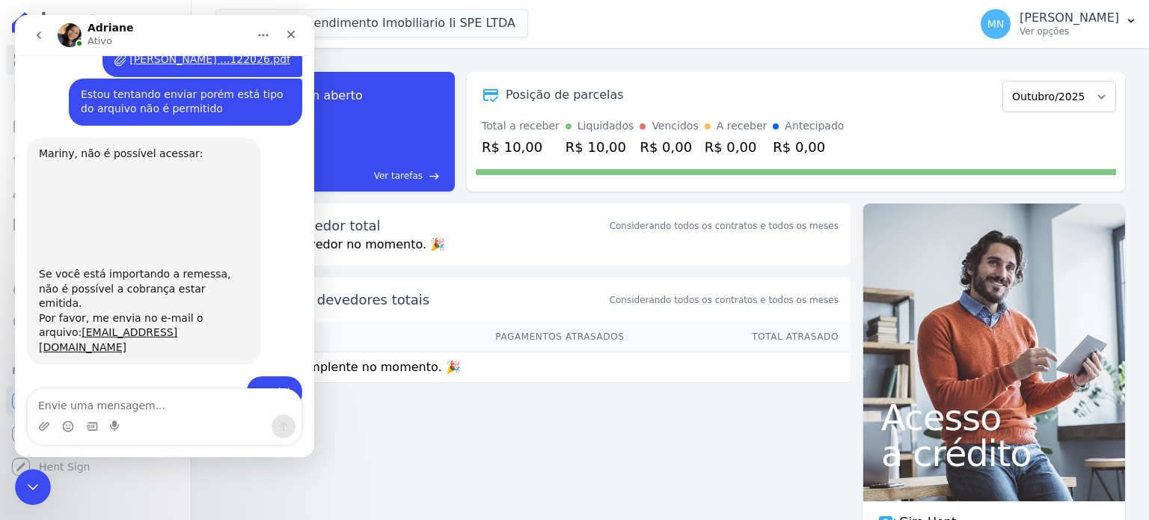
scroll to position [1753, 0]
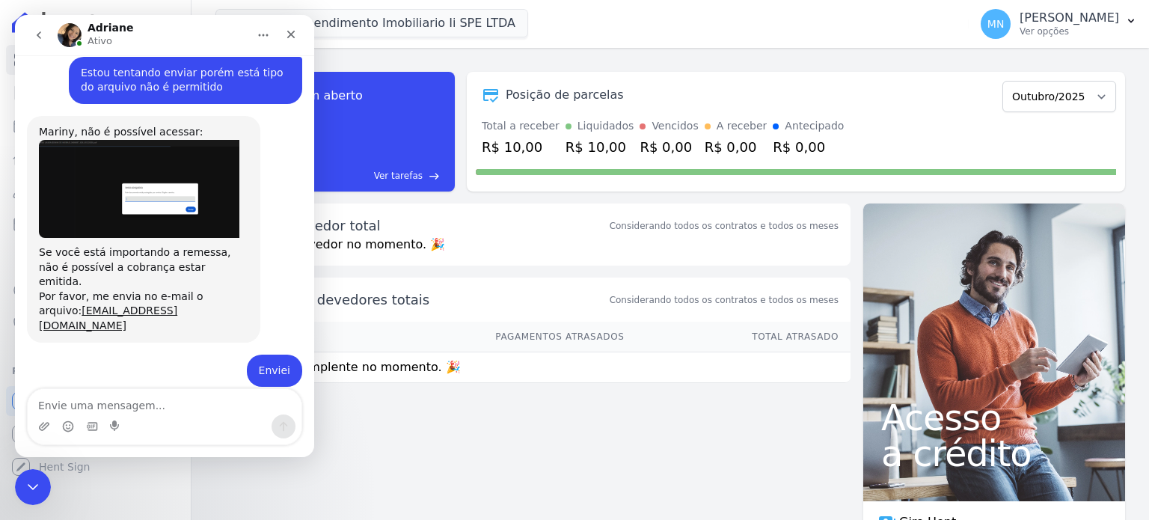
click at [155, 405] on textarea "Envie uma mensagem..." at bounding box center [165, 401] width 274 height 25
type textarea "o"
type textarea "Ok fico no aguardo"
drag, startPoint x: 153, startPoint y: 408, endPoint x: 30, endPoint y: 396, distance: 123.3
click at [30, 396] on textarea "Ok fico no aguardo" at bounding box center [165, 401] width 274 height 25
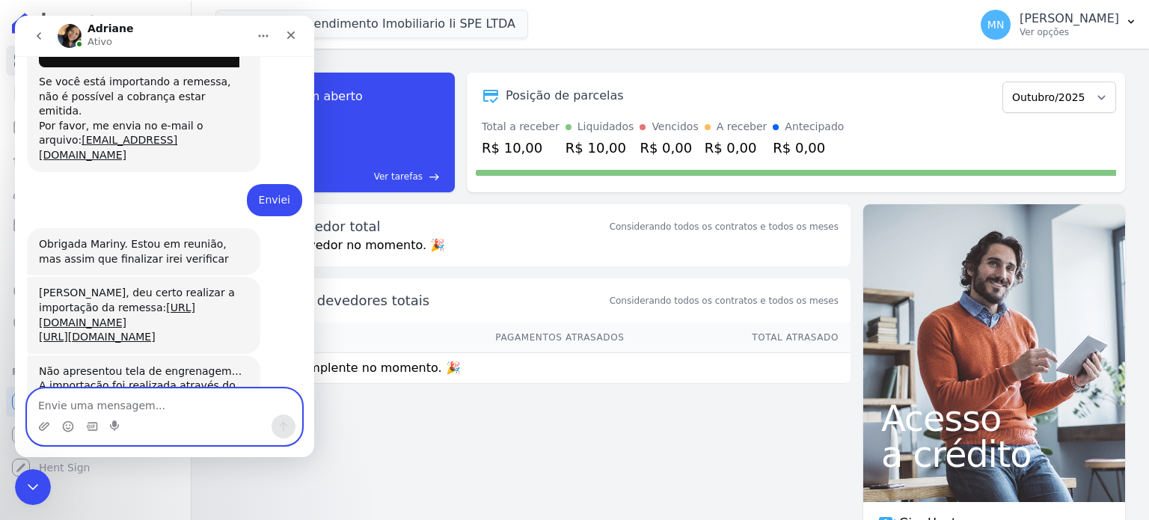
scroll to position [1924, 0]
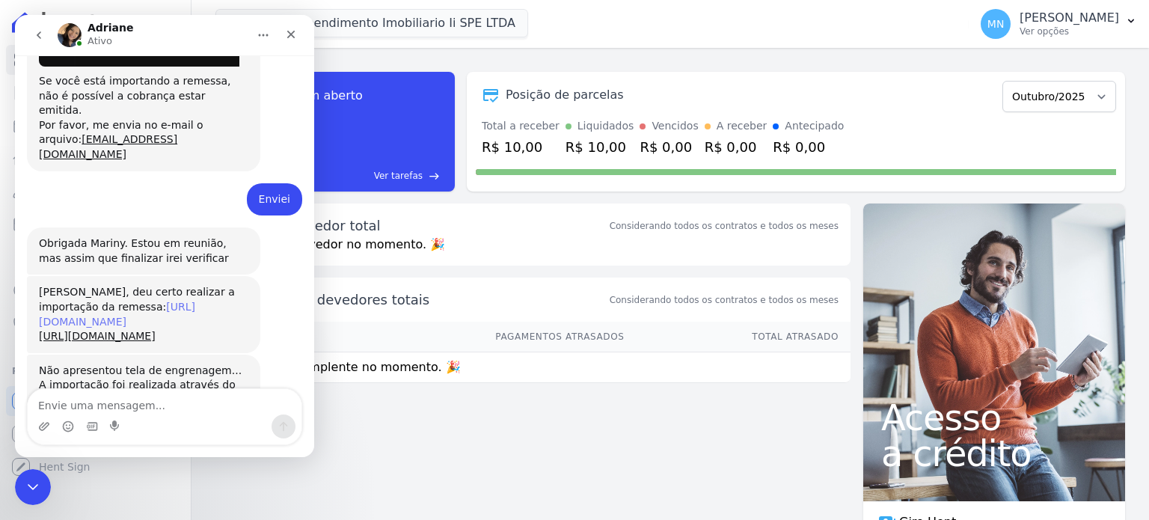
click at [195, 301] on link "[URL][DOMAIN_NAME]" at bounding box center [117, 314] width 156 height 27
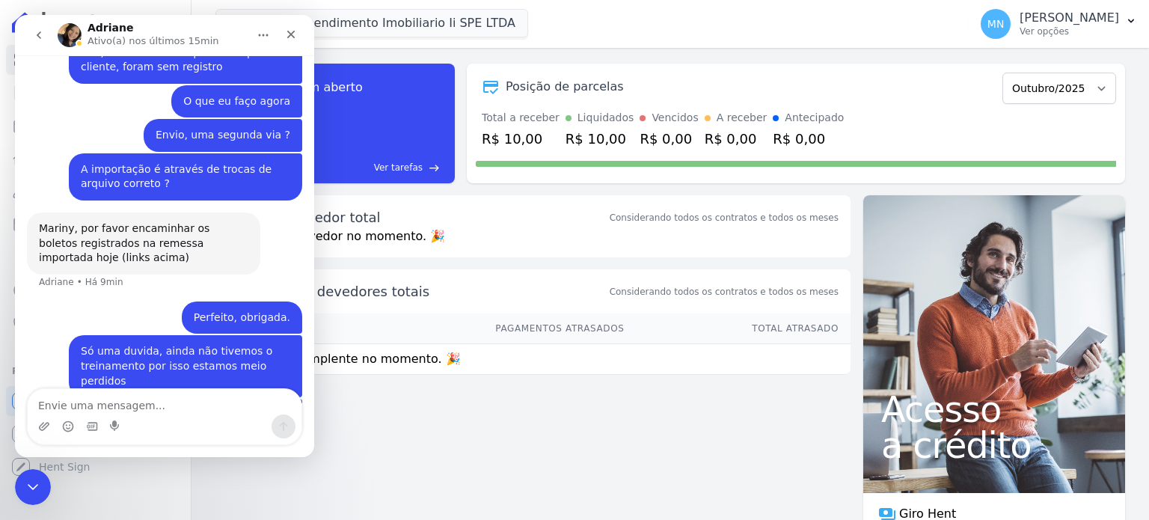
scroll to position [0, 0]
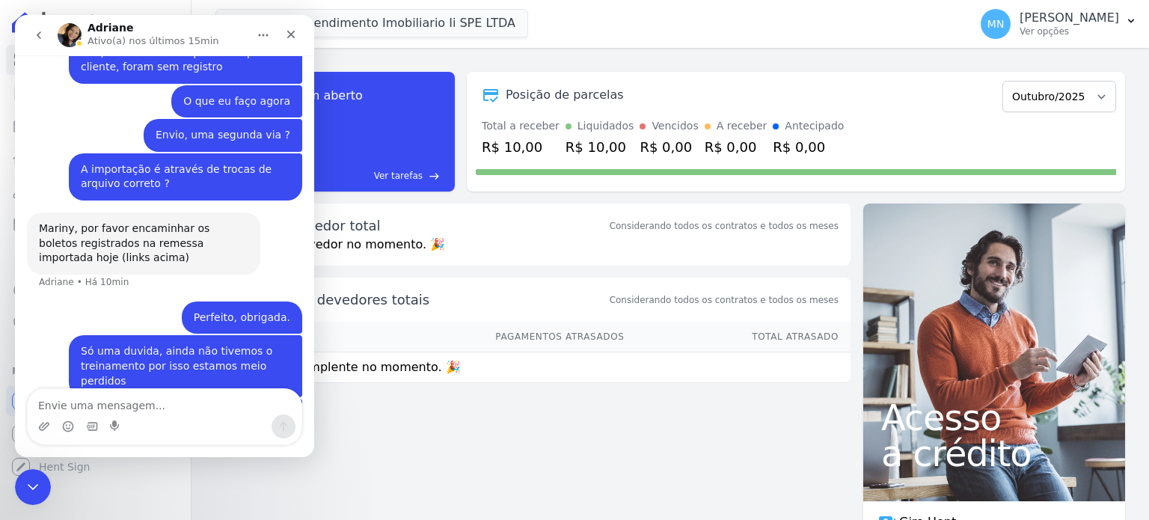
click at [391, 427] on div "task_alt Tarefas em aberto 0 Ver tarefas east Posição de parcelas Outubro/2025 …" at bounding box center [669, 284] width 957 height 472
click at [449, 245] on p "Sem saldo devedor no momento. 🎉" at bounding box center [532, 251] width 635 height 30
click at [290, 34] on icon "Fechar" at bounding box center [291, 35] width 8 height 8
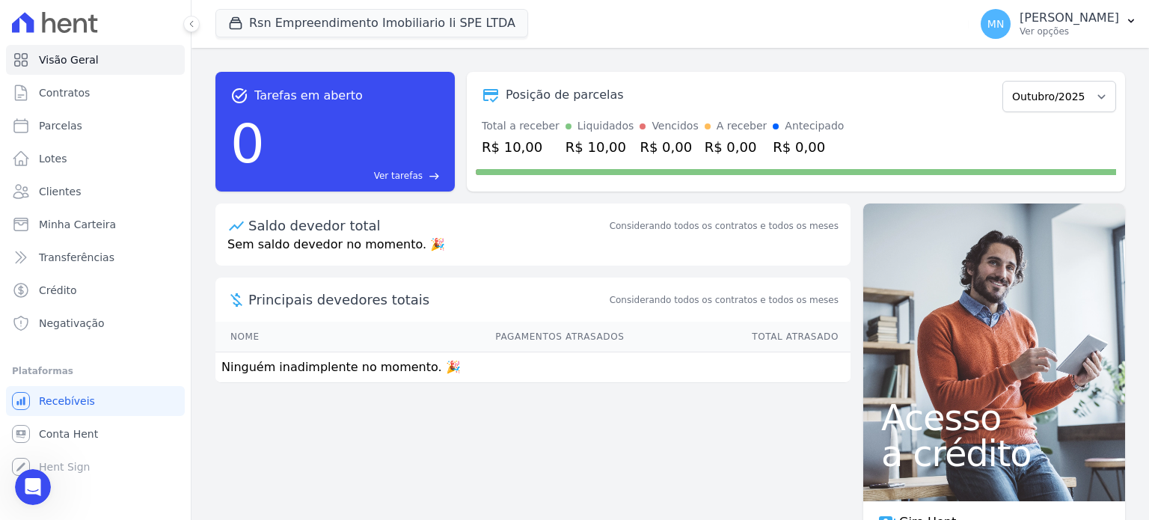
scroll to position [2316, 0]
click at [76, 85] on span "Contratos" at bounding box center [64, 92] width 51 height 15
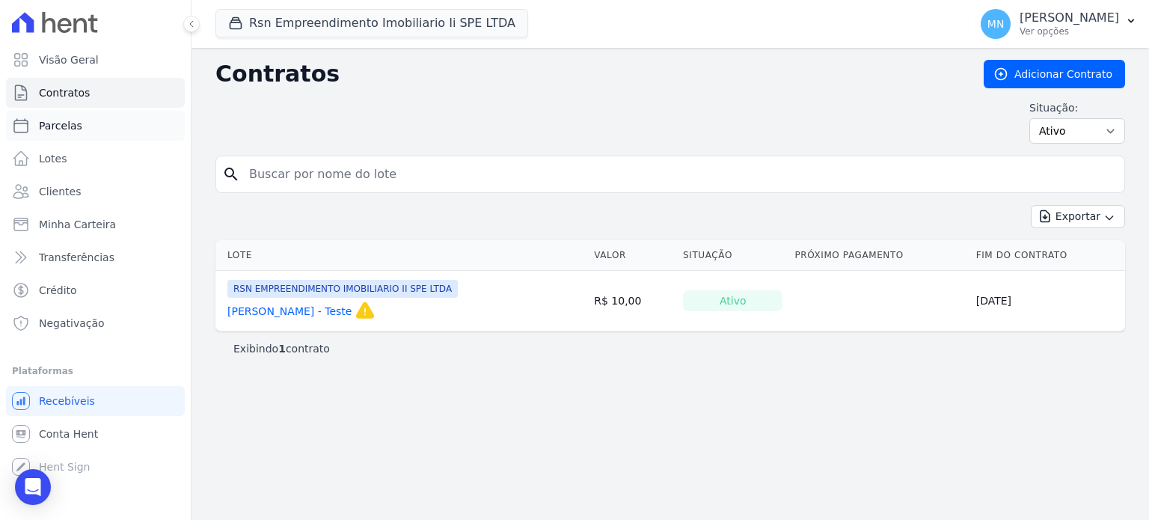
click at [80, 128] on link "Parcelas" at bounding box center [95, 126] width 179 height 30
select select
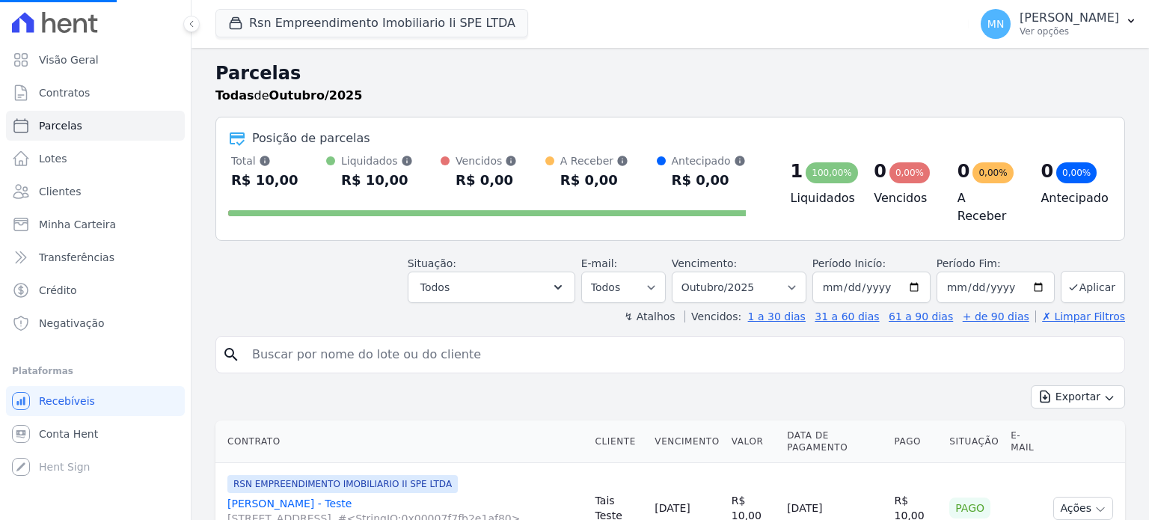
select select
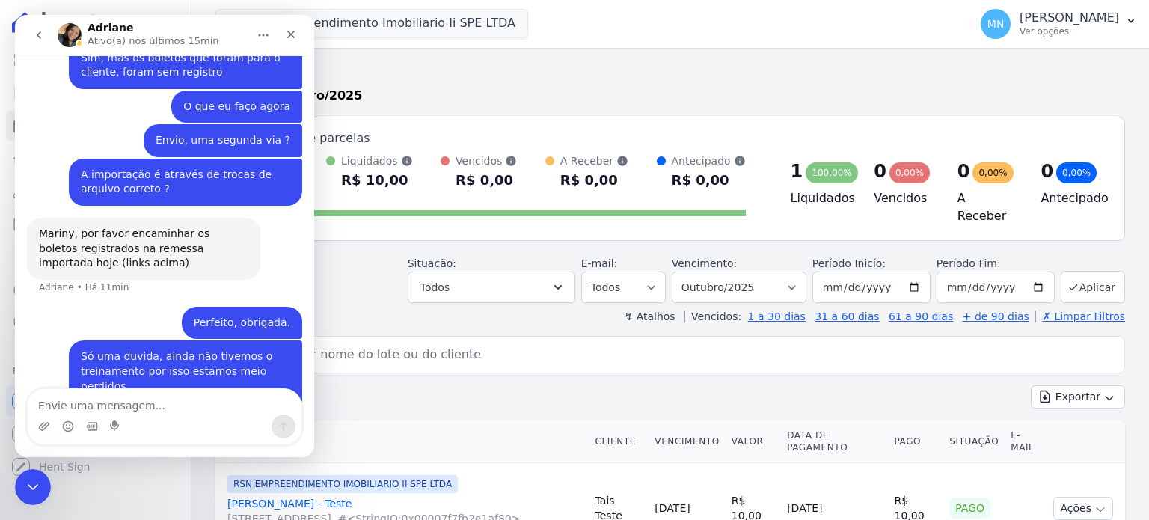
scroll to position [2316, 0]
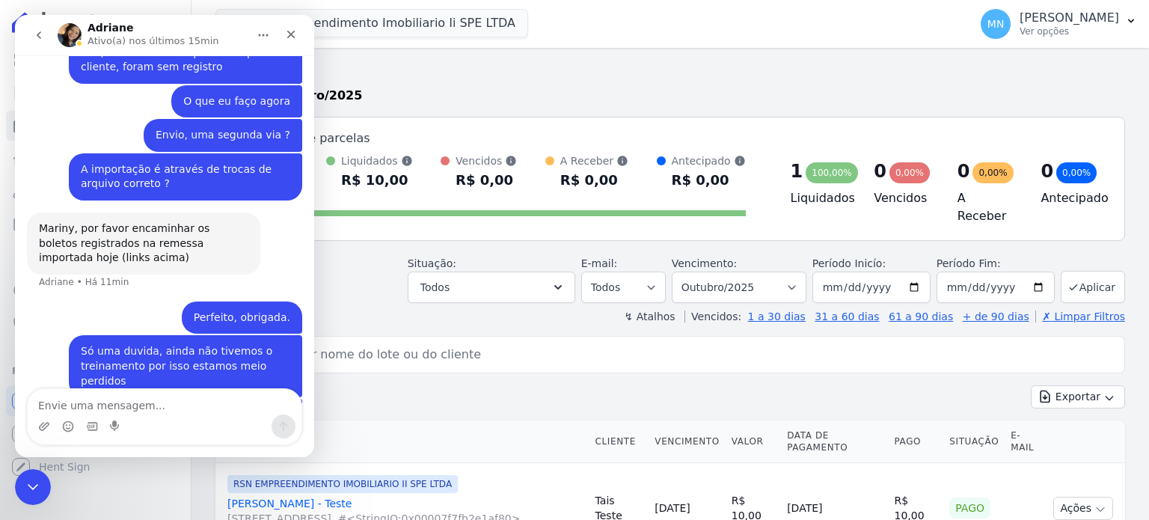
click at [390, 91] on div "Todas de Outubro/2025" at bounding box center [670, 96] width 910 height 18
click at [289, 31] on icon "Fechar" at bounding box center [291, 34] width 12 height 12
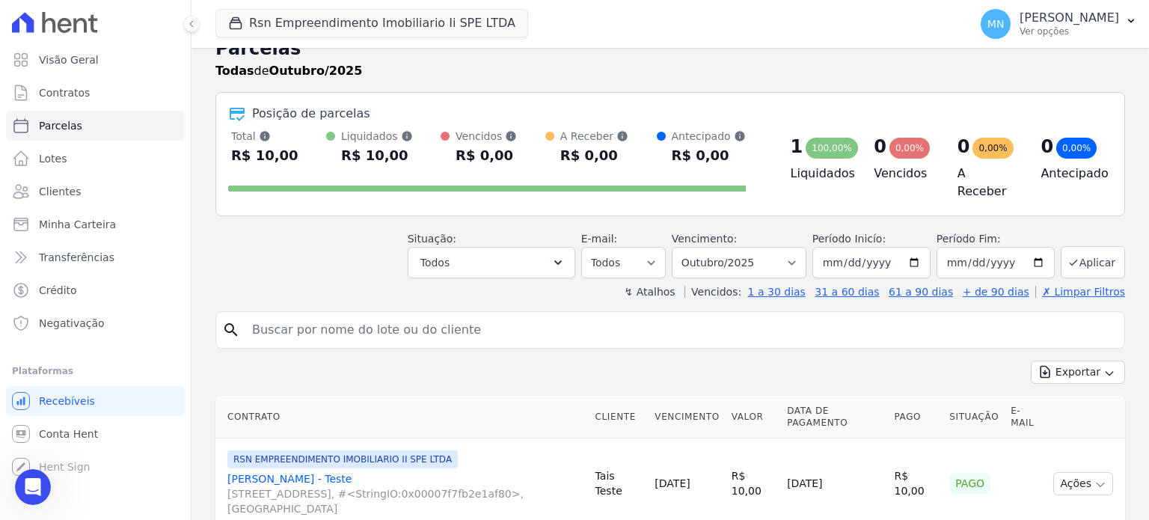
scroll to position [0, 0]
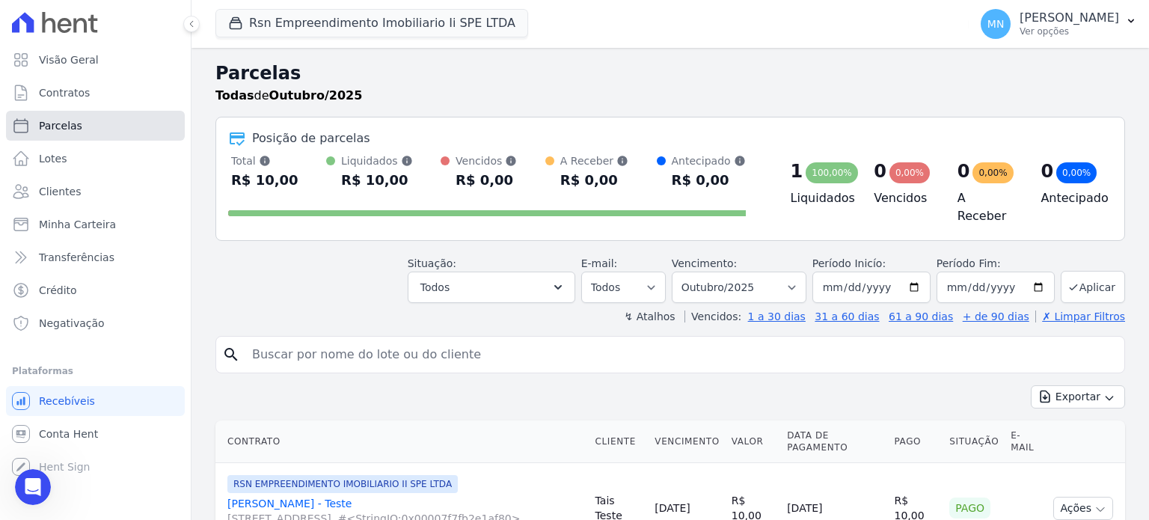
click at [80, 123] on link "Parcelas" at bounding box center [95, 126] width 179 height 30
select select
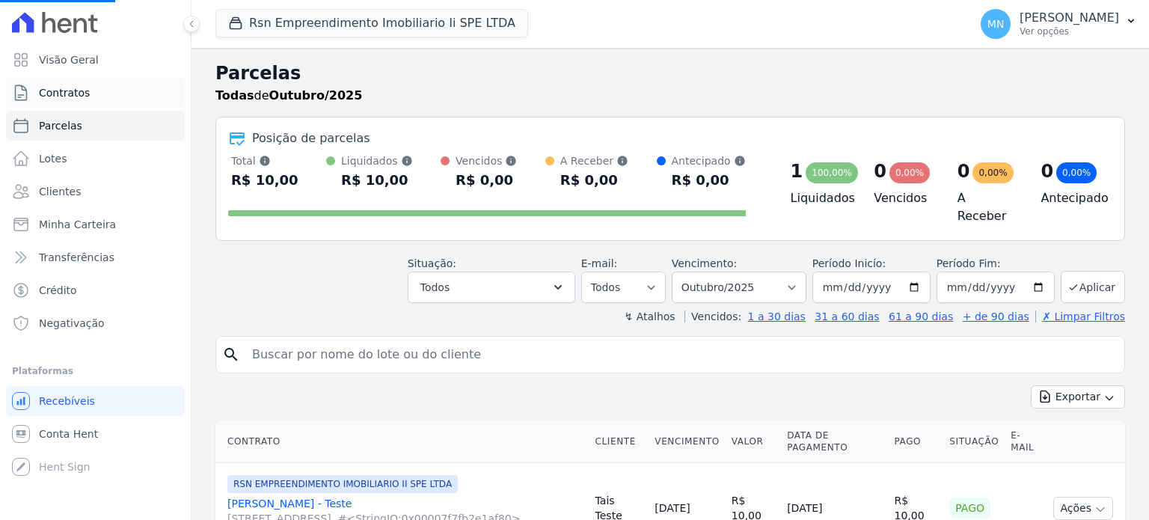
select select
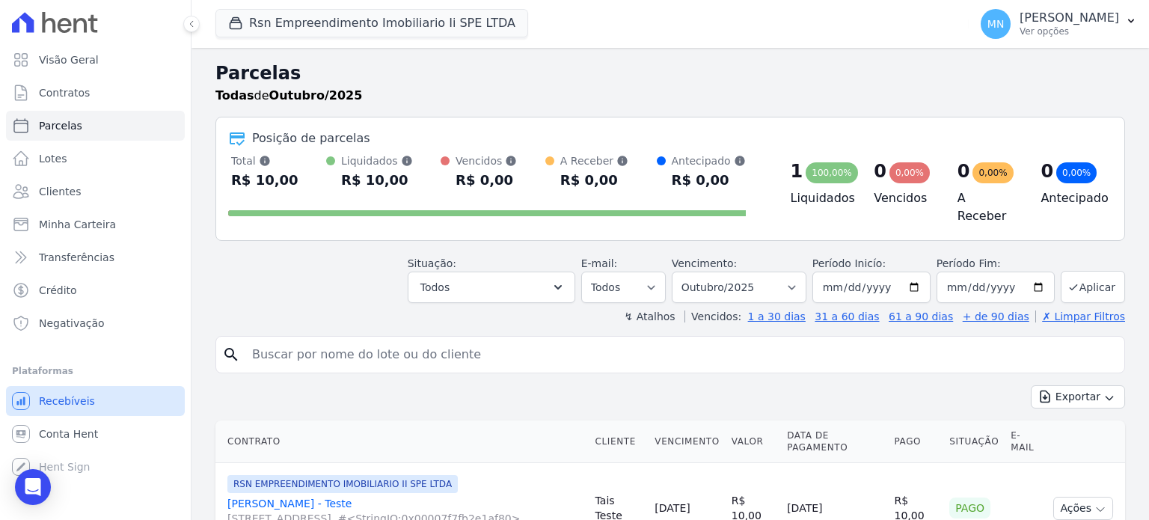
click at [93, 404] on link "Recebíveis" at bounding box center [95, 401] width 179 height 30
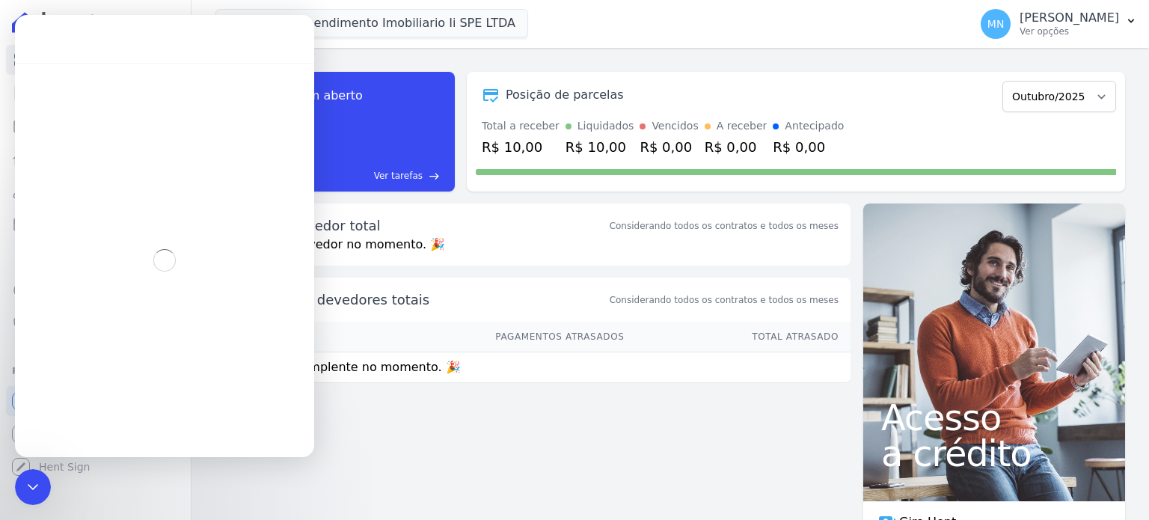
click at [532, 428] on div "task_alt Tarefas em aberto 0 Ver tarefas east Posição de parcelas Outubro/2025 …" at bounding box center [669, 284] width 957 height 472
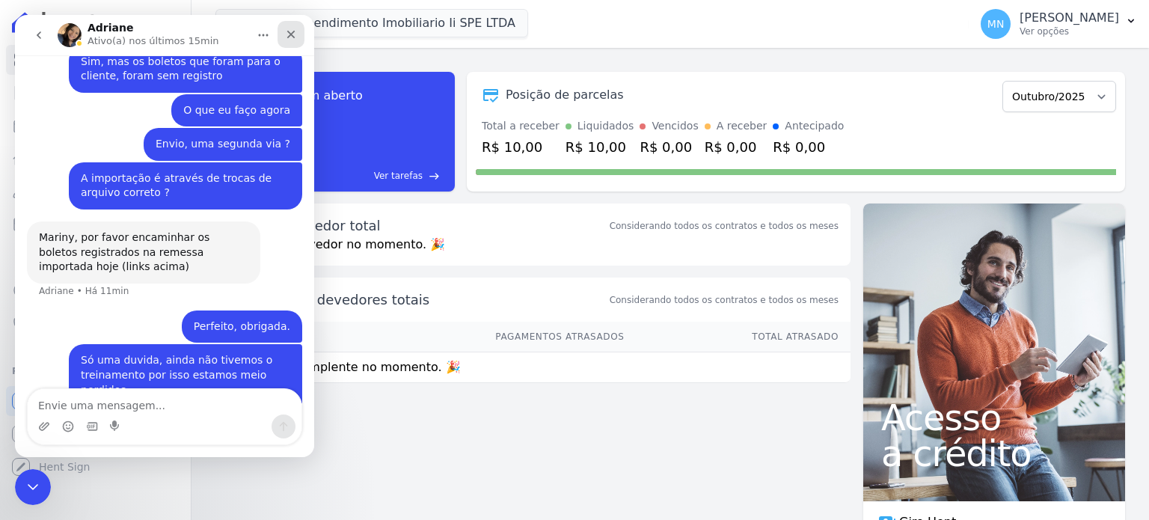
scroll to position [2316, 0]
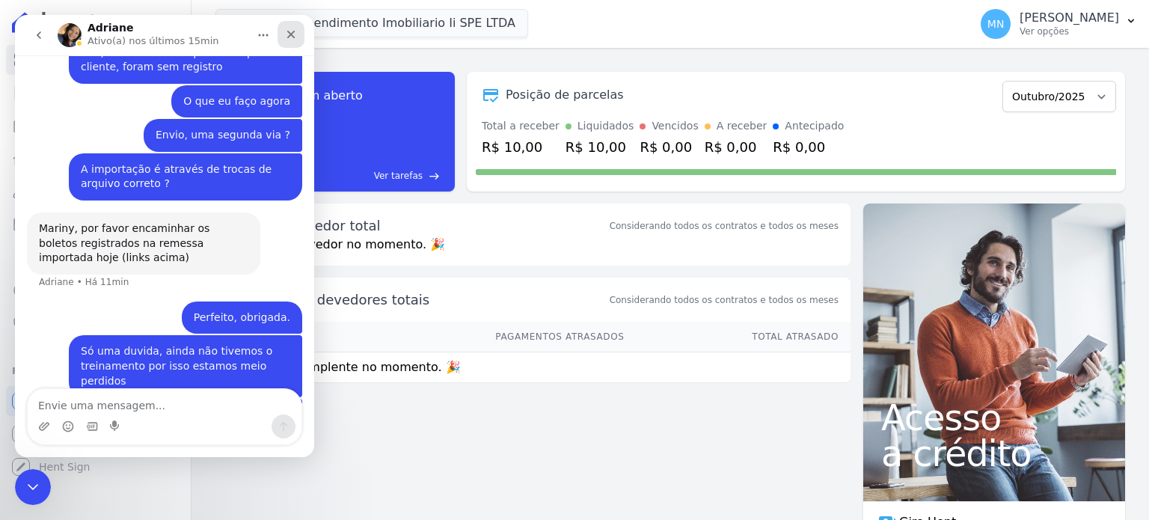
click at [293, 32] on icon "Fechar" at bounding box center [291, 35] width 8 height 8
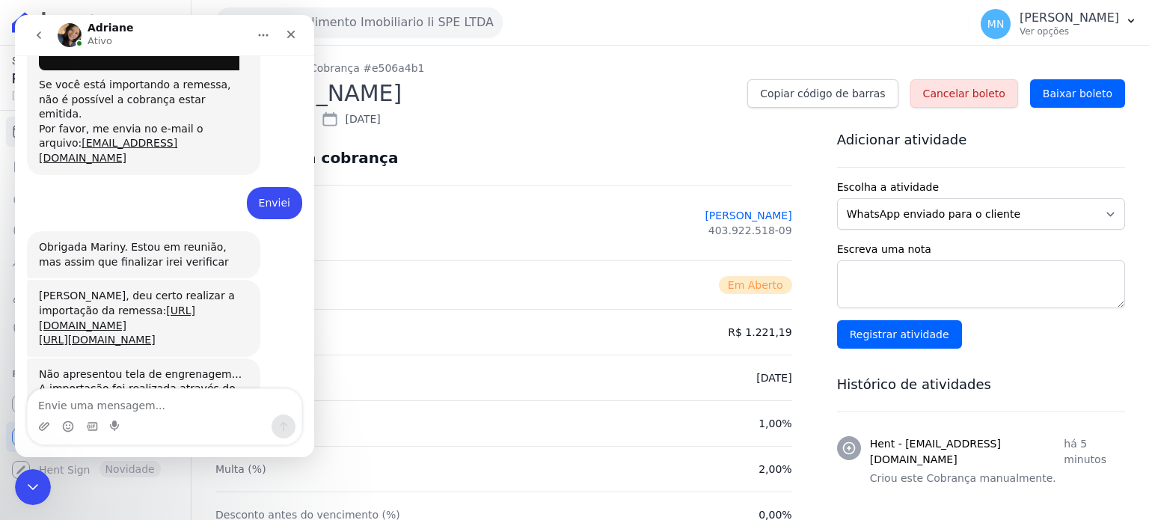
scroll to position [1924, 0]
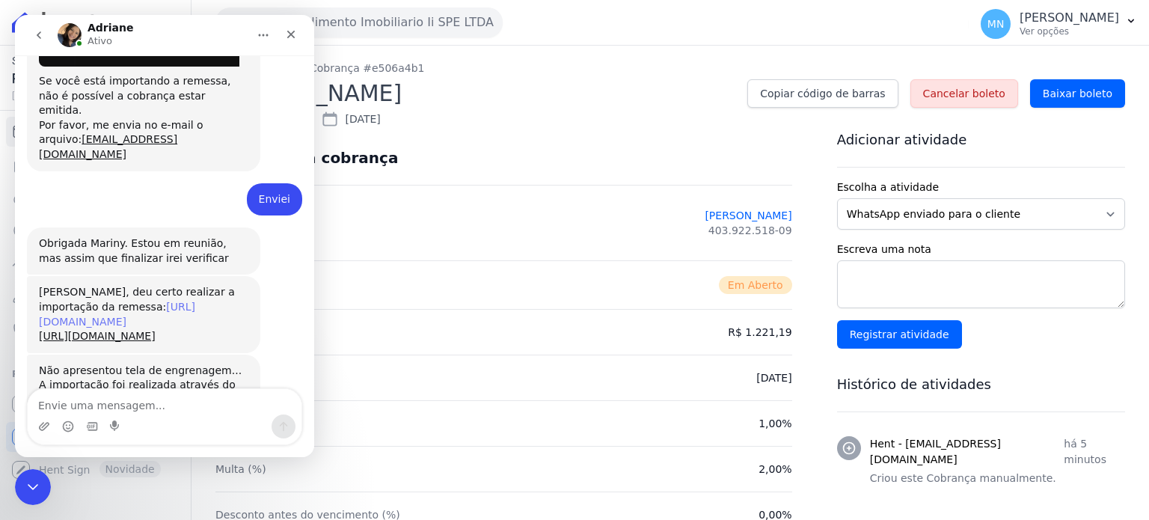
click at [107, 301] on link "[URL][DOMAIN_NAME]" at bounding box center [117, 314] width 156 height 27
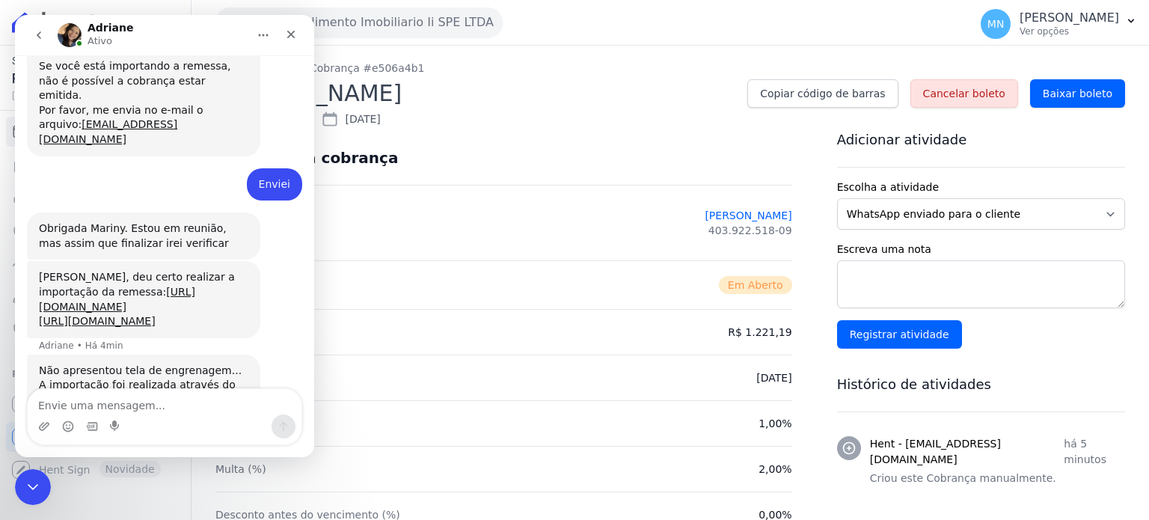
click at [185, 421] on div "Messenger da Intercom" at bounding box center [165, 426] width 274 height 24
click at [169, 409] on textarea "Envie uma mensagem..." at bounding box center [165, 401] width 274 height 25
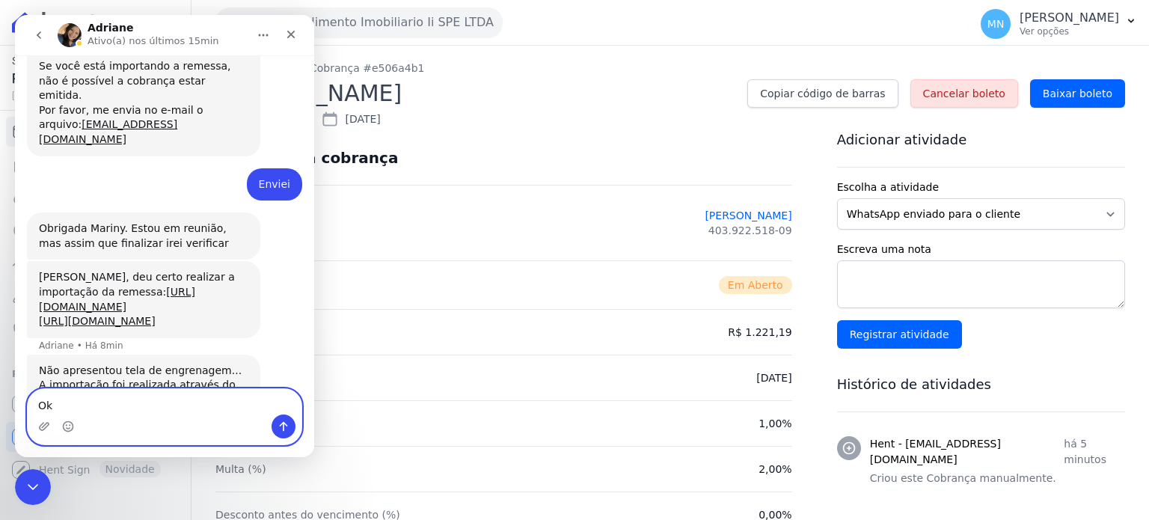
type textarea "O"
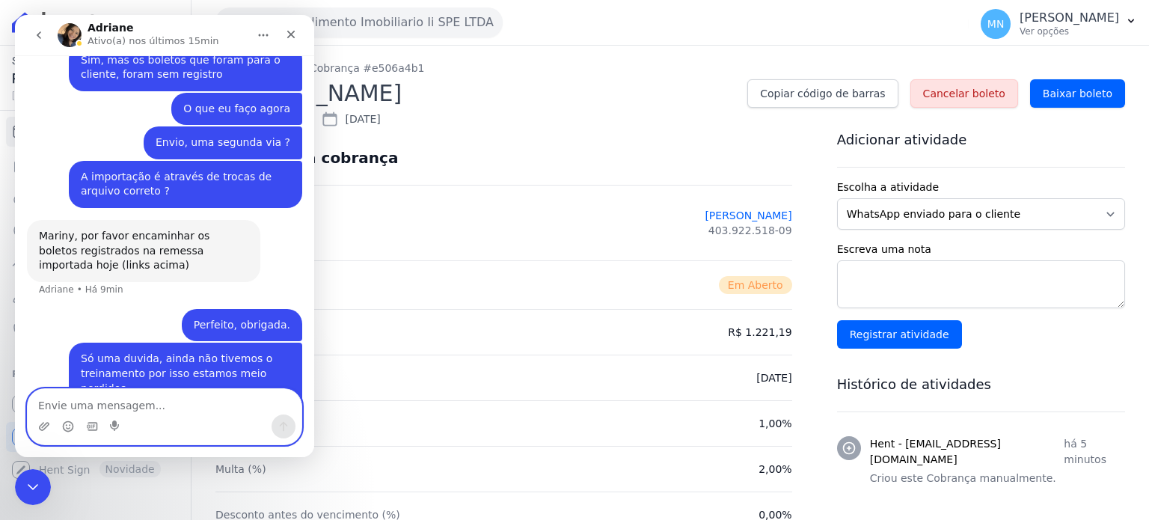
scroll to position [2331, 0]
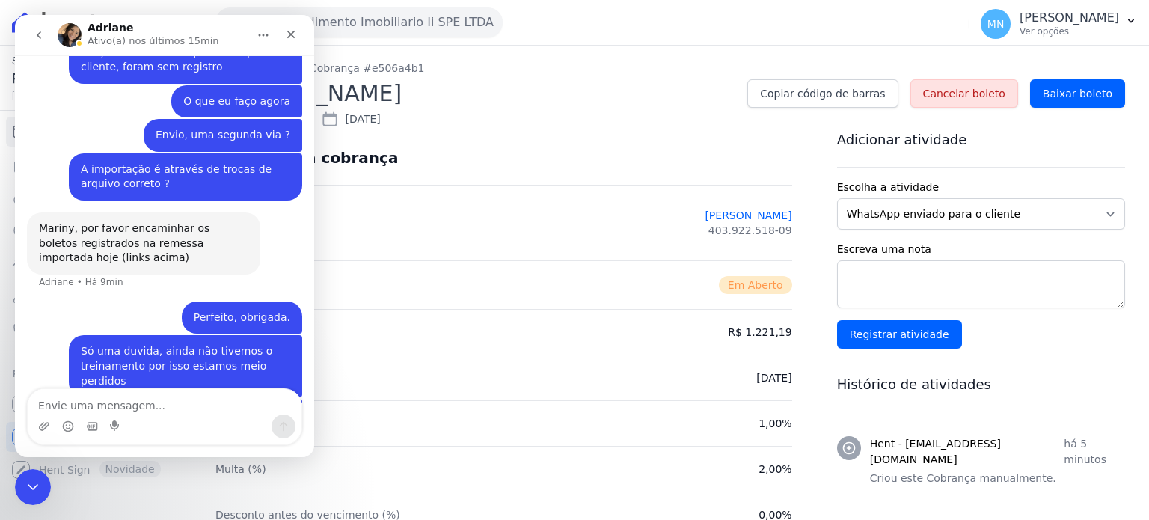
click at [524, 105] on h2 "[PERSON_NAME]" at bounding box center [475, 93] width 520 height 34
click at [458, 162] on div "Detalhes da cobrança" at bounding box center [503, 158] width 577 height 54
click at [657, 169] on div "Detalhes da cobrança" at bounding box center [503, 158] width 577 height 54
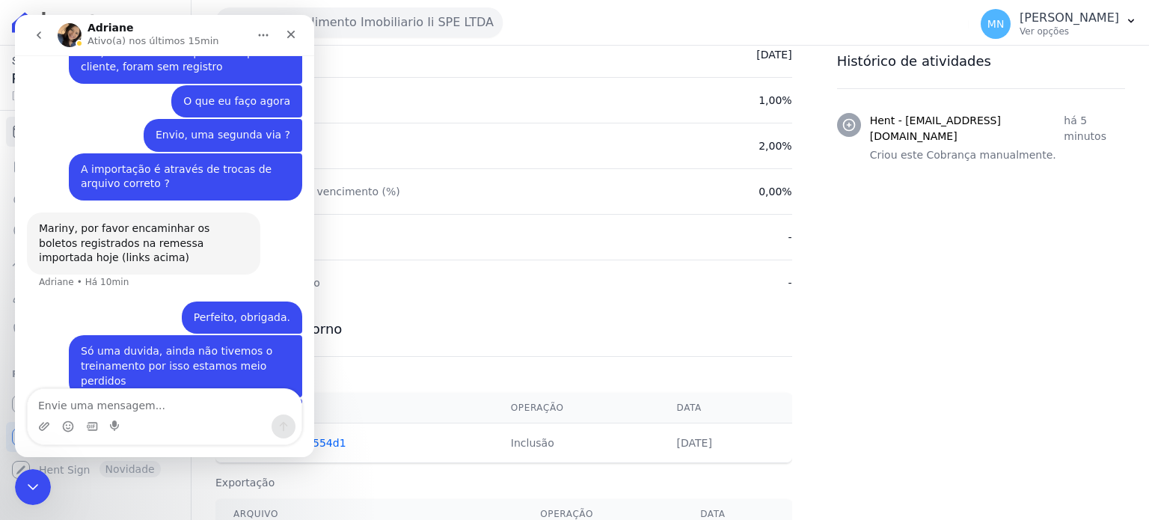
scroll to position [397, 0]
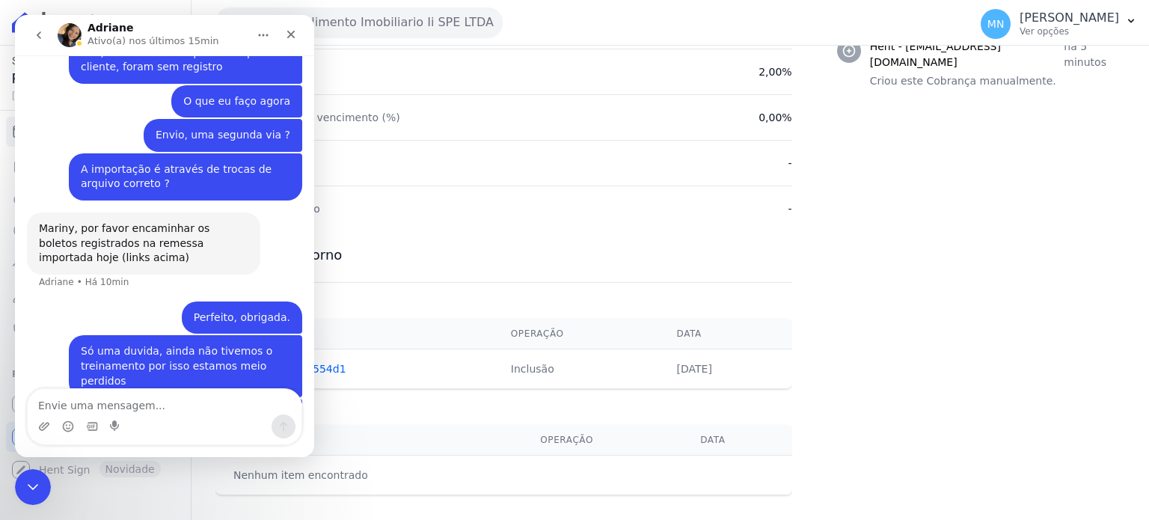
drag, startPoint x: 862, startPoint y: 251, endPoint x: 844, endPoint y: 215, distance: 39.5
click at [862, 249] on div "Adicionar atividade Escolha a atividade WhatsApp enviado para o cliente Adicion…" at bounding box center [993, 122] width 312 height 776
click at [465, 211] on div "Data de pagamento -" at bounding box center [503, 208] width 577 height 46
click at [239, 37] on div "[PERSON_NAME](a) nos últimos 15min" at bounding box center [153, 35] width 190 height 26
click at [455, 94] on div "Desconto antes do vencimento (%) 0,00%" at bounding box center [503, 117] width 577 height 46
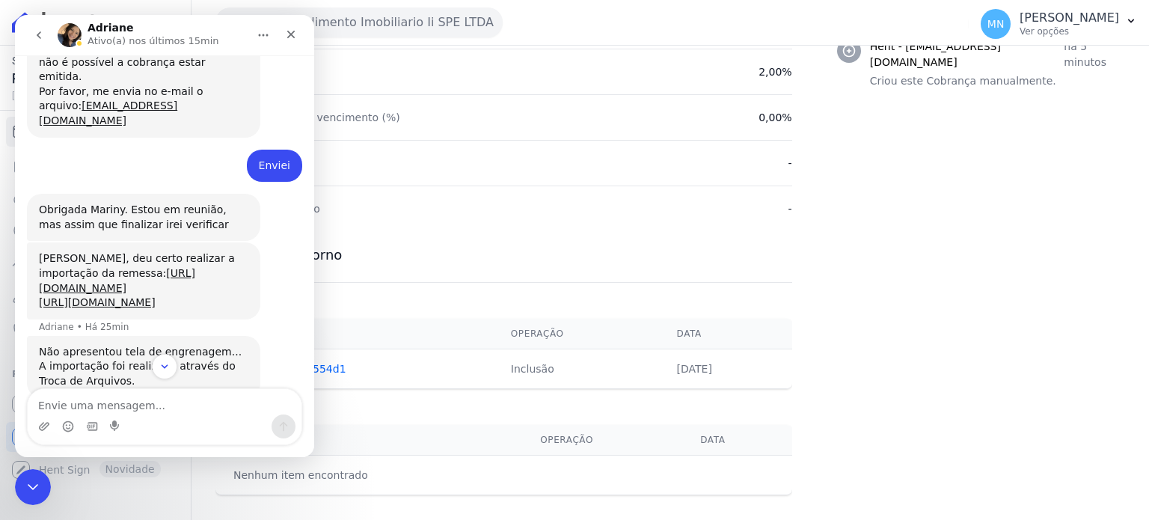
scroll to position [1957, 0]
click at [124, 268] on link "[URL][DOMAIN_NAME]" at bounding box center [117, 281] width 156 height 27
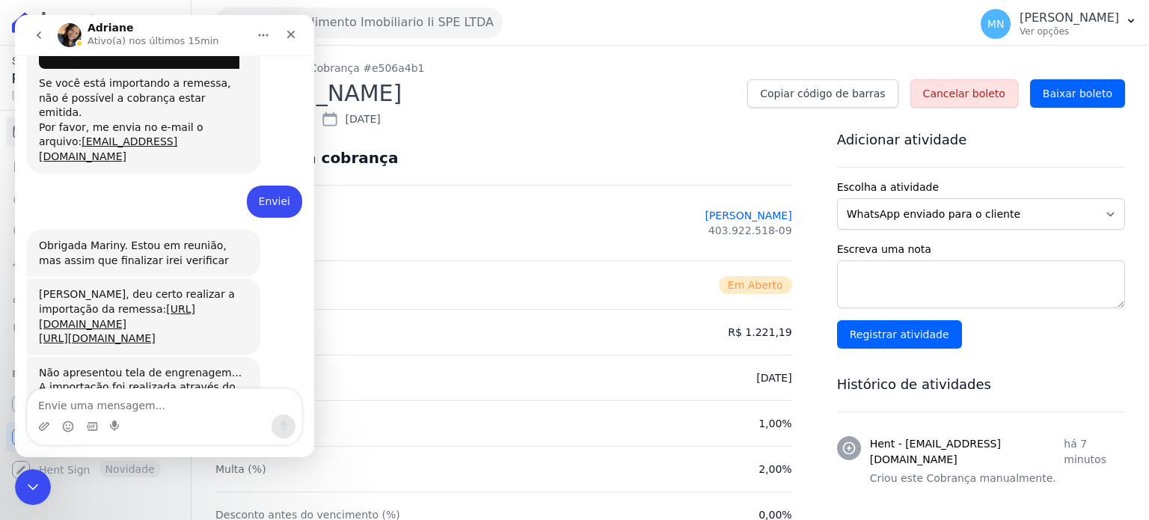
scroll to position [1924, 0]
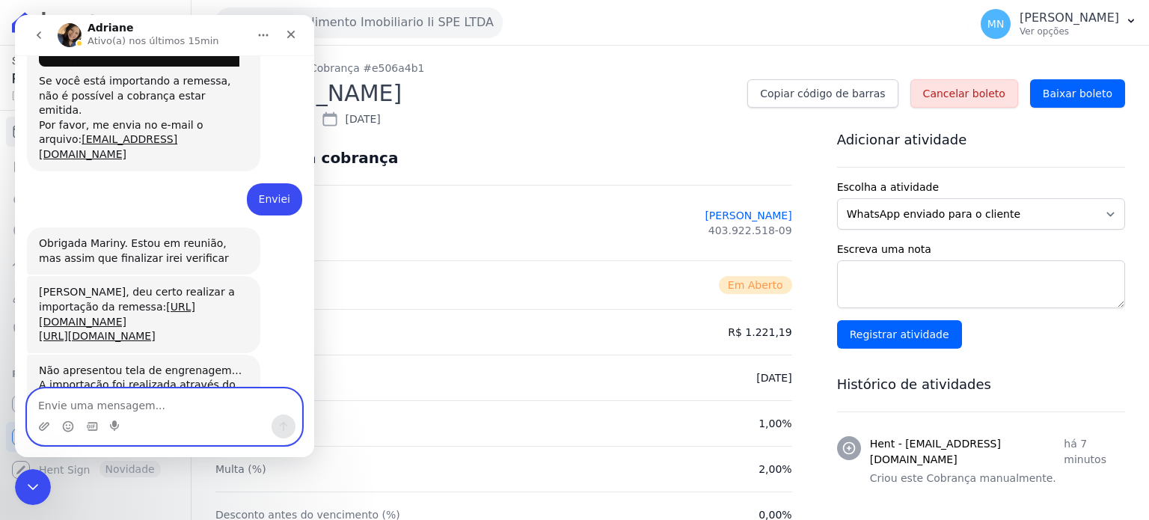
click at [128, 397] on textarea "Envie uma mensagem..." at bounding box center [165, 401] width 274 height 25
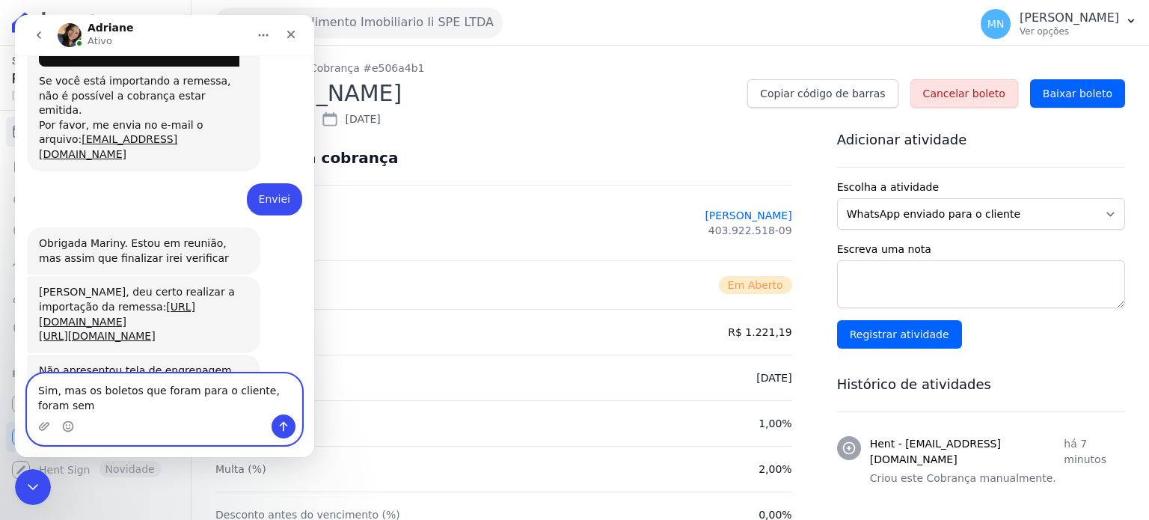
scroll to position [1939, 0]
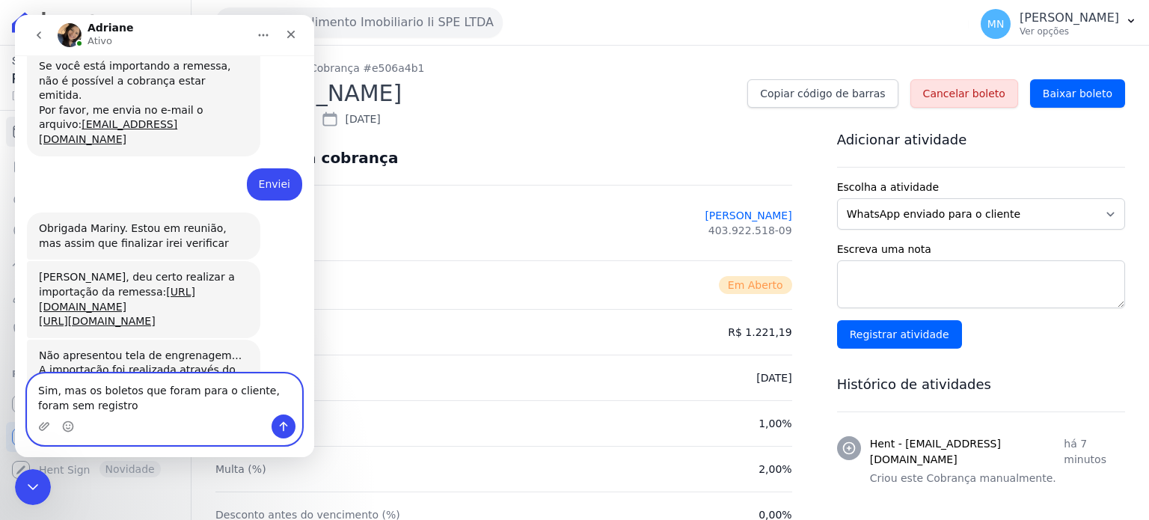
type textarea "Sim, mas os boletos que foram para o cliente, foram sem registro"
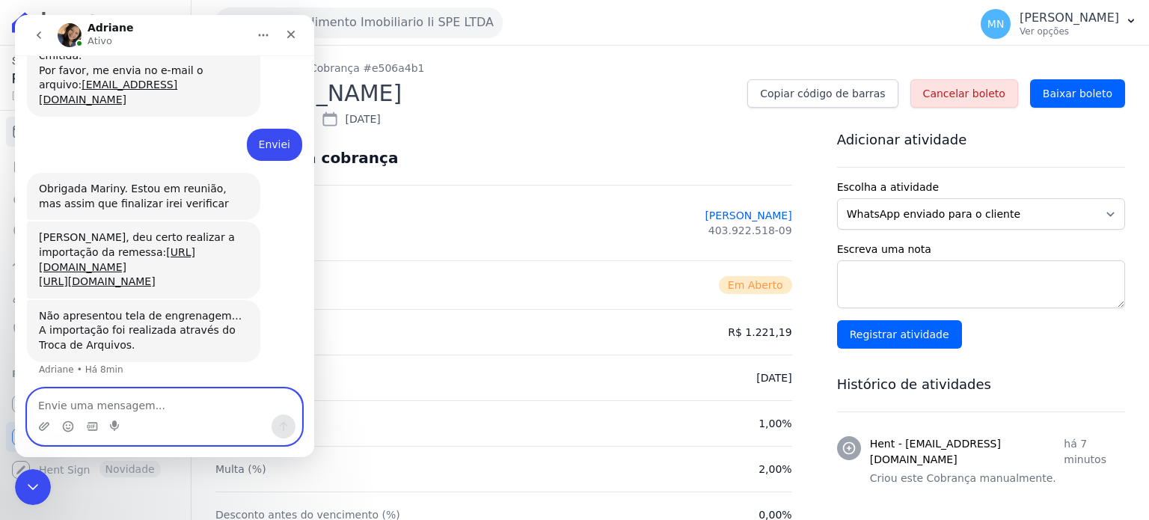
scroll to position [1983, 0]
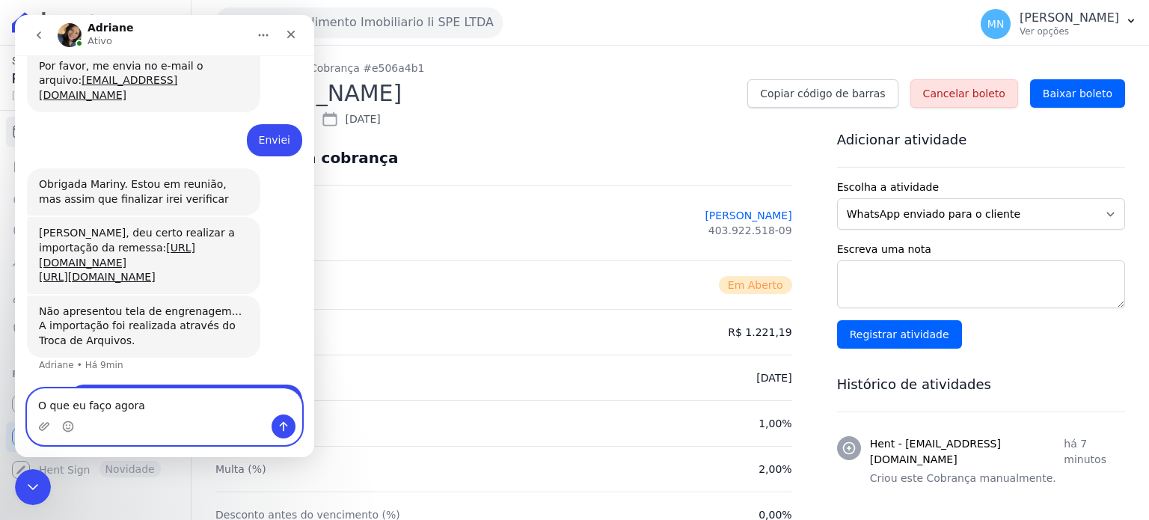
type textarea "O que eu faço agora"
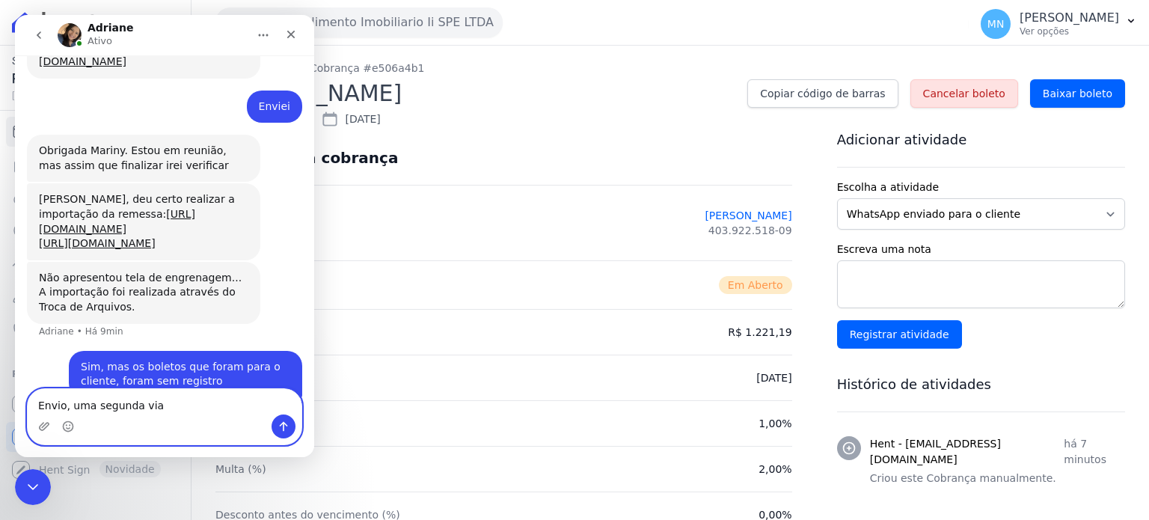
scroll to position [2074, 0]
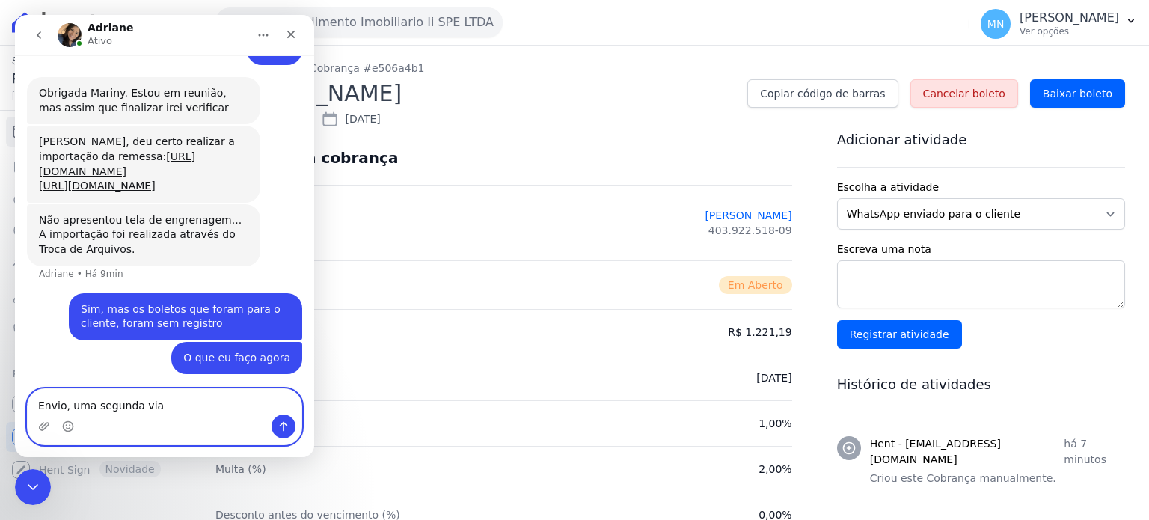
type textarea "Envio, uma segunda via ?"
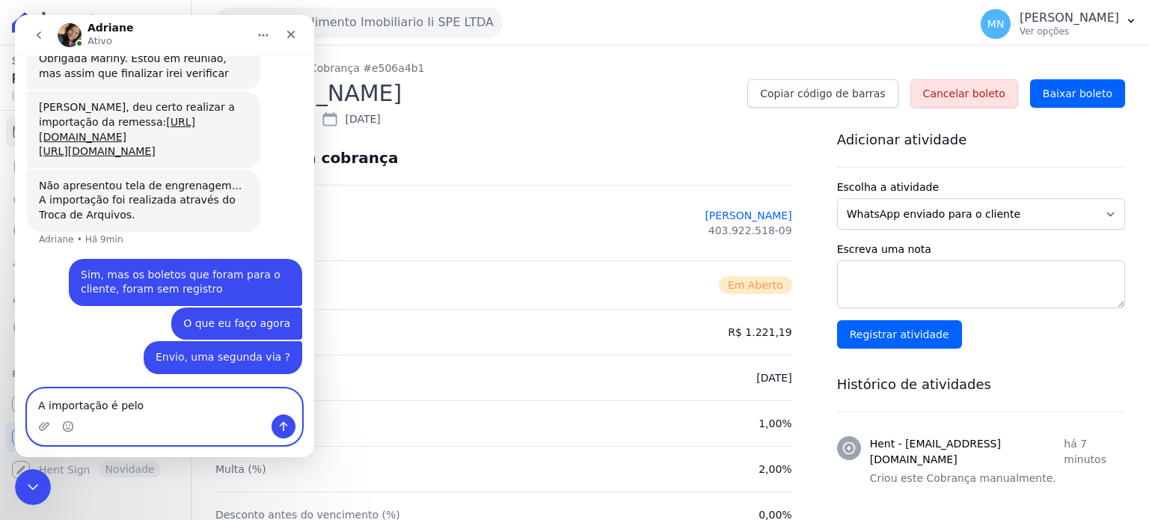
scroll to position [2051, 0]
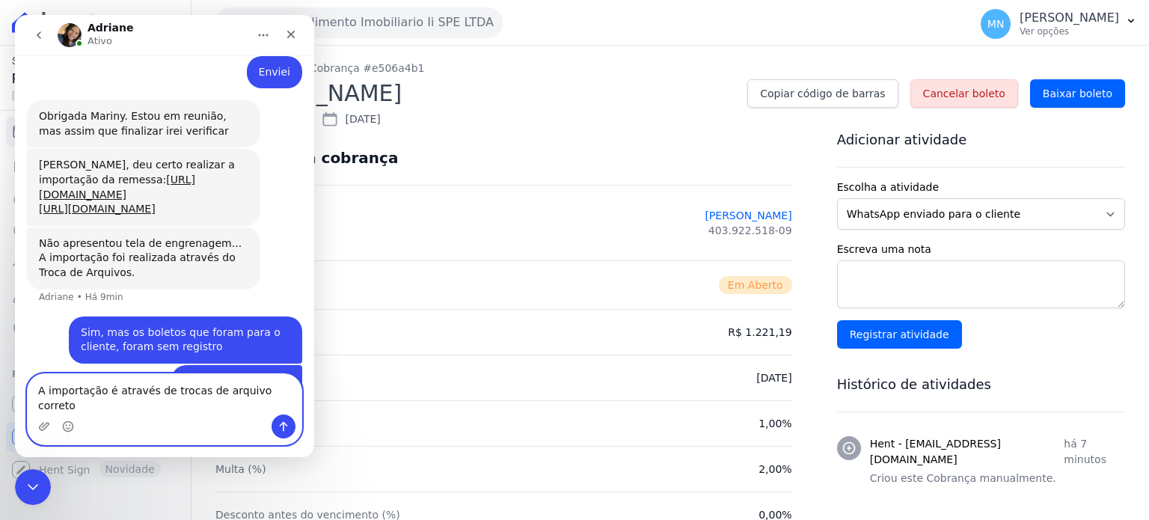
type textarea "A importação é através de trocas de arquivo correto ?"
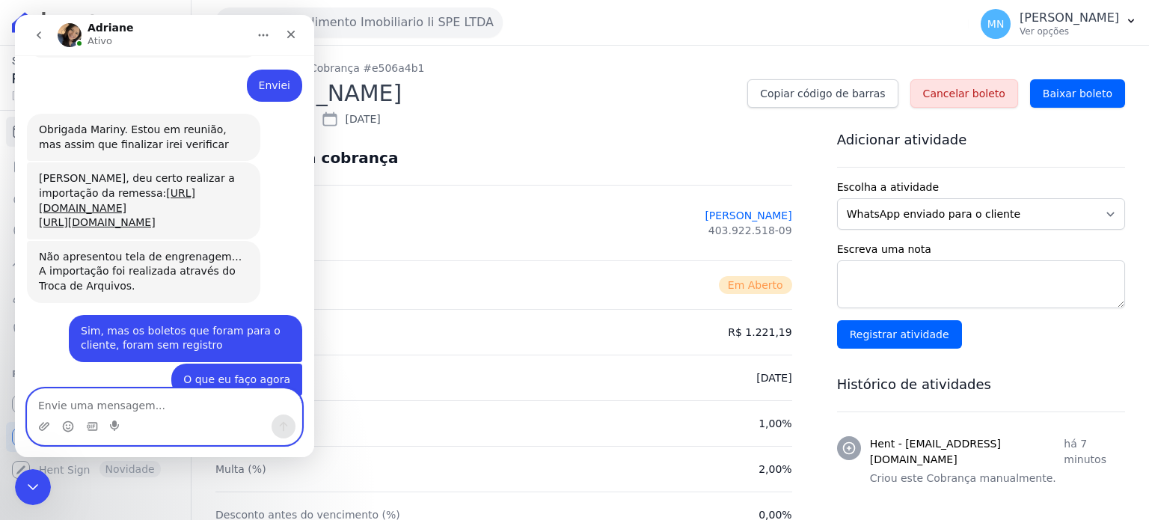
scroll to position [2024, 0]
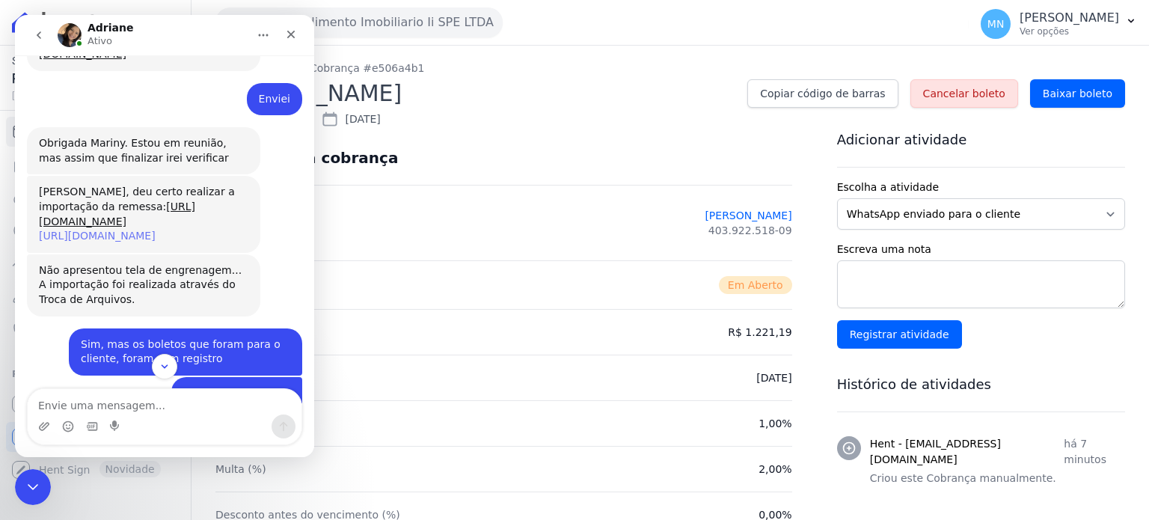
click at [156, 230] on link "[URL][DOMAIN_NAME]" at bounding box center [97, 236] width 117 height 12
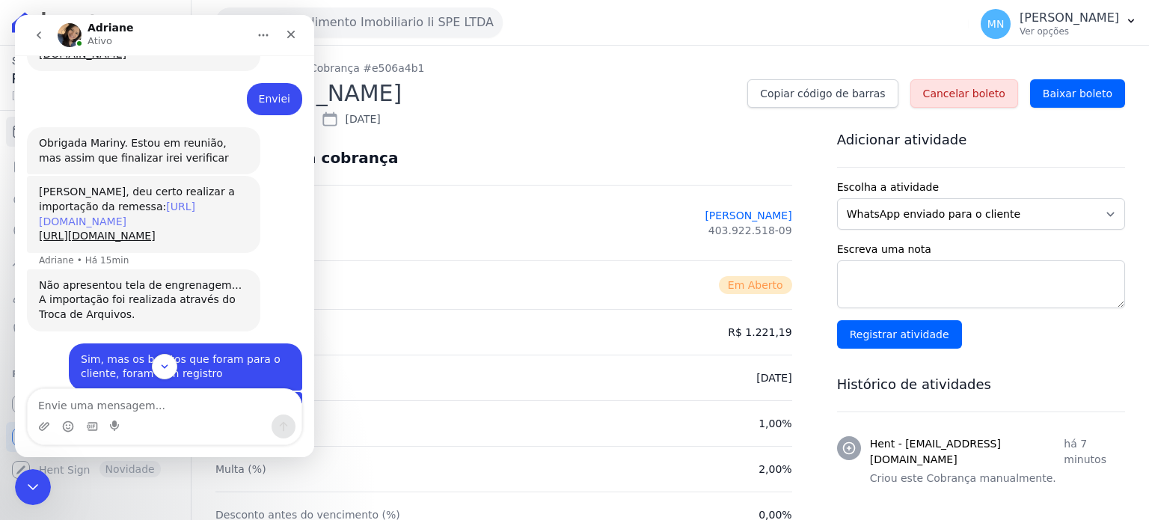
click at [195, 200] on link "[URL][DOMAIN_NAME]" at bounding box center [117, 213] width 156 height 27
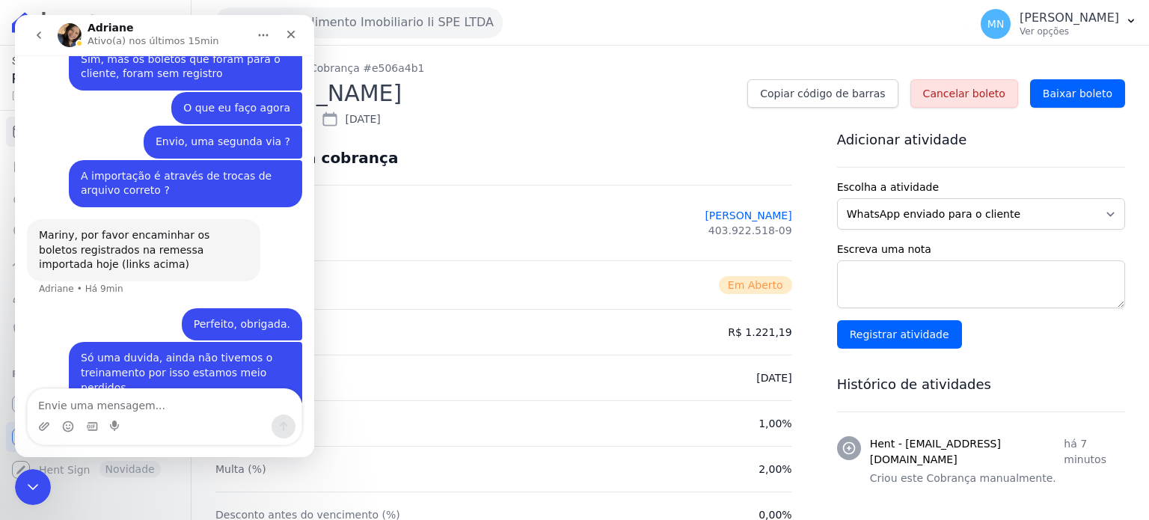
scroll to position [2316, 0]
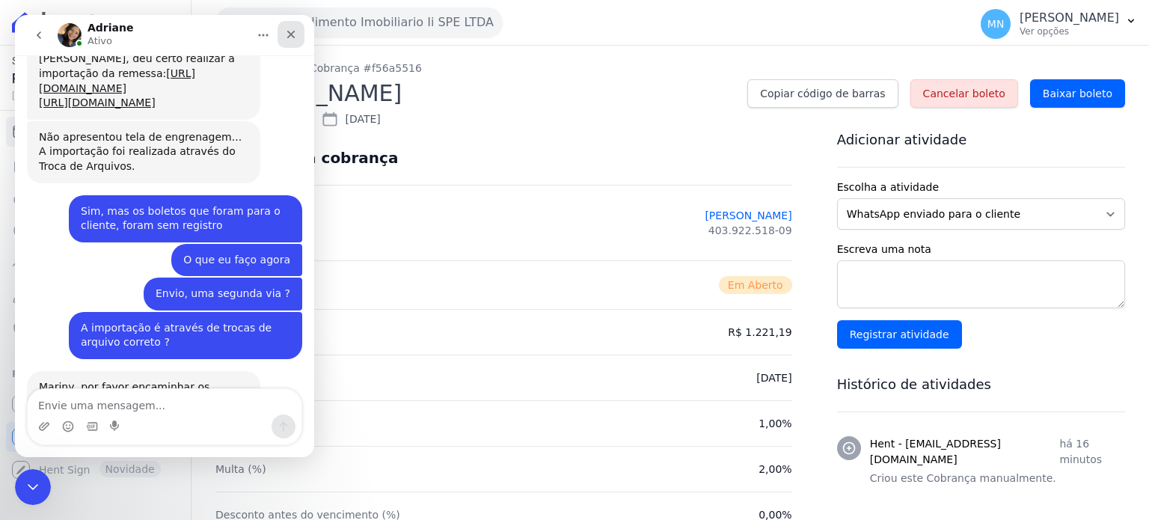
scroll to position [2174, 0]
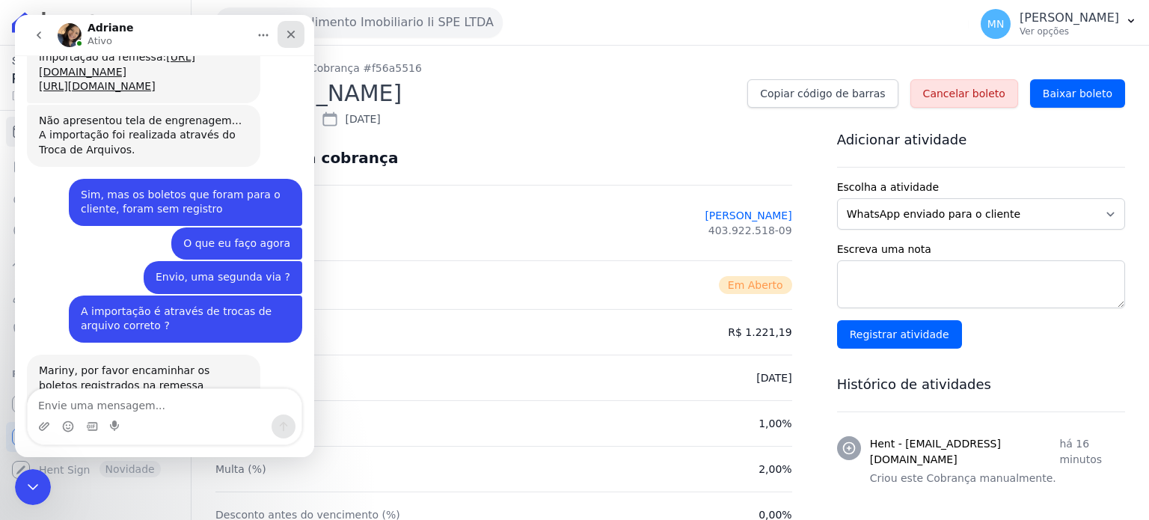
click at [288, 34] on icon "Fechar" at bounding box center [291, 34] width 12 height 12
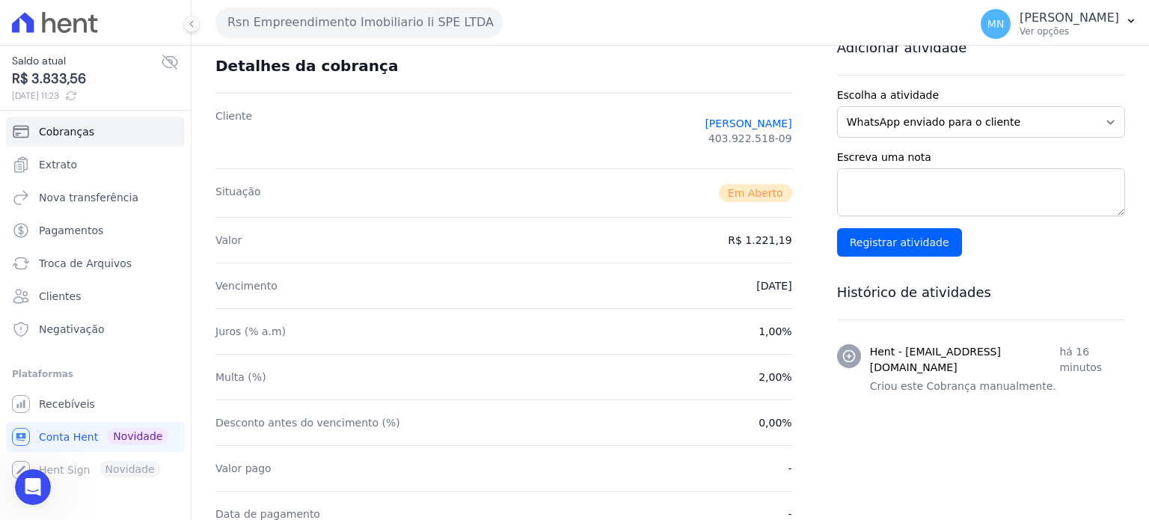
scroll to position [0, 0]
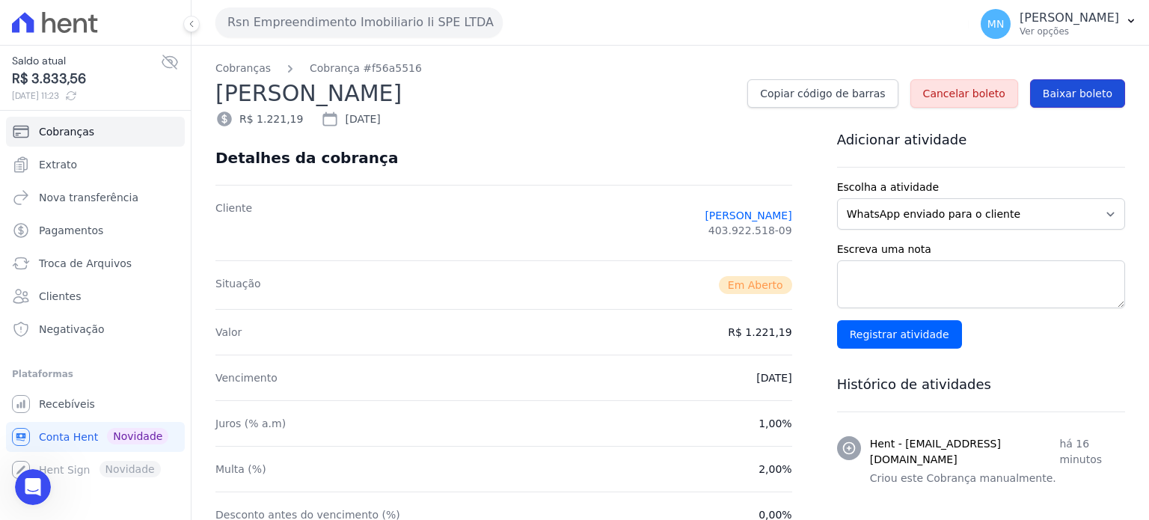
click at [1079, 93] on span "Baixar boleto" at bounding box center [1078, 93] width 70 height 15
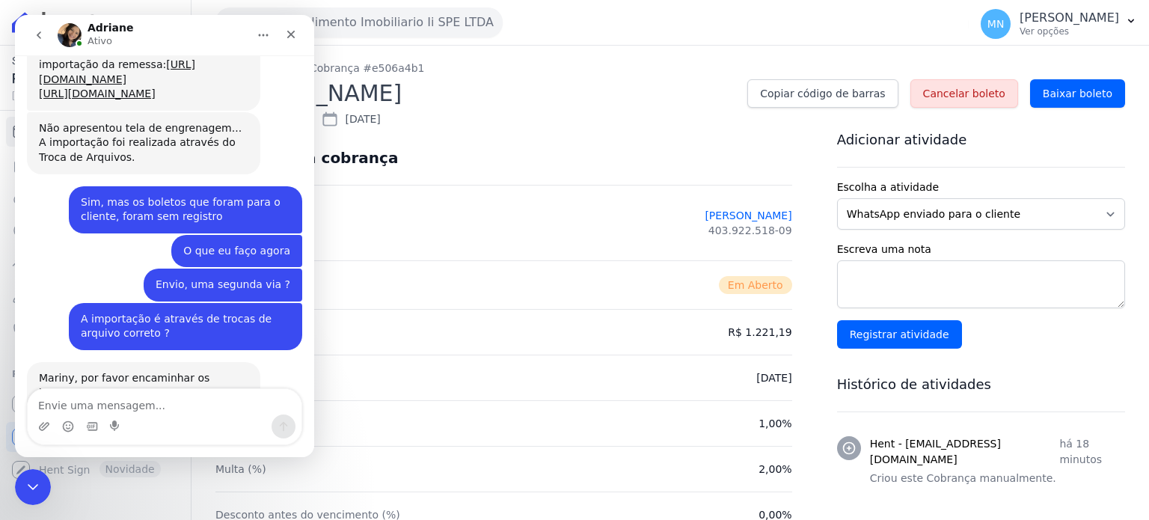
scroll to position [2174, 0]
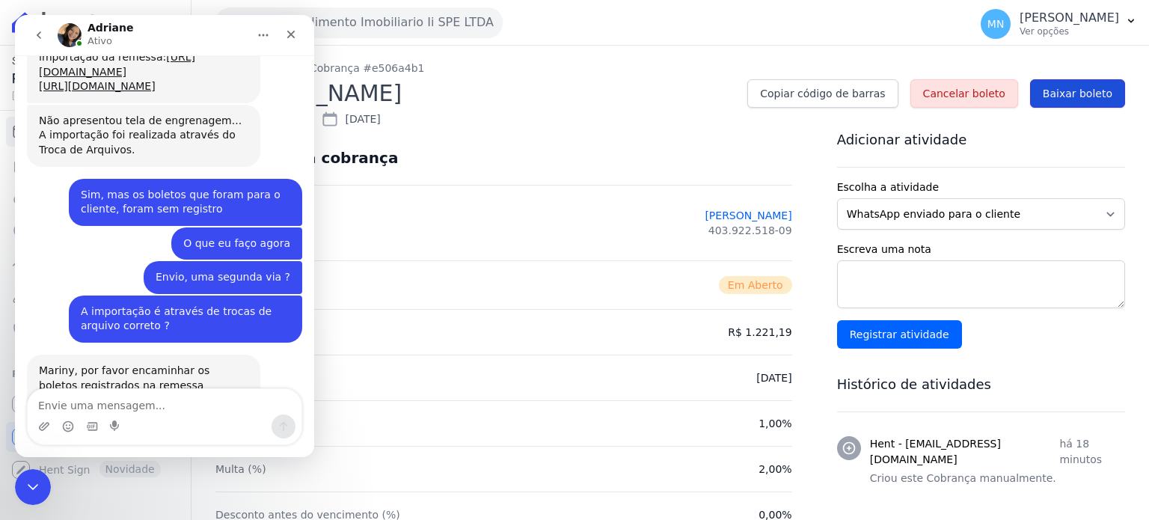
click at [1079, 93] on span "Baixar boleto" at bounding box center [1078, 93] width 70 height 15
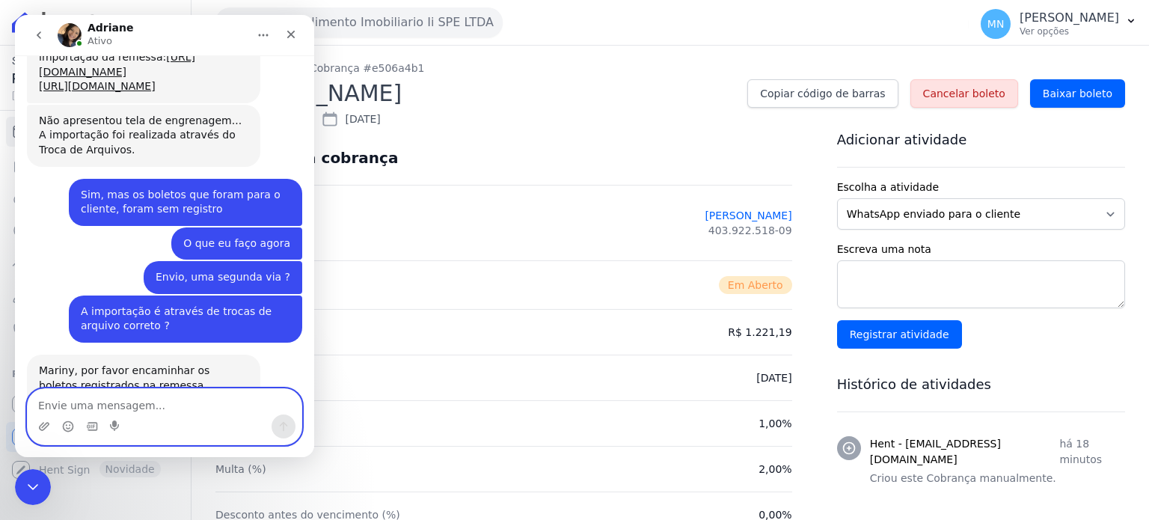
click at [161, 403] on textarea "Envie uma mensagem..." at bounding box center [165, 401] width 274 height 25
type textarea "p"
type textarea "Perfeito, obrigada."
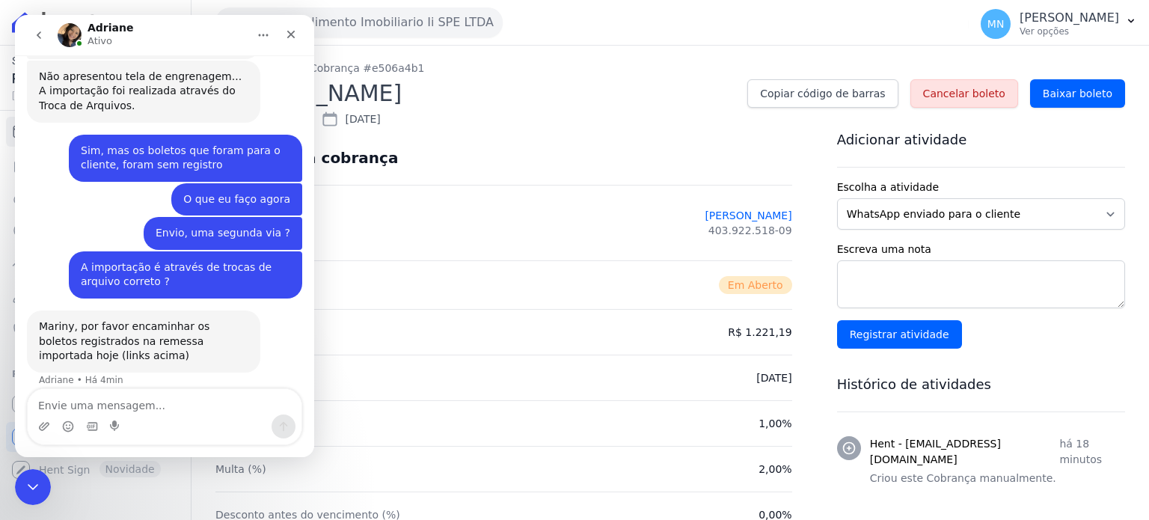
click at [147, 399] on div "Perfeito, obrigada. Mariny • Agora" at bounding box center [164, 424] width 275 height 51
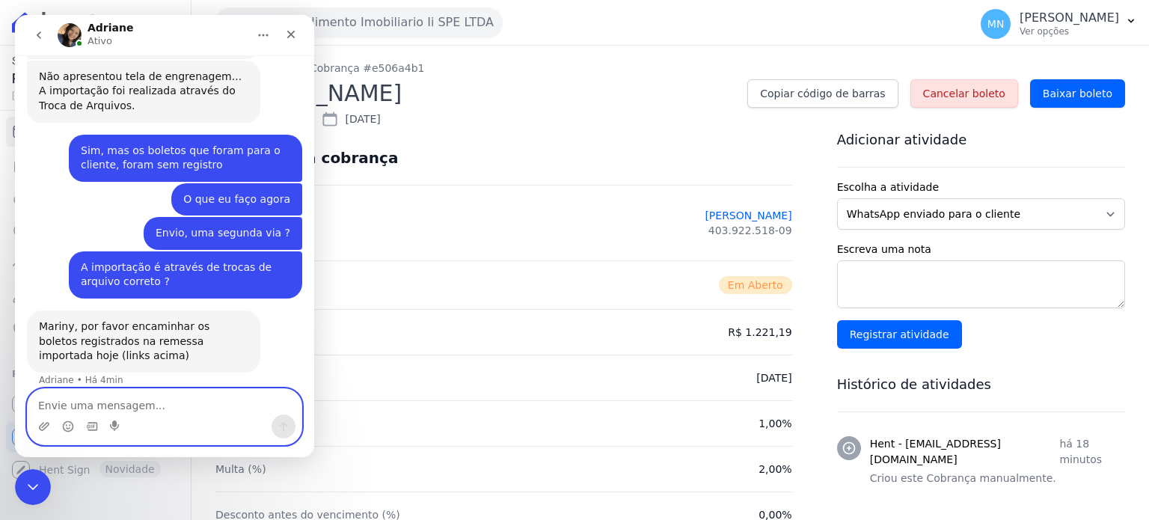
click at [108, 402] on textarea "Envie uma mensagem..." at bounding box center [165, 401] width 274 height 25
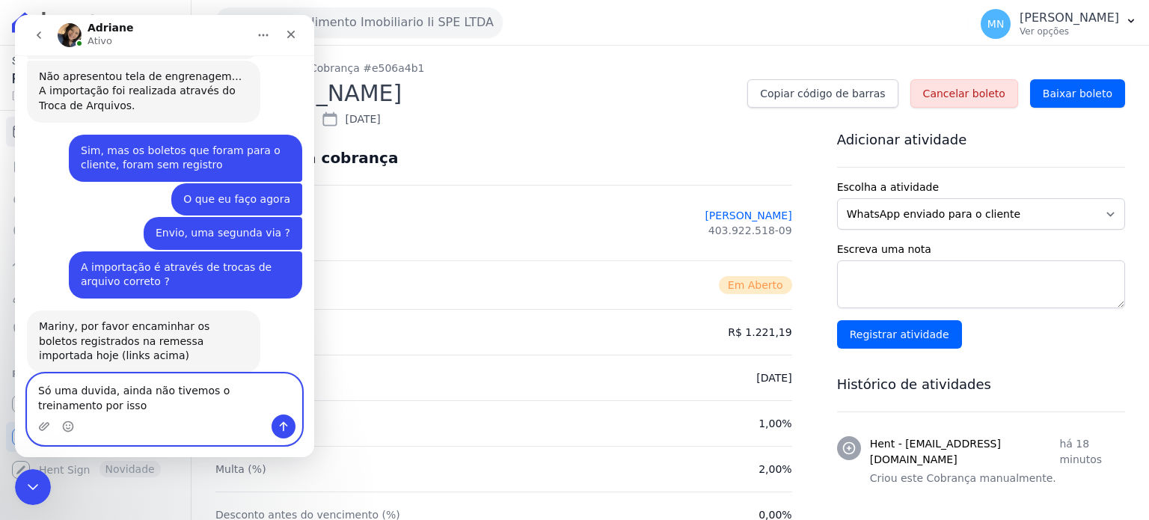
scroll to position [2233, 0]
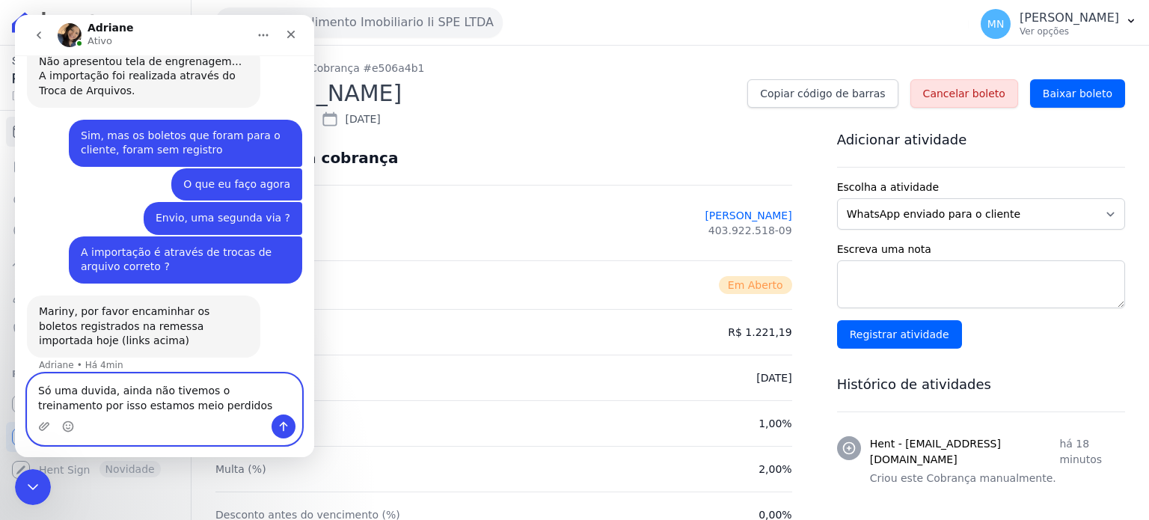
type textarea "Só uma duvida, ainda não tivemos o treinamento por isso estamos meio perdidos"
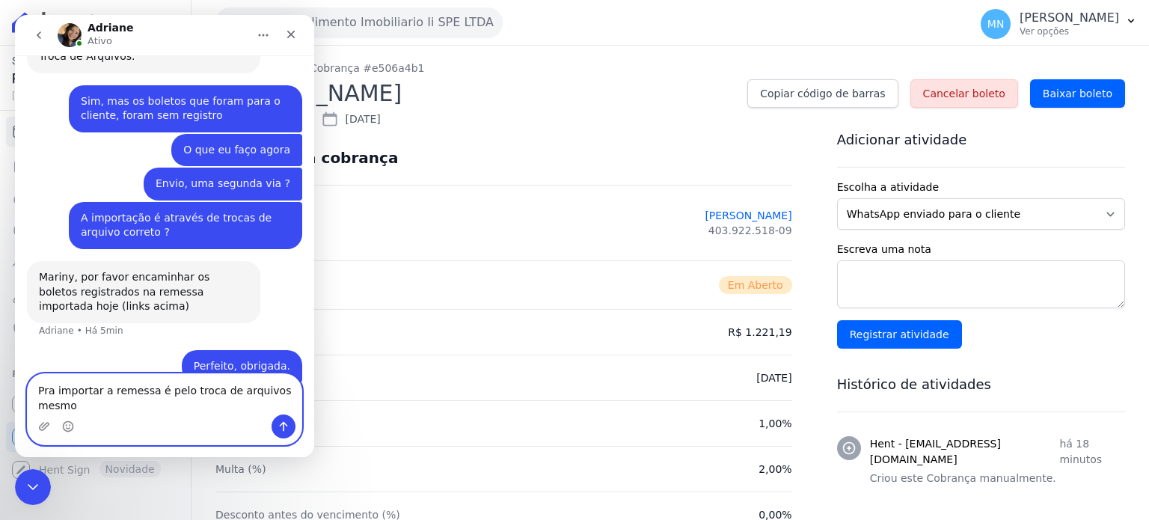
scroll to position [2282, 0]
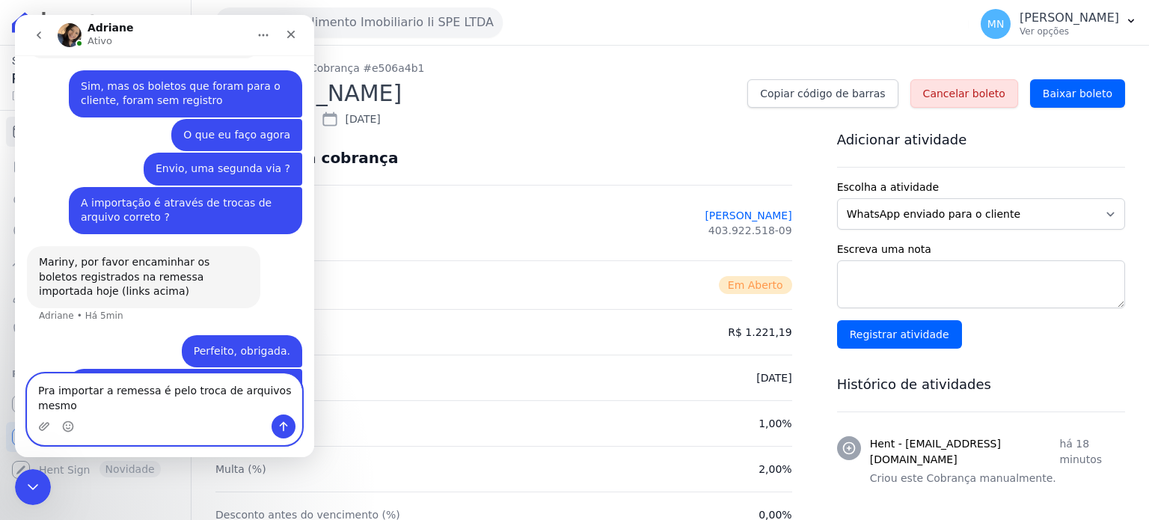
type textarea "Pra importar a remessa é pelo troca de arquivos mesmo ?"
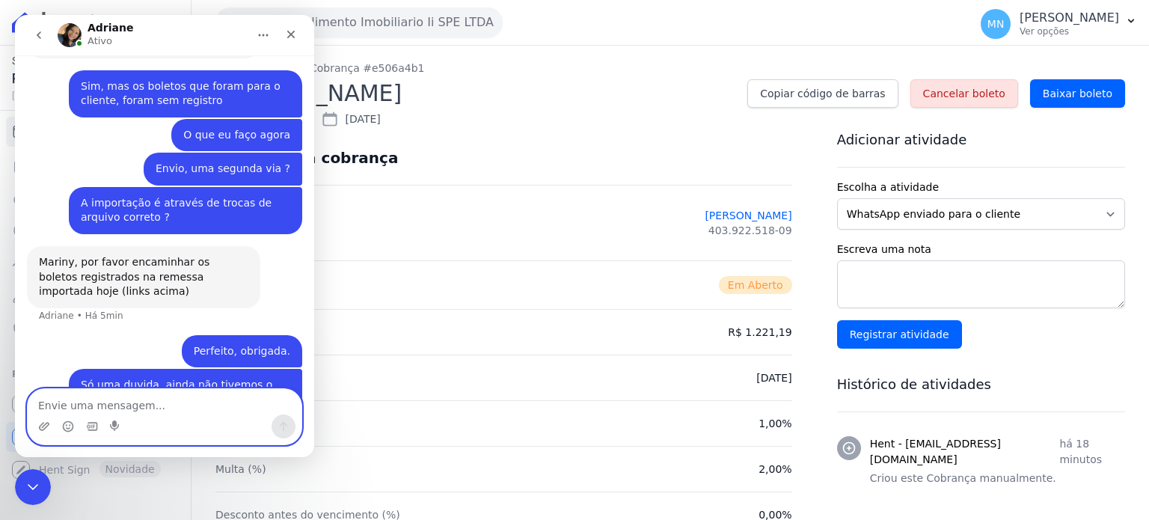
scroll to position [2316, 0]
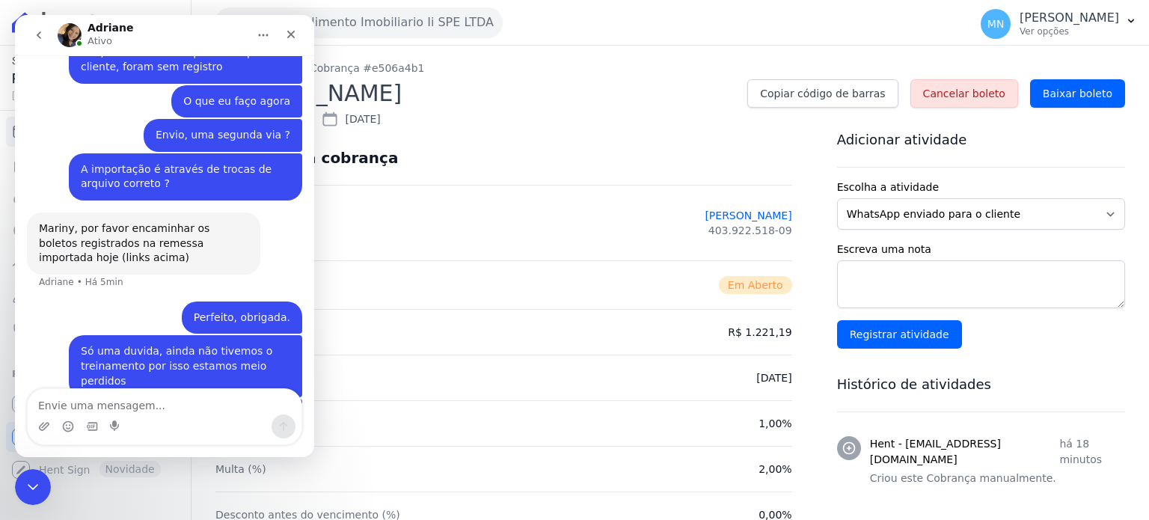
drag, startPoint x: 571, startPoint y: 208, endPoint x: 527, endPoint y: 177, distance: 54.8
click at [571, 208] on div "Cliente ANA LAURA BENINI DE MORAIS 403.922.518-09" at bounding box center [503, 223] width 577 height 76
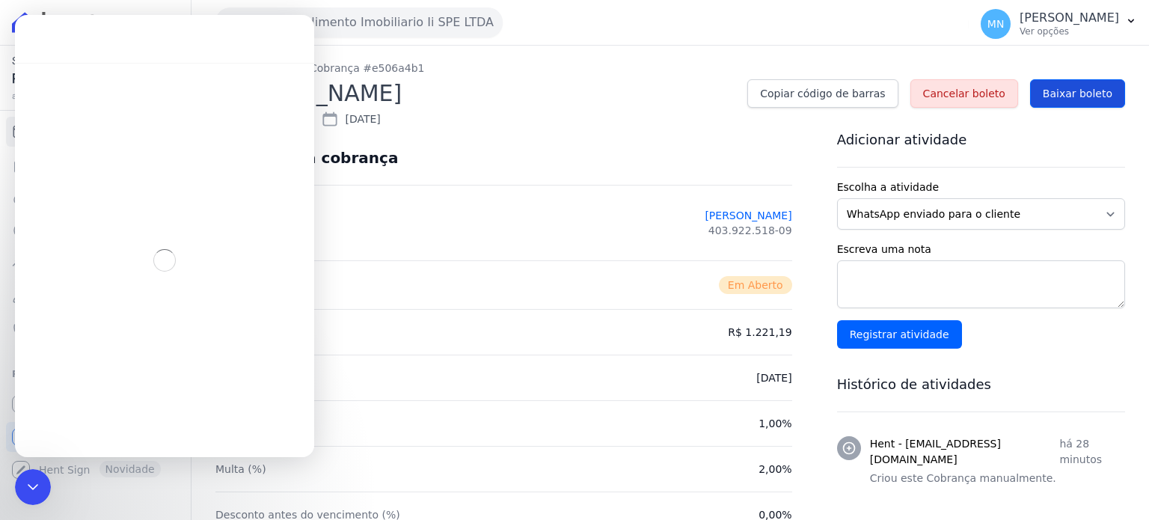
click at [1083, 90] on span "Baixar boleto" at bounding box center [1078, 93] width 70 height 15
